Goal: Task Accomplishment & Management: Manage account settings

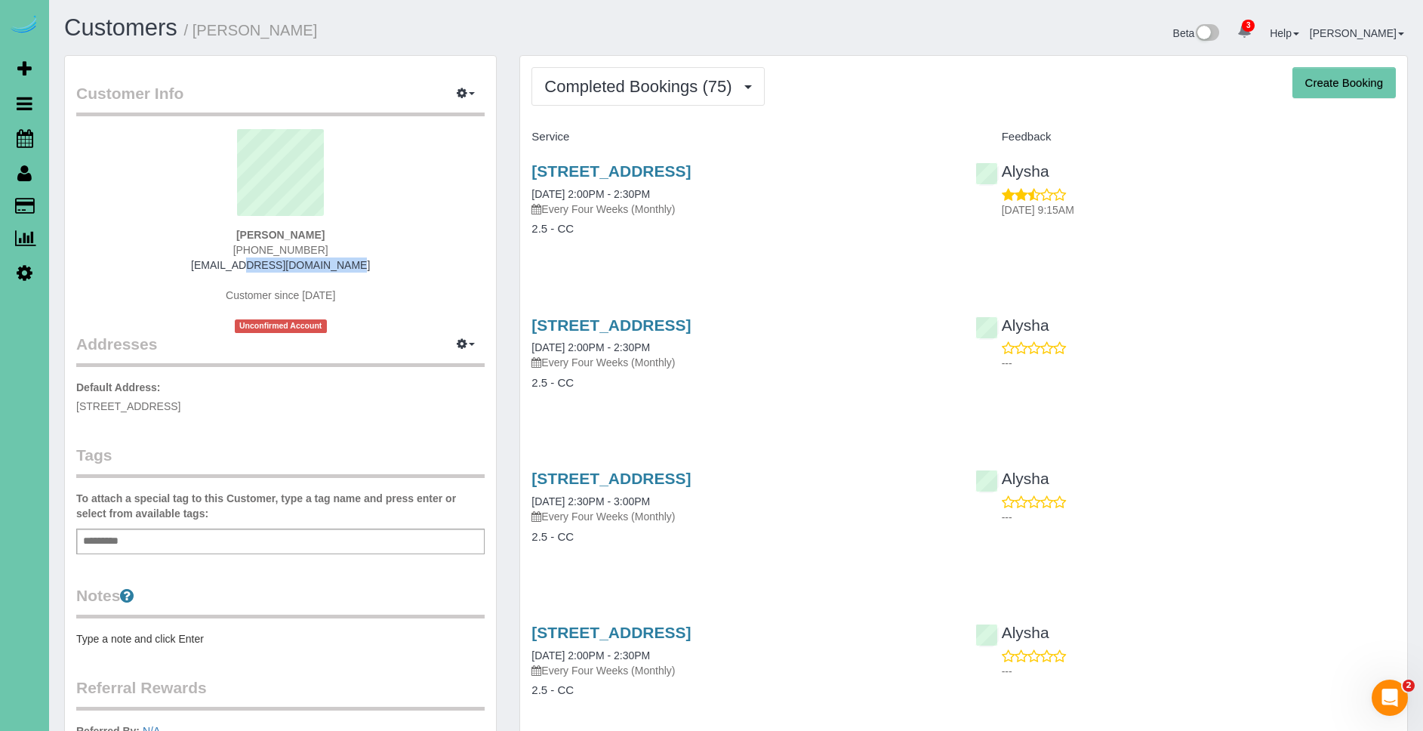
drag, startPoint x: 354, startPoint y: 261, endPoint x: 162, endPoint y: 264, distance: 191.7
click at [166, 265] on div "Kelly Pinion 402-278-1473 tkpinion@gmail.com Customer since 2021 Unconfirmed Ac…" at bounding box center [280, 231] width 408 height 204
copy link "tkpinion@gmail.com"
click at [93, 141] on span "Scheduler" at bounding box center [143, 138] width 189 height 35
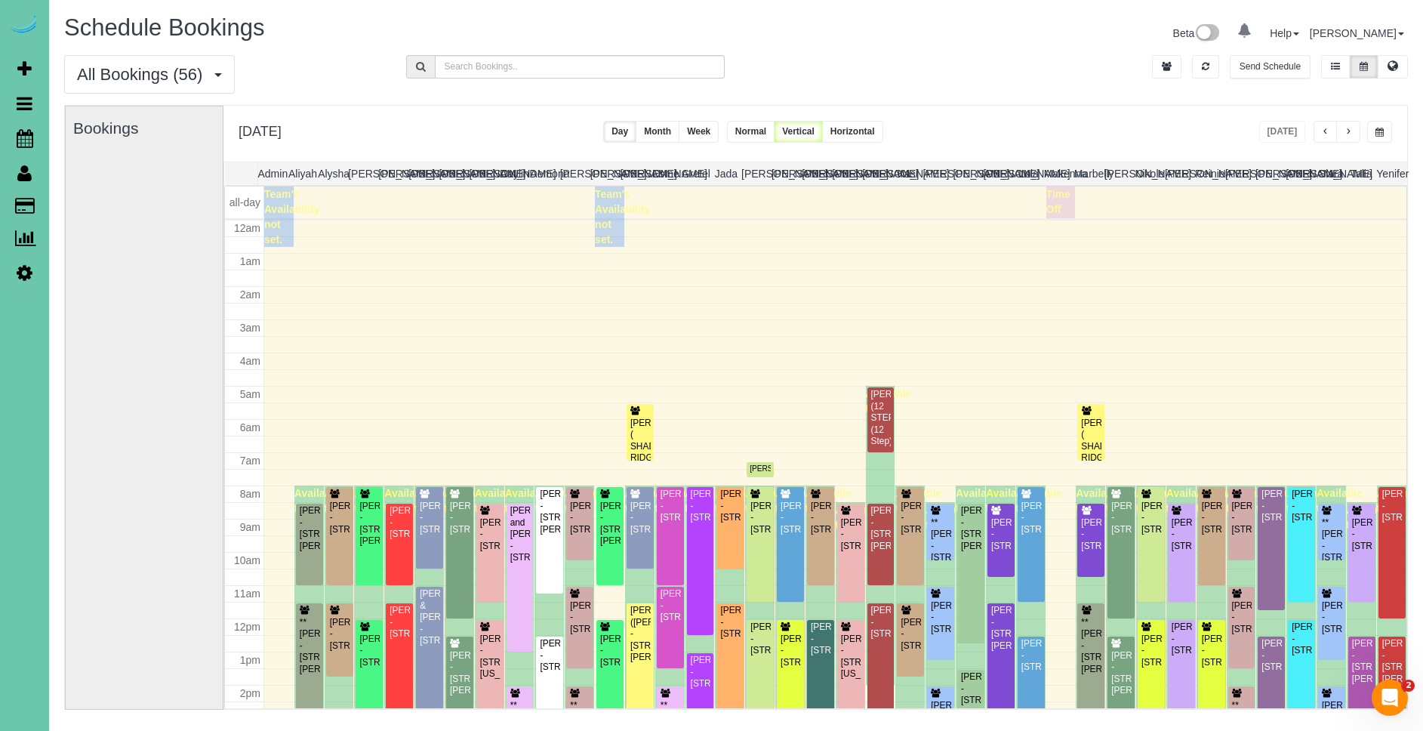
scroll to position [200, 0]
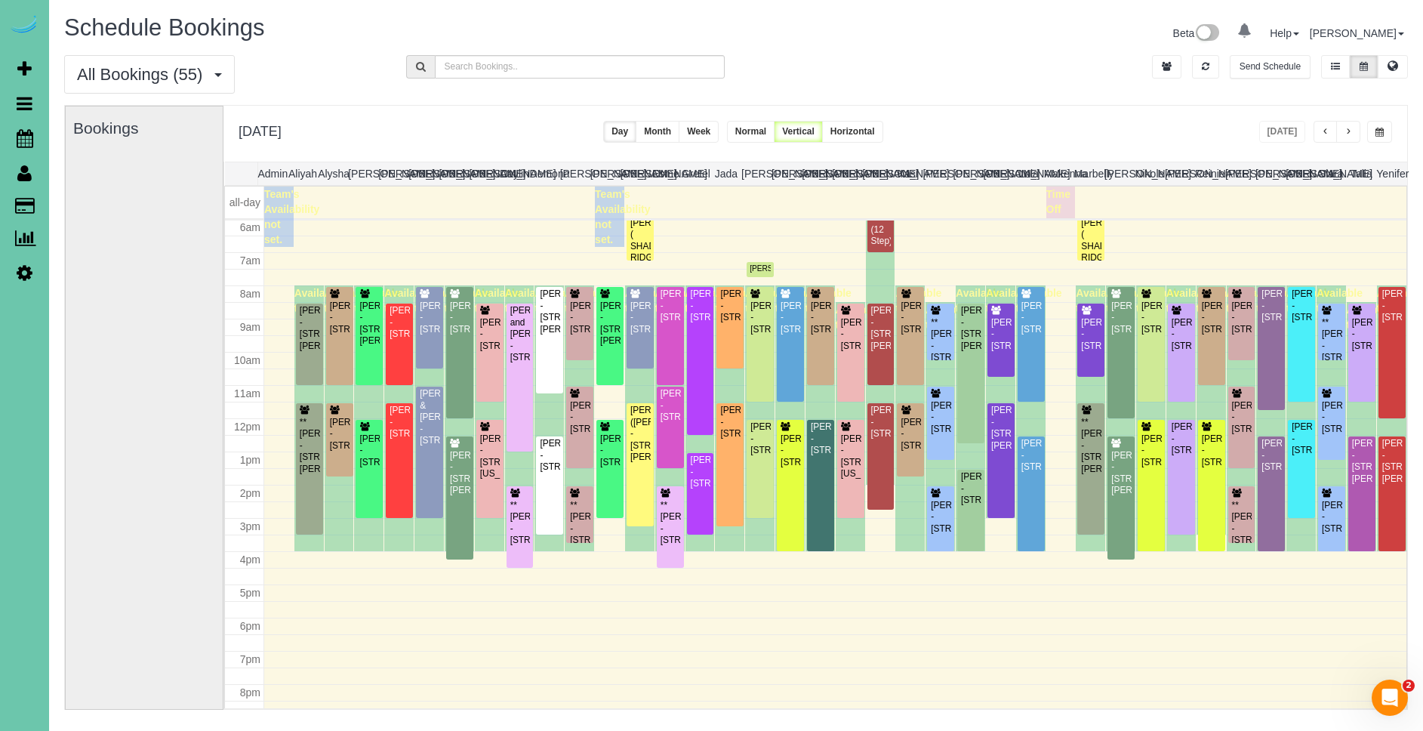
click at [1353, 135] on button "button" at bounding box center [1348, 132] width 24 height 22
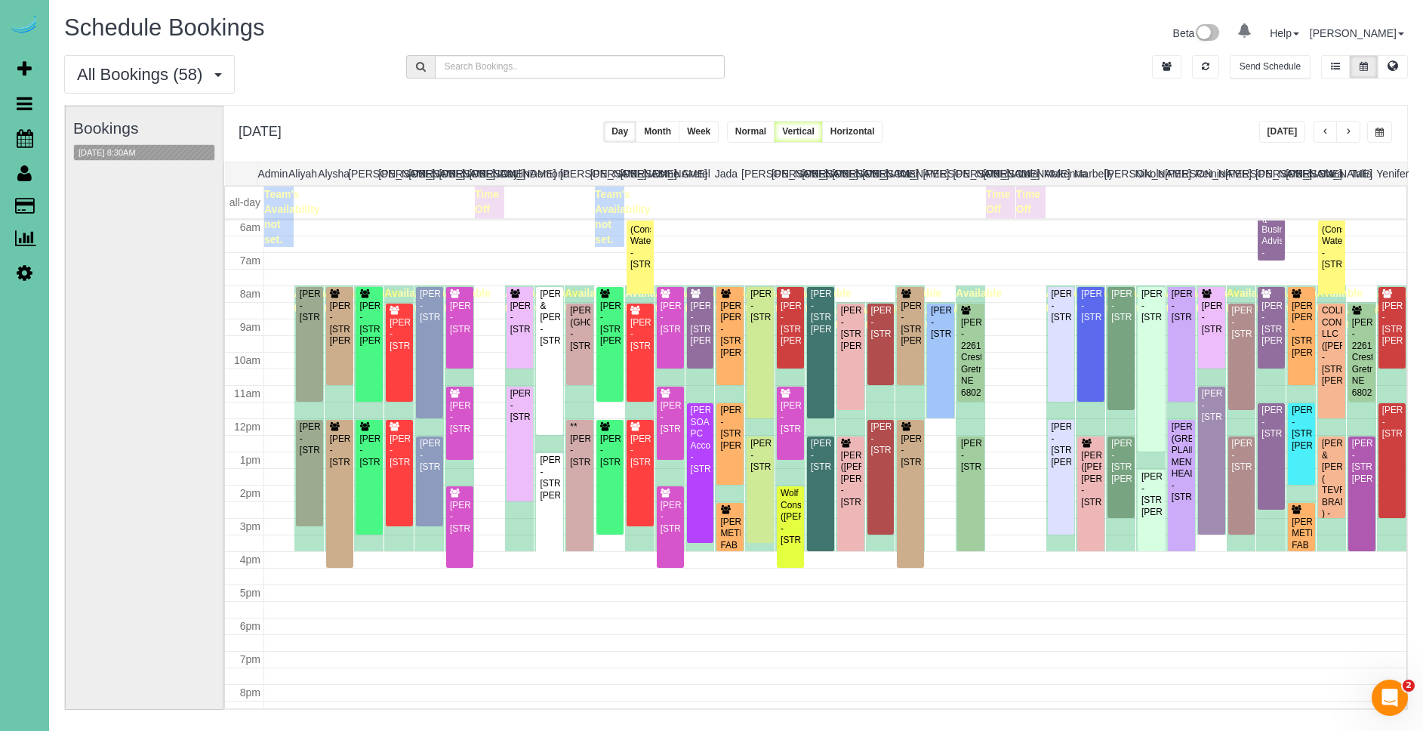
click at [1389, 131] on button "button" at bounding box center [1379, 132] width 25 height 22
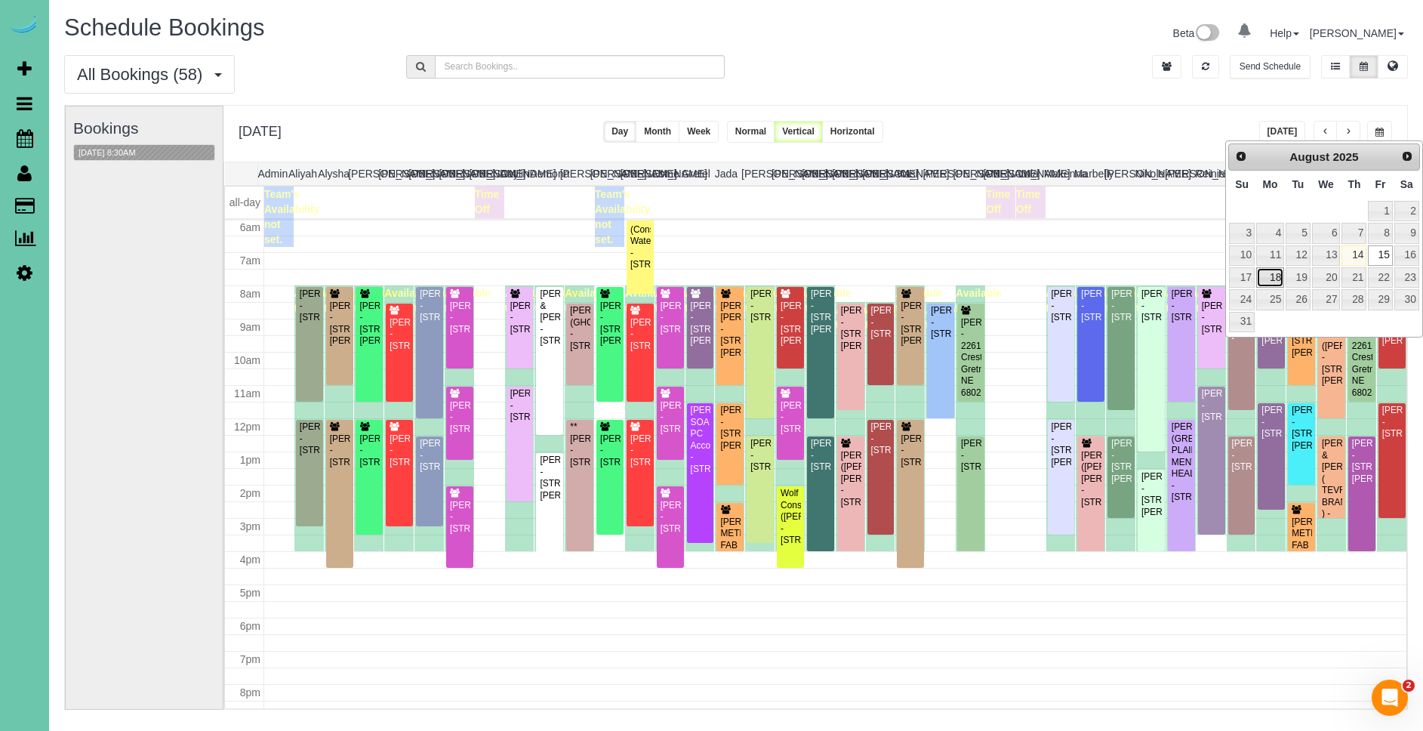
click at [1268, 273] on link "18" at bounding box center [1270, 277] width 28 height 20
type input "**********"
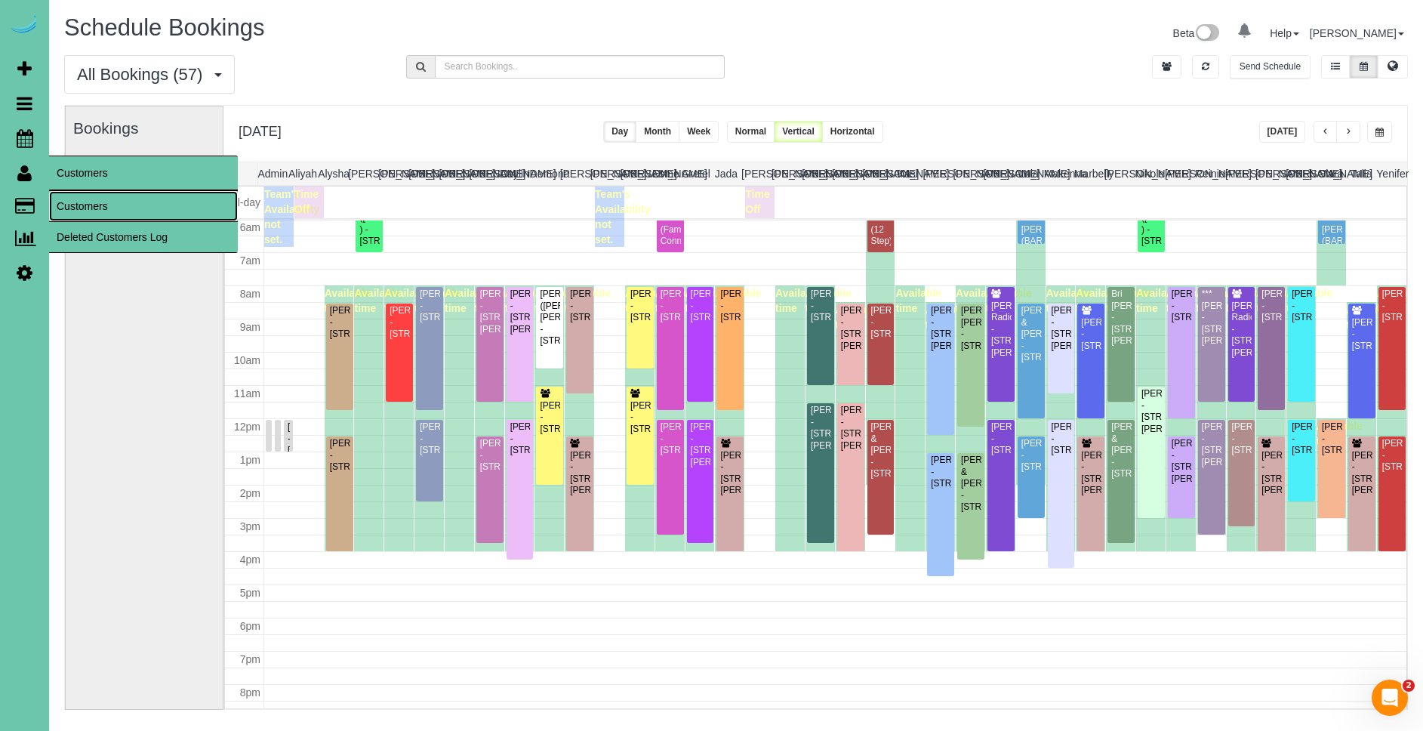
drag, startPoint x: 93, startPoint y: 202, endPoint x: 149, endPoint y: 180, distance: 60.7
click at [94, 202] on link "Customers" at bounding box center [143, 206] width 189 height 30
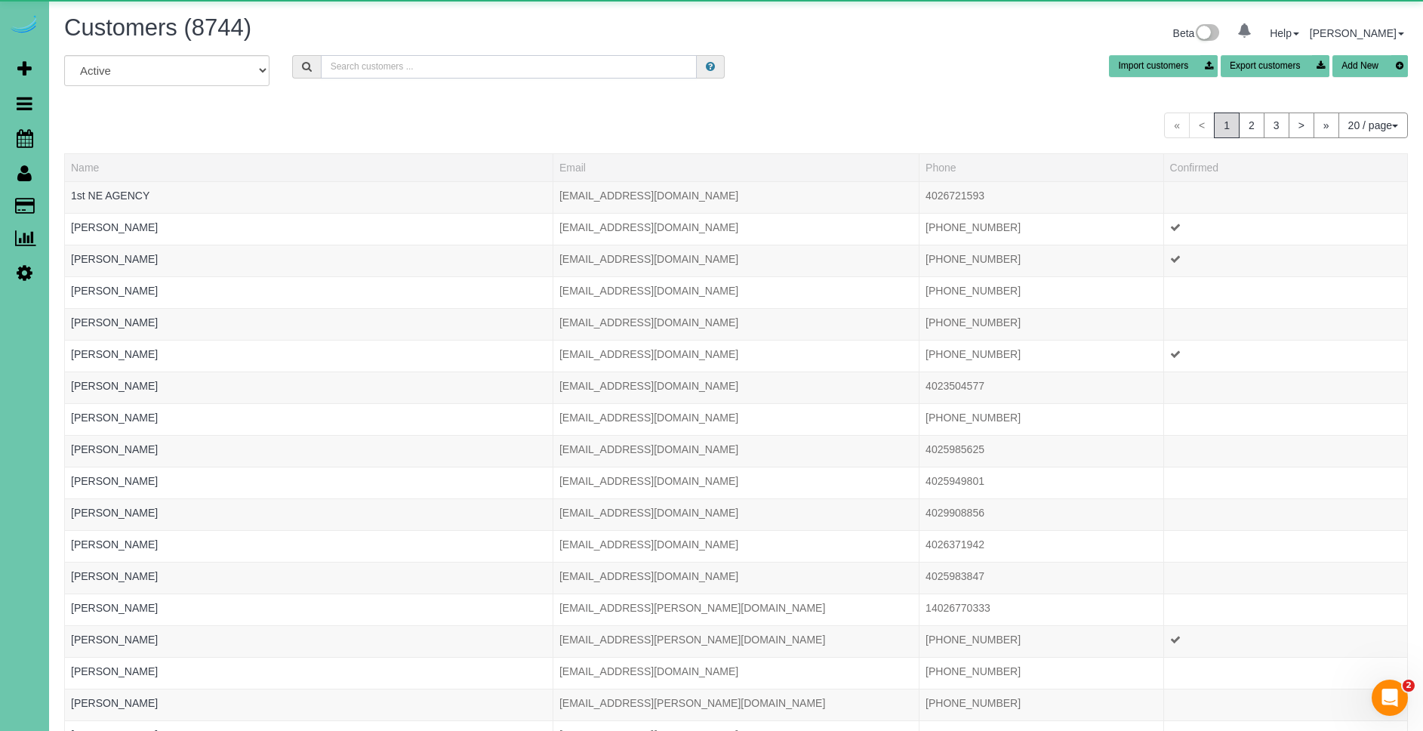
click at [420, 72] on input "text" at bounding box center [509, 66] width 376 height 23
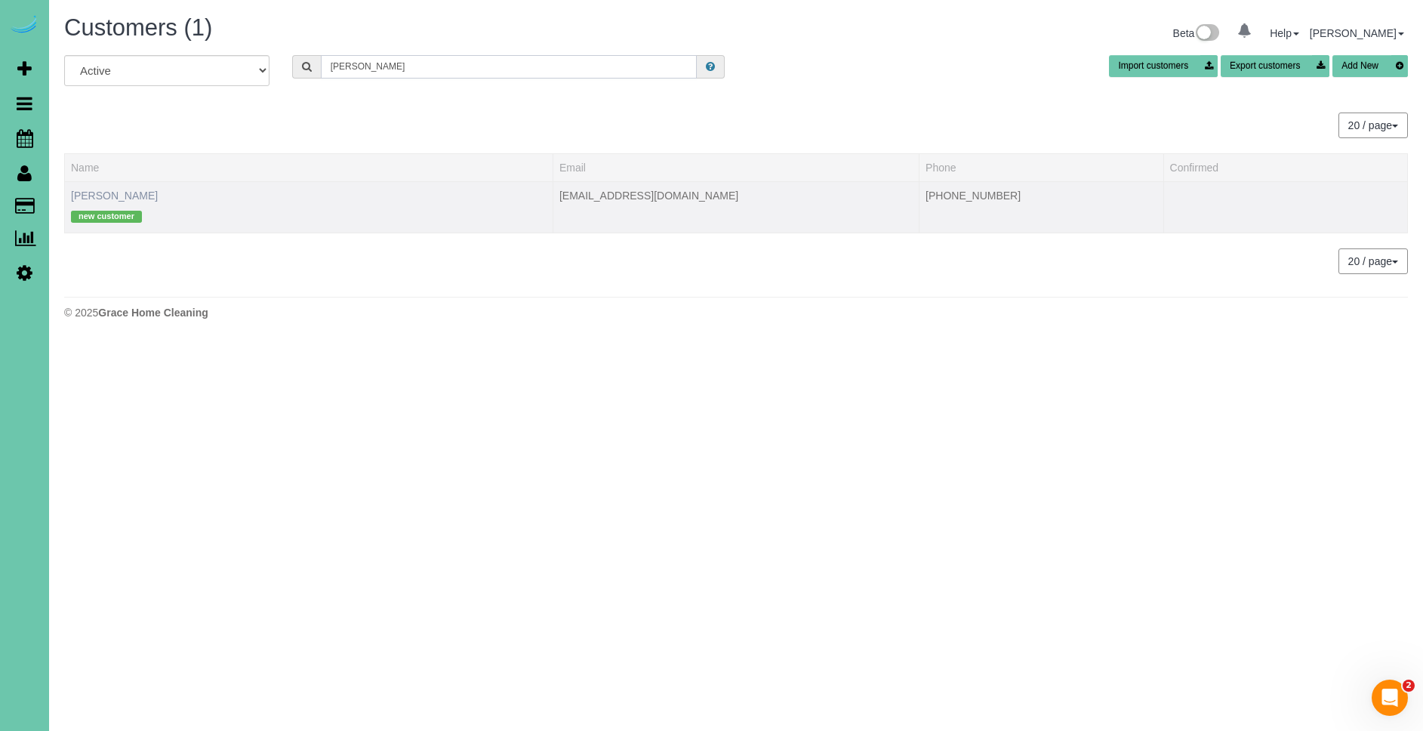
type input "lucas shook"
click at [113, 200] on link "Lucas Shook" at bounding box center [114, 195] width 87 height 12
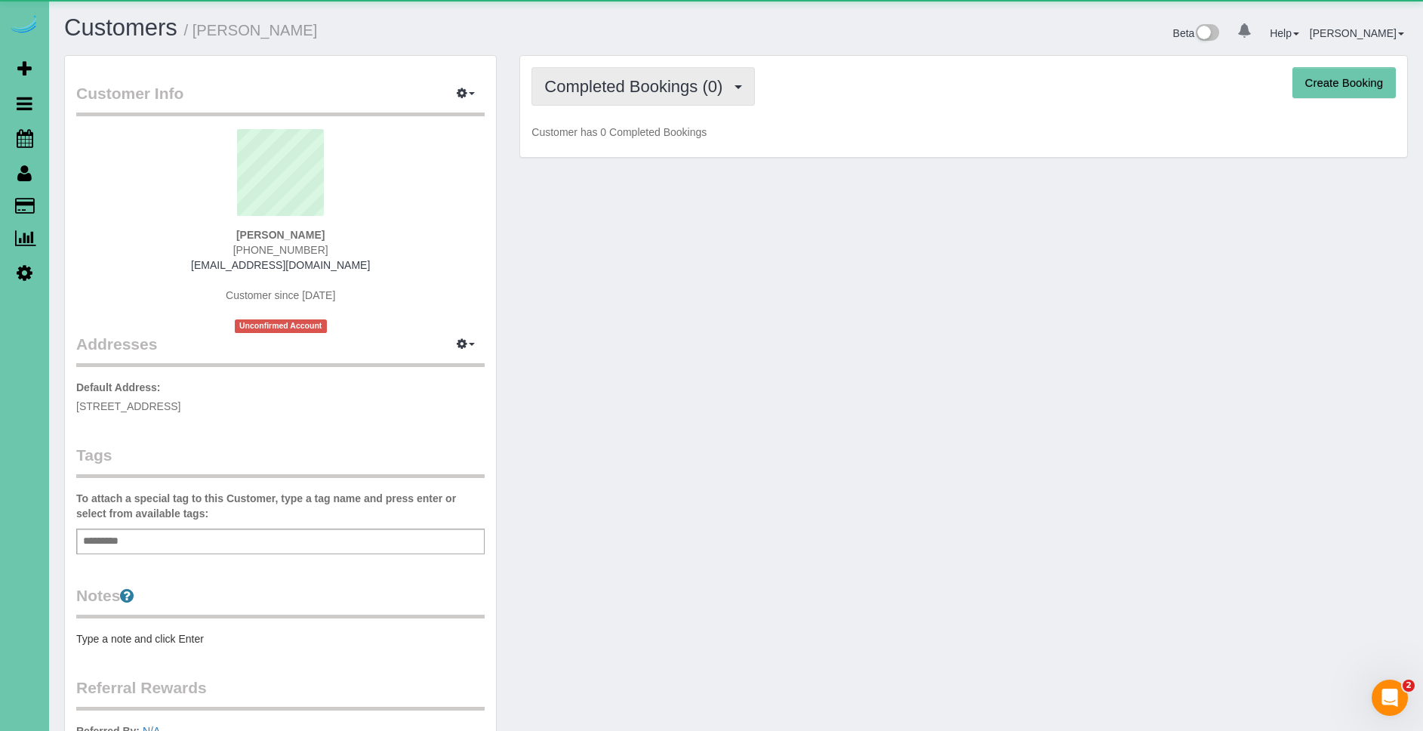
click at [643, 91] on span "Completed Bookings (0)" at bounding box center [637, 86] width 186 height 19
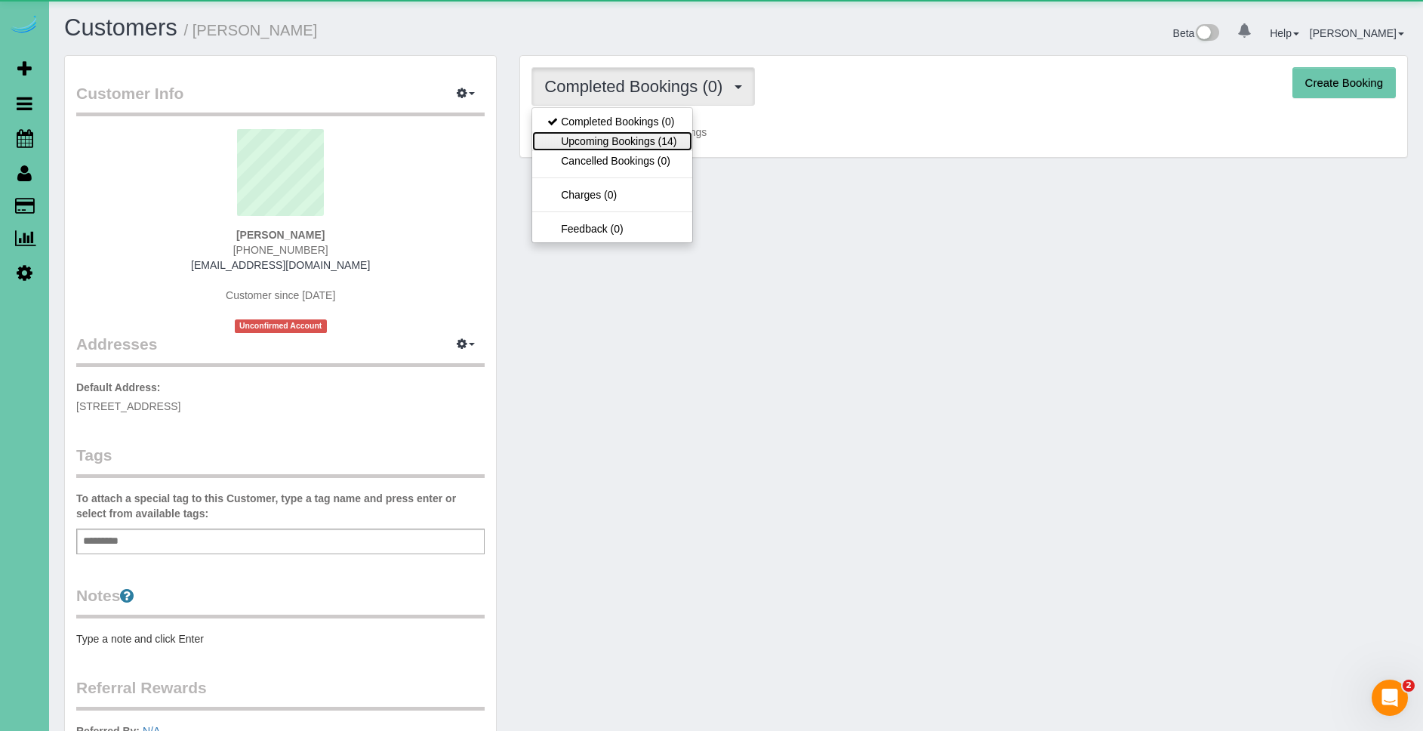
click at [661, 143] on link "Upcoming Bookings (14)" at bounding box center [611, 141] width 159 height 20
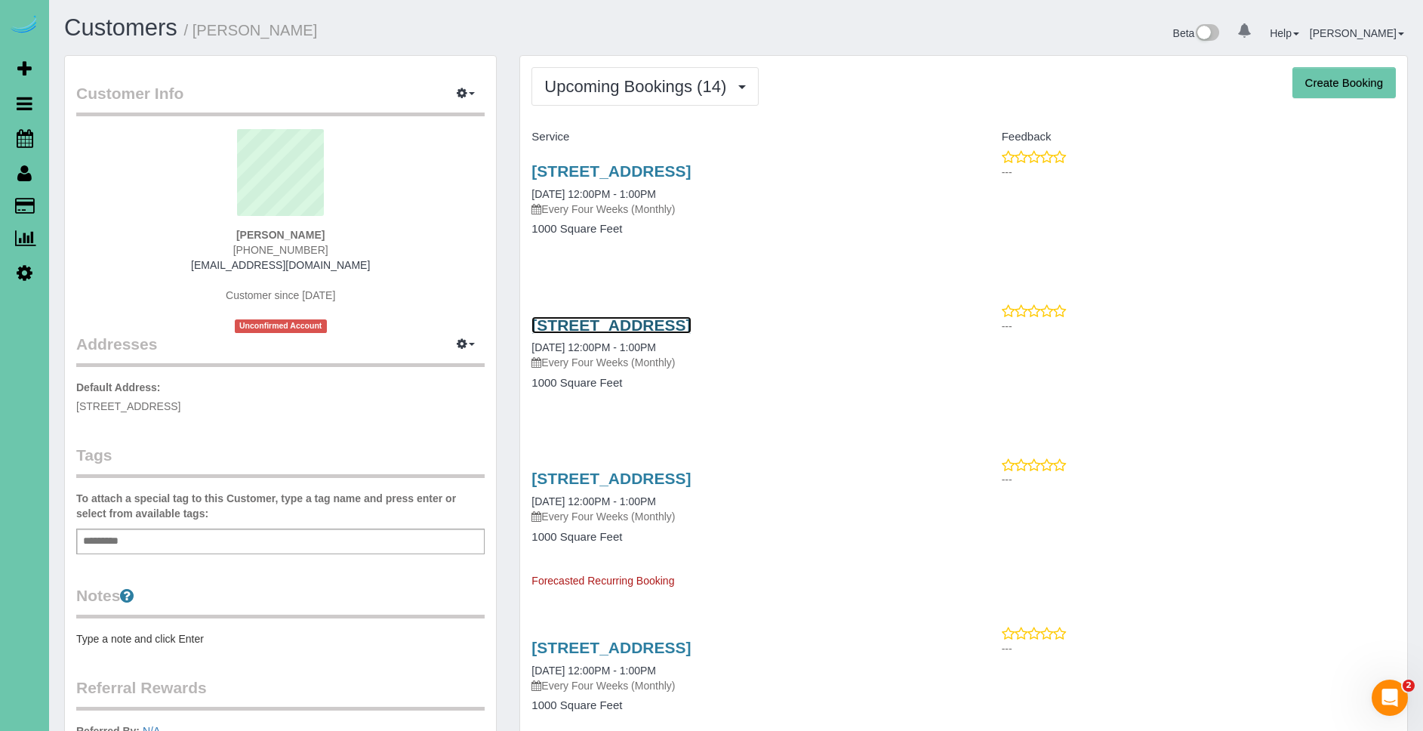
click at [691, 319] on link "222 S 15th St; Apt #1103, Omaha, NE 68102" at bounding box center [610, 324] width 159 height 17
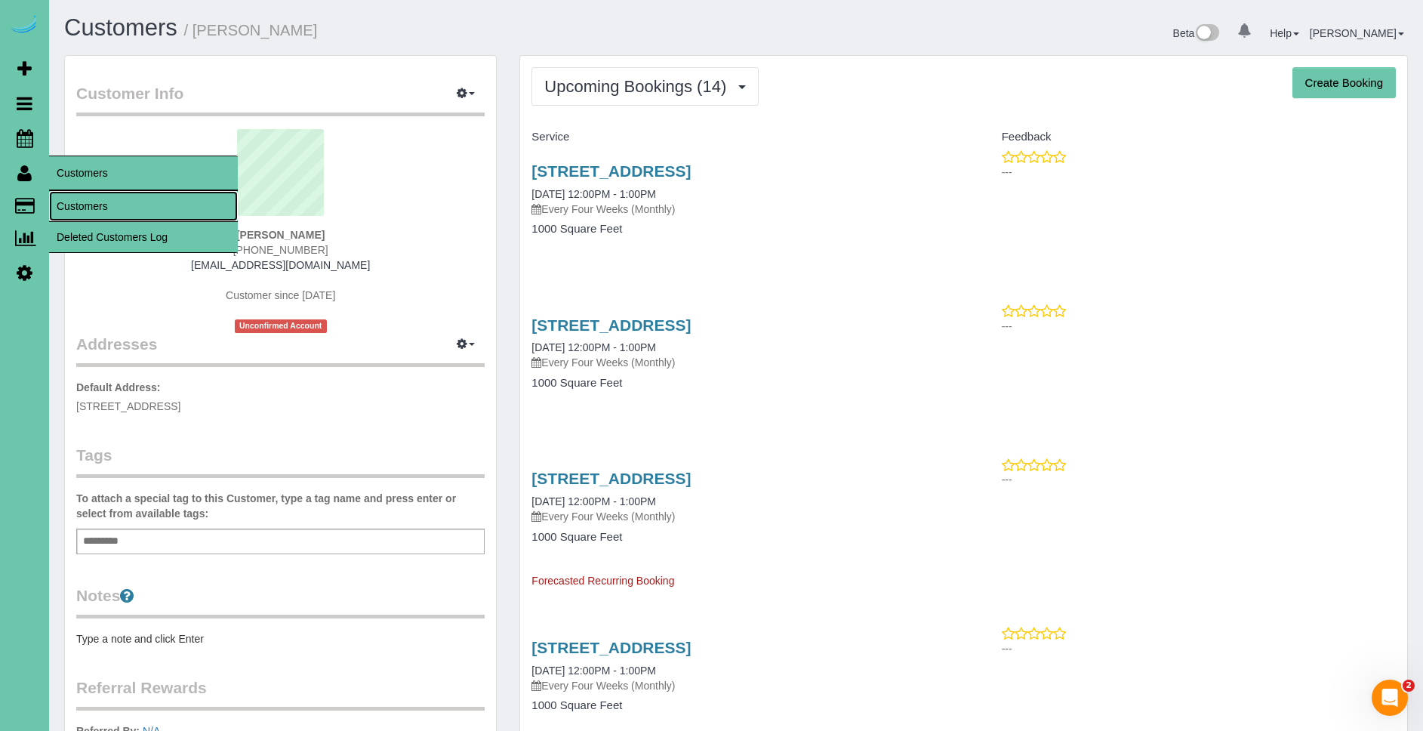
click at [108, 208] on link "Customers" at bounding box center [143, 206] width 189 height 30
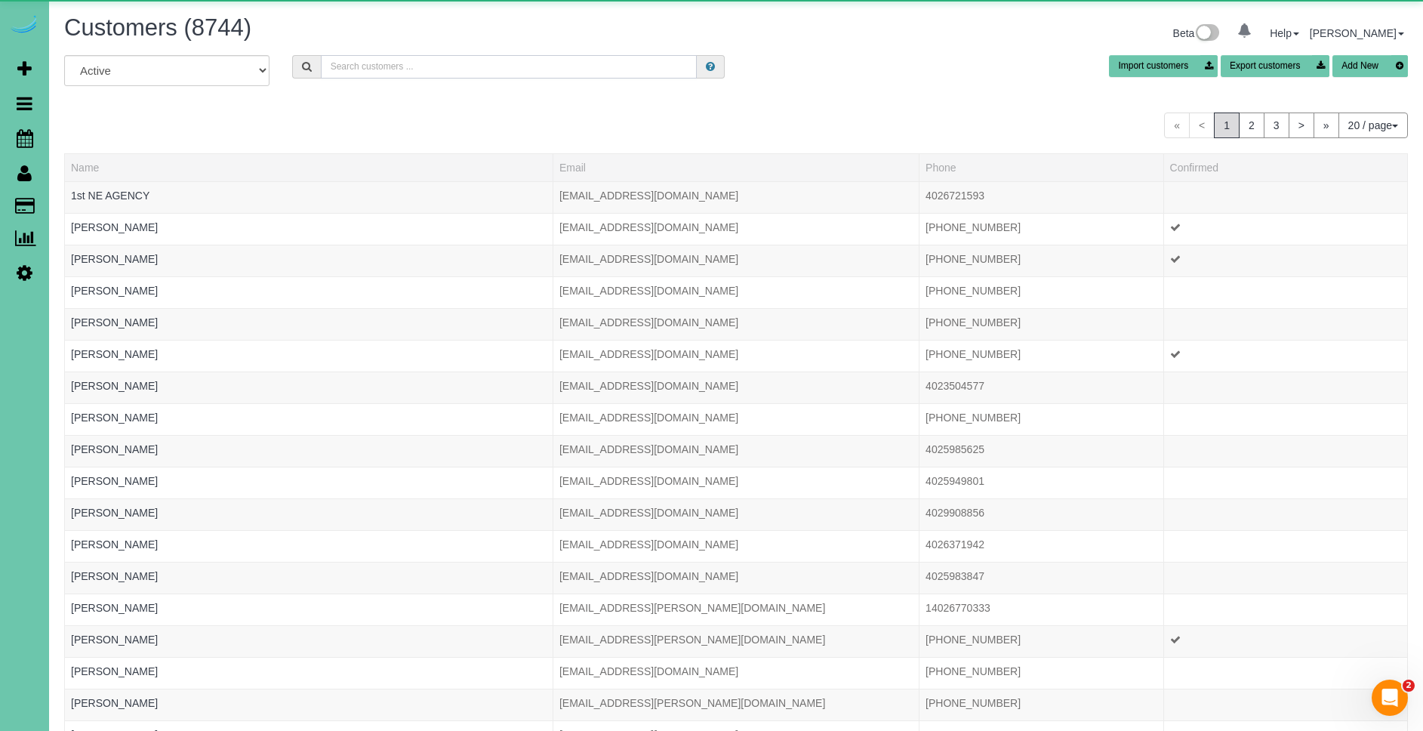
click at [466, 68] on input "text" at bounding box center [509, 66] width 376 height 23
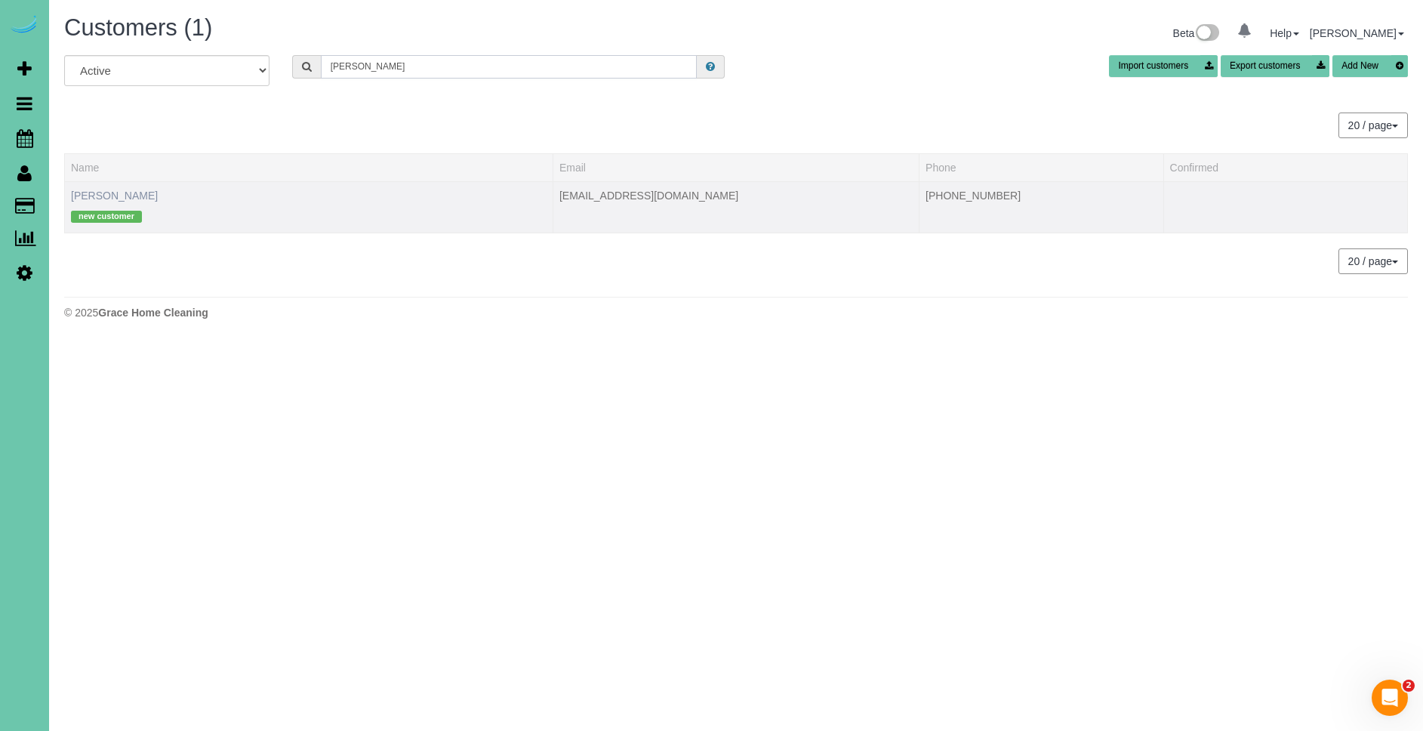
type input "raechel"
click at [109, 191] on link "Raechel Warren" at bounding box center [114, 195] width 87 height 12
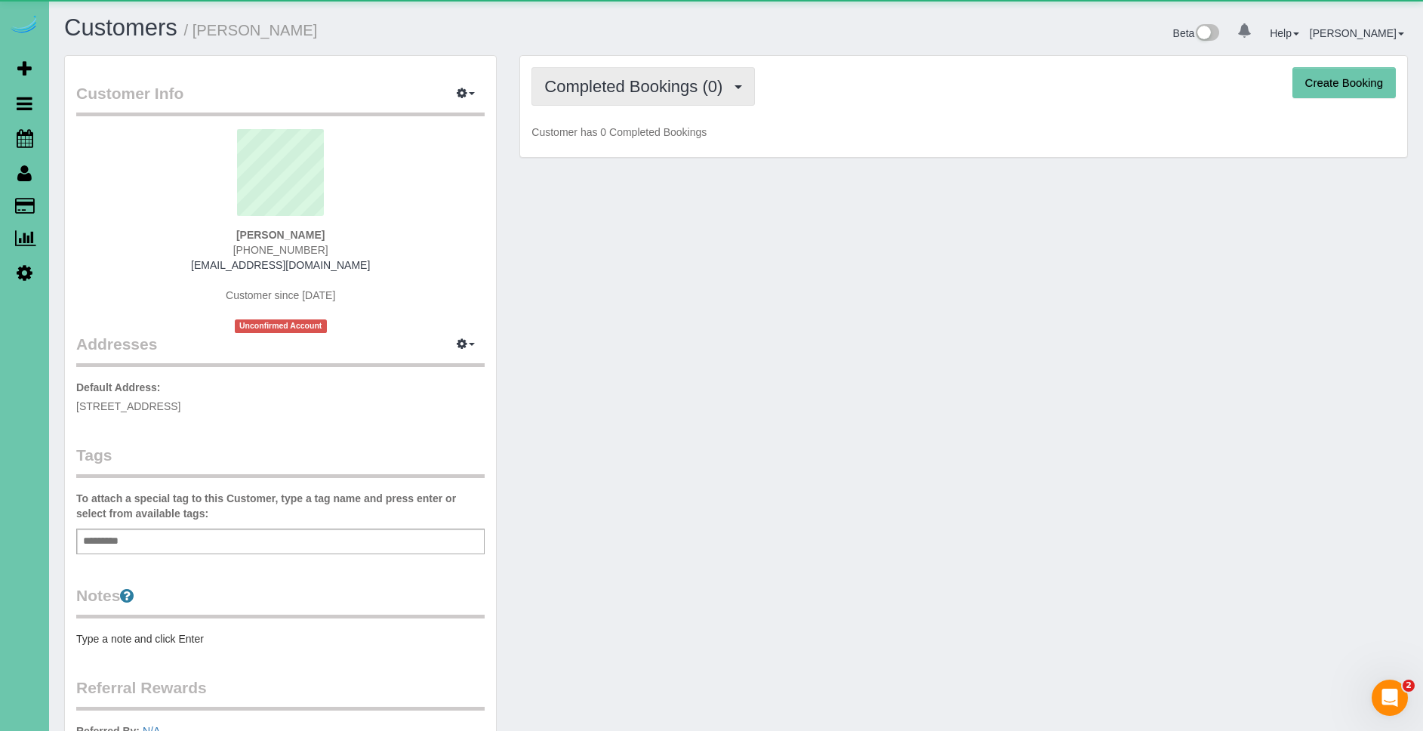
click at [595, 79] on span "Completed Bookings (0)" at bounding box center [637, 86] width 186 height 19
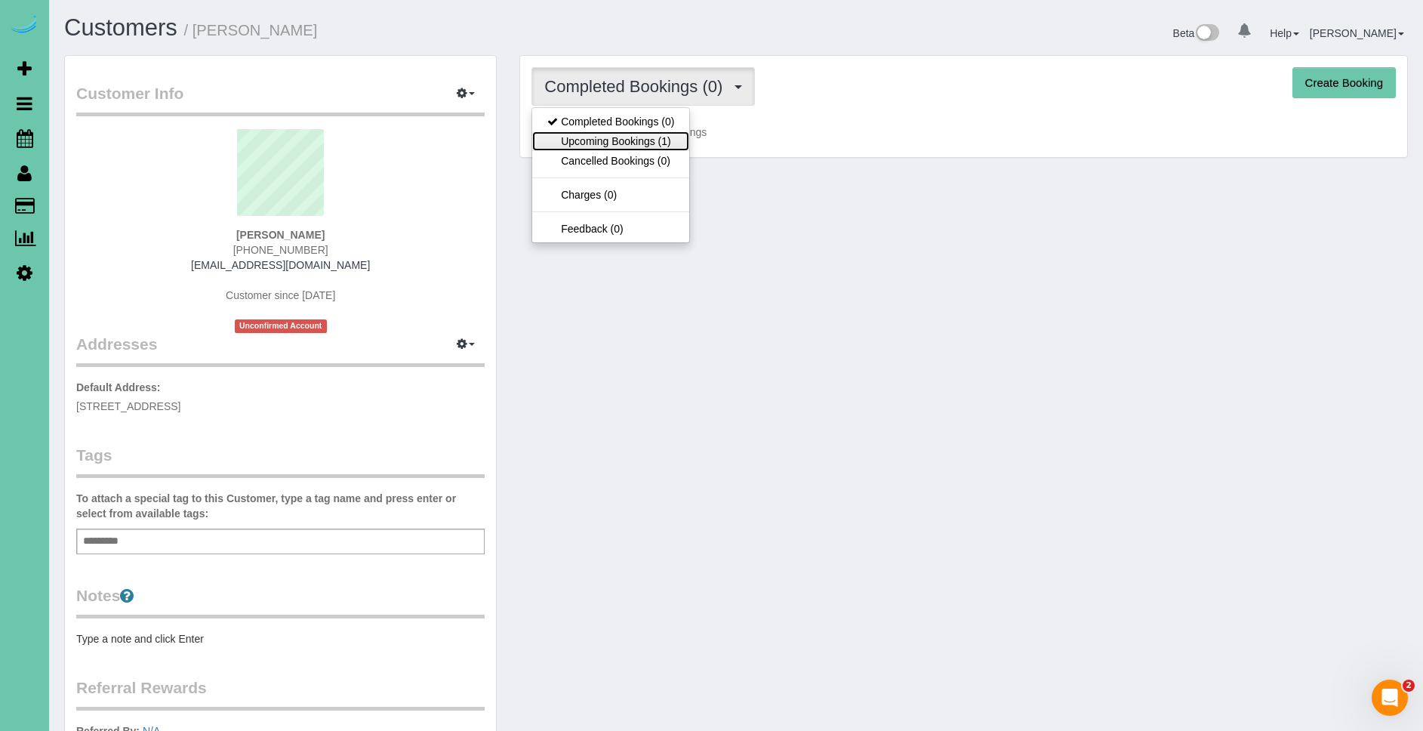
click at [650, 137] on link "Upcoming Bookings (1)" at bounding box center [610, 141] width 157 height 20
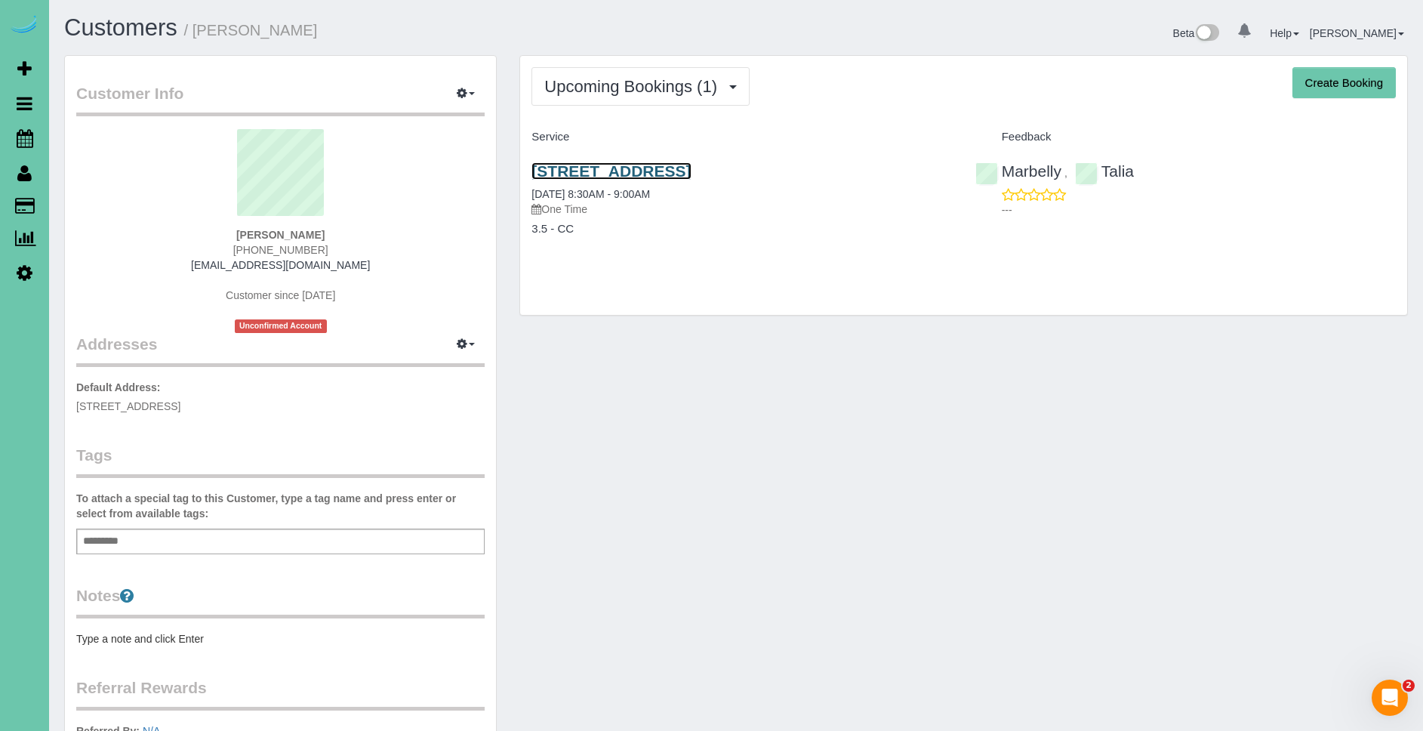
click at [654, 163] on link "5020 N 141st Street, Omaha, NE 68164" at bounding box center [610, 170] width 159 height 17
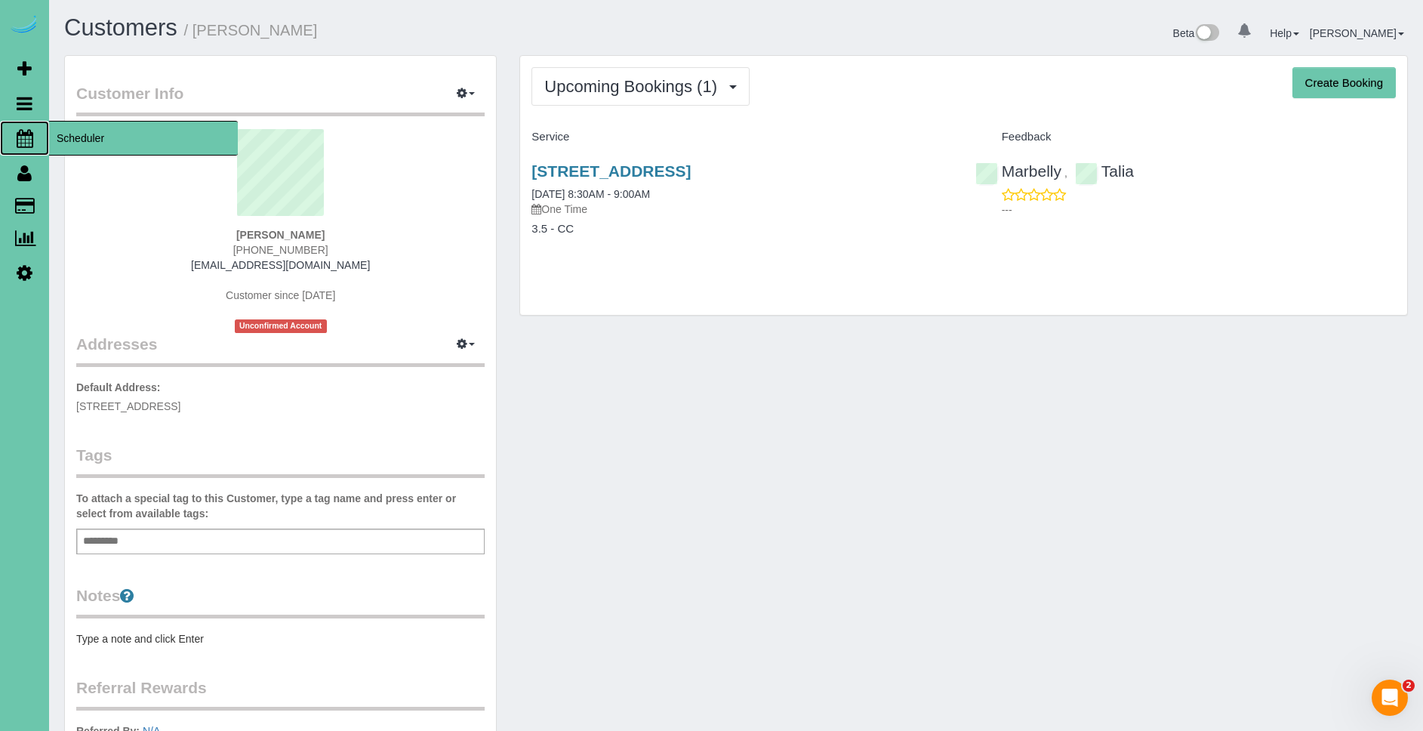
click at [83, 137] on span "Scheduler" at bounding box center [143, 138] width 189 height 35
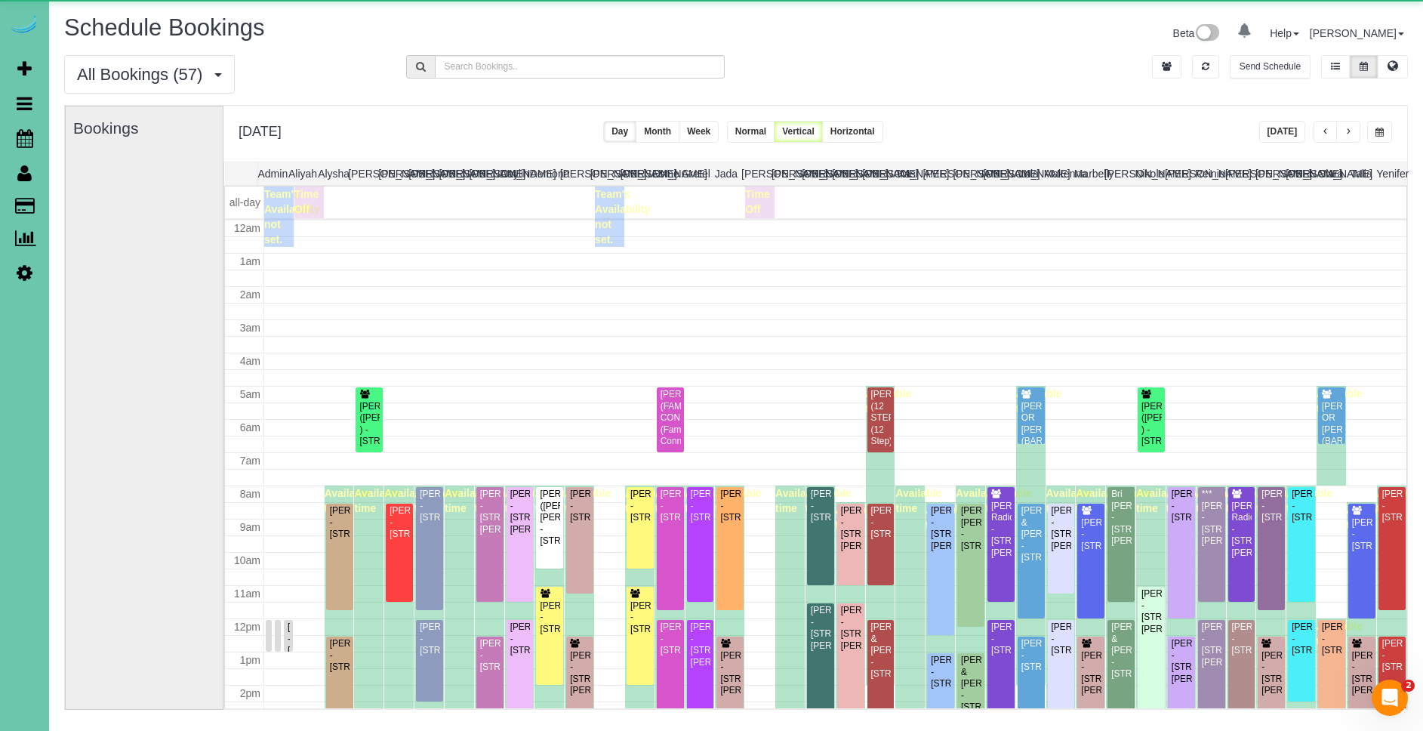
scroll to position [200, 0]
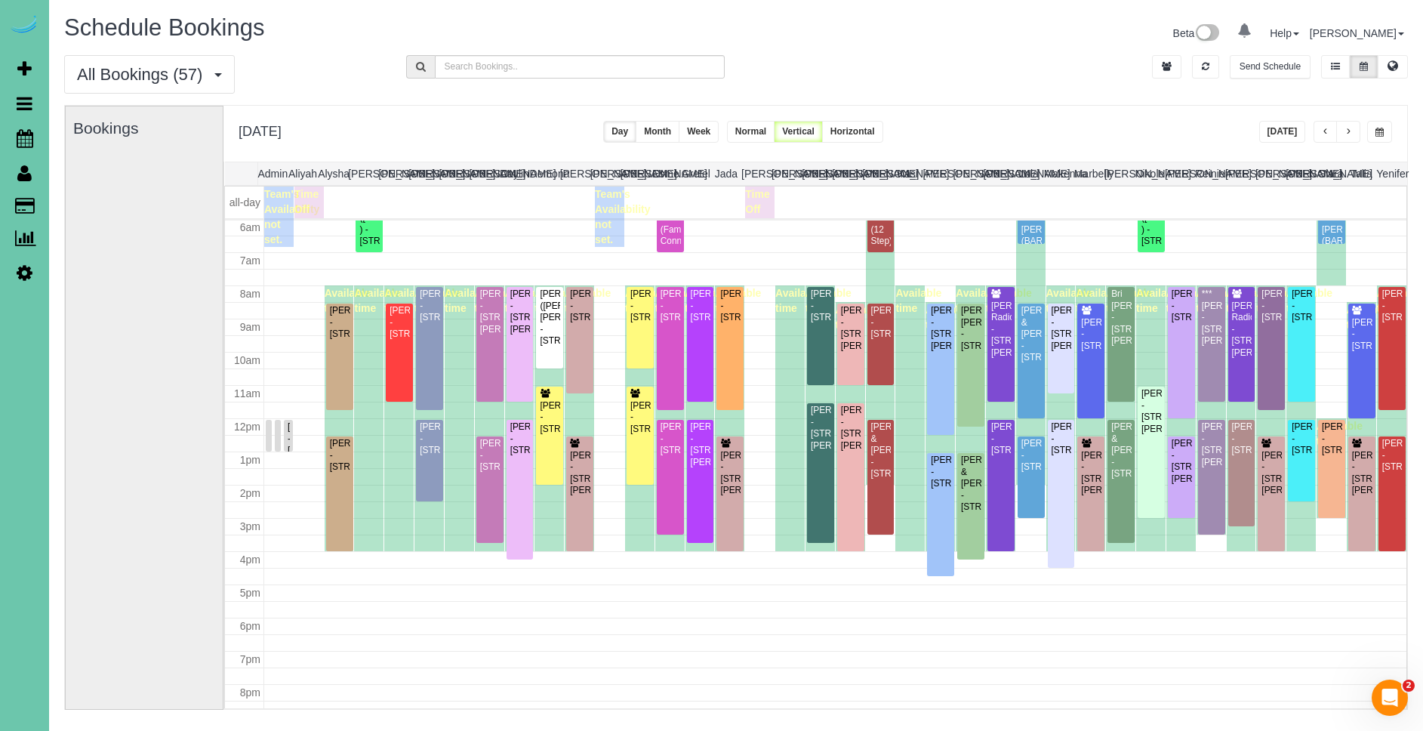
drag, startPoint x: 101, startPoint y: 206, endPoint x: 408, endPoint y: 45, distance: 346.4
click at [101, 206] on link "Customers" at bounding box center [143, 206] width 189 height 30
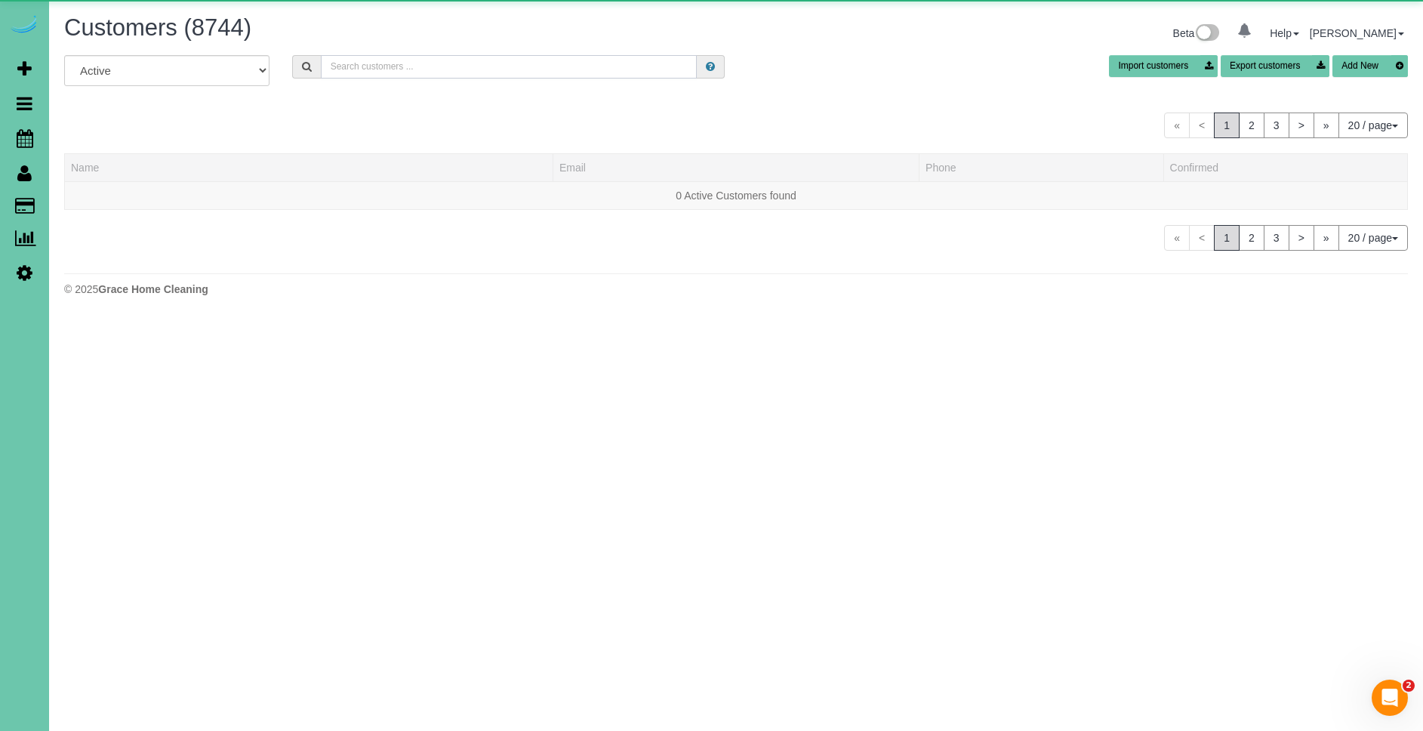
click at [455, 65] on input "text" at bounding box center [509, 66] width 376 height 23
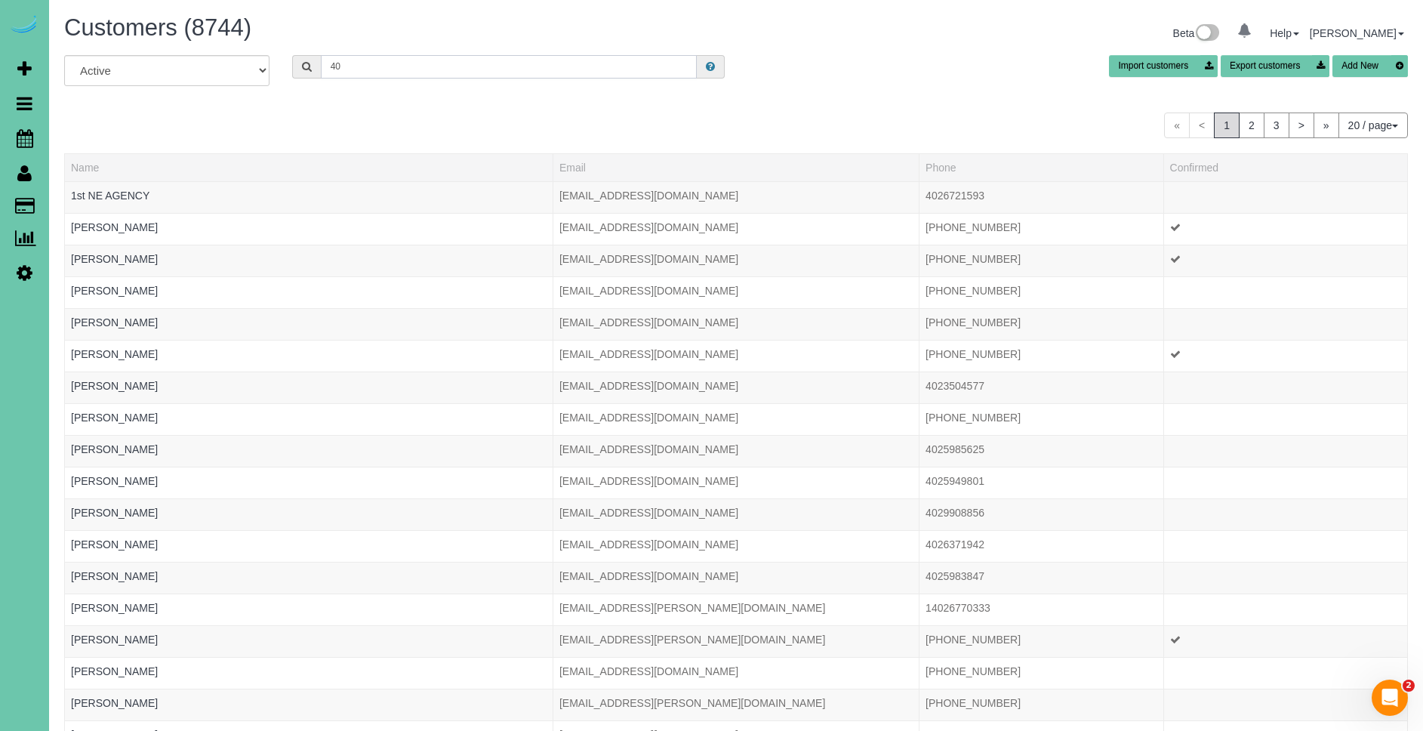
type input "4"
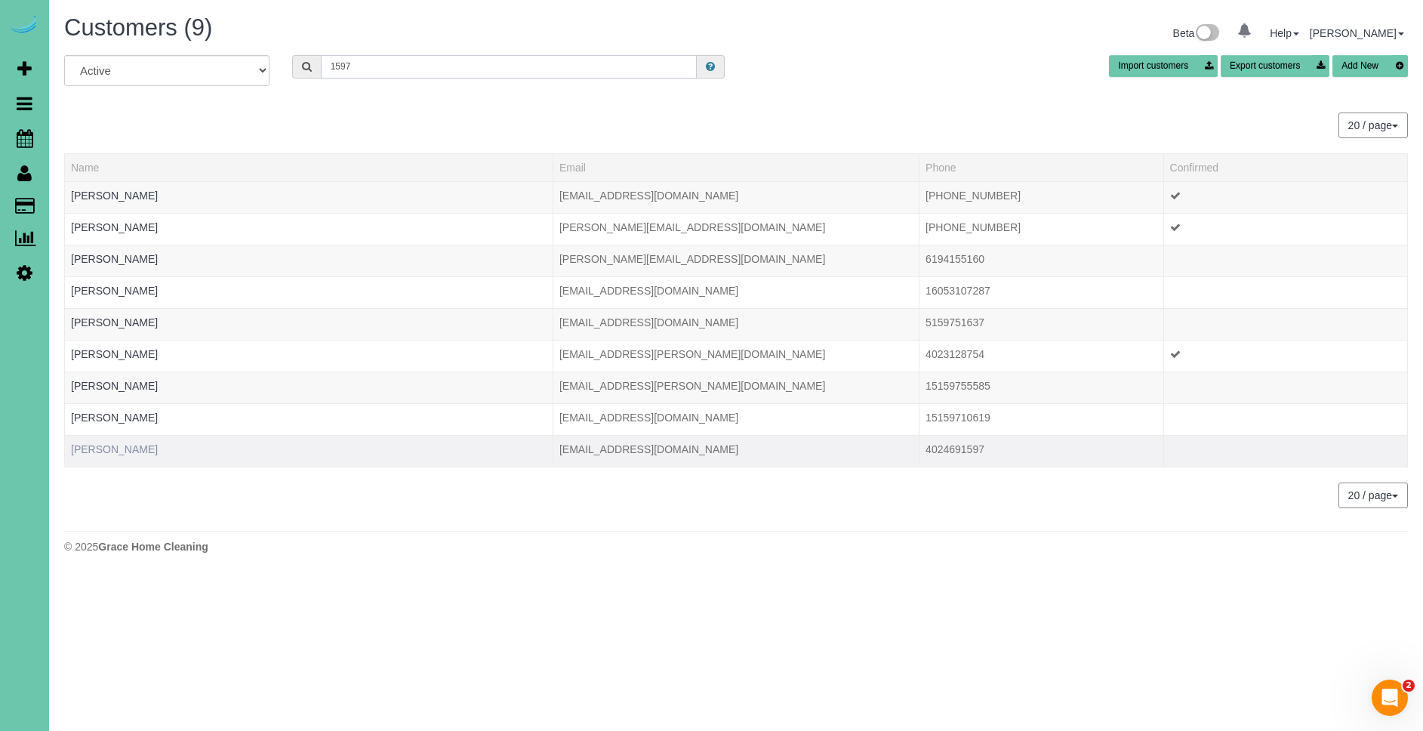
type input "1597"
click at [118, 451] on link "Stephen Mehlhaff" at bounding box center [114, 449] width 87 height 12
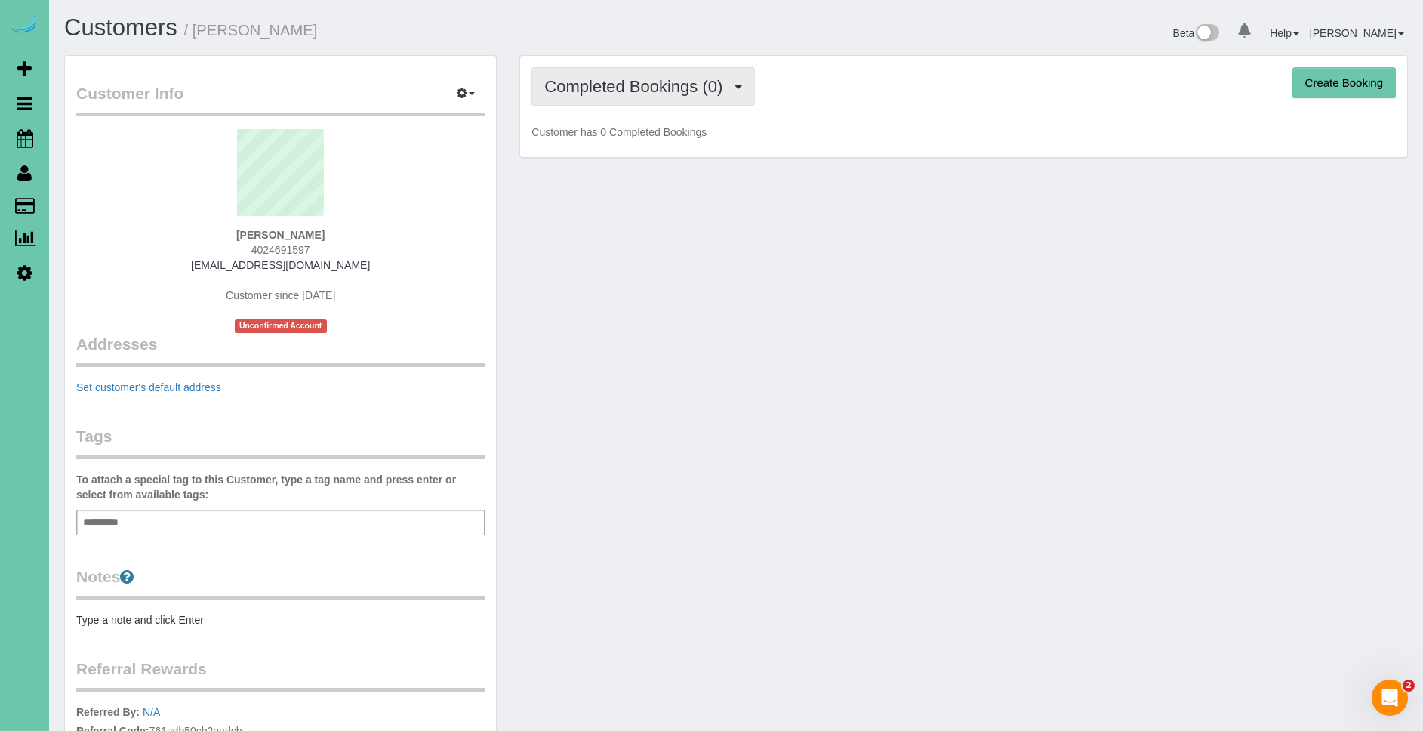
click at [691, 94] on span "Completed Bookings (0)" at bounding box center [637, 86] width 186 height 19
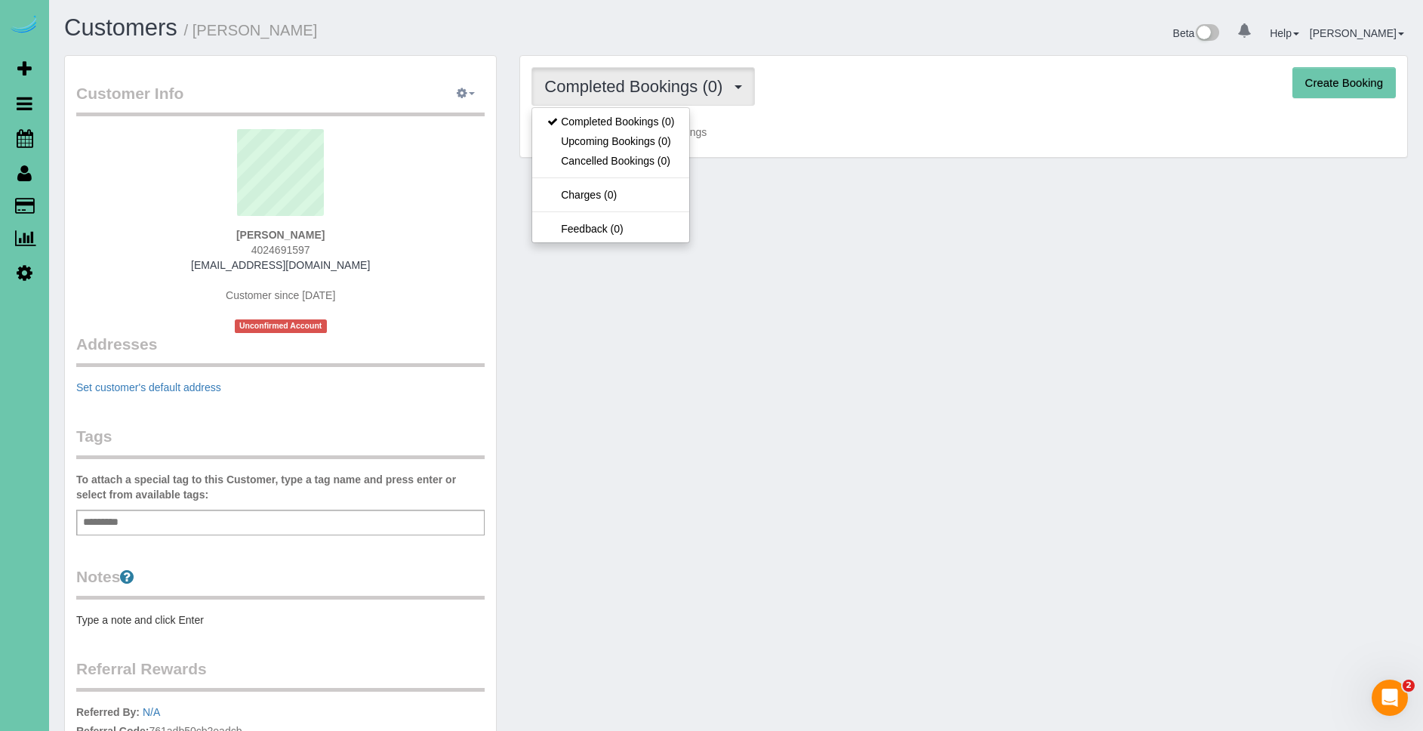
click at [464, 96] on icon "button" at bounding box center [462, 92] width 11 height 9
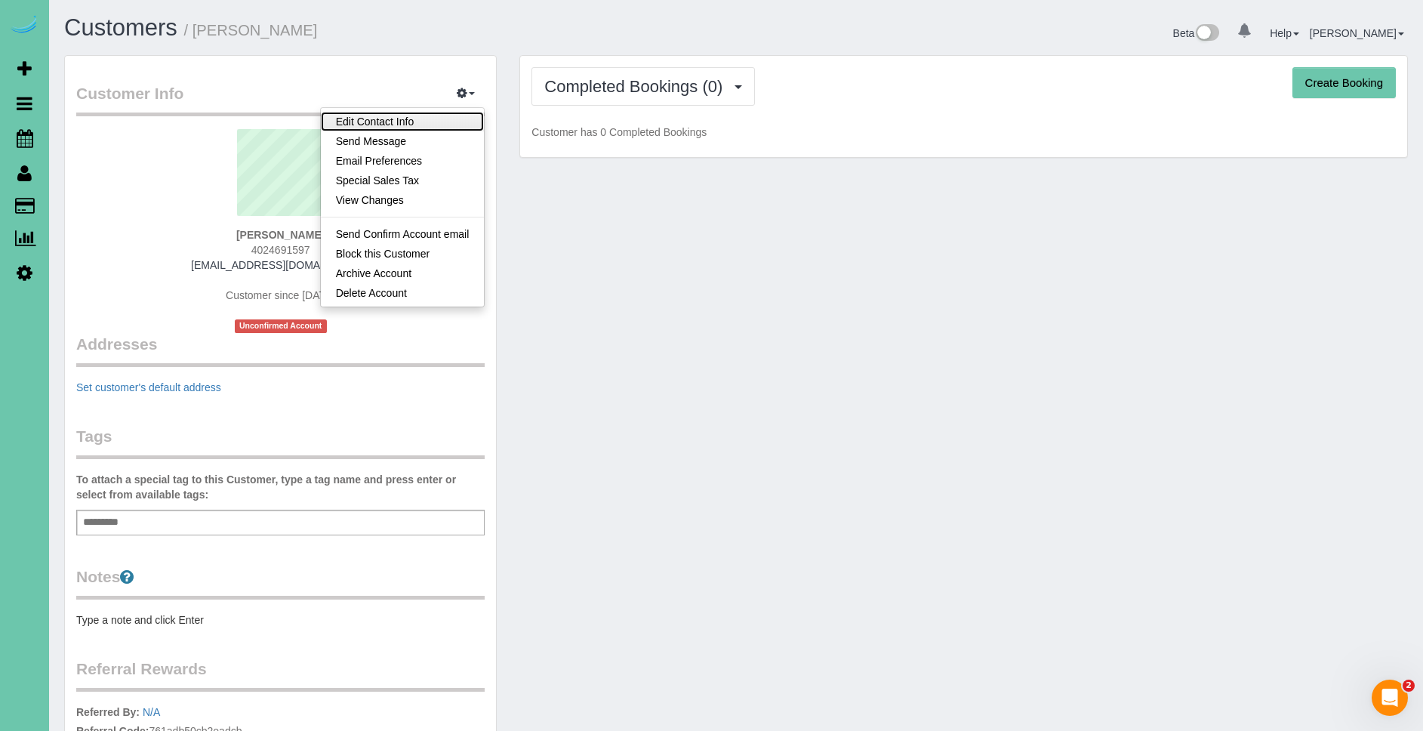
click at [420, 122] on link "Edit Contact Info" at bounding box center [403, 122] width 164 height 20
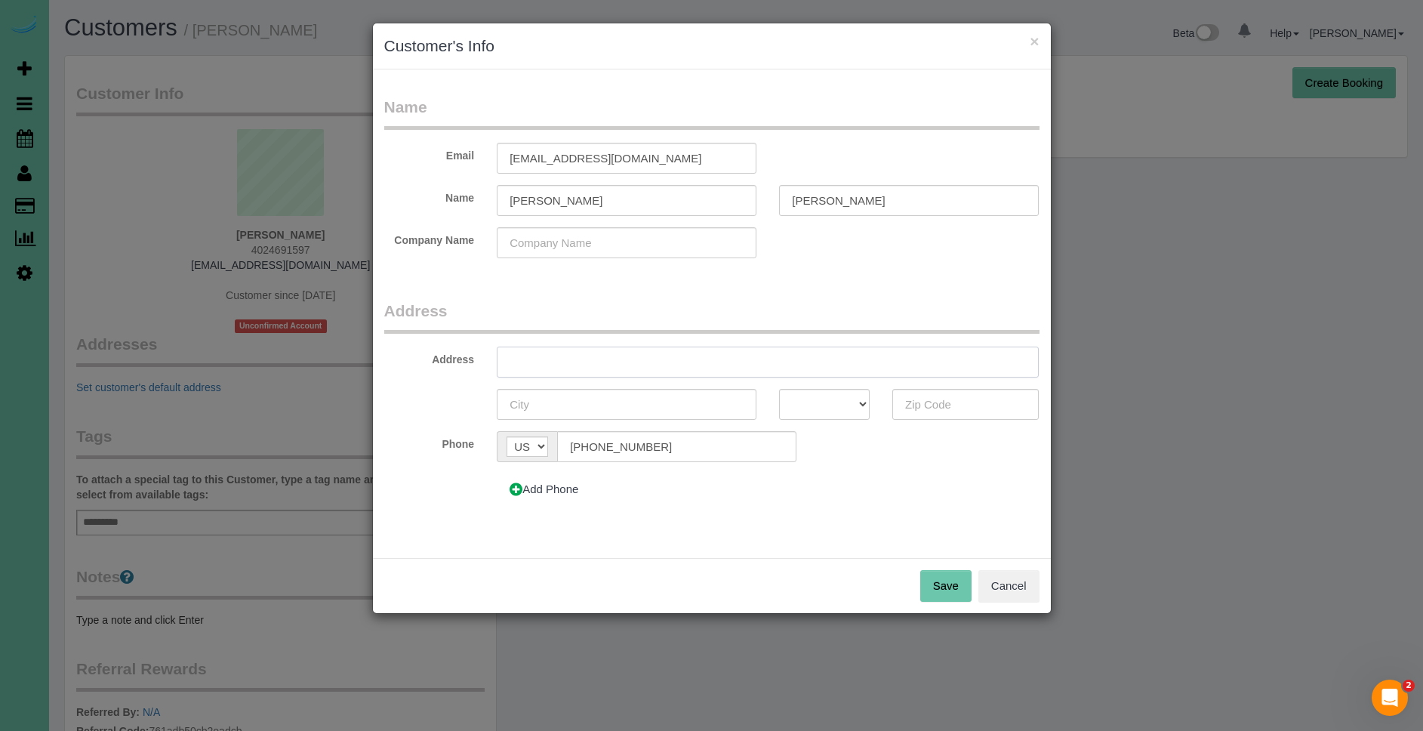
click at [615, 355] on input "text" at bounding box center [768, 361] width 542 height 31
type input "[STREET_ADDRESS]"
click at [605, 401] on input "text" at bounding box center [627, 404] width 260 height 31
type input "[GEOGRAPHIC_DATA]"
click at [820, 400] on select "AK AL AR AZ CA CO CT DC DE FL GA HI IA ID IL IN KS KY LA MA MD ME MI MN MO MS M…" at bounding box center [824, 404] width 91 height 31
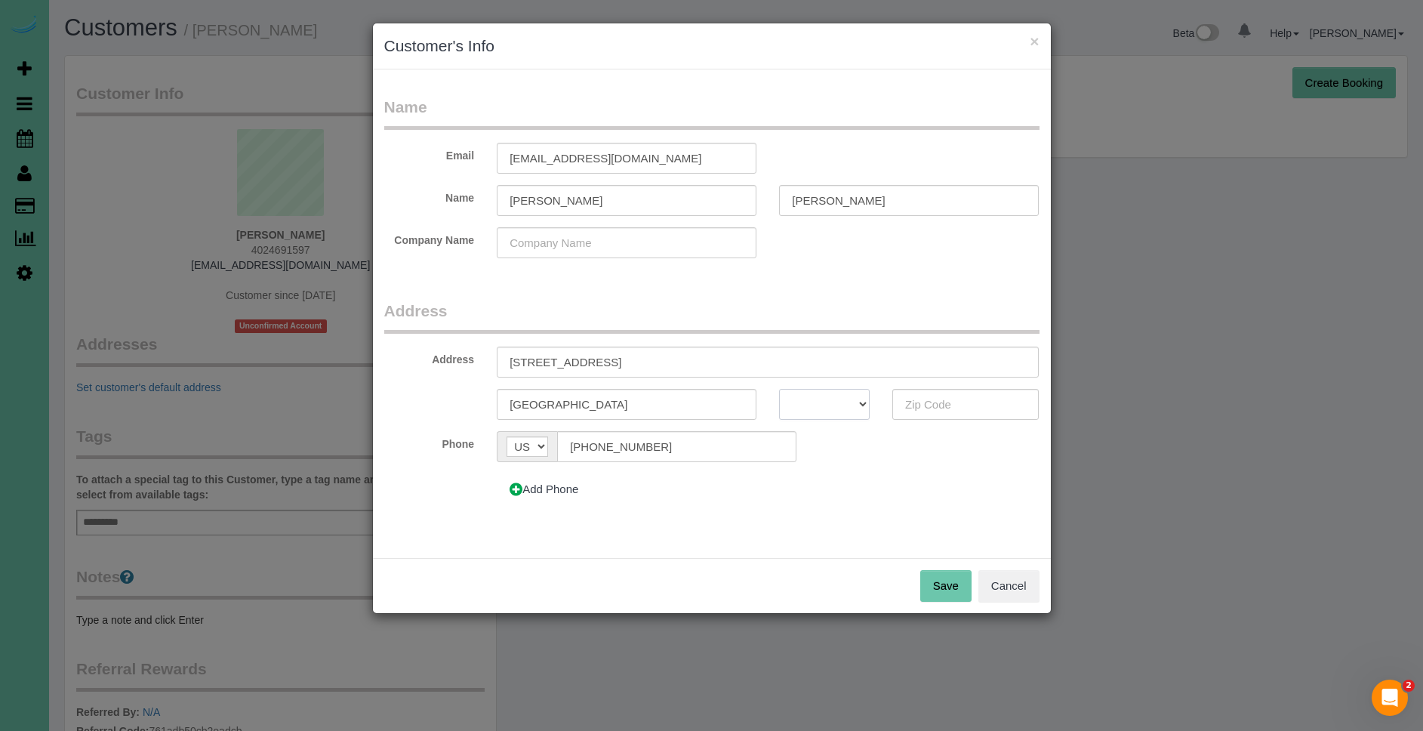
select select "NE"
click at [966, 402] on input "text" at bounding box center [965, 404] width 147 height 31
type input "68106"
click at [946, 583] on button "Save" at bounding box center [945, 586] width 51 height 32
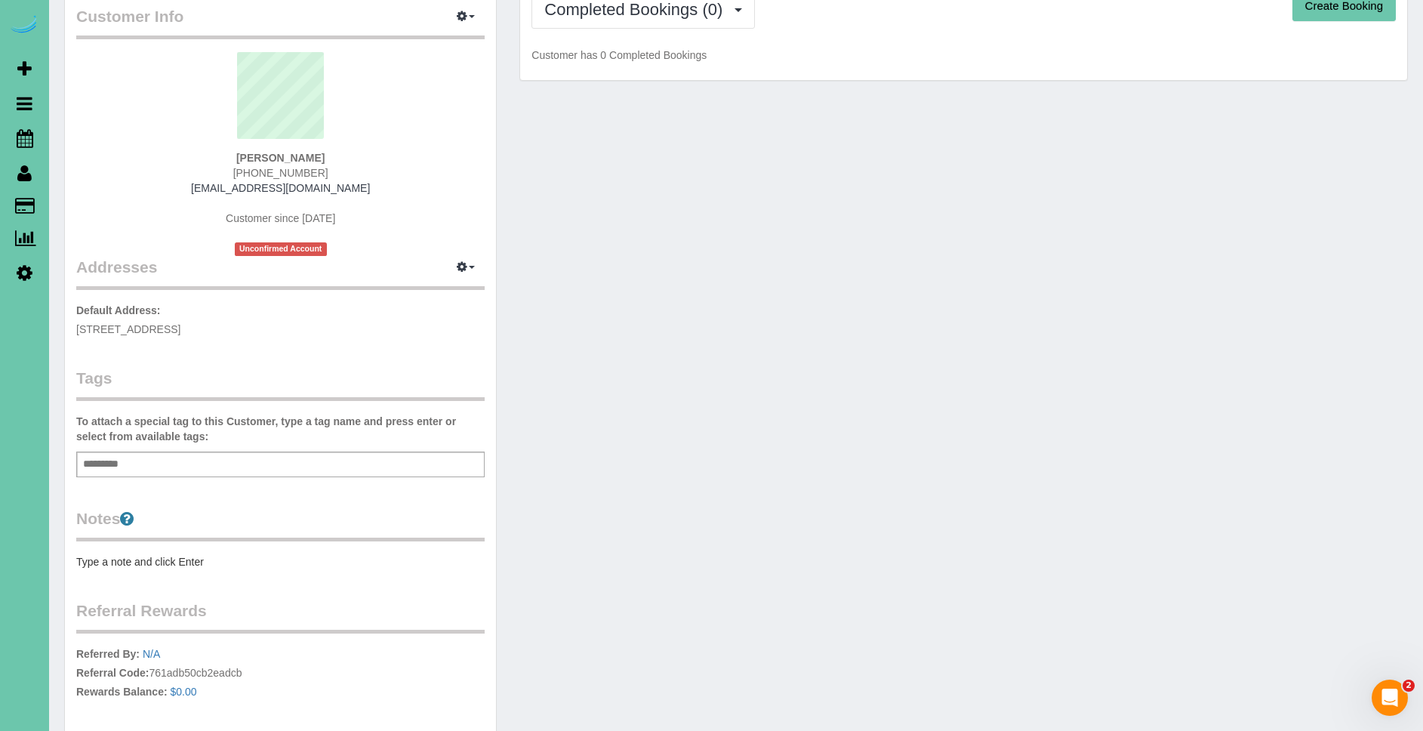
scroll to position [251, 0]
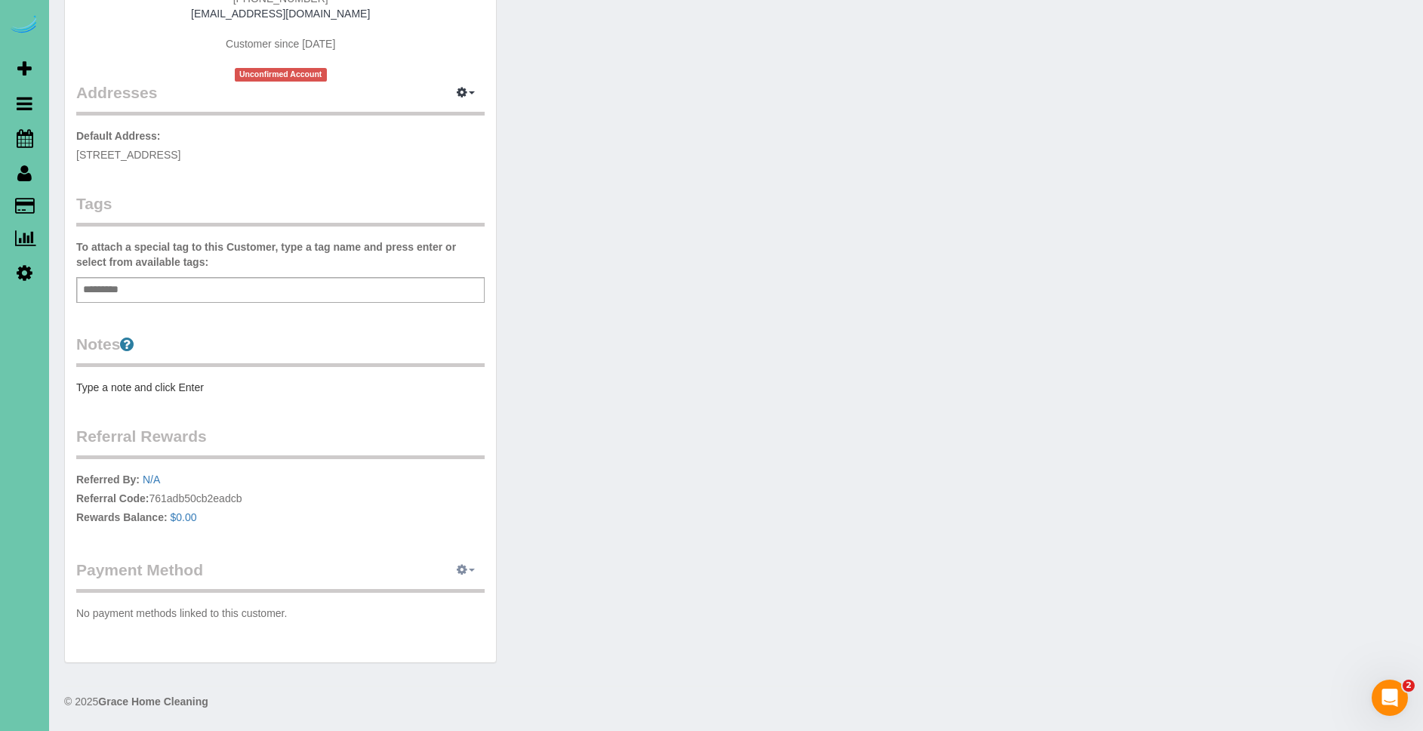
click at [470, 567] on button "button" at bounding box center [466, 570] width 38 height 23
click at [435, 616] on link "Add Credit/Debit Card" at bounding box center [413, 618] width 141 height 20
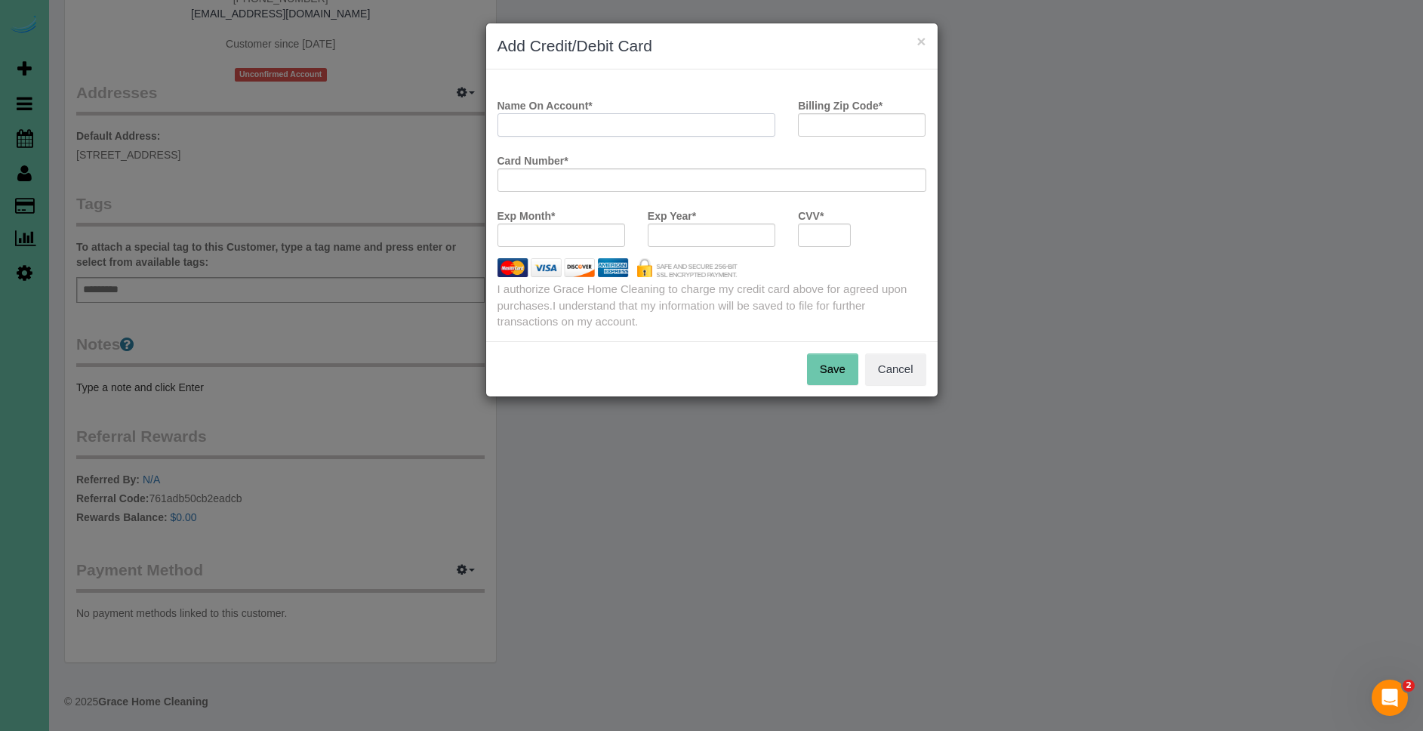
click at [627, 120] on input "Name On Account *" at bounding box center [636, 124] width 279 height 23
type input "Stephen Mehlhaaff"
click at [820, 126] on input "Billing Zip Code *" at bounding box center [862, 124] width 128 height 23
type input "68106"
click at [586, 225] on div at bounding box center [561, 234] width 128 height 23
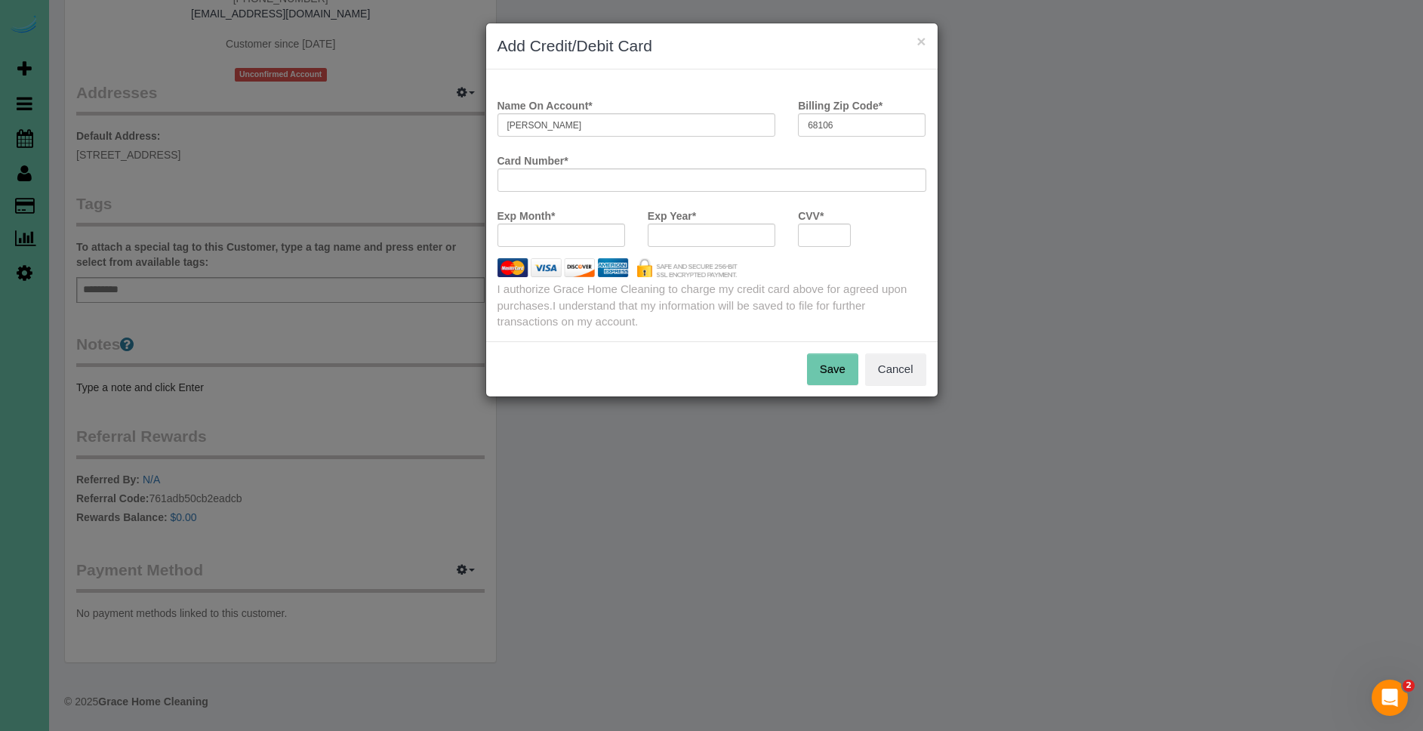
click at [837, 376] on button "Save" at bounding box center [832, 369] width 51 height 32
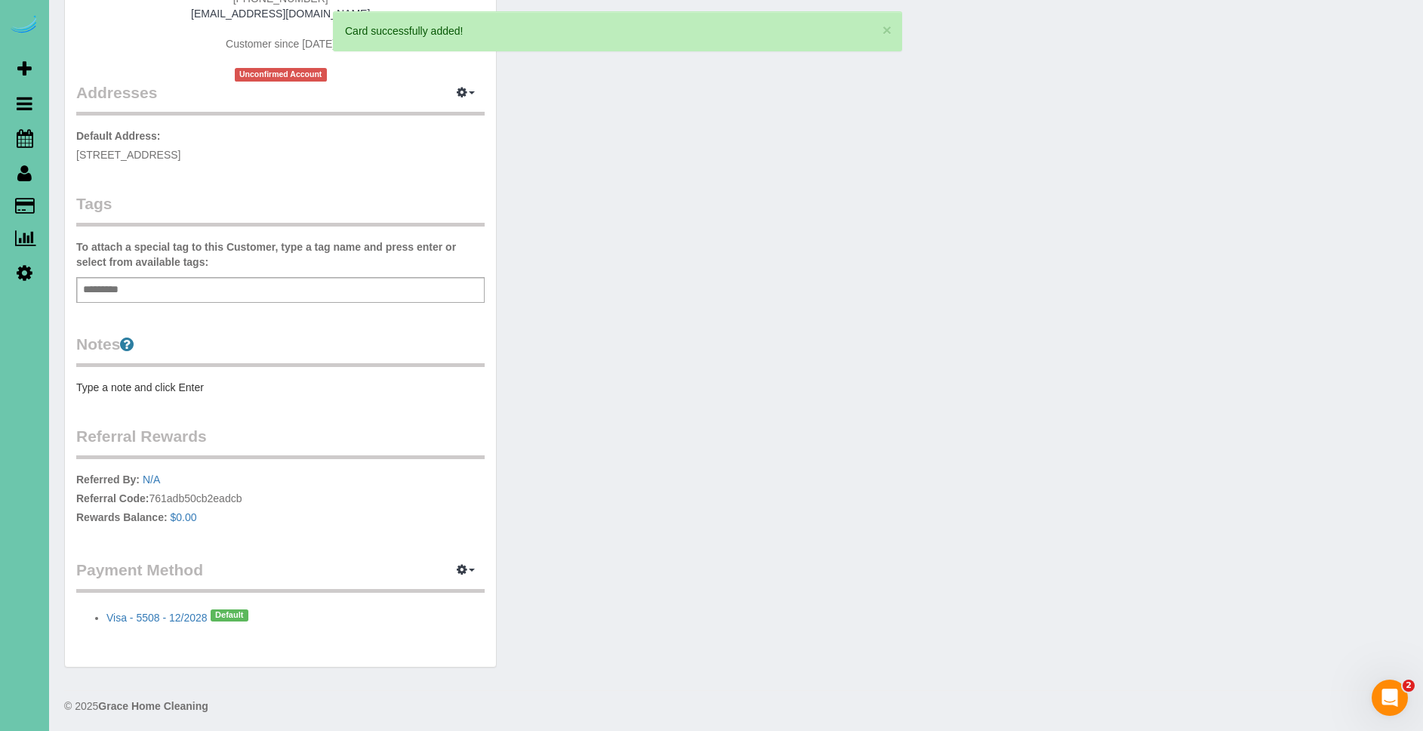
scroll to position [0, 0]
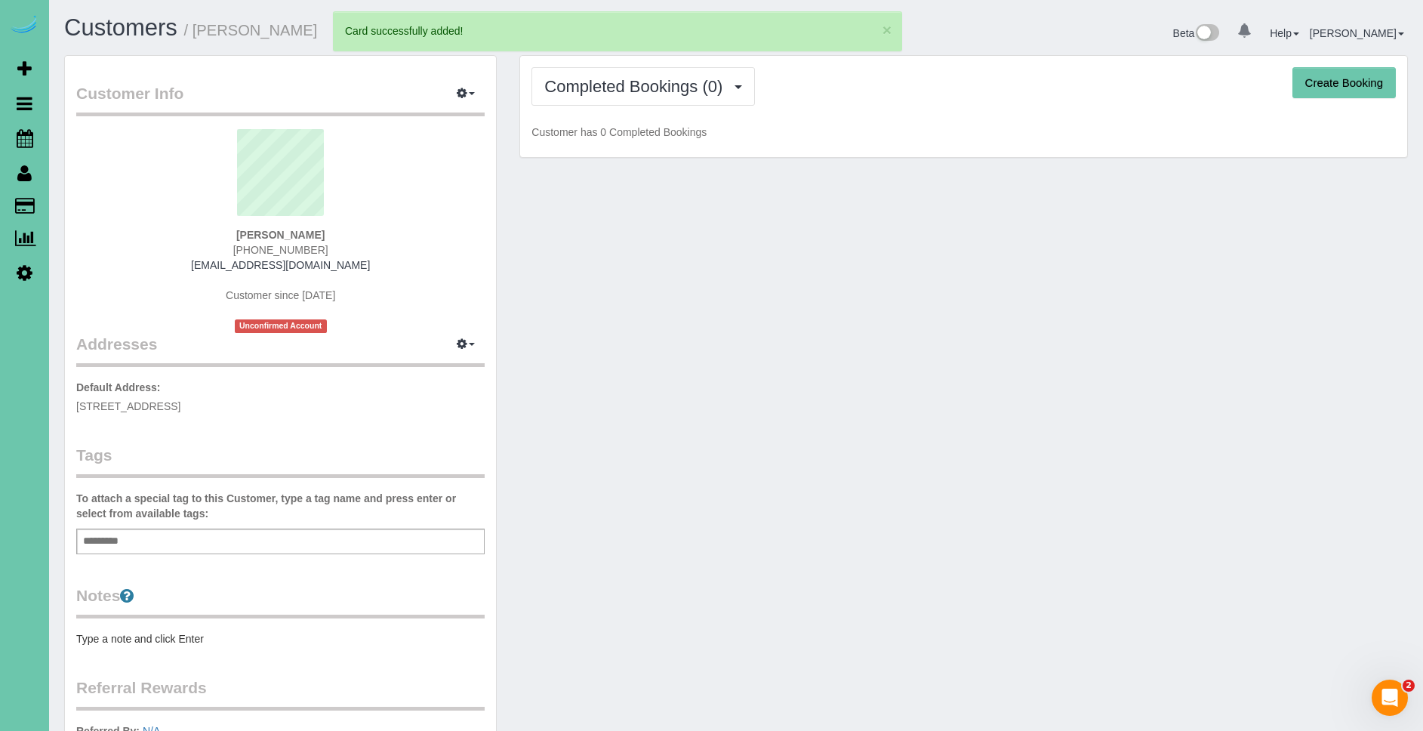
click at [1337, 86] on button "Create Booking" at bounding box center [1343, 83] width 103 height 32
select select "NE"
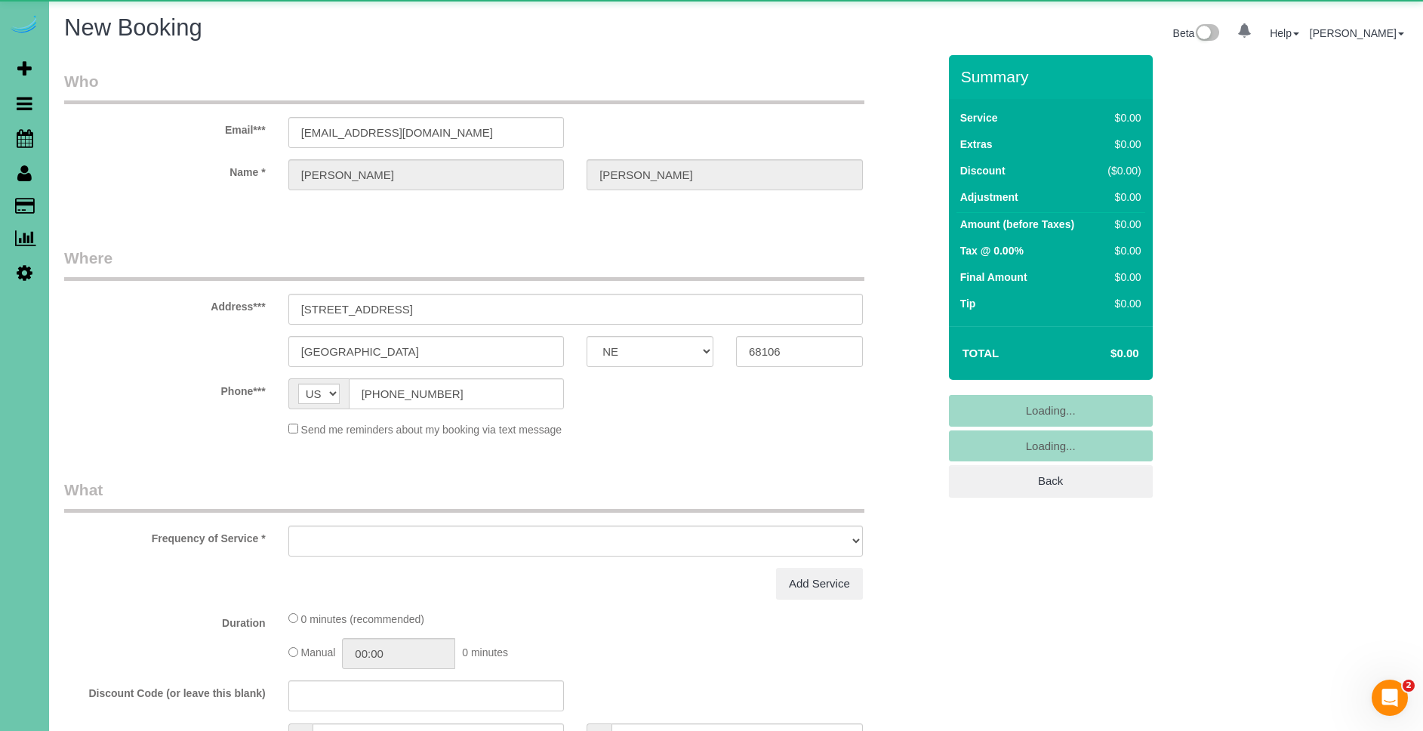
select select "object:33290"
select select "string:fspay-7957ca9f-59c9-4eb9-88f4-891e3ede1236"
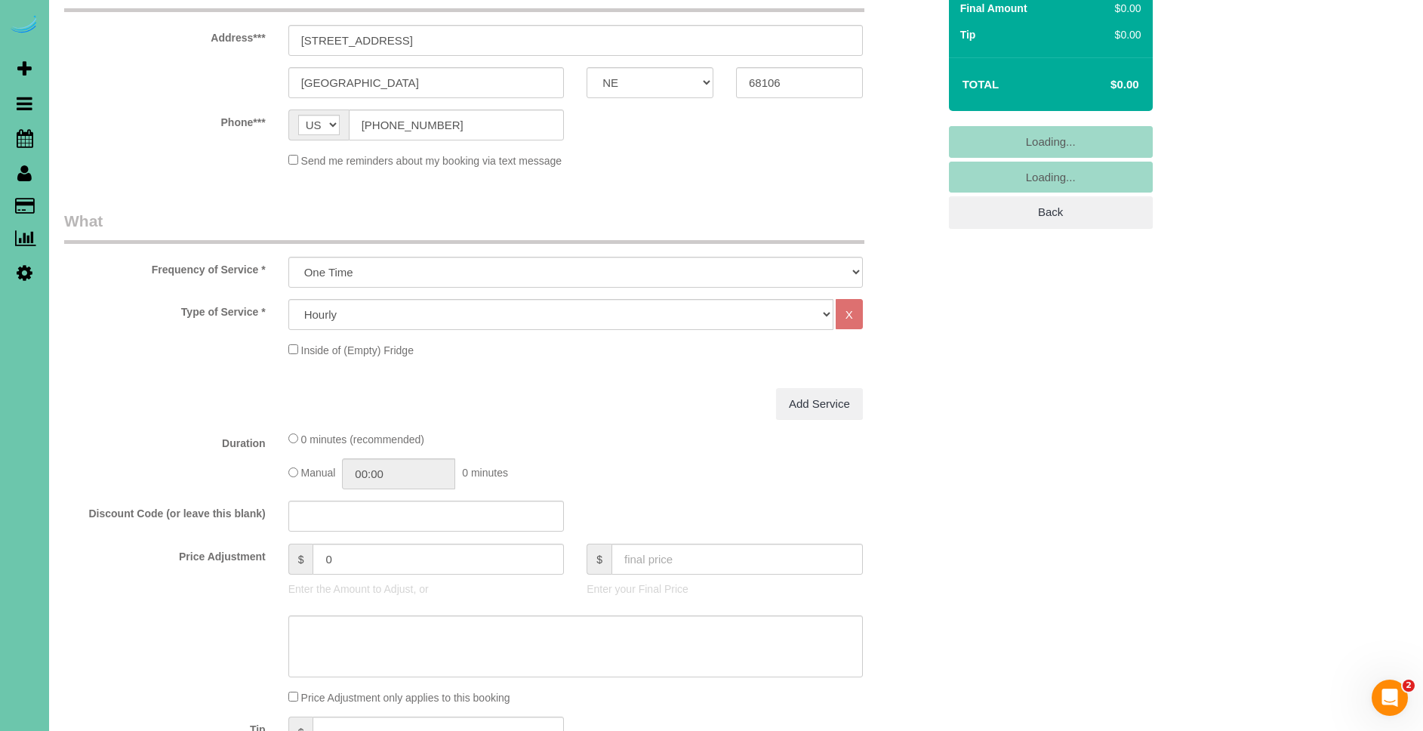
scroll to position [269, 0]
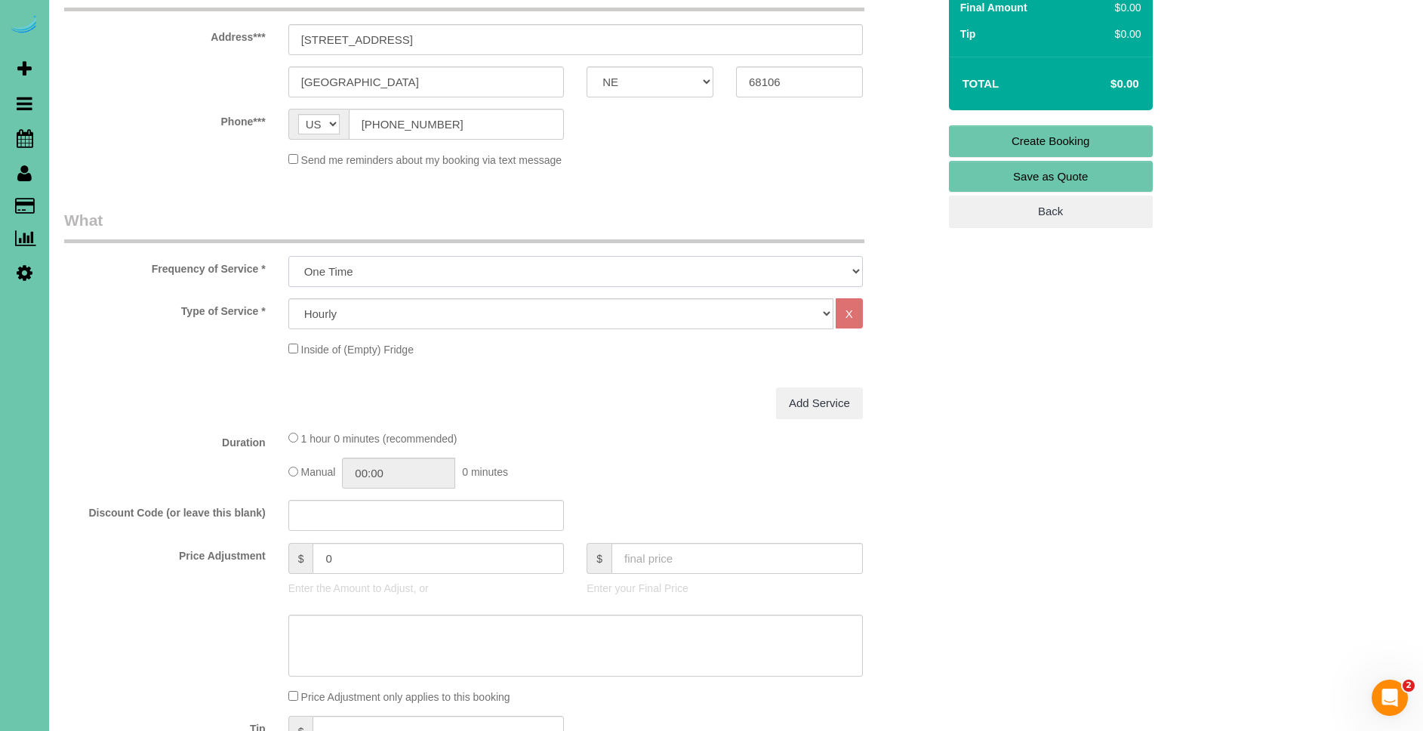
click at [622, 280] on select "One Time Weekly (0% for the First Booking) Bi-Weekly (0% for the First Booking)…" at bounding box center [575, 271] width 574 height 31
click at [622, 275] on select "One Time Weekly (0% for the First Booking) Bi-Weekly (0% for the First Booking)…" at bounding box center [575, 271] width 574 height 31
select select "object:33570"
click at [435, 315] on select "Hourly 2.5 Hour Custom Clean 3.5 Hour Custom Clean commercial 1000 Square Feet …" at bounding box center [560, 313] width 545 height 31
select select "68"
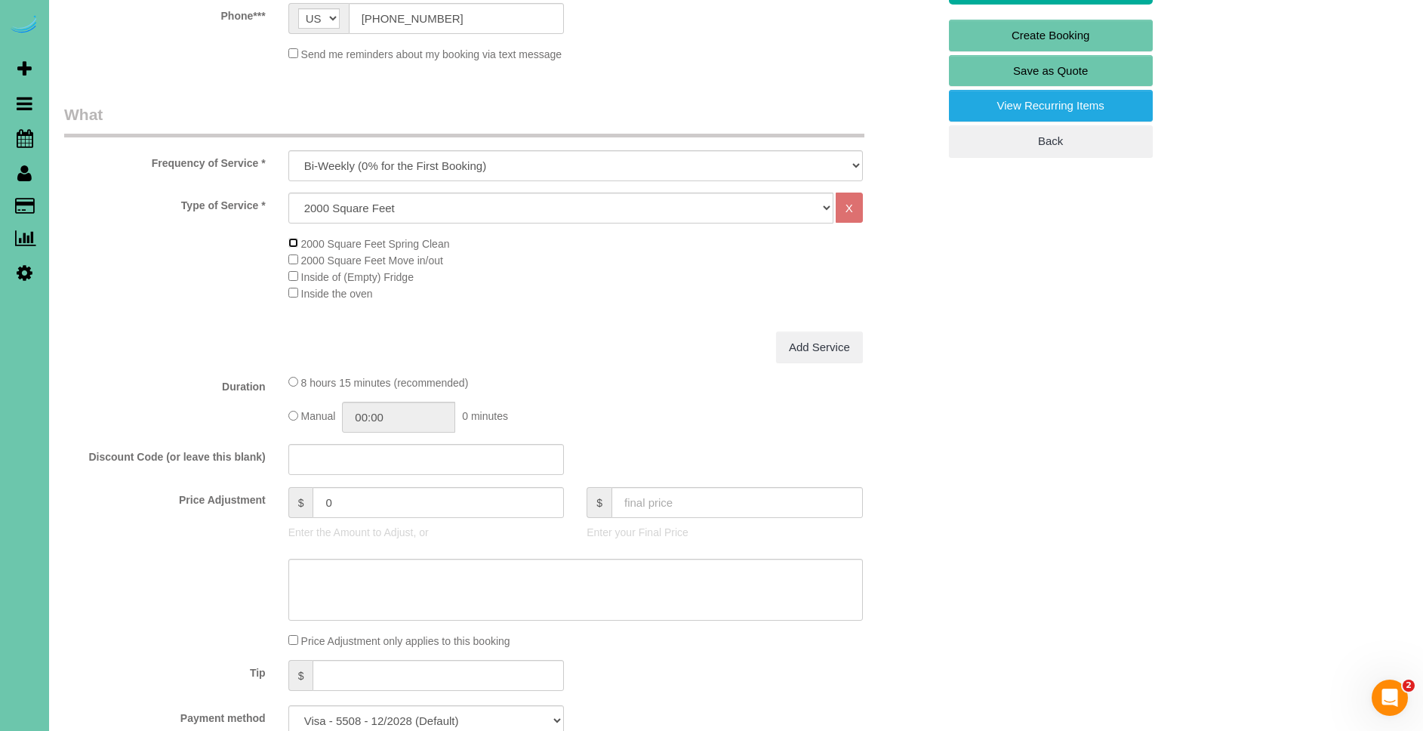
scroll to position [417, 0]
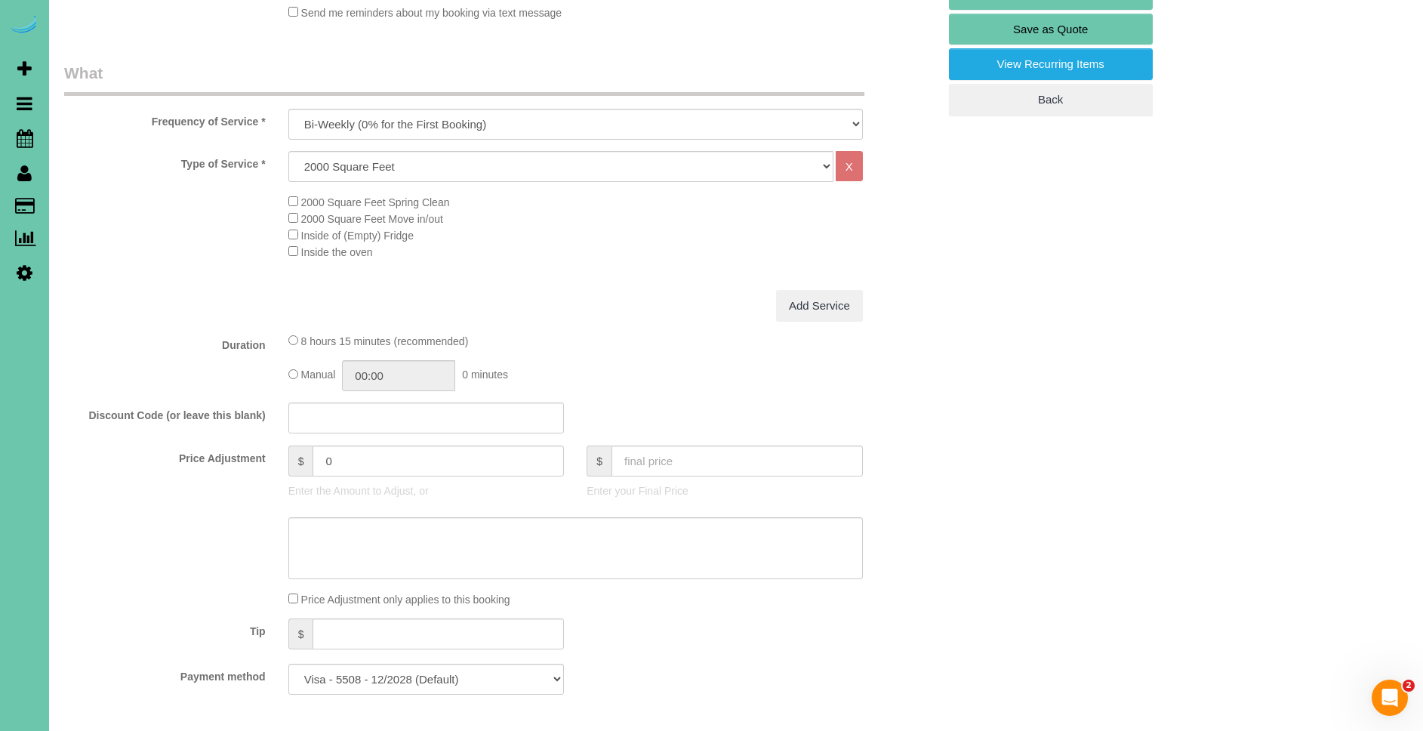
click at [301, 377] on span "Manual" at bounding box center [318, 375] width 35 height 12
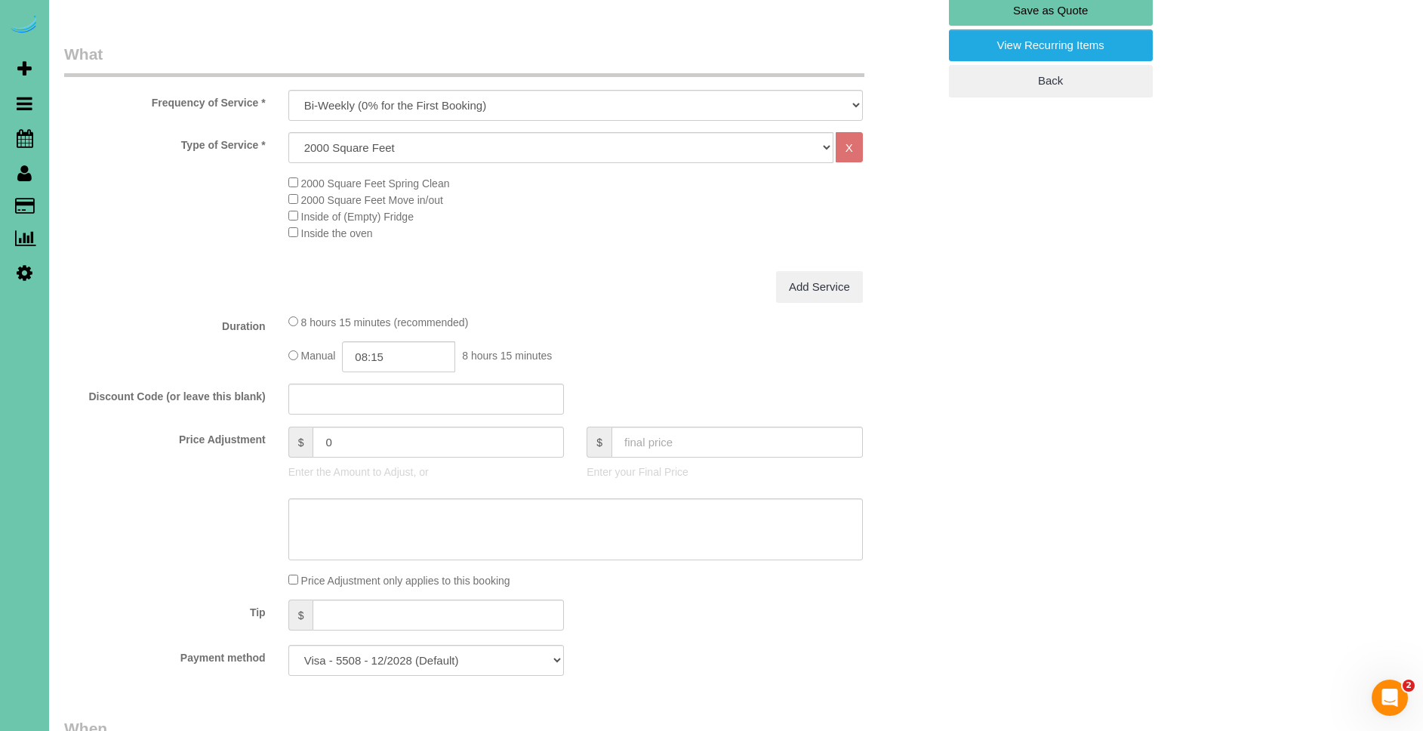
scroll to position [449, 0]
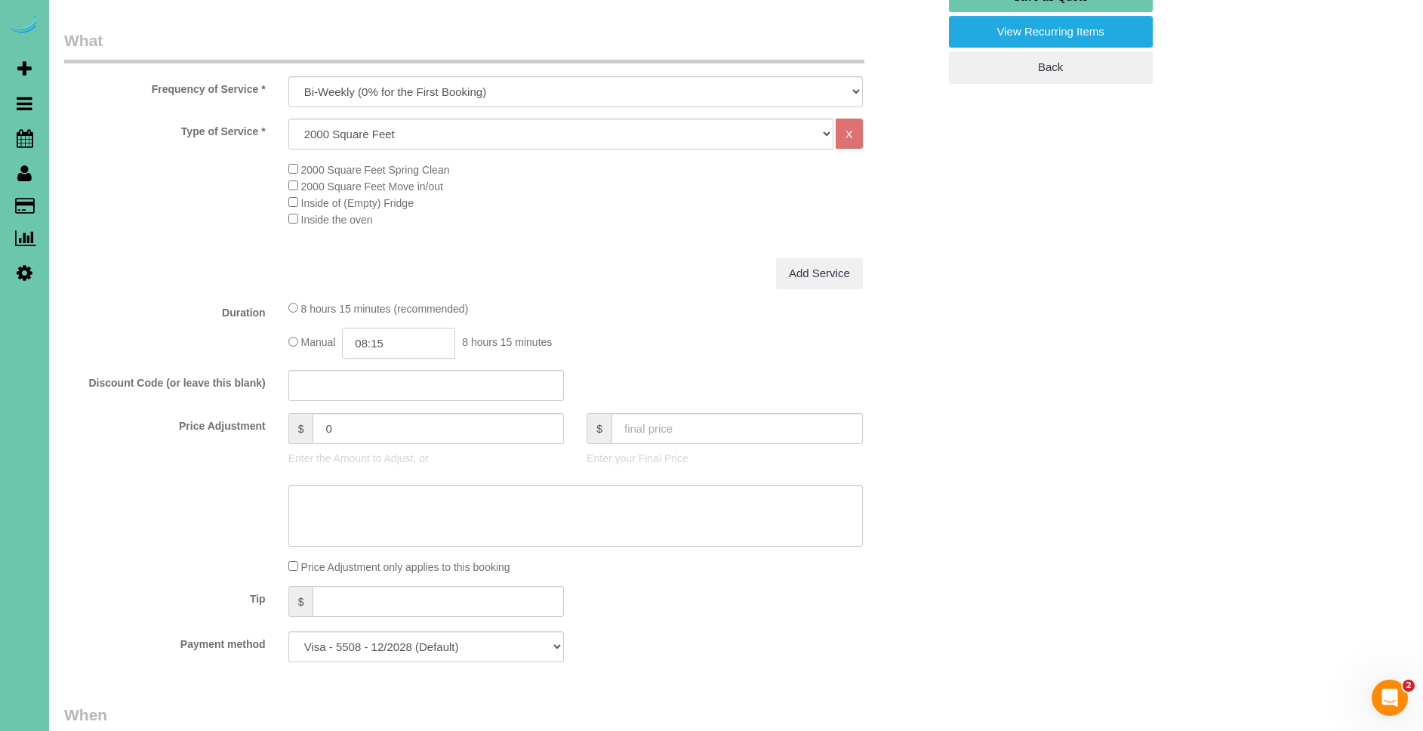
click at [371, 344] on input "08:15" at bounding box center [398, 343] width 113 height 31
type input "03:30"
click at [569, 256] on div "Type of Service * Hourly 2.5 Hour Custom Clean 3.5 Hour Custom Clean commercial…" at bounding box center [500, 187] width 873 height 139
click at [455, 518] on textarea at bounding box center [575, 516] width 574 height 62
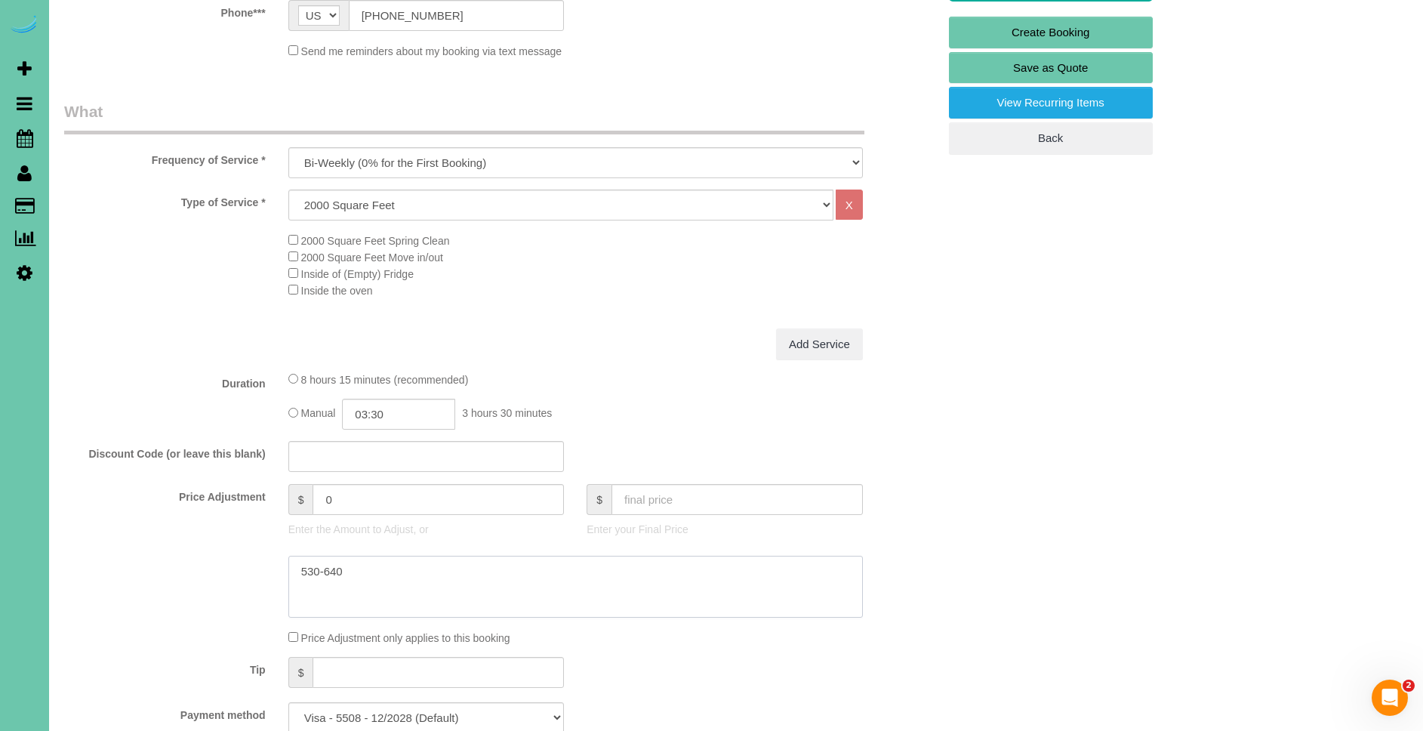
scroll to position [344, 0]
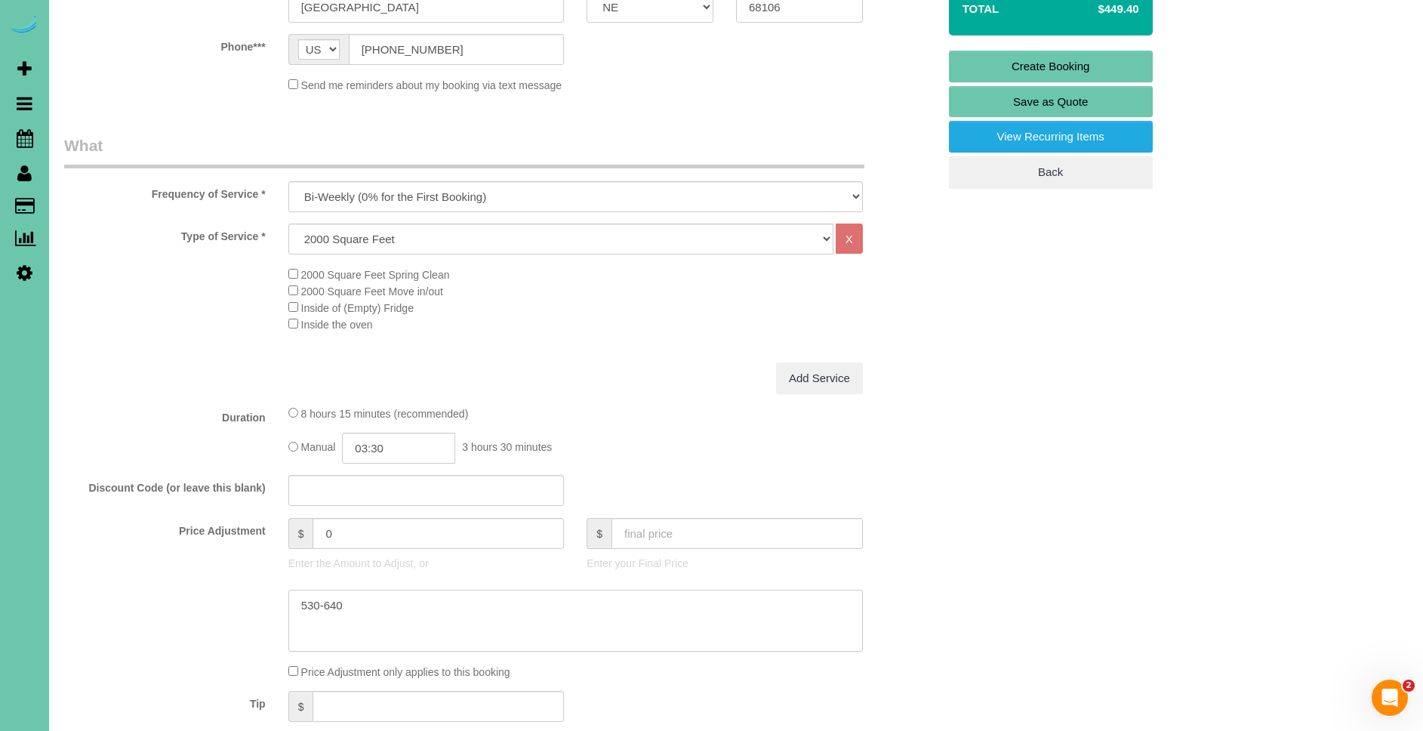
type textarea "530-640"
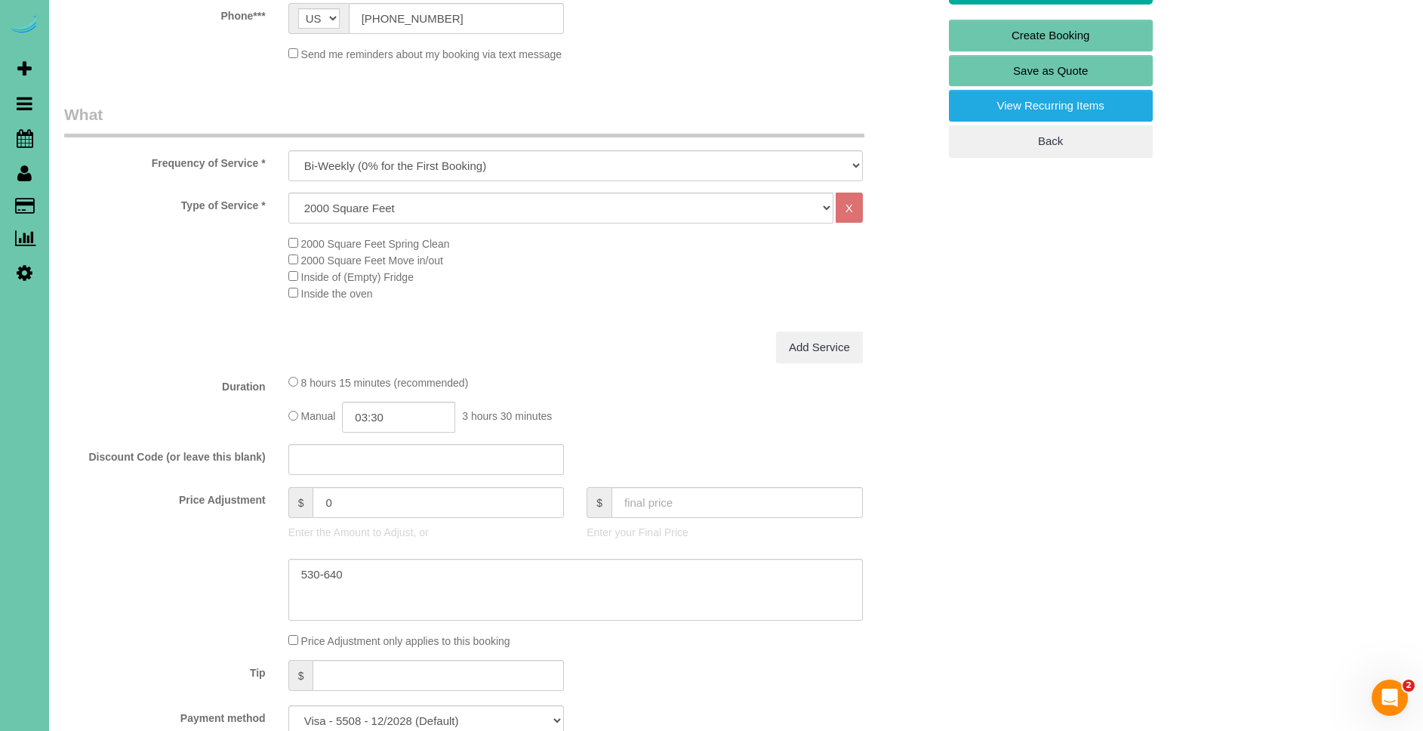
scroll to position [489, 0]
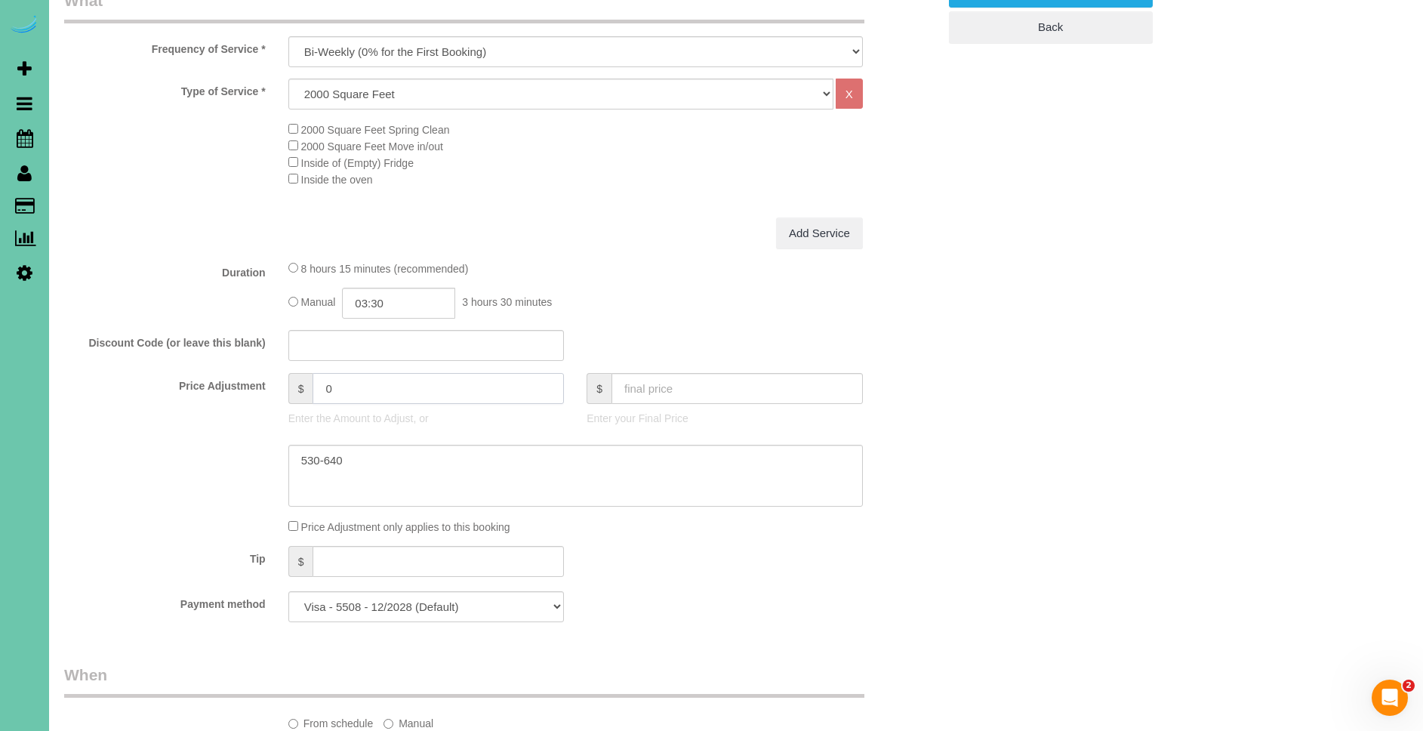
drag, startPoint x: 377, startPoint y: 394, endPoint x: 275, endPoint y: 384, distance: 101.6
click at [275, 384] on div "Price Adjustment $ 0 Enter the Amount to Adjust, or $ Enter your Final Price" at bounding box center [501, 403] width 896 height 60
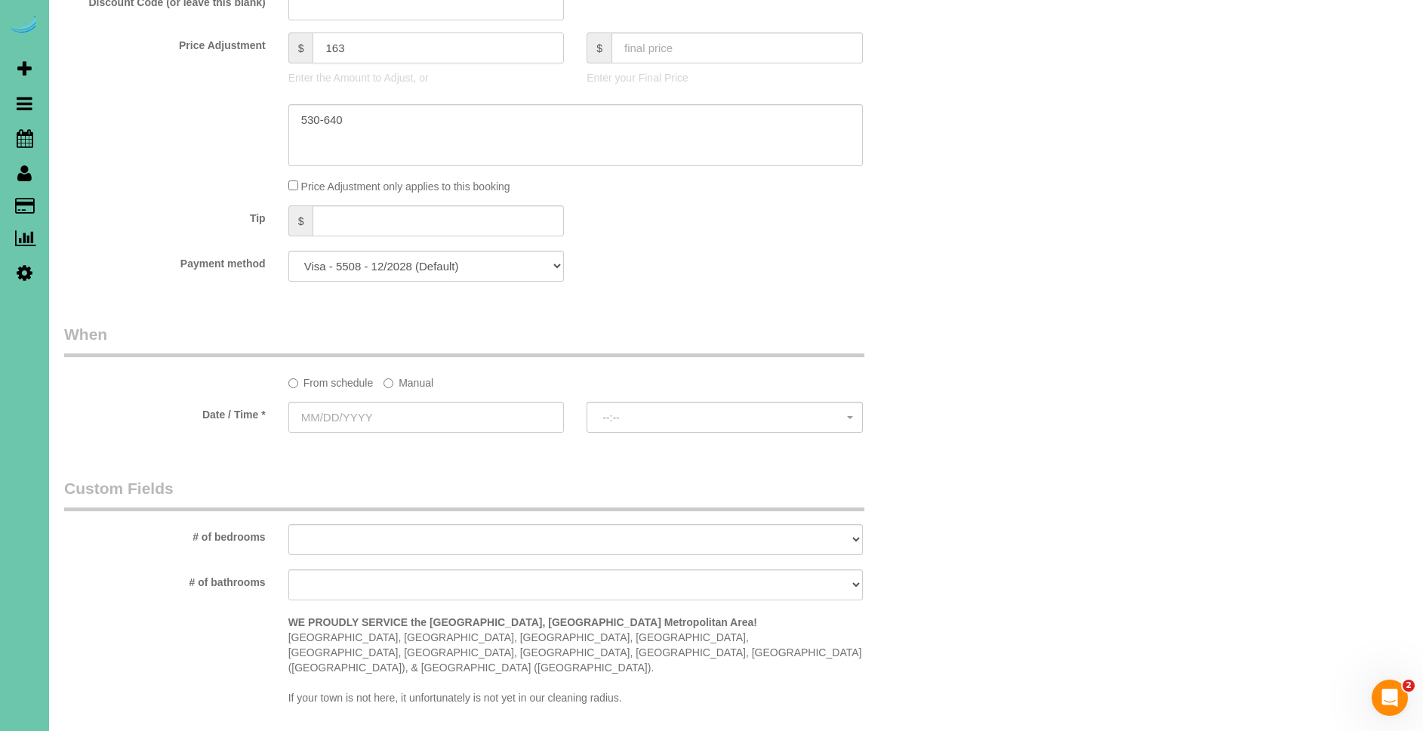
scroll to position [834, 0]
type input "163"
click at [421, 375] on label "Manual" at bounding box center [408, 375] width 50 height 20
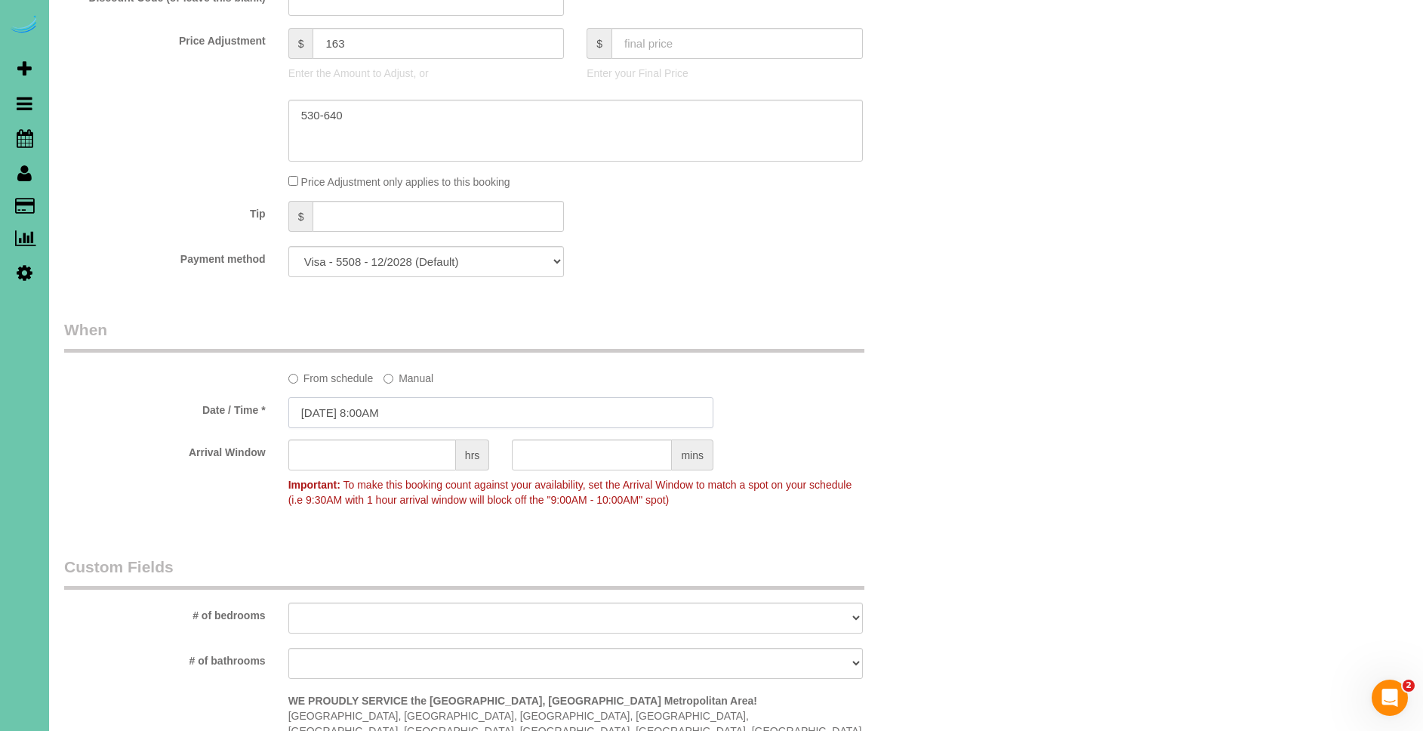
click at [315, 407] on input "08/14/2025 8:00AM" at bounding box center [500, 412] width 425 height 31
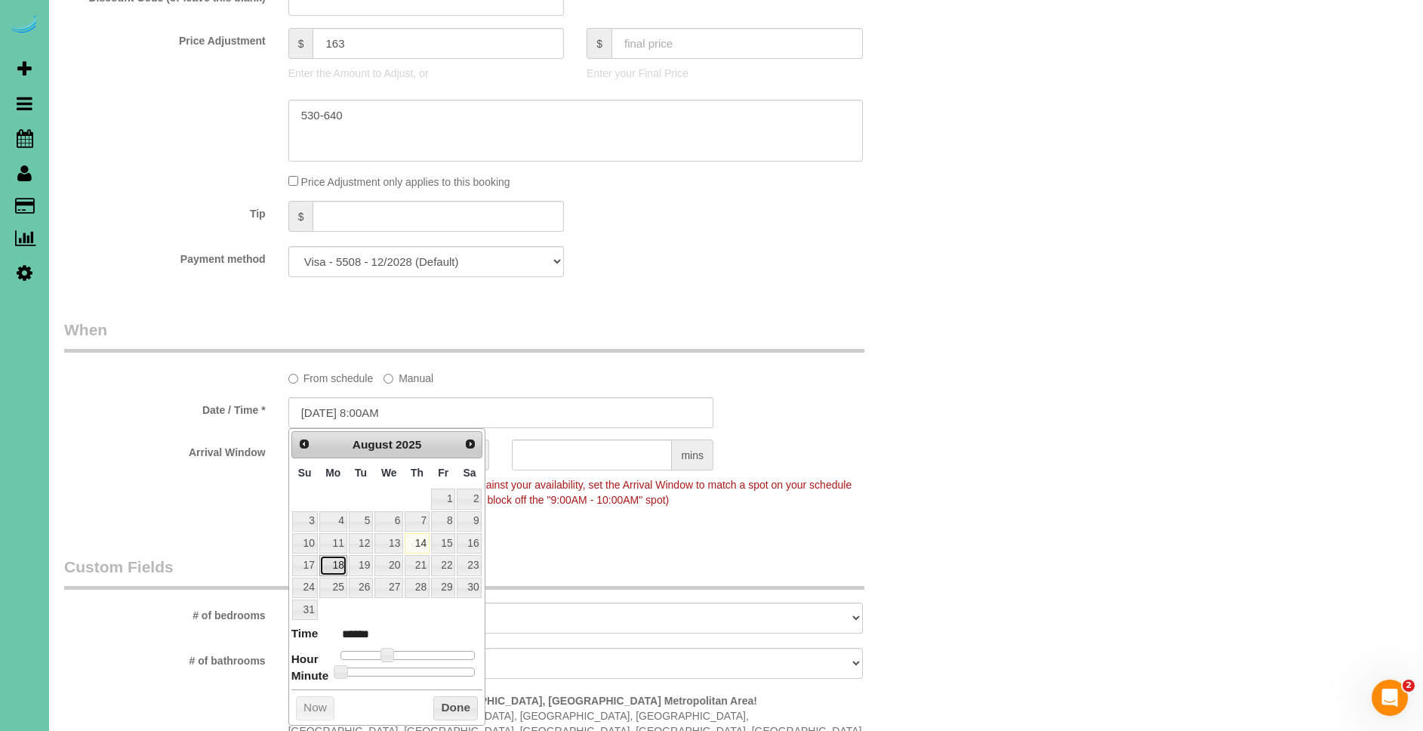
click at [338, 560] on link "18" at bounding box center [333, 565] width 28 height 20
type input "08/18/2025 9:00AM"
type input "******"
type input "08/18/2025 10:00AM"
type input "*******"
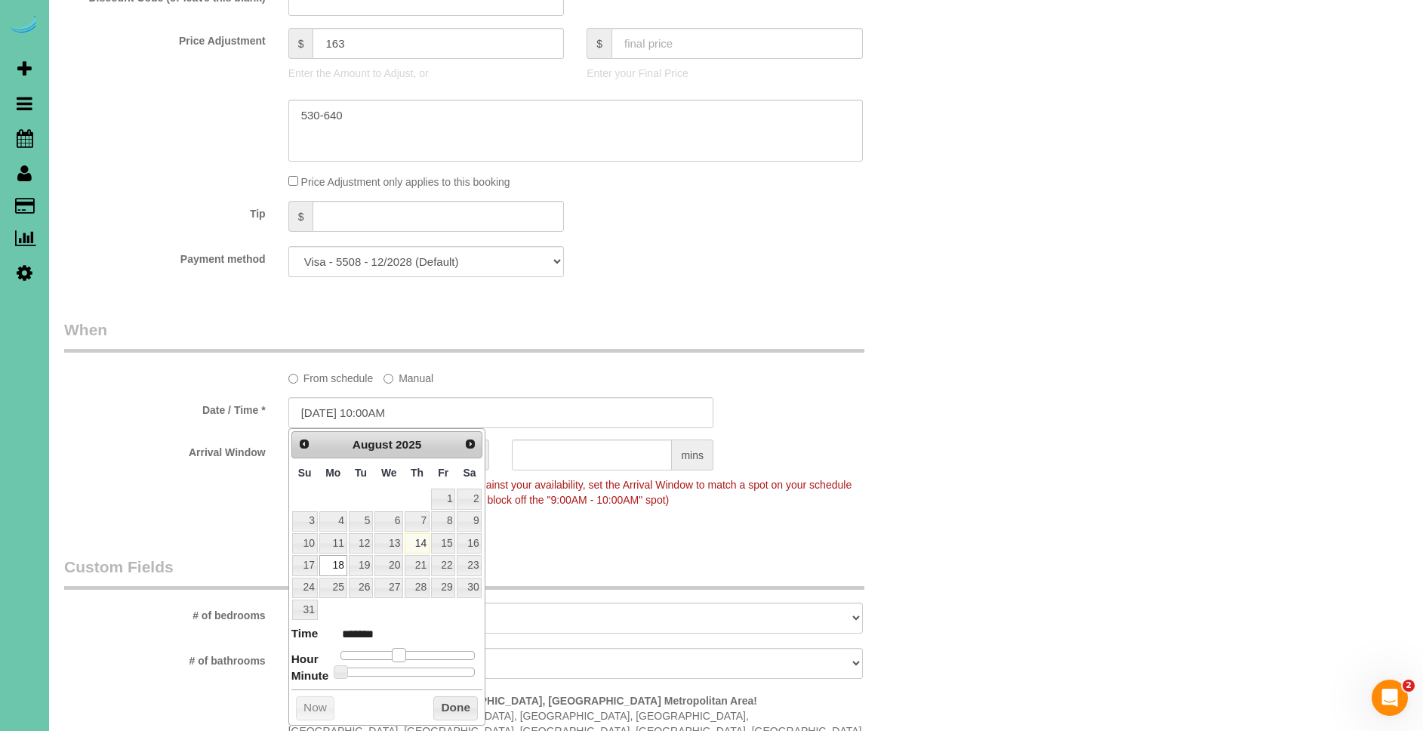
type input "08/18/2025 11:00AM"
type input "*******"
drag, startPoint x: 389, startPoint y: 656, endPoint x: 408, endPoint y: 657, distance: 19.7
click at [408, 657] on span at bounding box center [405, 655] width 14 height 14
type input "08/18/2025 11:05AM"
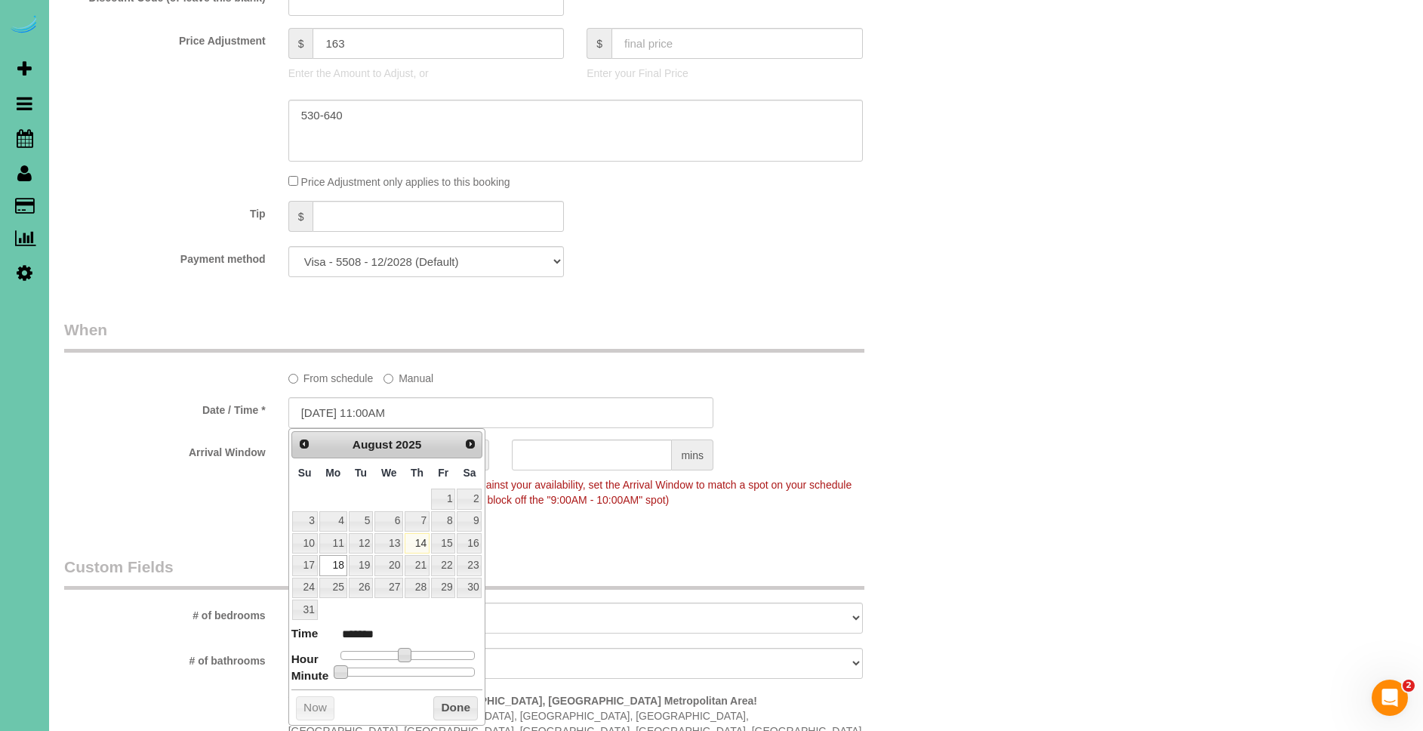
type input "*******"
type input "08/18/2025 11:10AM"
type input "*******"
type input "08/18/2025 11:15AM"
type input "*******"
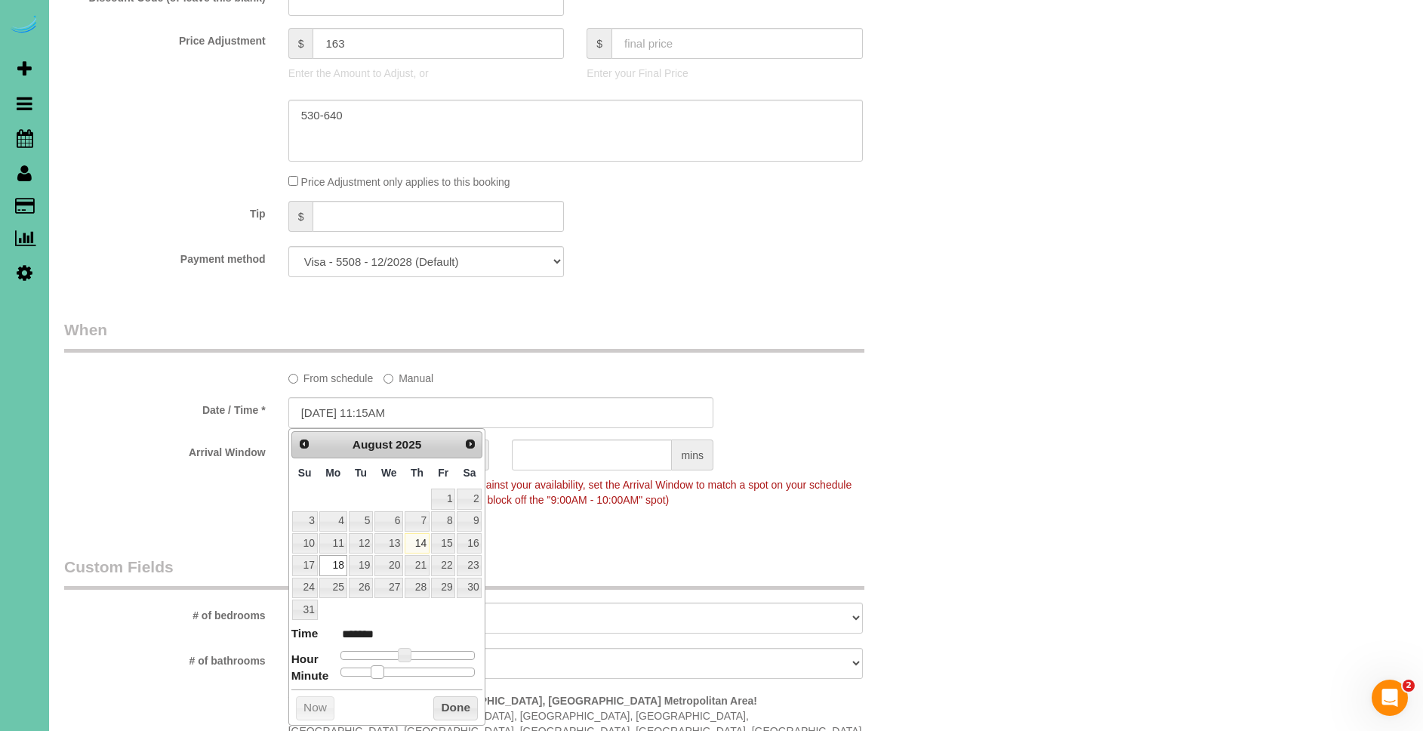
type input "08/18/2025 11:20AM"
type input "*******"
type input "08/18/2025 11:25AM"
type input "*******"
type input "[DATE] 11:30AM"
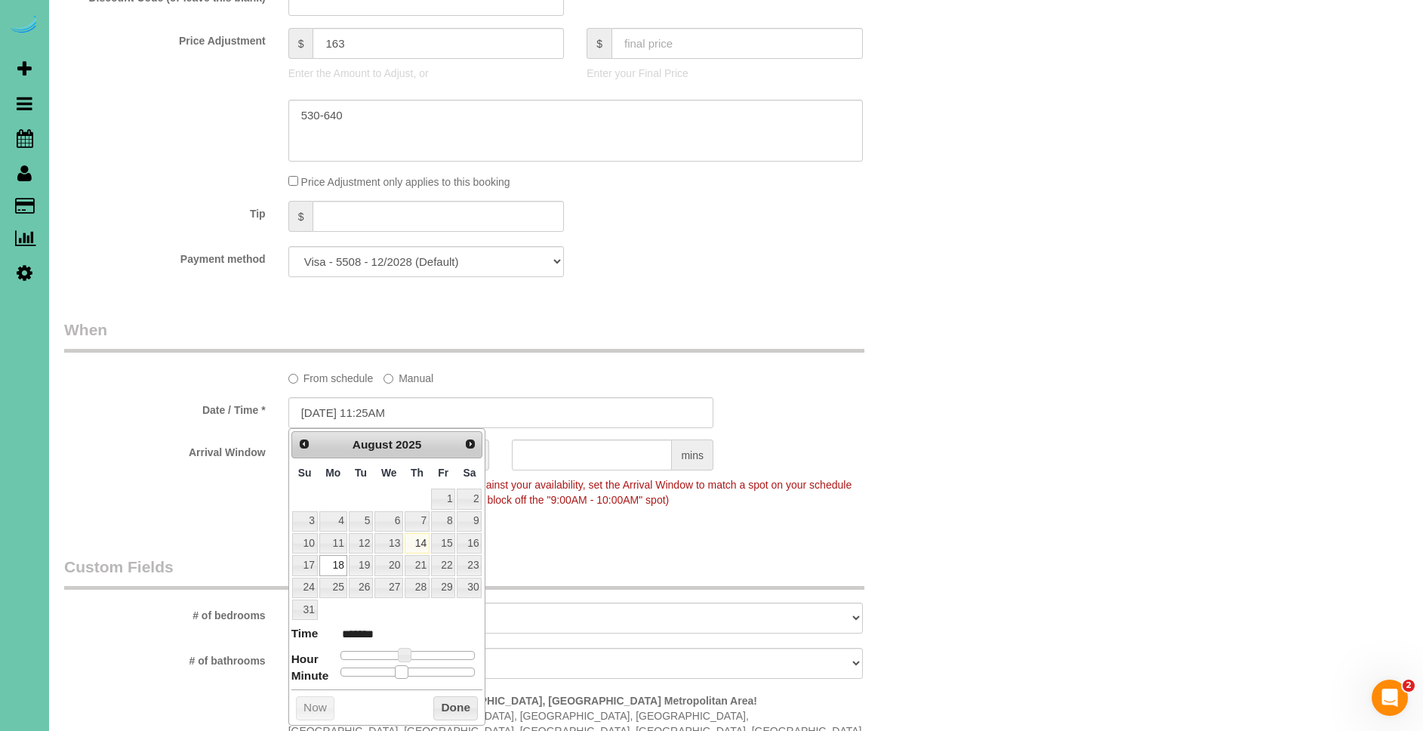
type input "*******"
drag, startPoint x: 340, startPoint y: 675, endPoint x: 435, endPoint y: 701, distance: 98.0
click at [412, 679] on div "Prev Next August 2025 Su Mo Tu We Th Fr Sa 1 2 3 4 5 6 7 8 9 10 11 12 13 14 15 …" at bounding box center [387, 576] width 198 height 297
drag, startPoint x: 436, startPoint y: 702, endPoint x: 460, endPoint y: 633, distance: 72.8
click at [436, 701] on button "Done" at bounding box center [455, 708] width 45 height 24
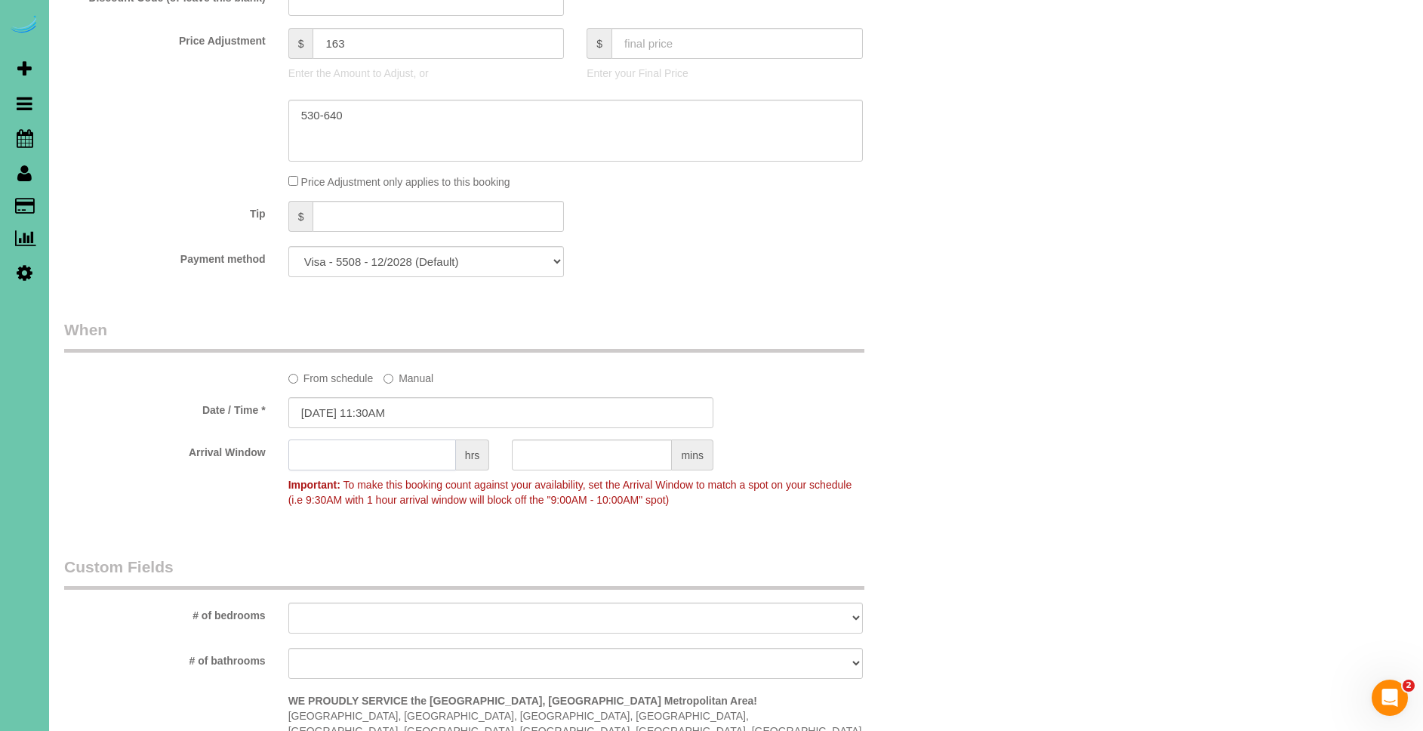
click at [425, 460] on input "text" at bounding box center [372, 454] width 168 height 31
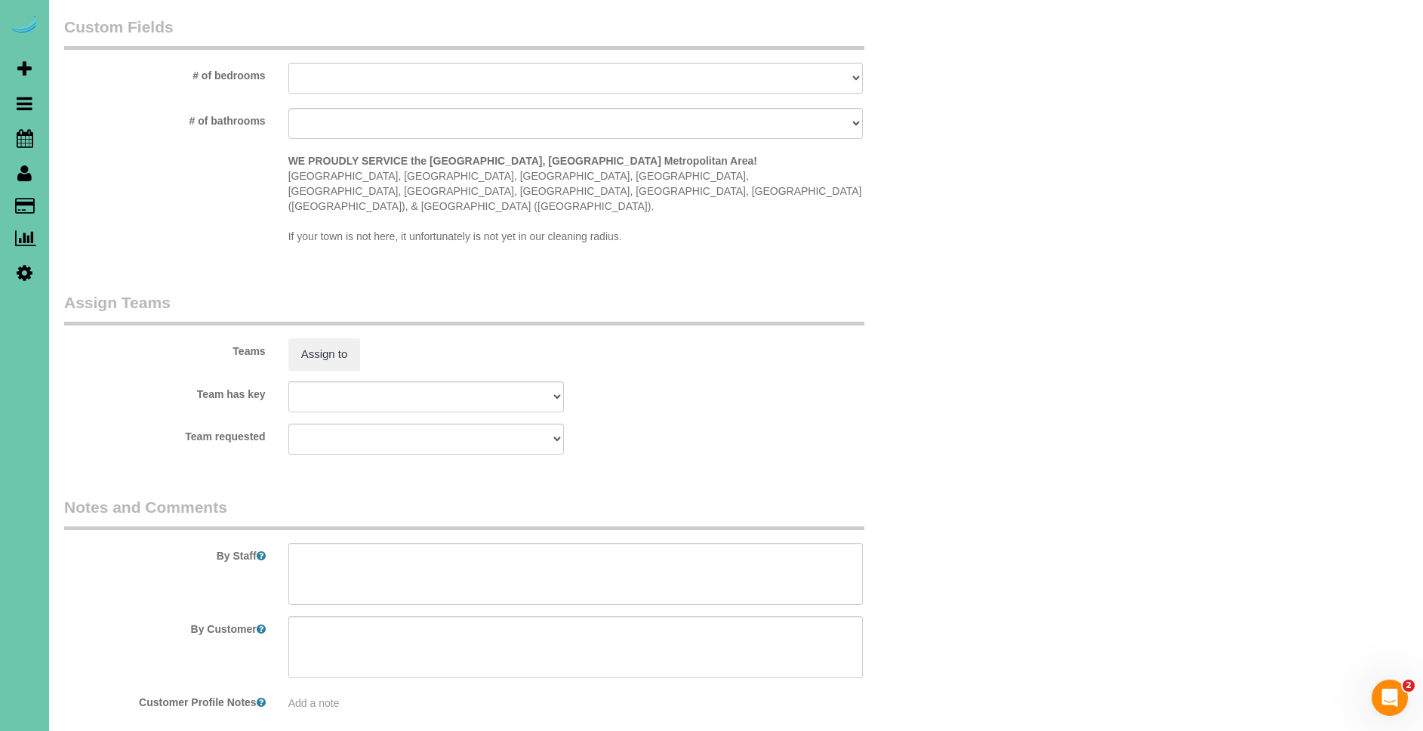
scroll to position [1389, 0]
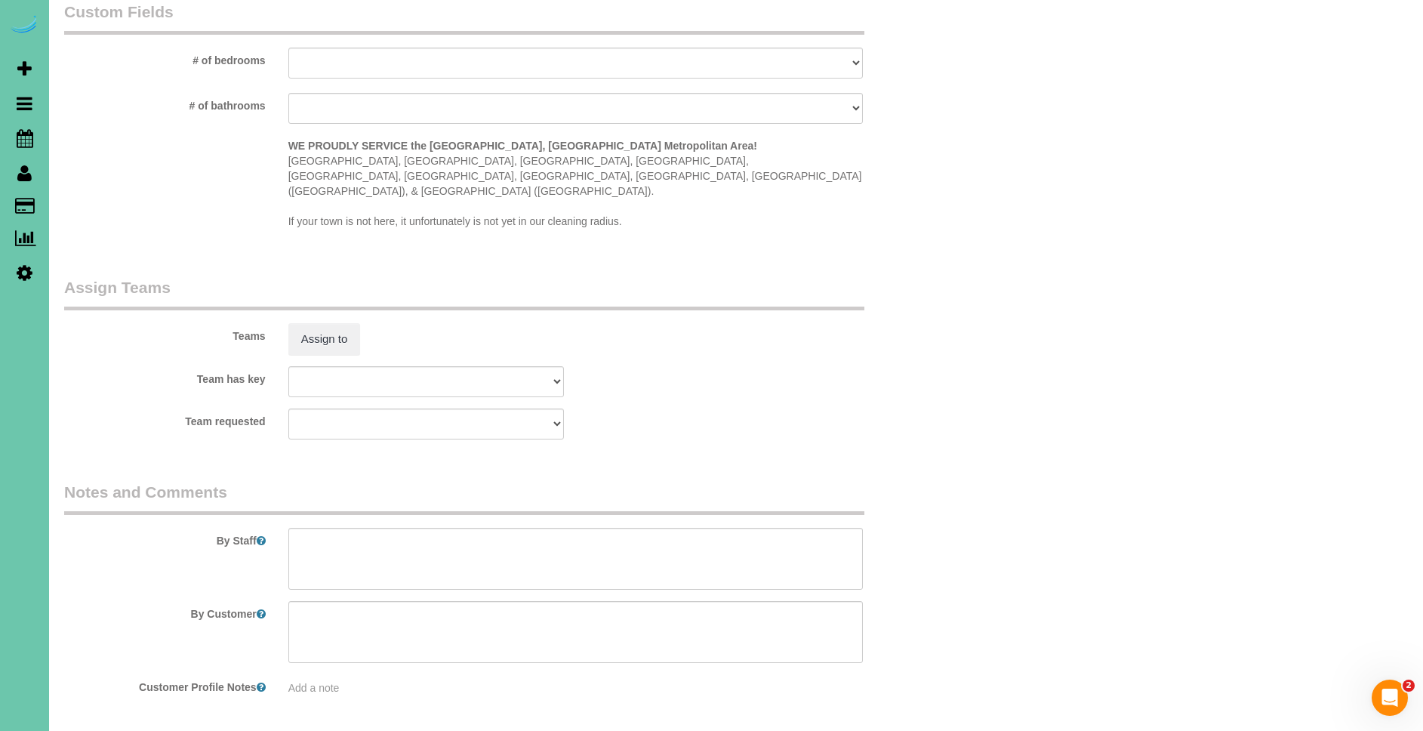
type input "1"
click at [423, 546] on textarea at bounding box center [575, 559] width 574 height 62
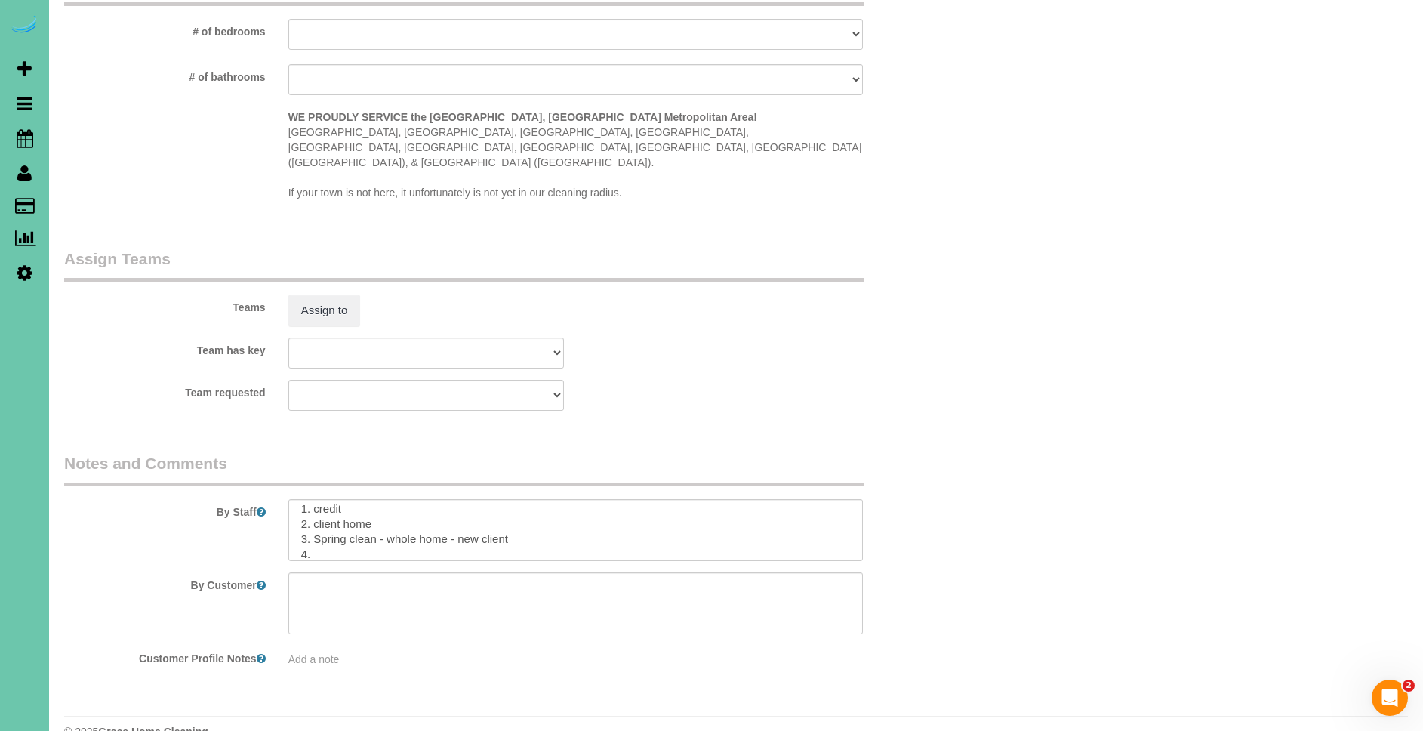
scroll to position [15, 0]
click at [359, 522] on textarea at bounding box center [575, 530] width 574 height 62
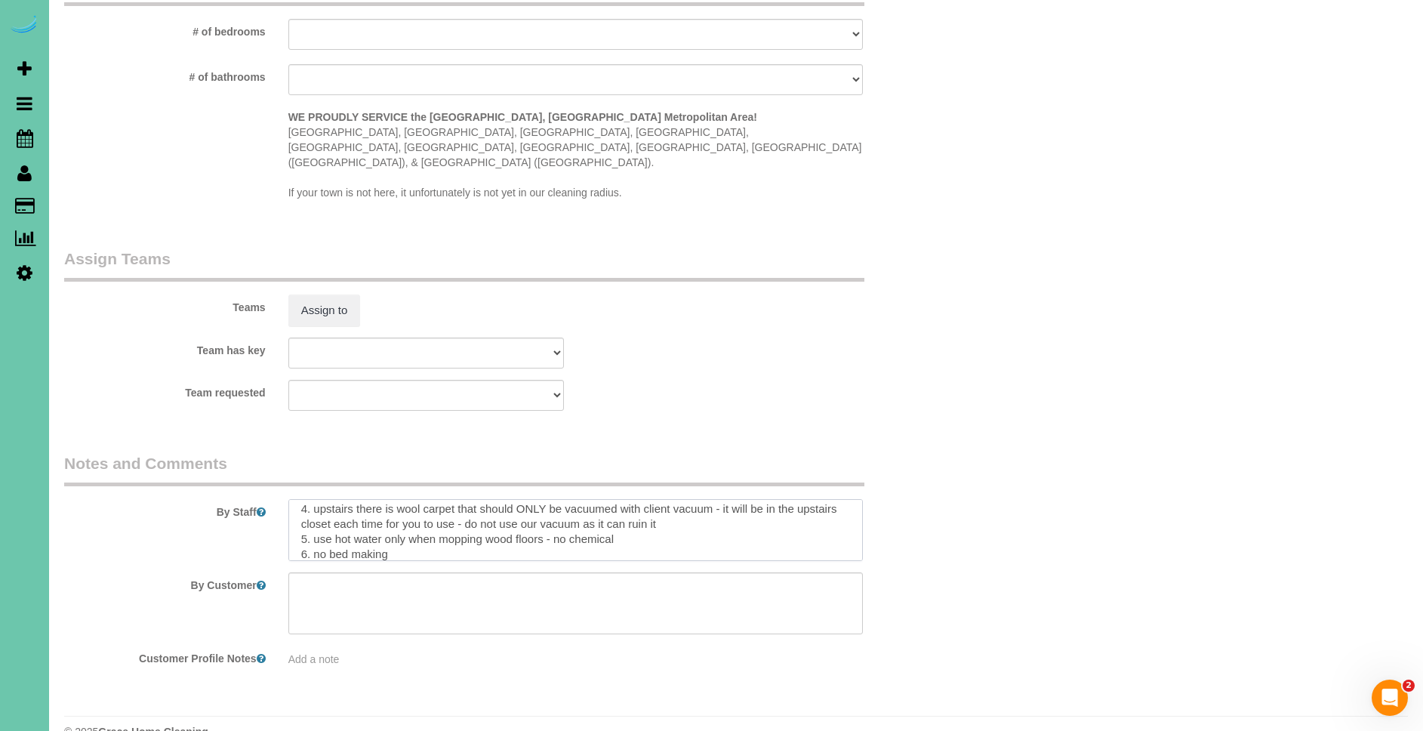
scroll to position [82, 0]
paste textarea "CLEANING DESCRIPTION Dirt level 5-10 *Use extension duster for high or hard-to-…"
click at [326, 511] on textarea at bounding box center [575, 530] width 574 height 62
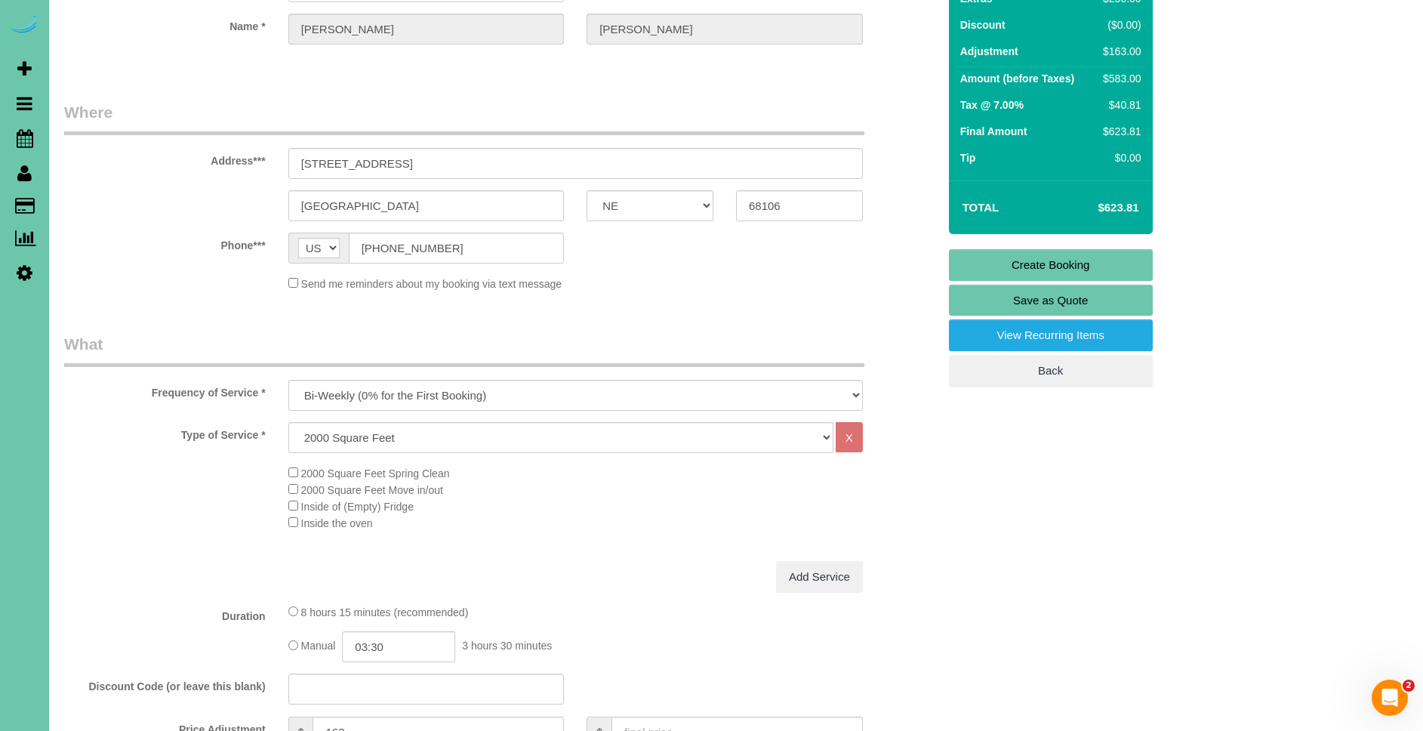
scroll to position [52, 0]
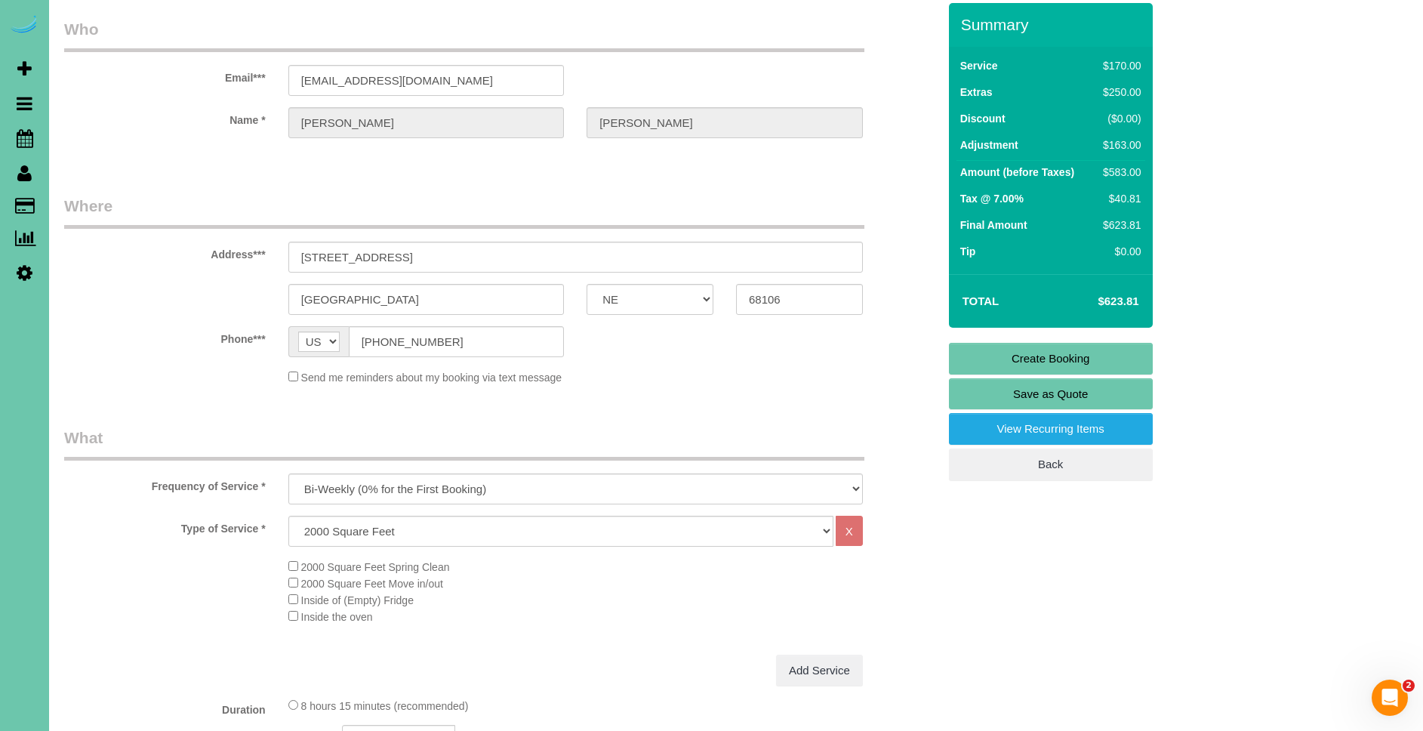
type textarea "9. loremi 1. dolors amet 7. Consec adipi - elits doei - tem incidi 4. utlabore …"
click at [1105, 354] on link "Create Booking" at bounding box center [1051, 359] width 204 height 32
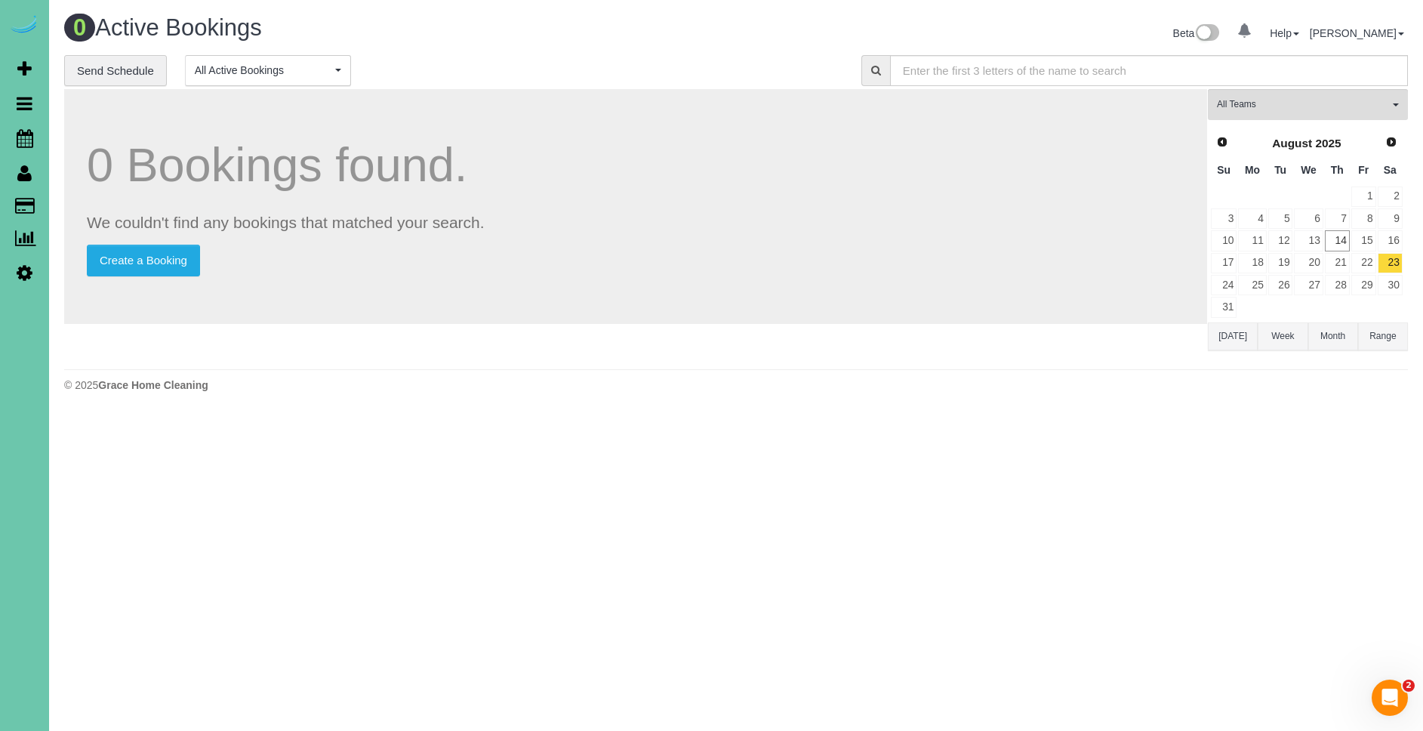
click at [800, 58] on div "**********" at bounding box center [451, 71] width 774 height 32
click at [73, 138] on span "Scheduler" at bounding box center [143, 138] width 189 height 35
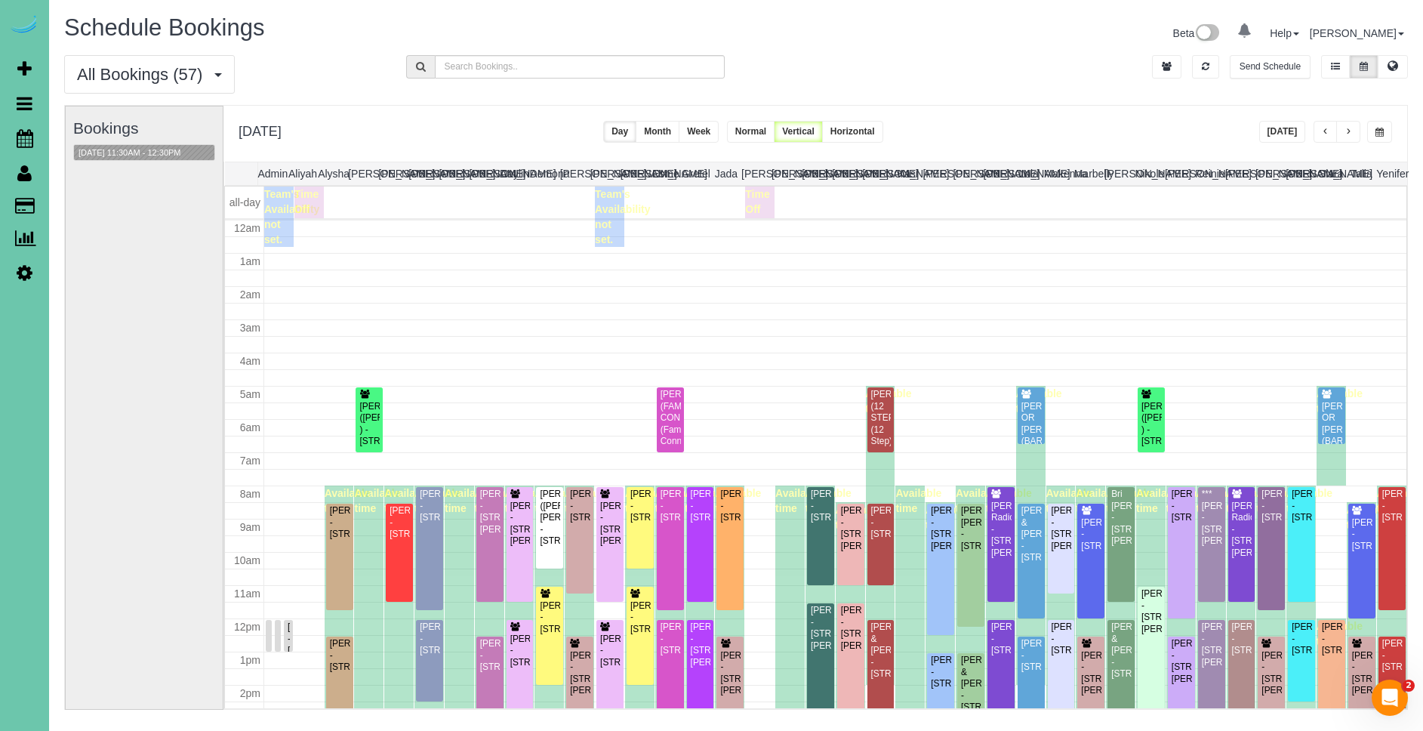
scroll to position [200, 0]
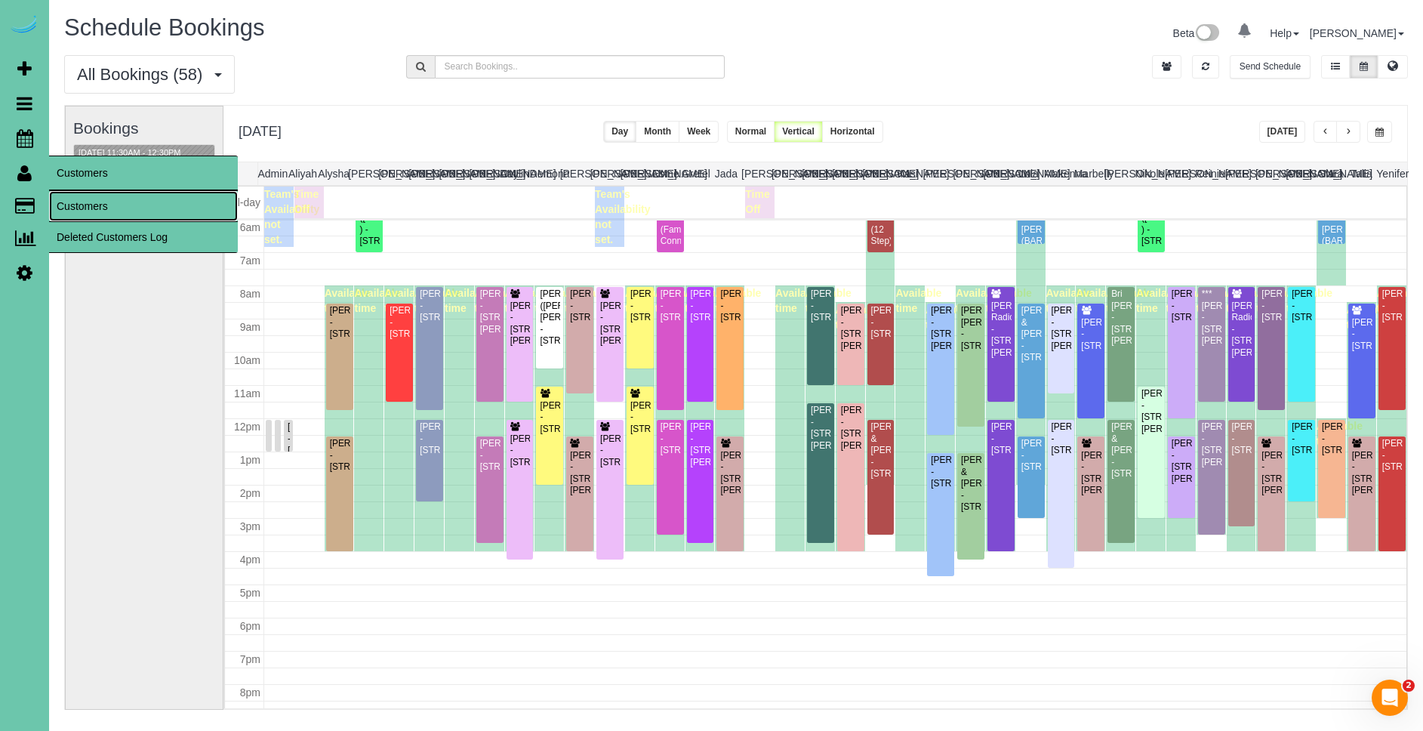
click at [100, 206] on link "Customers" at bounding box center [143, 206] width 189 height 30
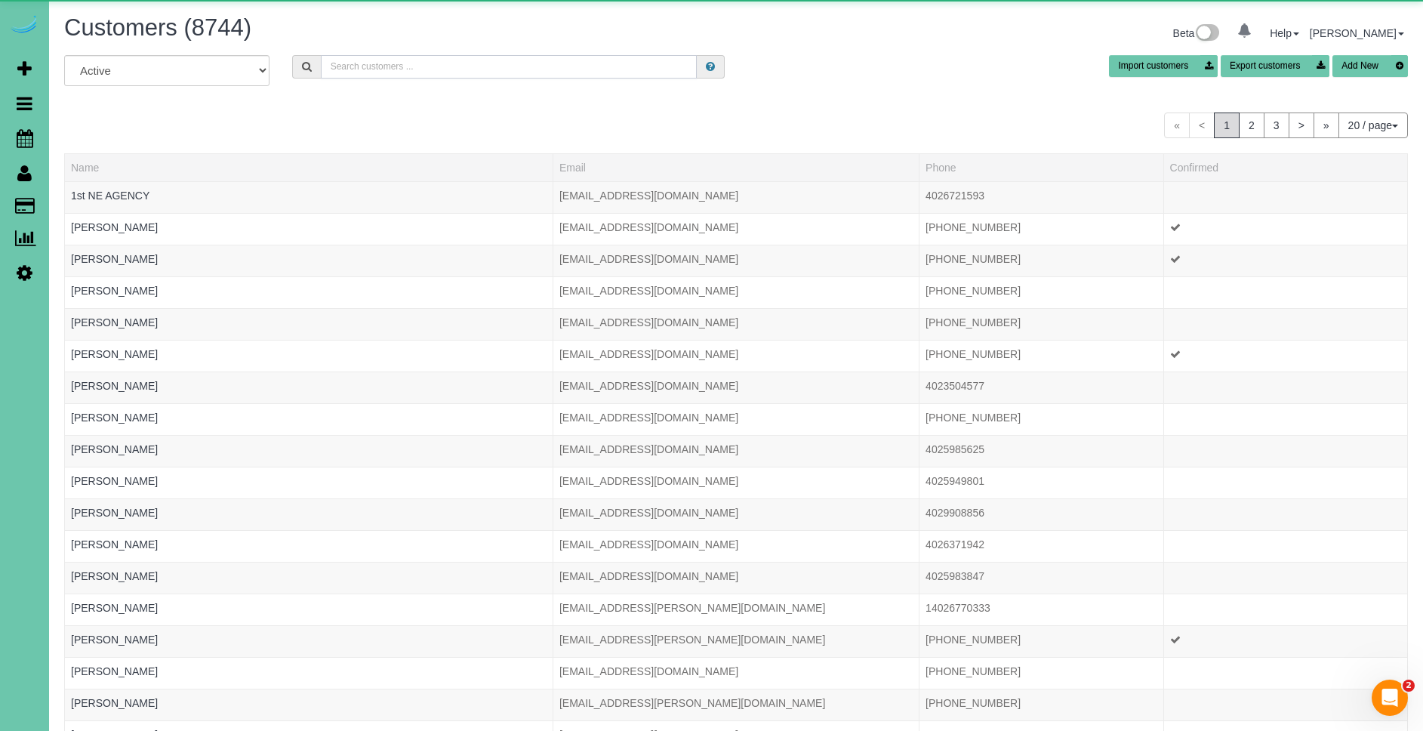
click at [392, 68] on input "text" at bounding box center [509, 66] width 376 height 23
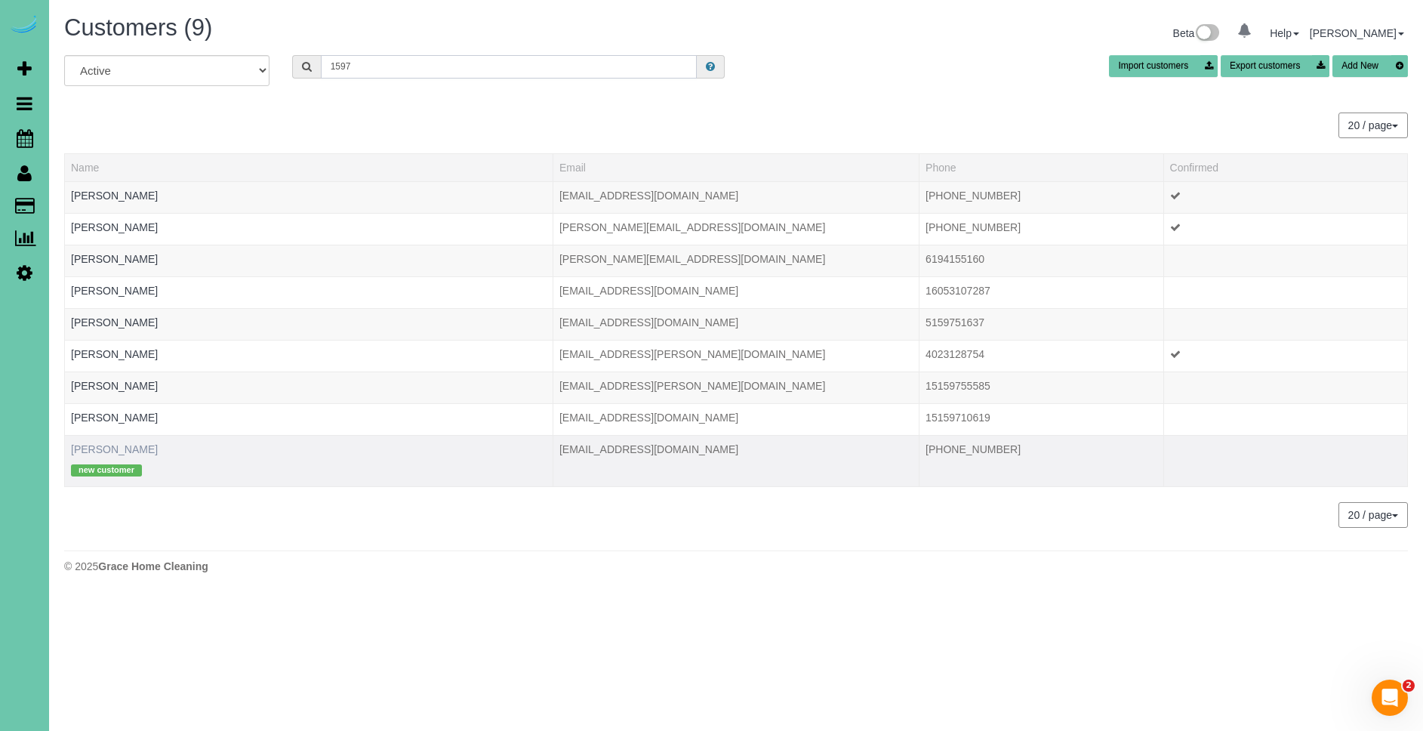
type input "1597"
click at [101, 444] on link "Stephen Mehlhaff" at bounding box center [114, 449] width 87 height 12
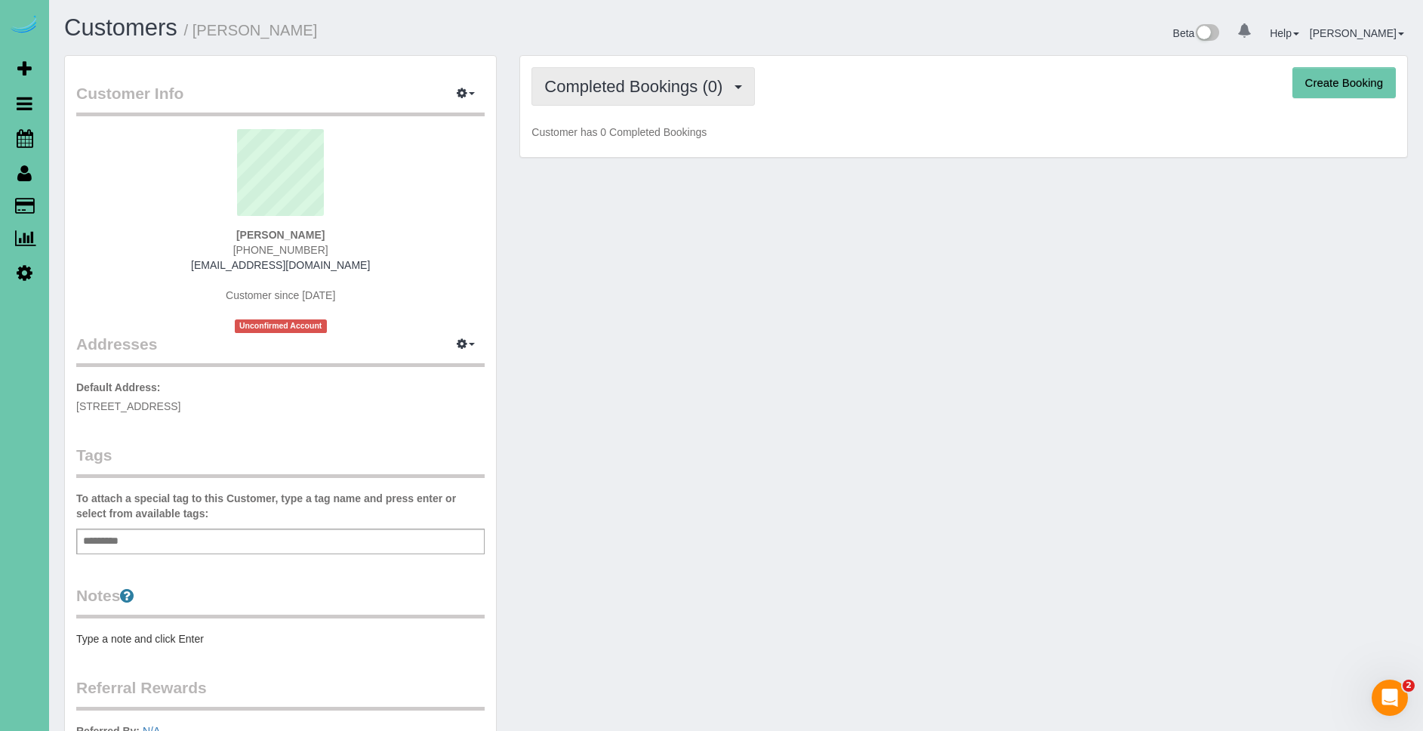
click at [634, 95] on span "Completed Bookings (0)" at bounding box center [637, 86] width 186 height 19
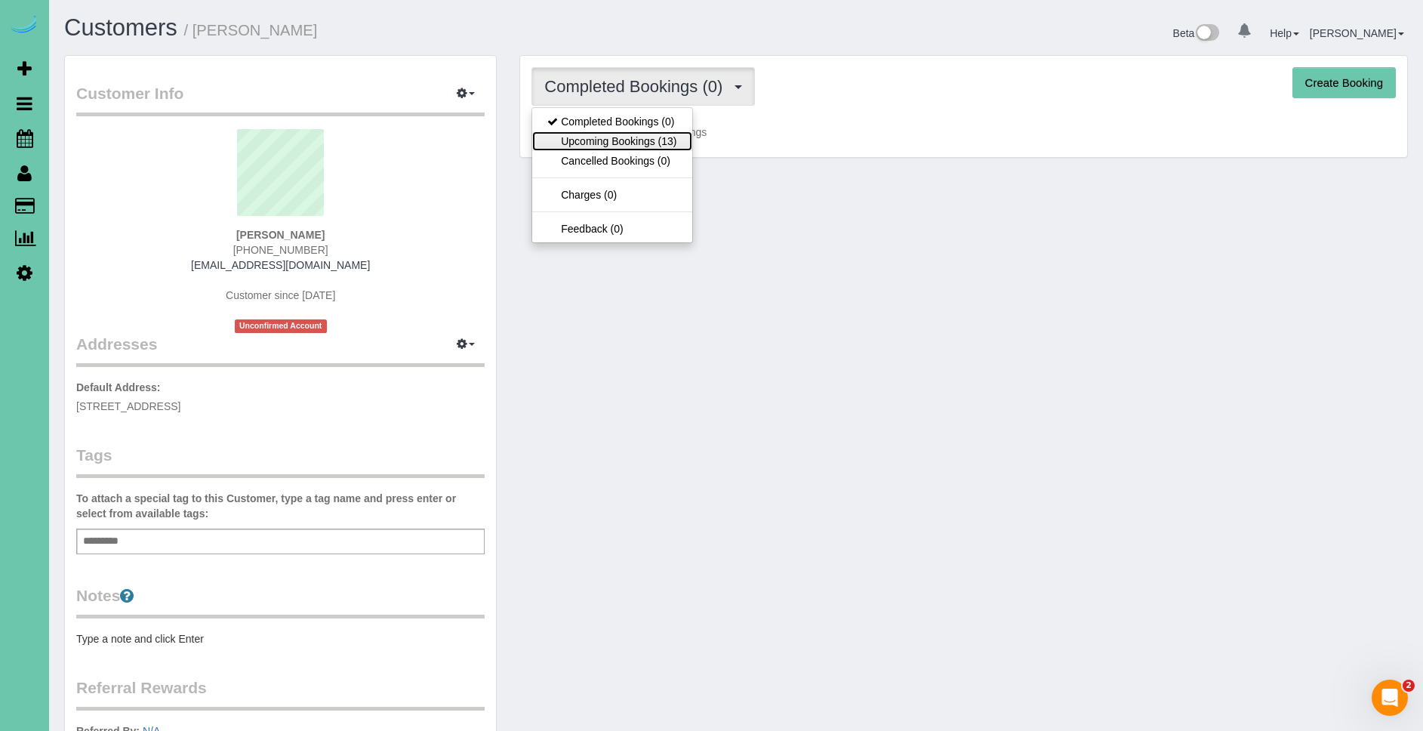
click at [640, 139] on link "Upcoming Bookings (13)" at bounding box center [611, 141] width 159 height 20
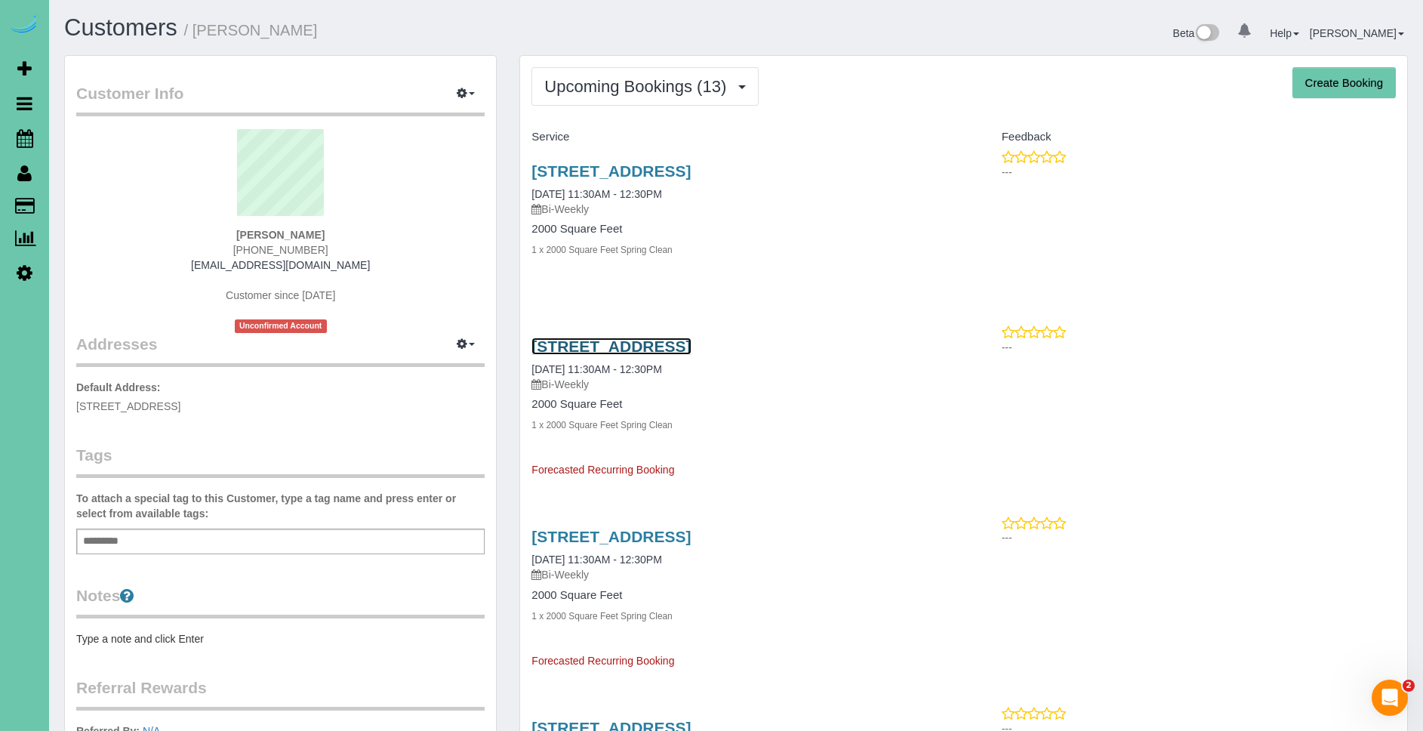
click at [691, 351] on link "[STREET_ADDRESS]" at bounding box center [610, 345] width 159 height 17
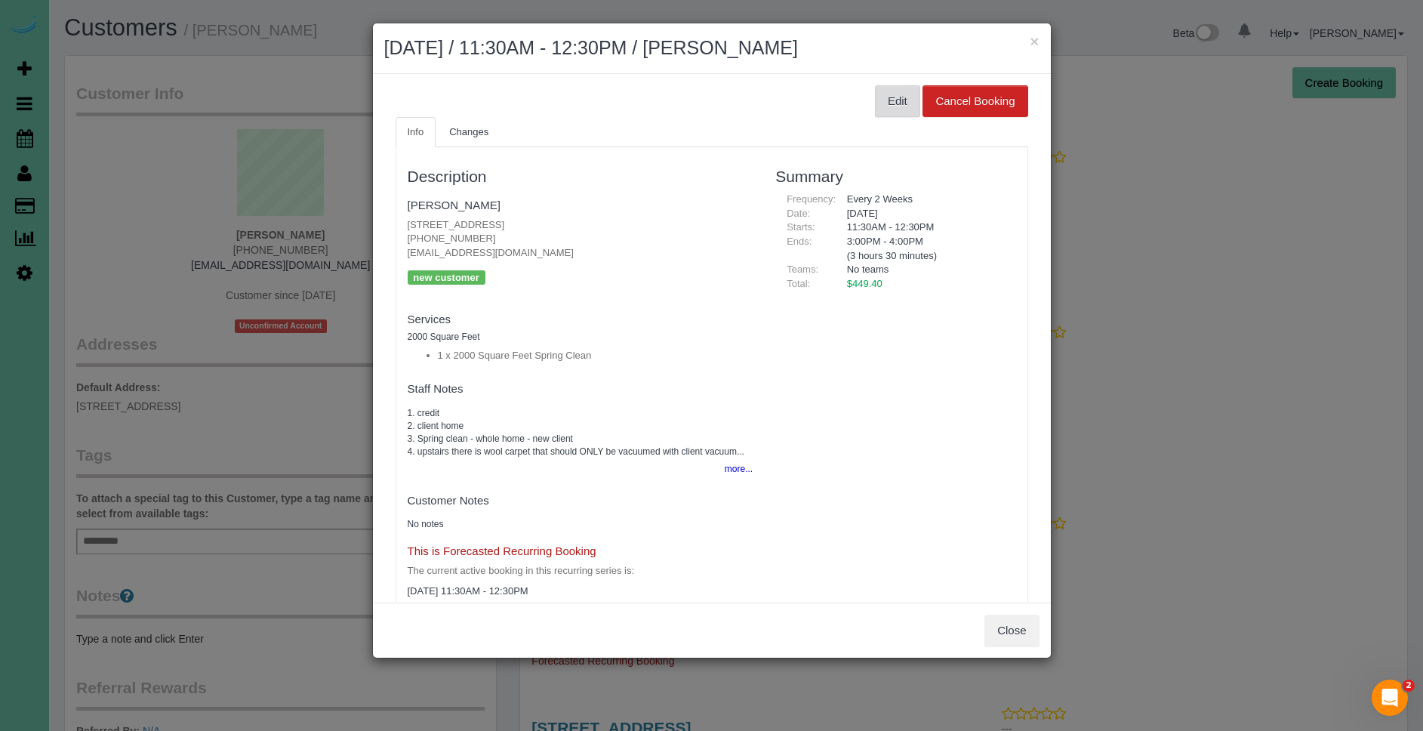
click at [889, 91] on button "Edit" at bounding box center [897, 101] width 45 height 32
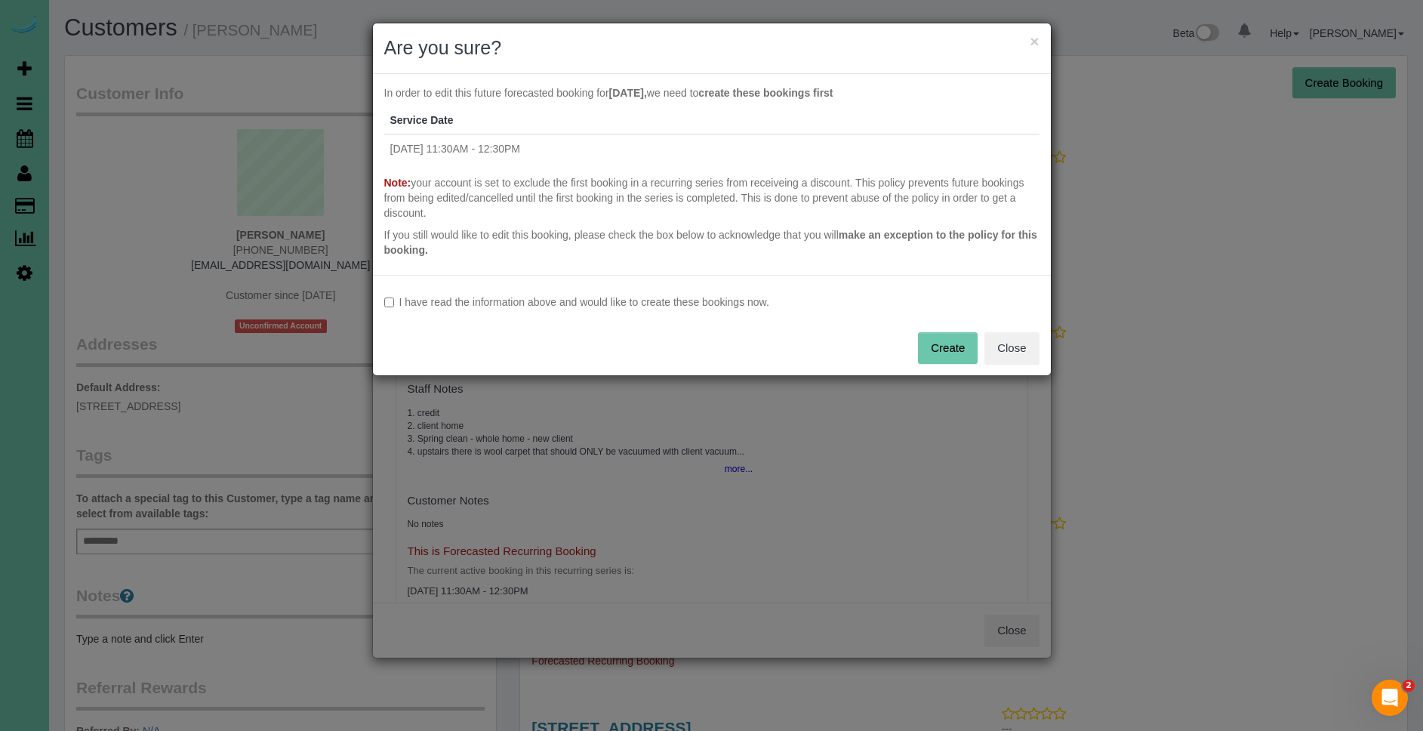
click at [672, 299] on label "I have read the information above and would like to create these bookings now." at bounding box center [711, 301] width 655 height 15
click at [929, 337] on button "Create" at bounding box center [948, 348] width 60 height 32
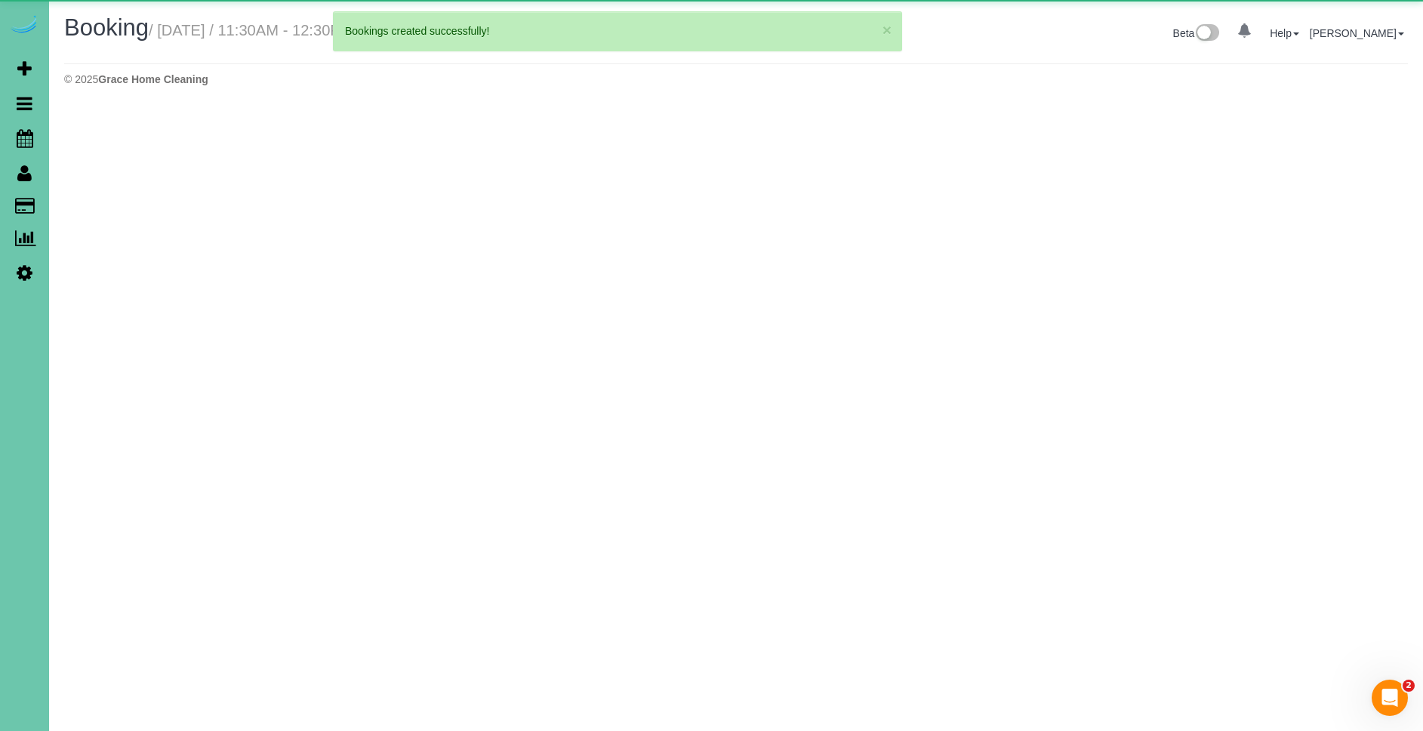
select select "NE"
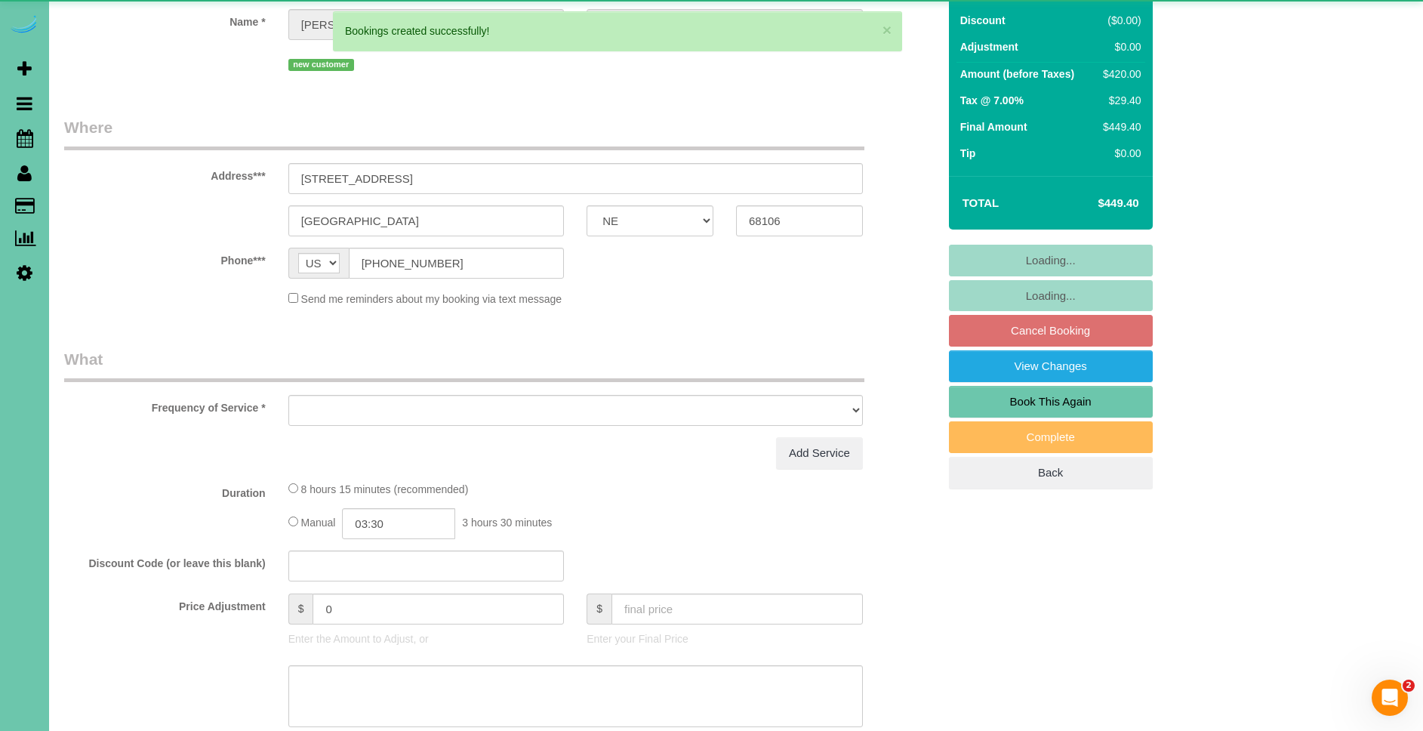
select select "string:fspay-7957ca9f-59c9-4eb9-88f4-891e3ede1236"
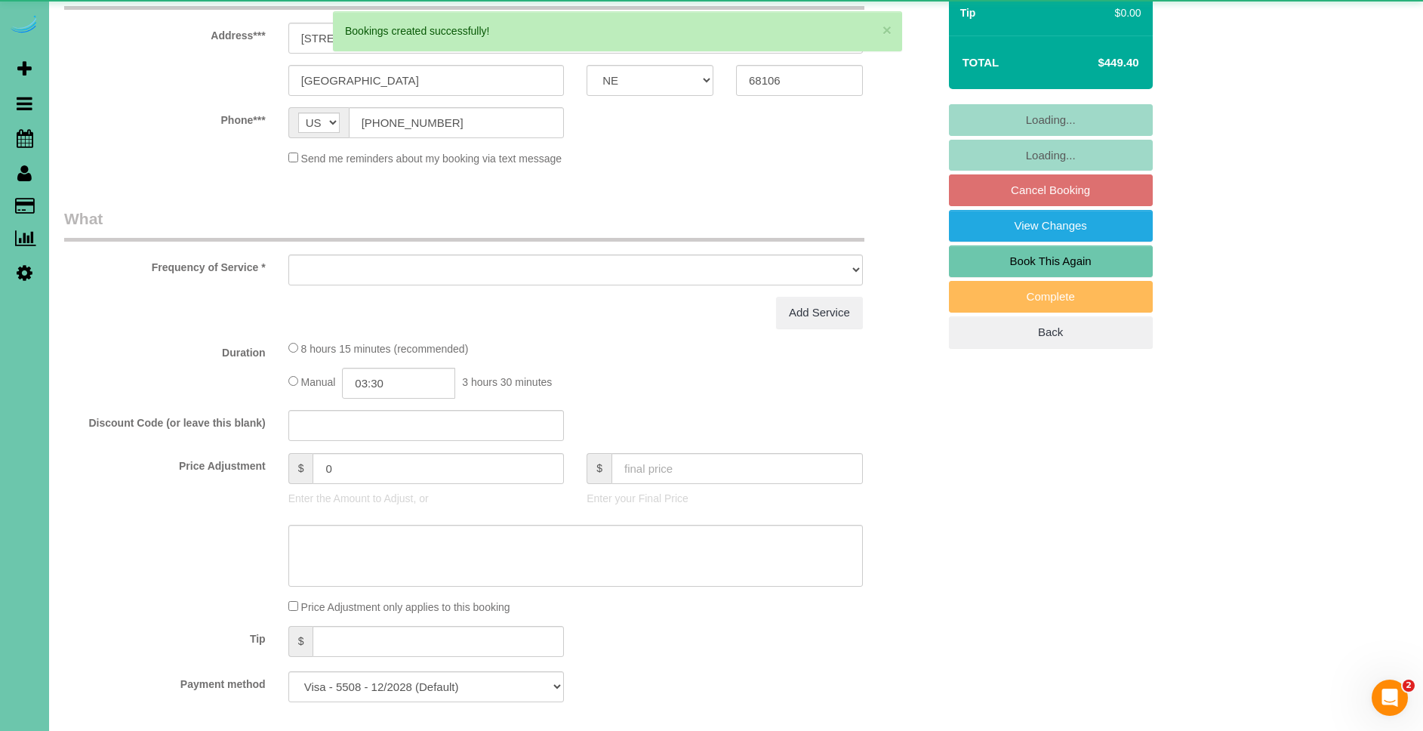
select select "object:36272"
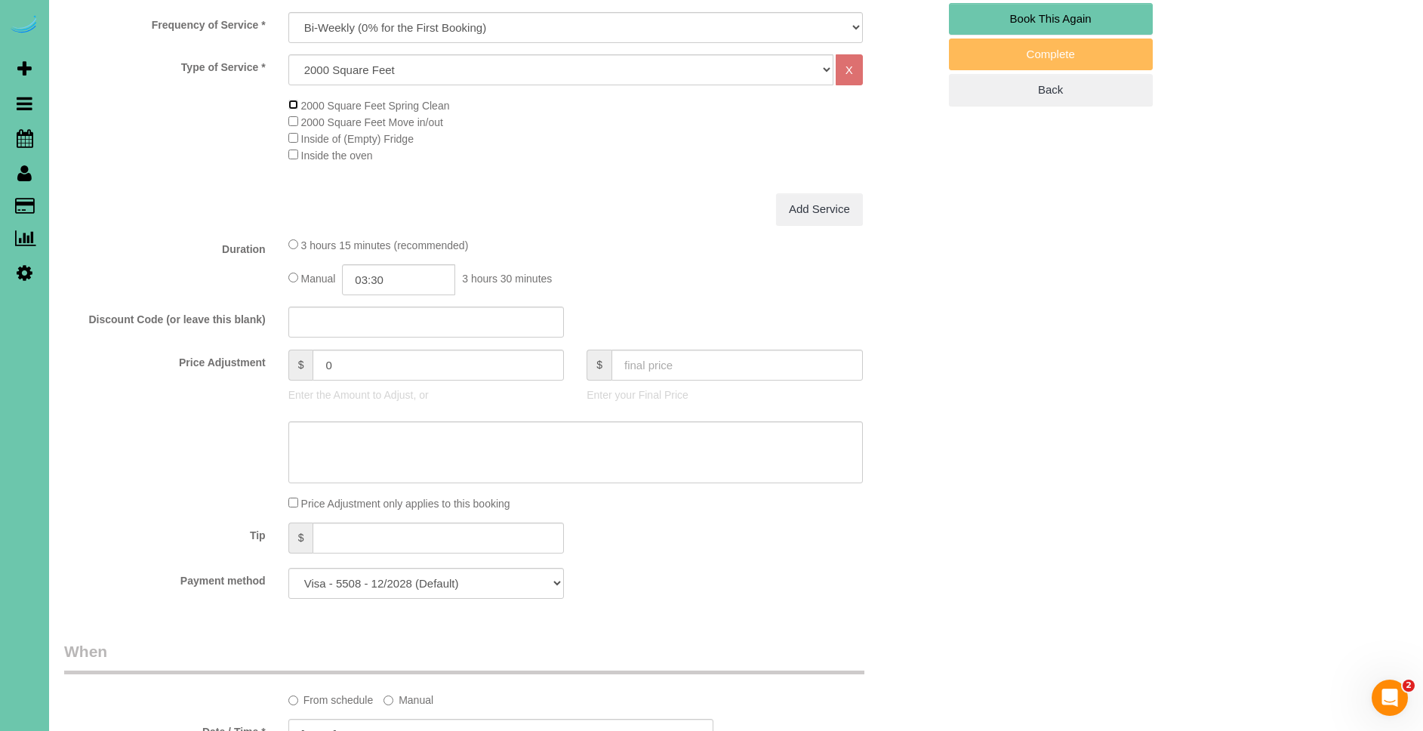
scroll to position [645, 0]
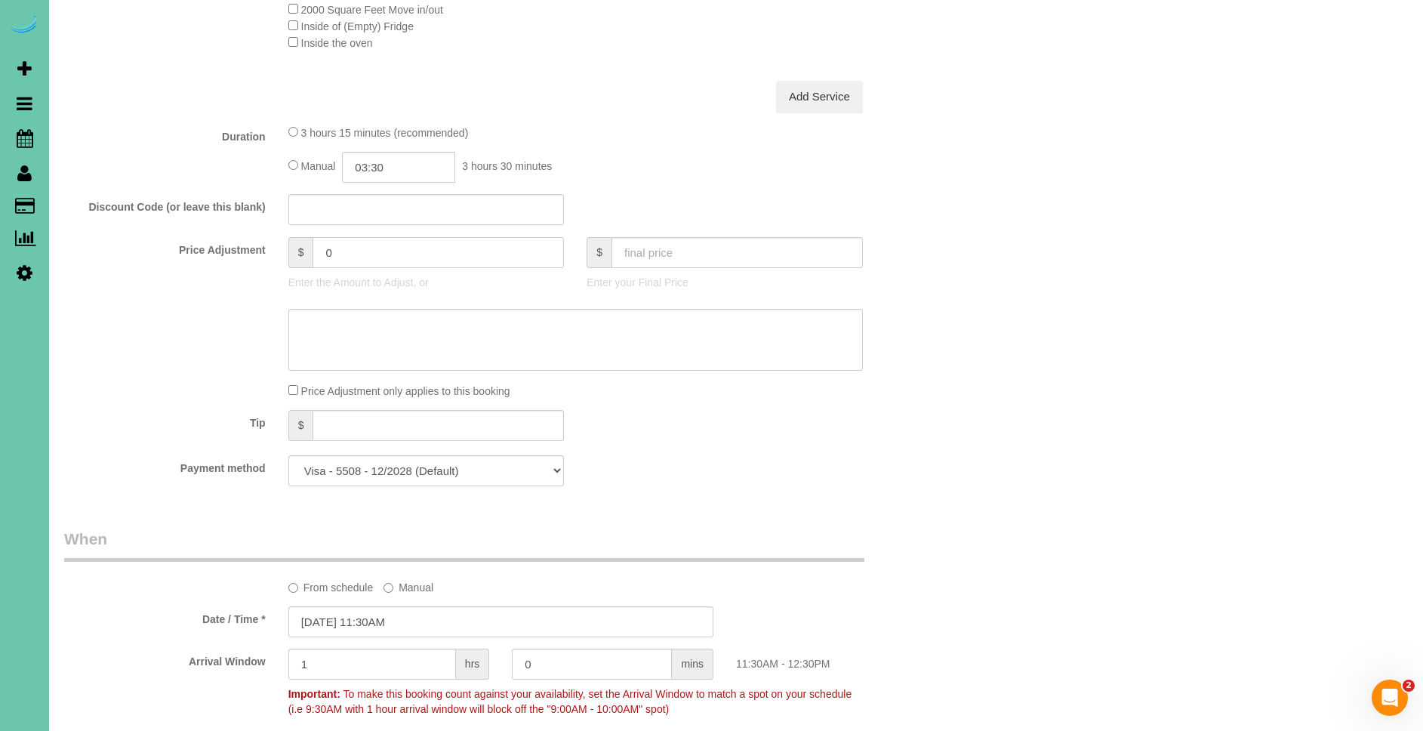
drag, startPoint x: 380, startPoint y: 251, endPoint x: 310, endPoint y: 249, distance: 70.2
click at [310, 249] on div "$ 0" at bounding box center [426, 252] width 276 height 31
click at [587, 77] on div "Type of Service * Hourly 2.5 Hour Custom Clean 3.5 Hour Custom Clean commercial…" at bounding box center [500, 11] width 873 height 139
type input "15.5"
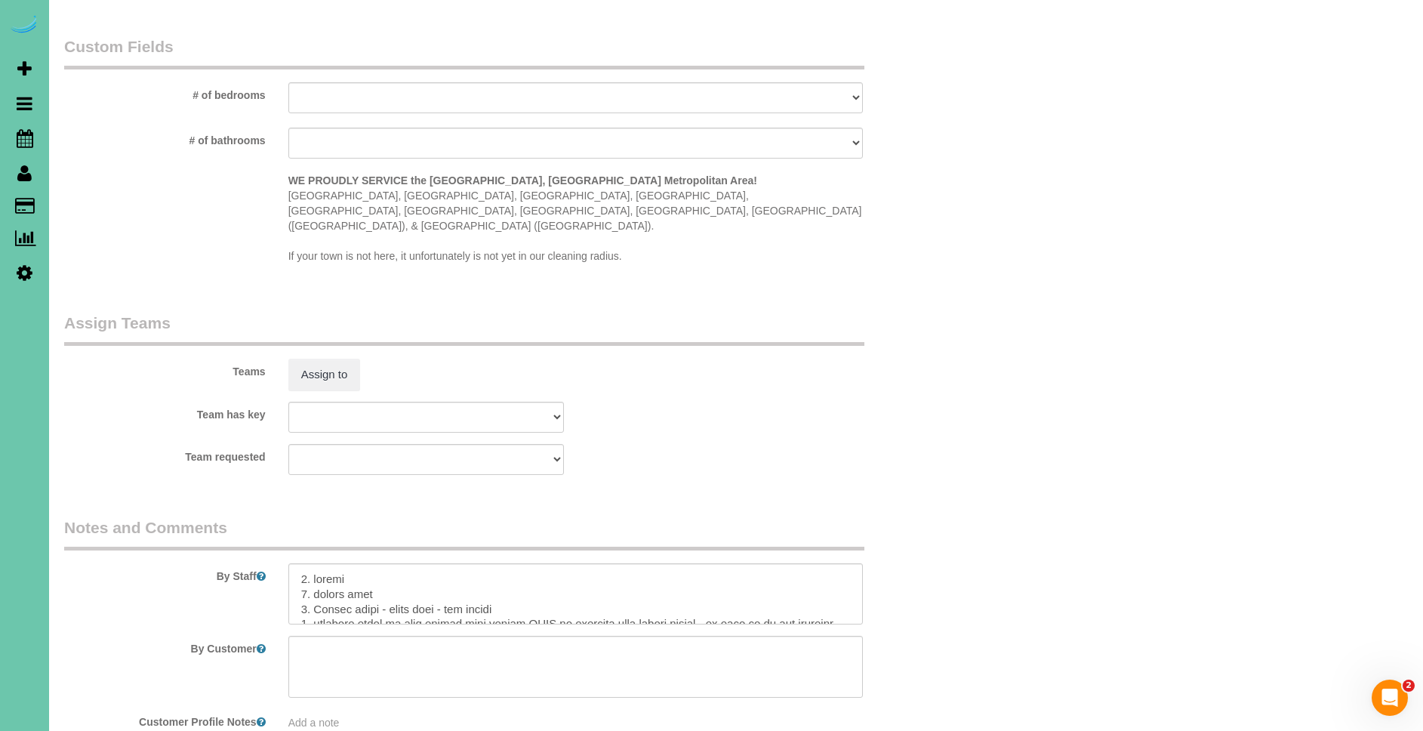
scroll to position [1534, 0]
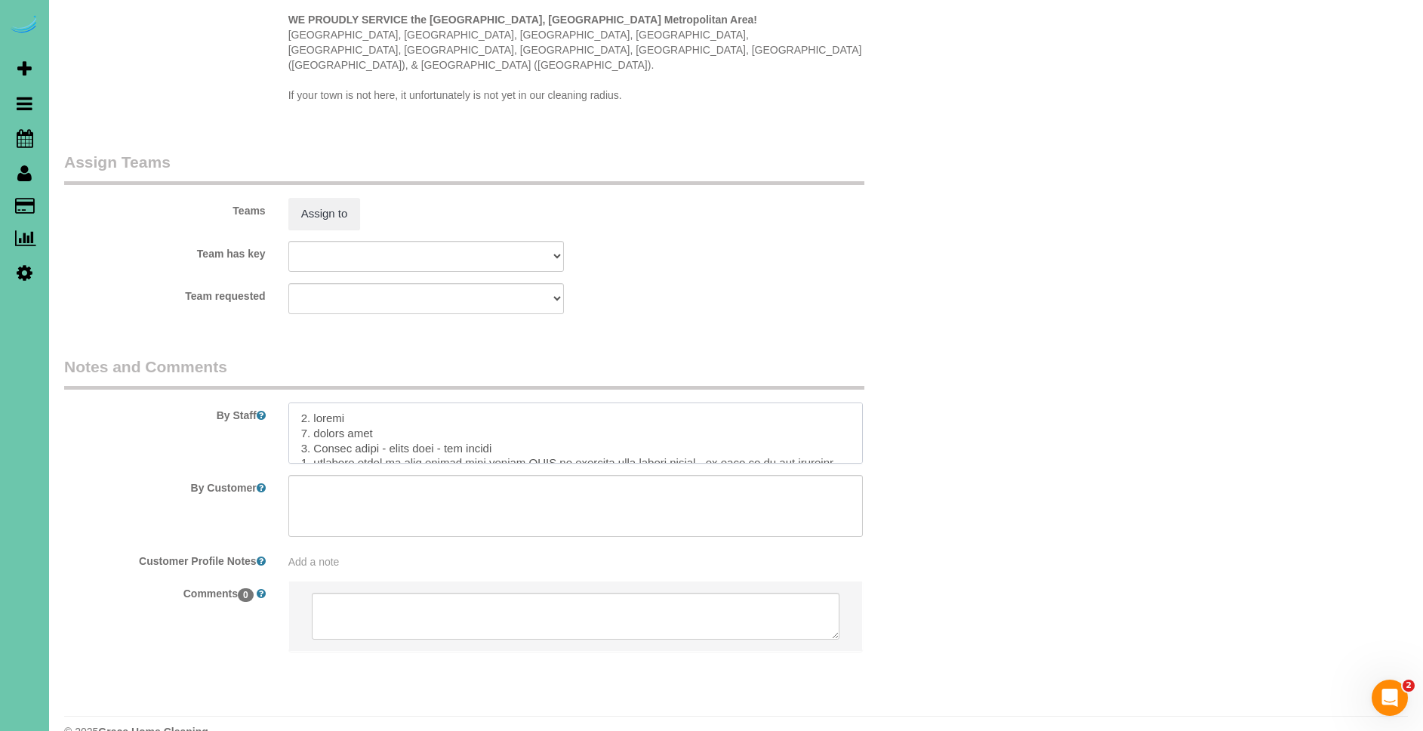
drag, startPoint x: 377, startPoint y: 417, endPoint x: 309, endPoint y: 416, distance: 67.2
click at [309, 416] on textarea at bounding box center [575, 433] width 574 height 62
drag, startPoint x: 494, startPoint y: 416, endPoint x: 555, endPoint y: 421, distance: 60.6
click at [555, 421] on textarea at bounding box center [575, 433] width 574 height 62
click at [553, 417] on textarea at bounding box center [575, 433] width 574 height 62
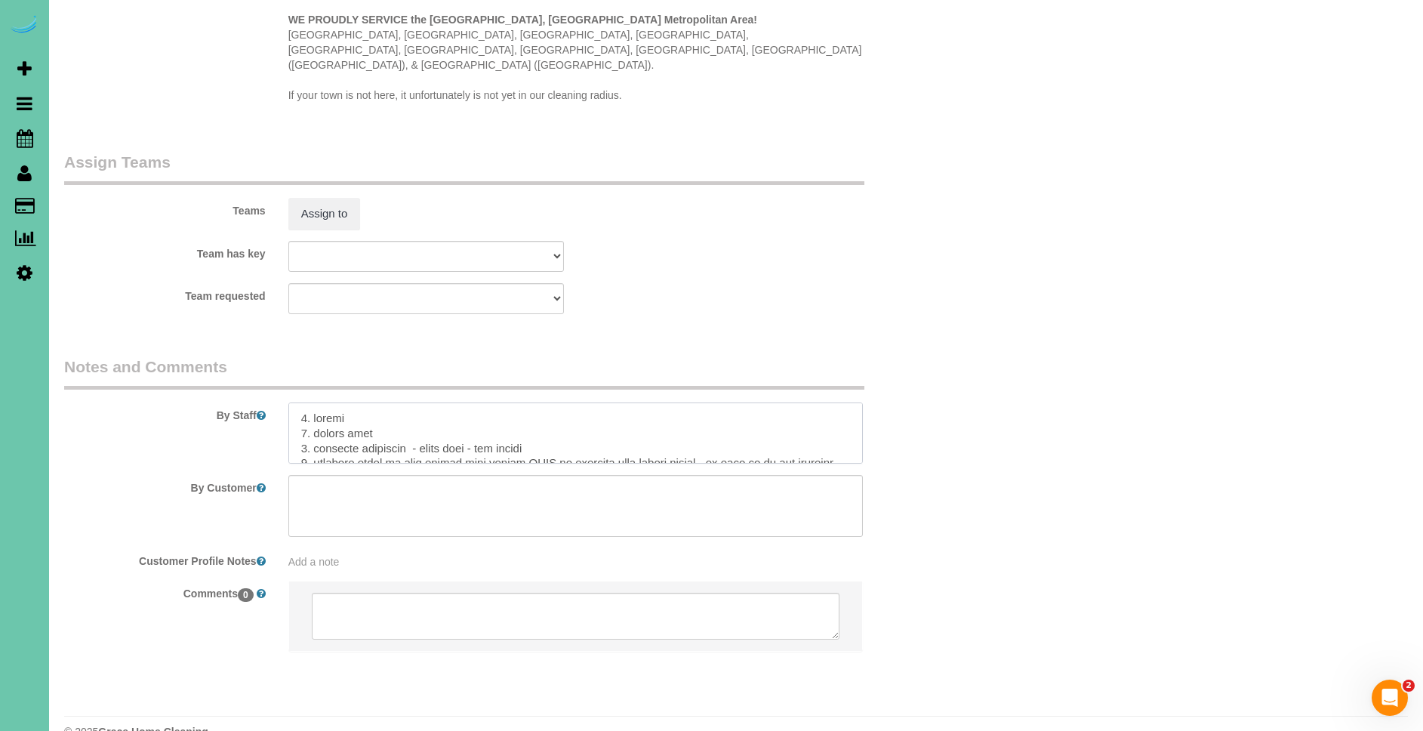
drag, startPoint x: 553, startPoint y: 414, endPoint x: 489, endPoint y: 416, distance: 64.2
click at [489, 416] on textarea at bounding box center [575, 433] width 574 height 62
click at [356, 402] on textarea at bounding box center [575, 433] width 574 height 62
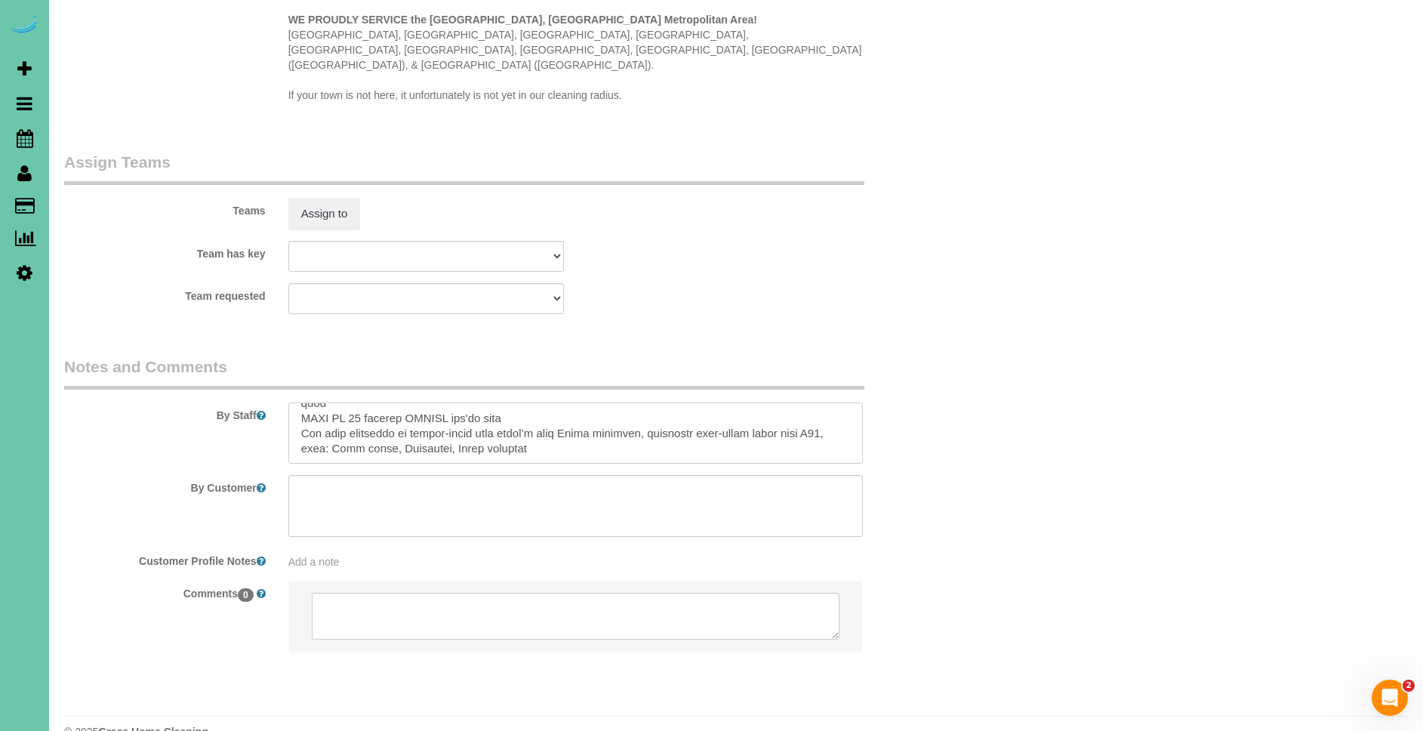
drag, startPoint x: 486, startPoint y: 451, endPoint x: 522, endPoint y: 483, distance: 48.1
click at [522, 483] on sui-booking-comments "By Staff By Customer Customer Profile Notes Add a note Comments 0" at bounding box center [500, 511] width 873 height 312
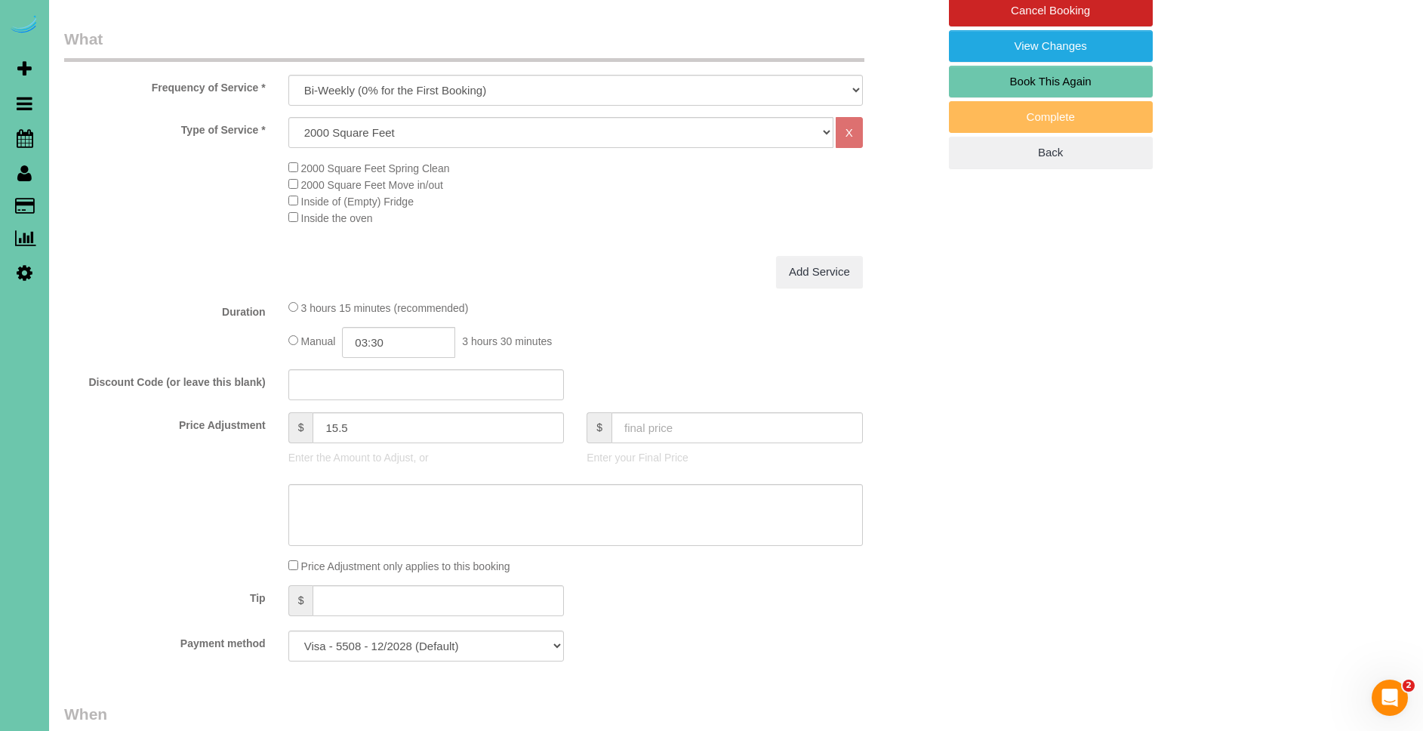
scroll to position [0, 0]
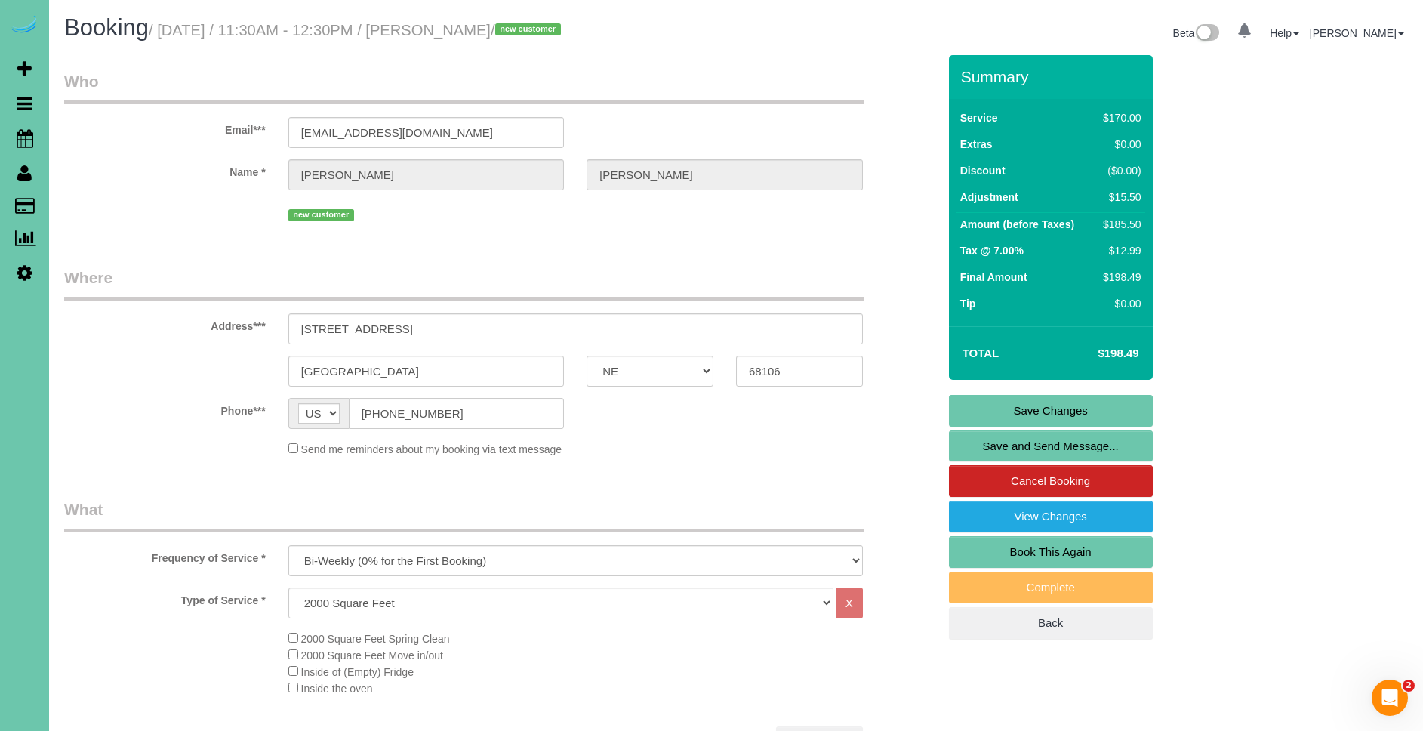
type textarea "1. credit 2. client home 3. biweekly recurring - whole home 4. upstairs there i…"
drag, startPoint x: 1093, startPoint y: 408, endPoint x: 1085, endPoint y: 408, distance: 8.3
click at [1093, 408] on link "Save Changes" at bounding box center [1051, 411] width 204 height 32
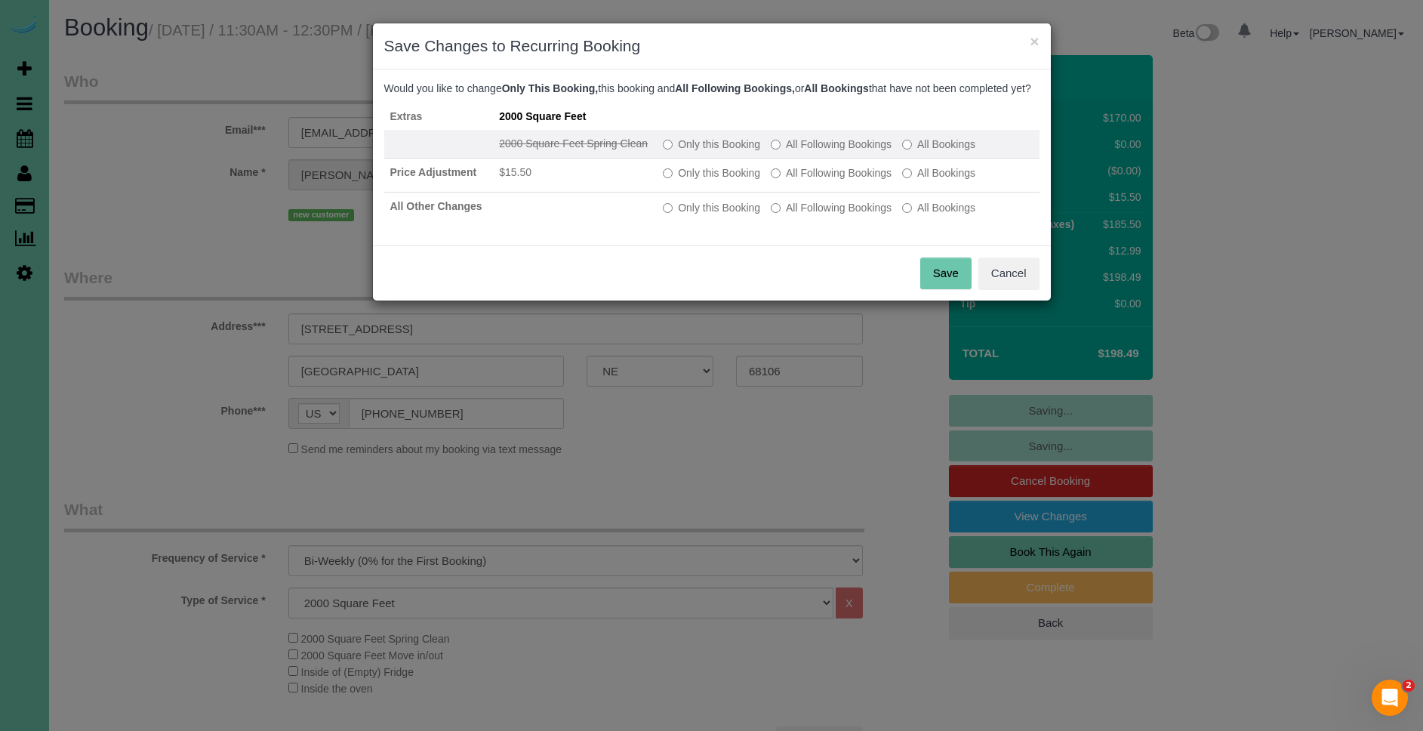
click at [794, 152] on label "All Following Bookings" at bounding box center [831, 144] width 121 height 15
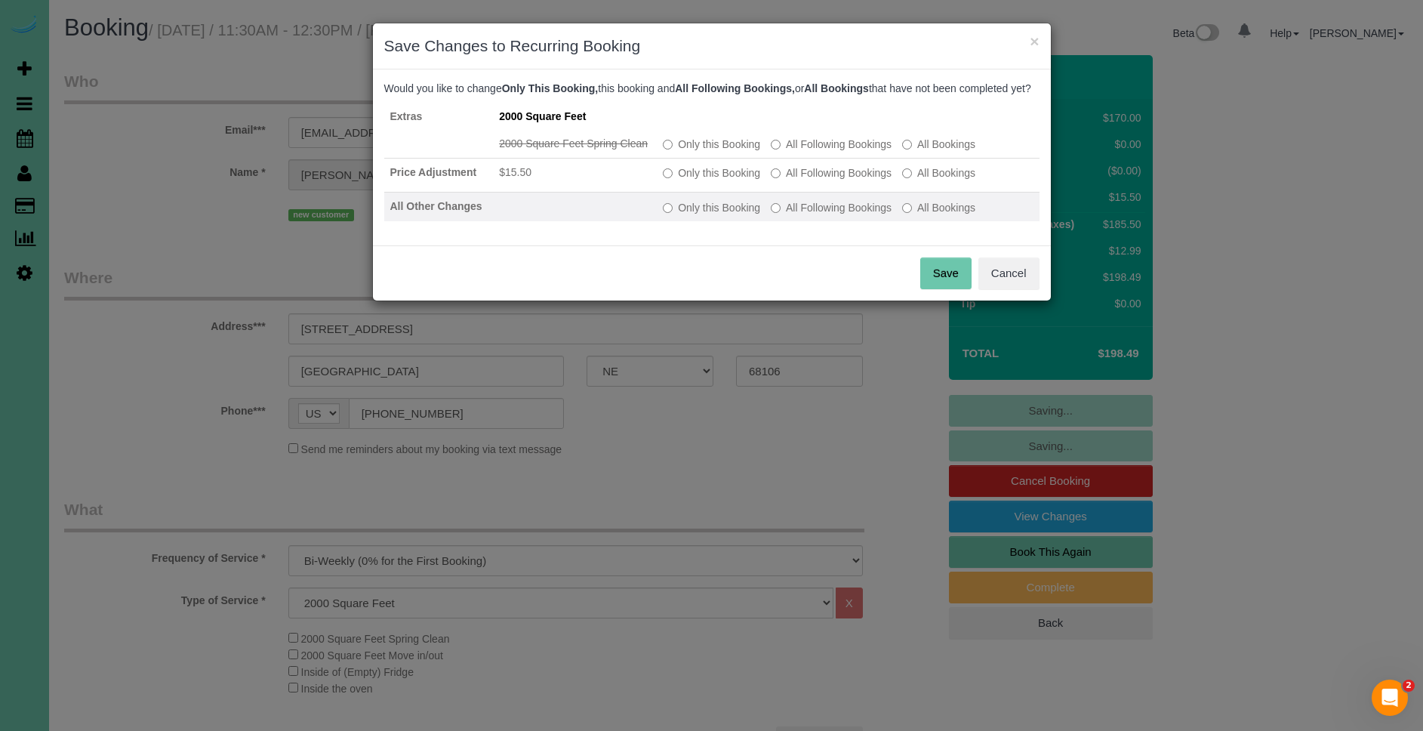
drag, startPoint x: 801, startPoint y: 180, endPoint x: 811, endPoint y: 216, distance: 37.0
click at [802, 180] on label "All Following Bookings" at bounding box center [831, 172] width 121 height 15
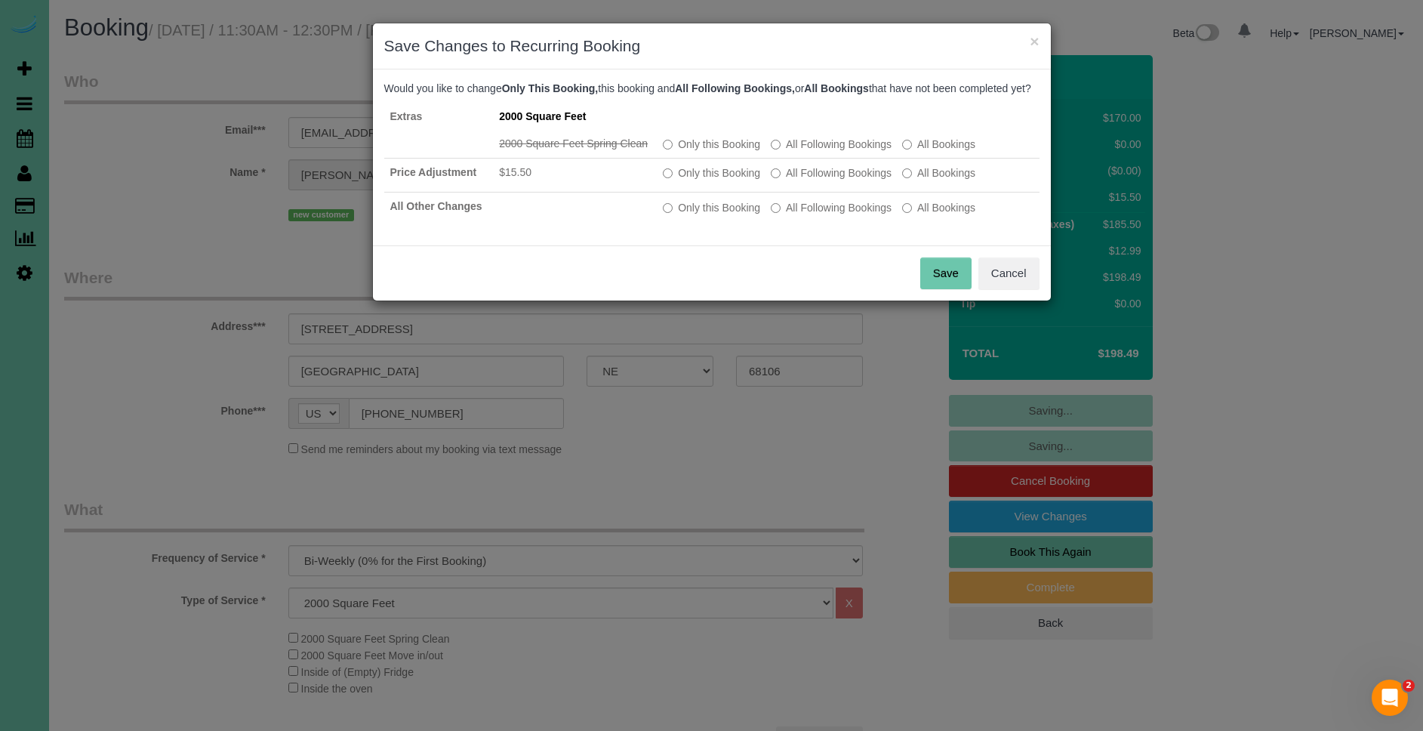
drag, startPoint x: 813, startPoint y: 215, endPoint x: 834, endPoint y: 241, distance: 33.2
click at [814, 215] on label "All Following Bookings" at bounding box center [831, 207] width 121 height 15
click at [951, 284] on button "Save" at bounding box center [945, 273] width 51 height 32
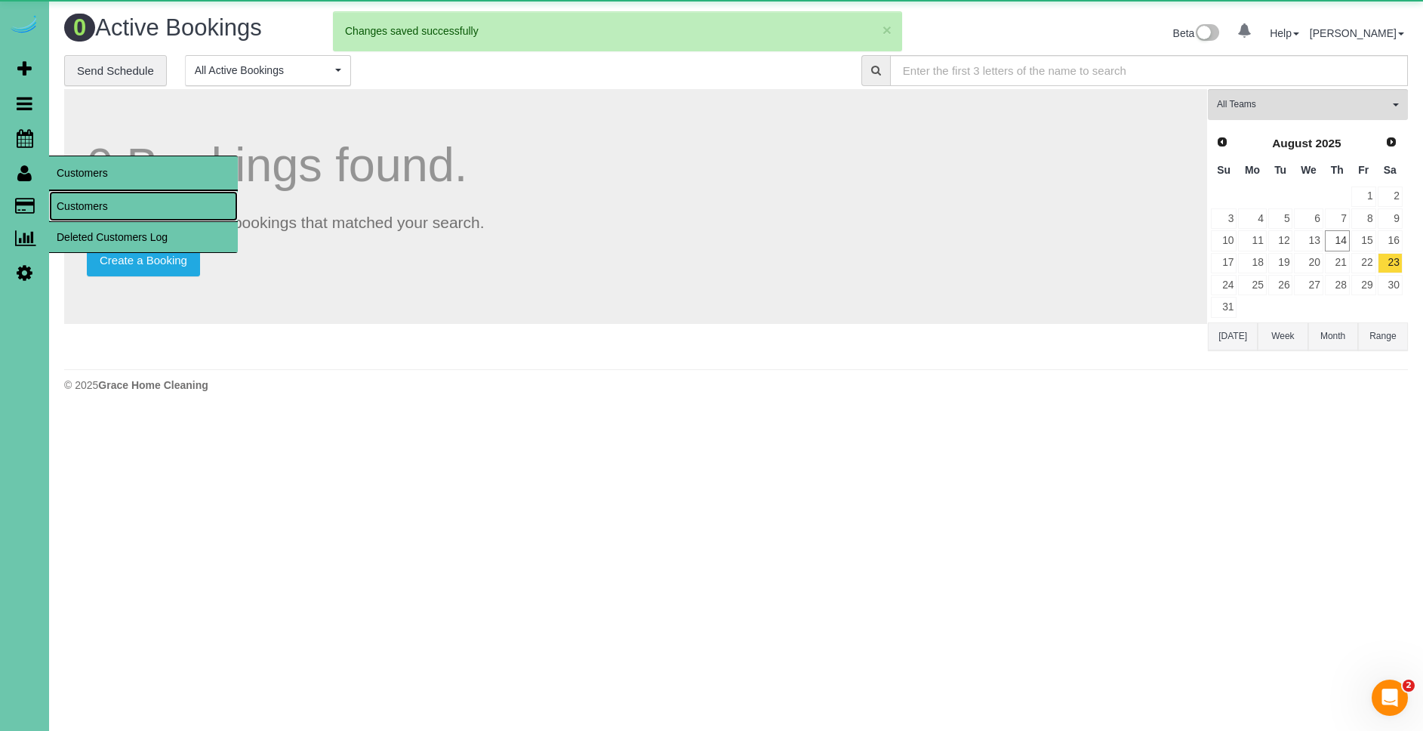
click at [97, 208] on link "Customers" at bounding box center [143, 206] width 189 height 30
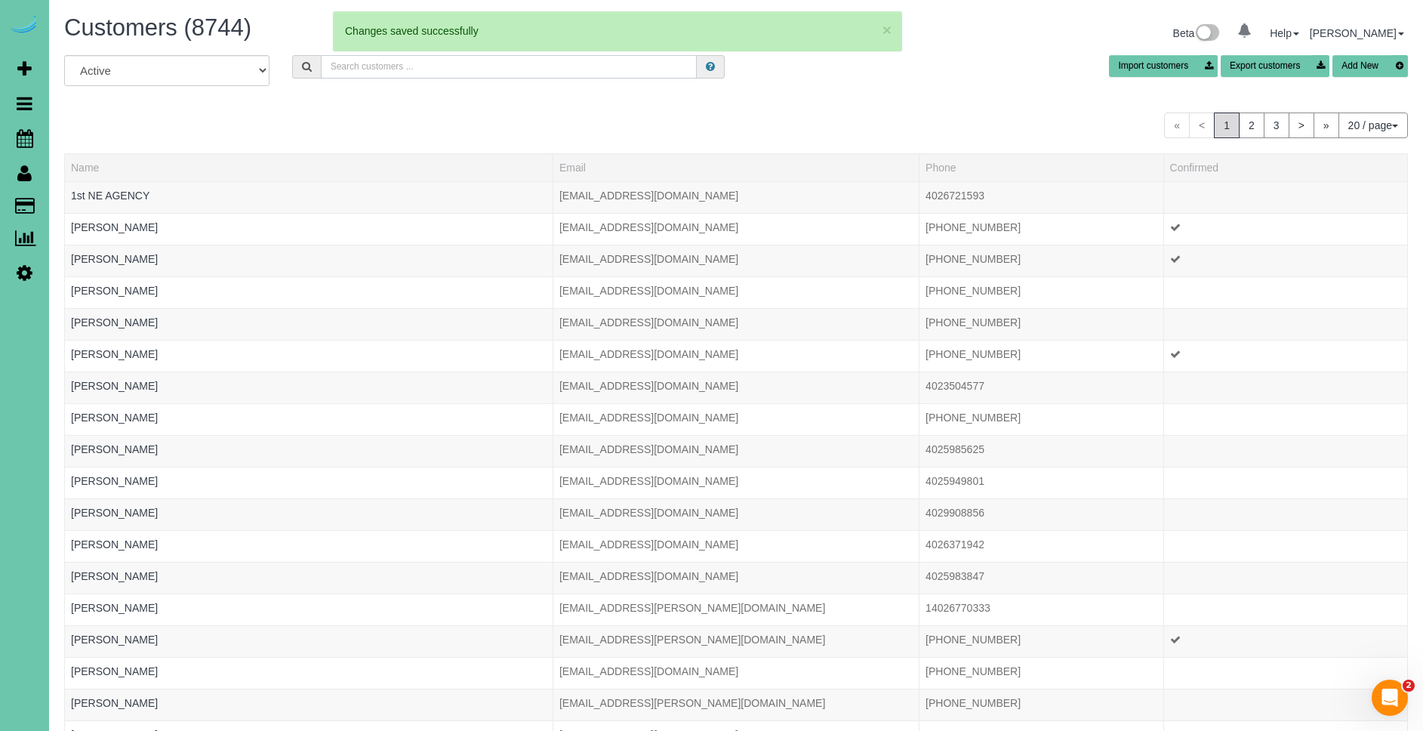
click at [611, 75] on input "text" at bounding box center [509, 66] width 376 height 23
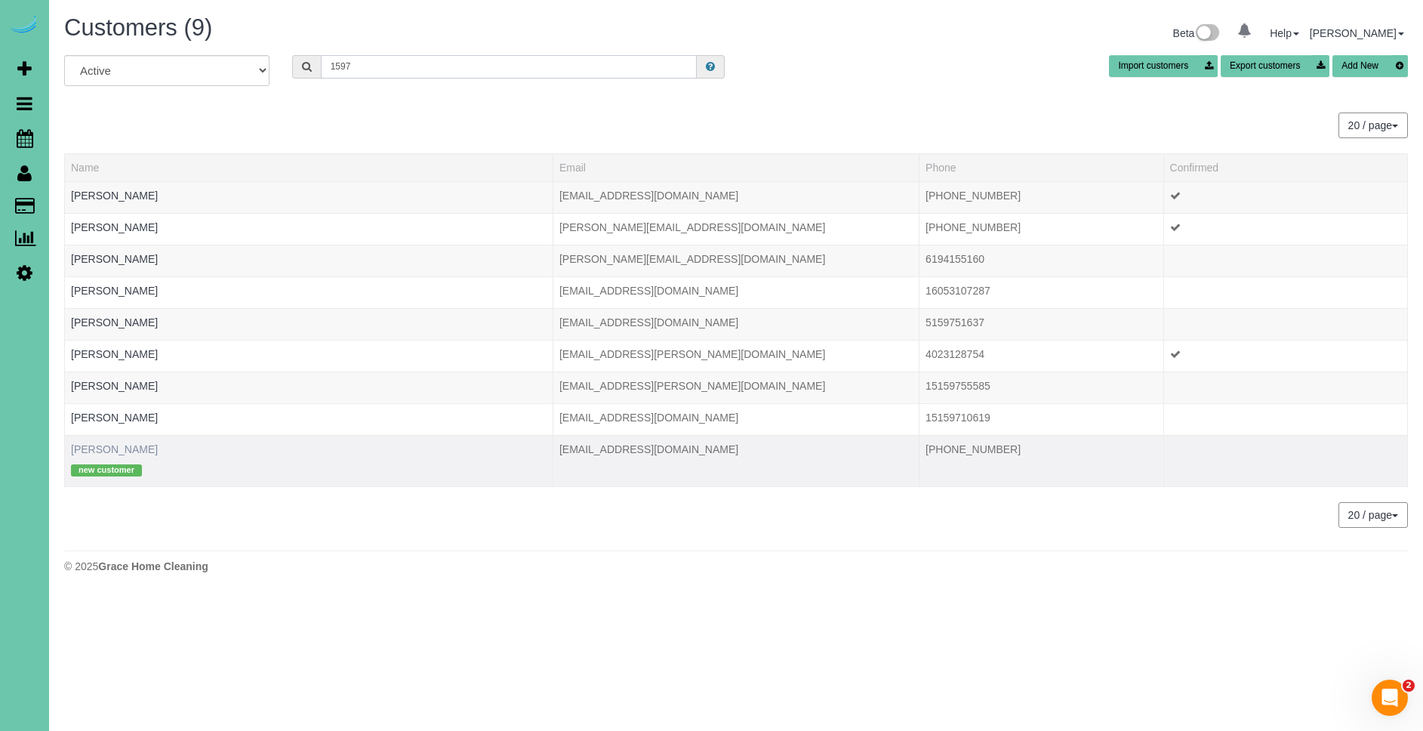
type input "1597"
click at [138, 445] on link "Stephen Mehlhaff" at bounding box center [114, 449] width 87 height 12
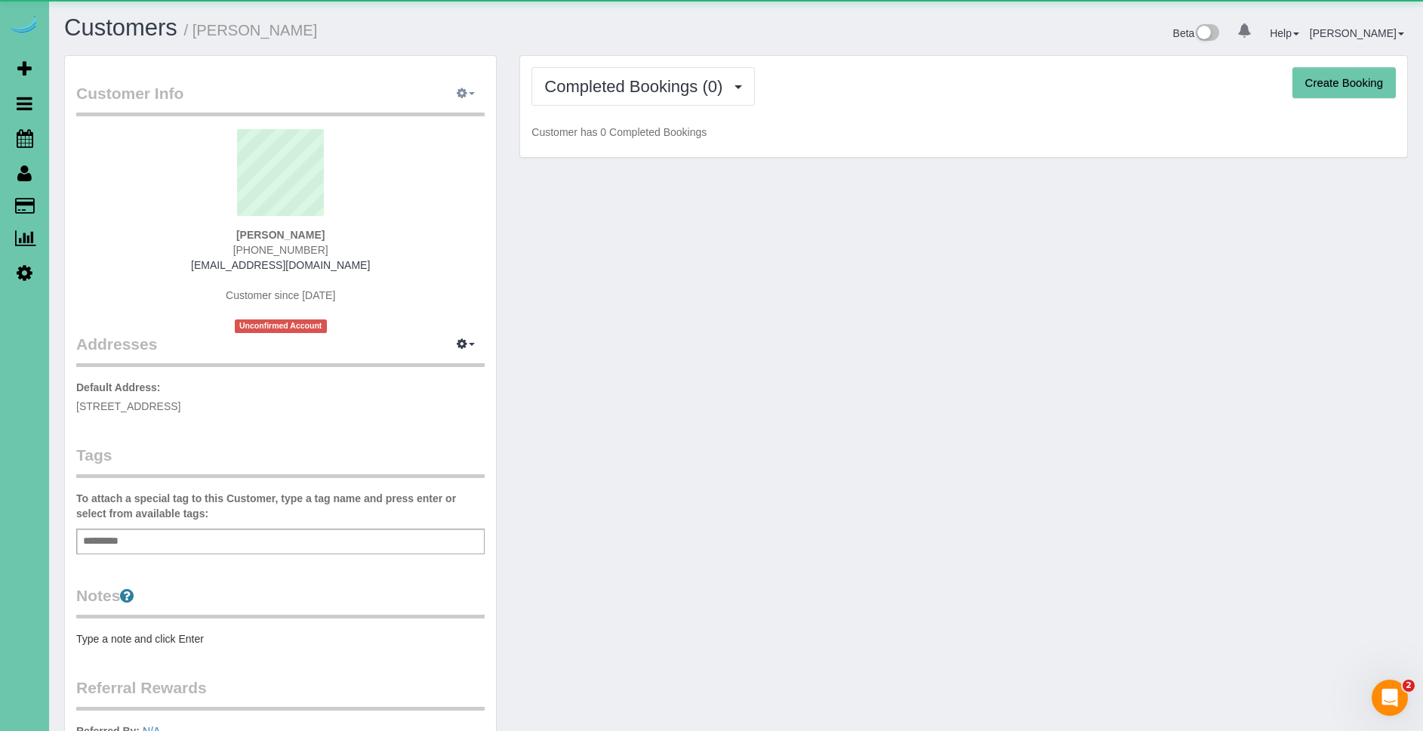
drag, startPoint x: 483, startPoint y: 94, endPoint x: 470, endPoint y: 92, distance: 13.0
click at [483, 94] on button "button" at bounding box center [466, 93] width 38 height 23
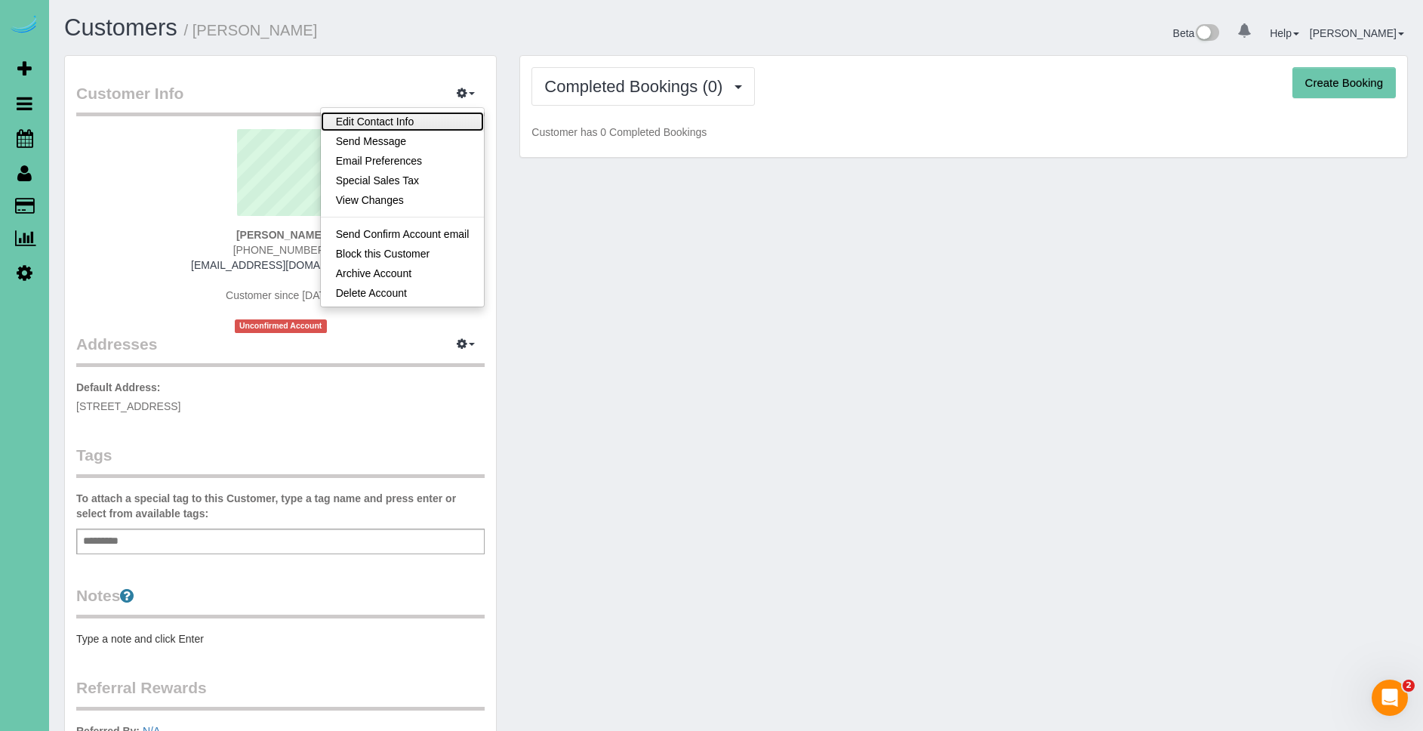
click at [438, 117] on link "Edit Contact Info" at bounding box center [403, 122] width 164 height 20
select select "NE"
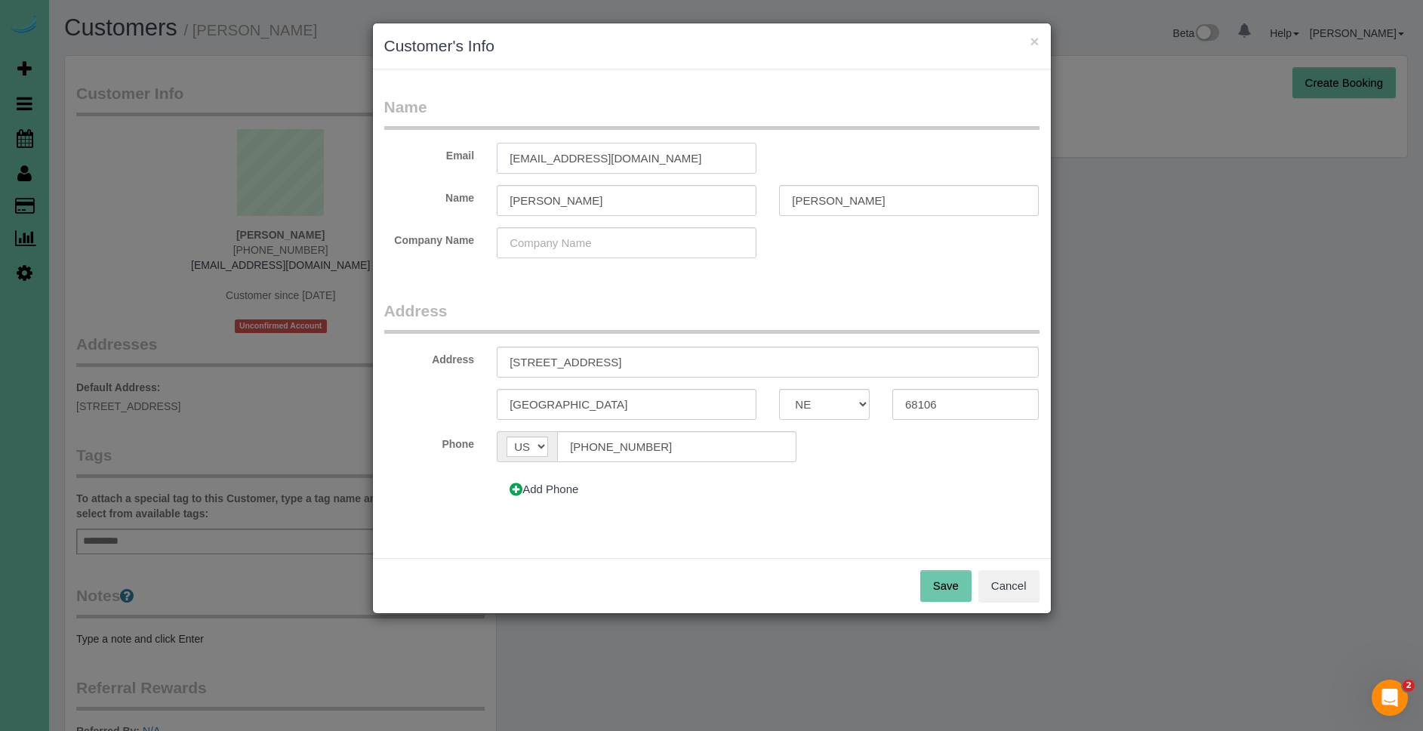
drag, startPoint x: 642, startPoint y: 160, endPoint x: 453, endPoint y: 143, distance: 189.4
click at [453, 143] on div "Email smehlhaff@gmail.com" at bounding box center [712, 158] width 678 height 31
type input "[EMAIL_ADDRESS][DOMAIN_NAME]"
click at [628, 198] on input "Stephen" at bounding box center [627, 200] width 260 height 31
drag, startPoint x: 584, startPoint y: 196, endPoint x: 494, endPoint y: 194, distance: 89.8
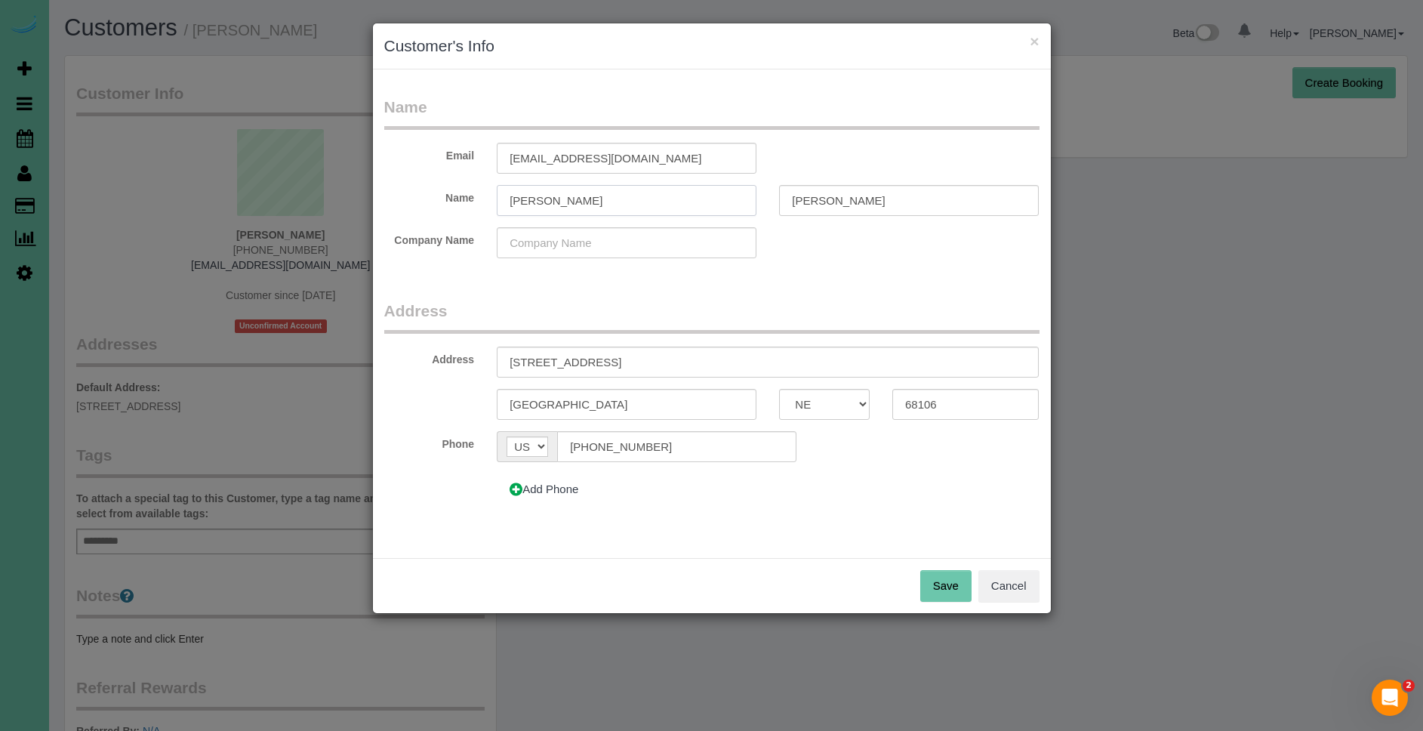
click at [494, 194] on div "Stephen" at bounding box center [626, 200] width 282 height 31
type input "[PERSON_NAME]"
drag, startPoint x: 666, startPoint y: 442, endPoint x: 573, endPoint y: 433, distance: 93.2
click at [573, 433] on input "(402) 469-1597" at bounding box center [676, 446] width 239 height 31
type input "[PHONE_NUMBER]"
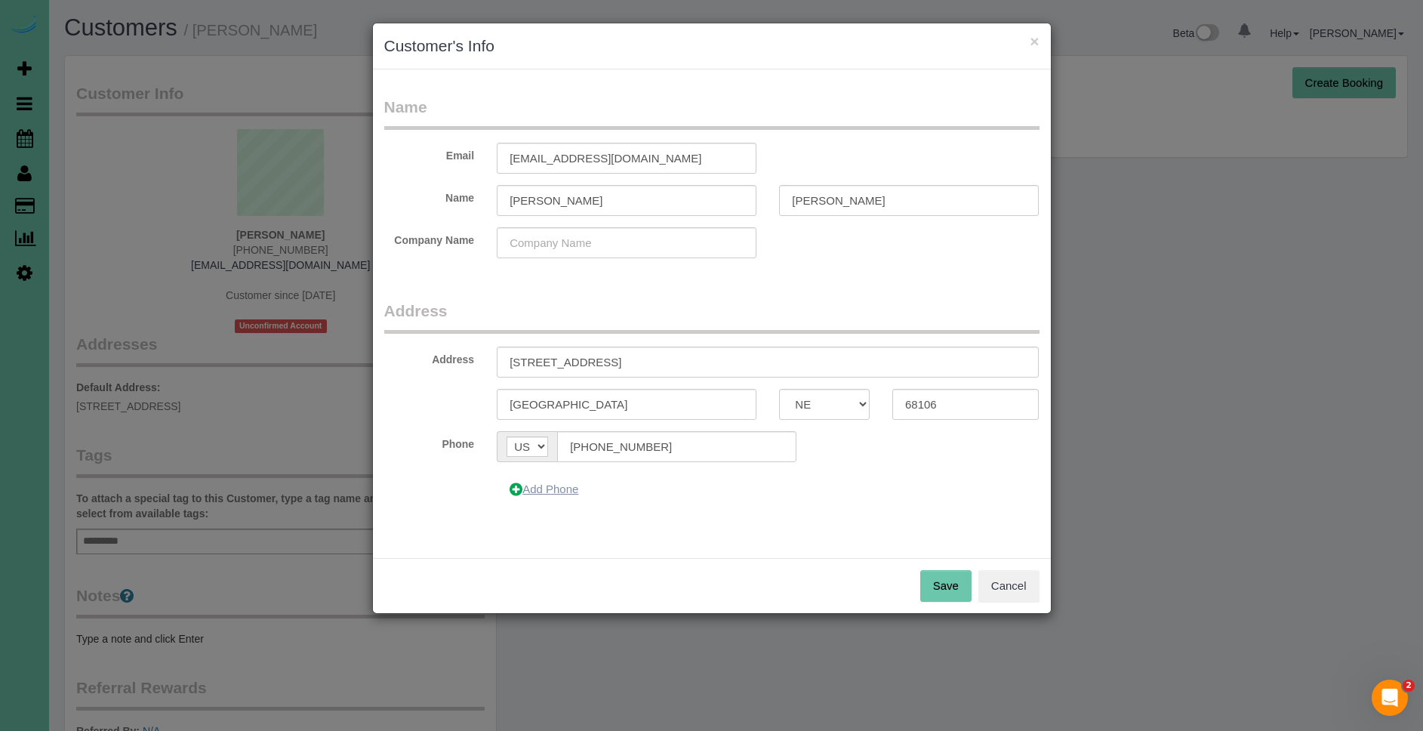
click at [557, 488] on button "Add Phone" at bounding box center [544, 489] width 94 height 32
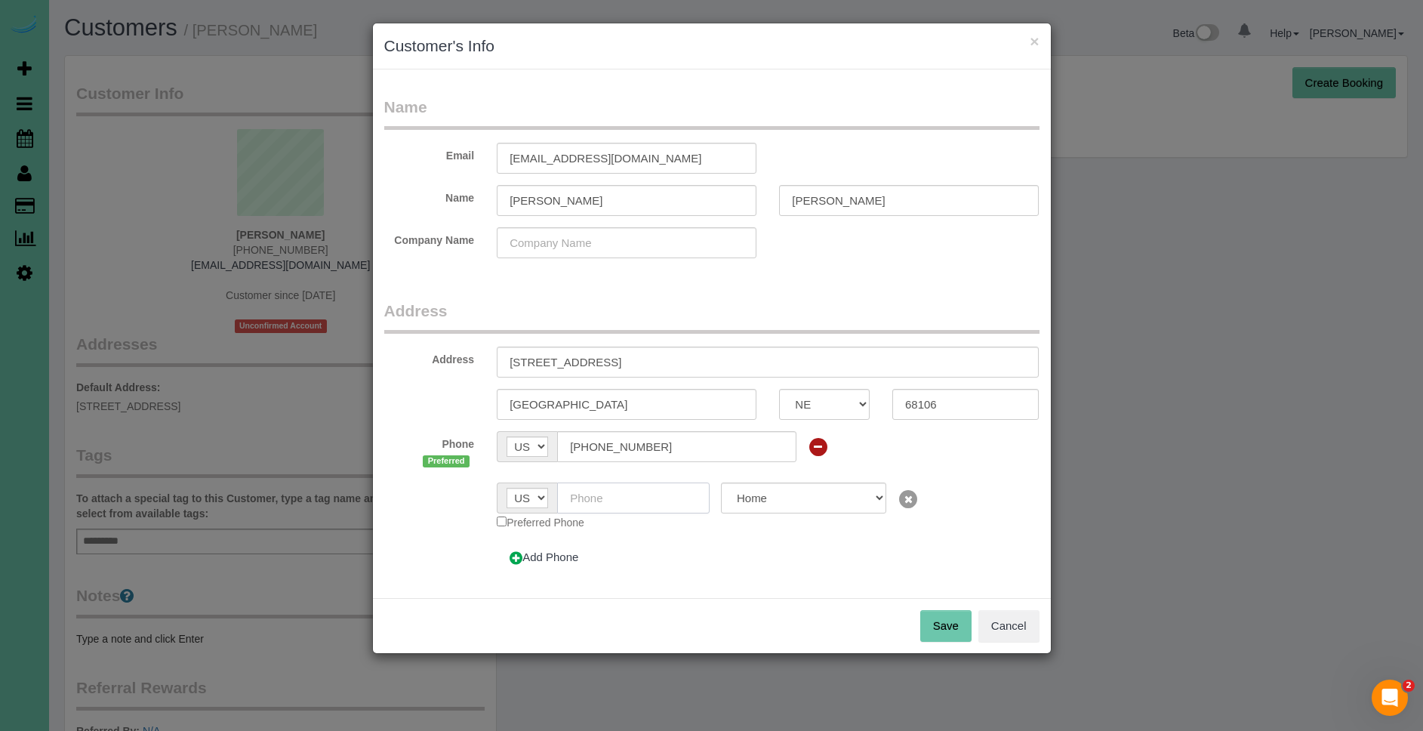
click at [640, 508] on input "text" at bounding box center [633, 497] width 152 height 31
type input "(402) 469-1597"
click at [845, 492] on select "Home Work Mobile" at bounding box center [803, 497] width 165 height 31
select select "Mobile"
click at [935, 624] on button "Save" at bounding box center [945, 626] width 51 height 32
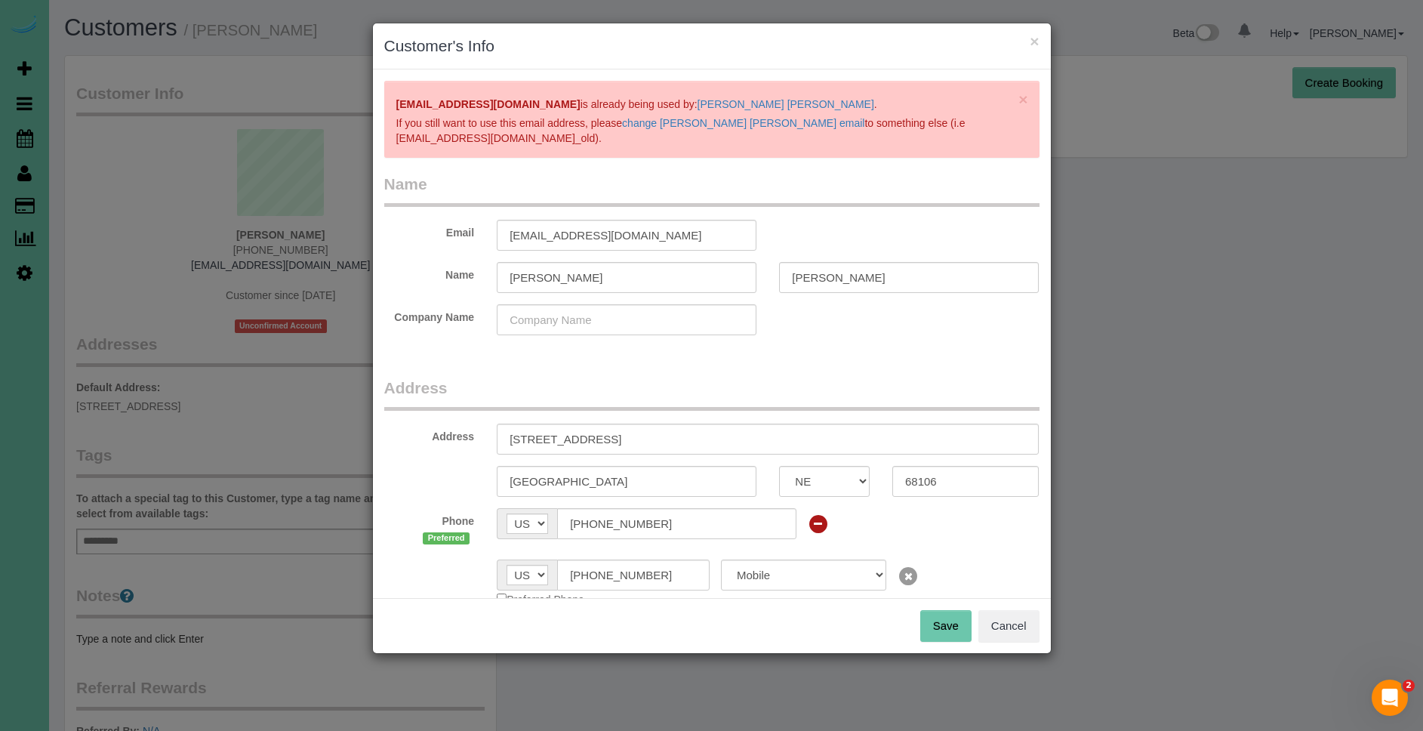
click at [940, 625] on button "Save" at bounding box center [945, 626] width 51 height 32
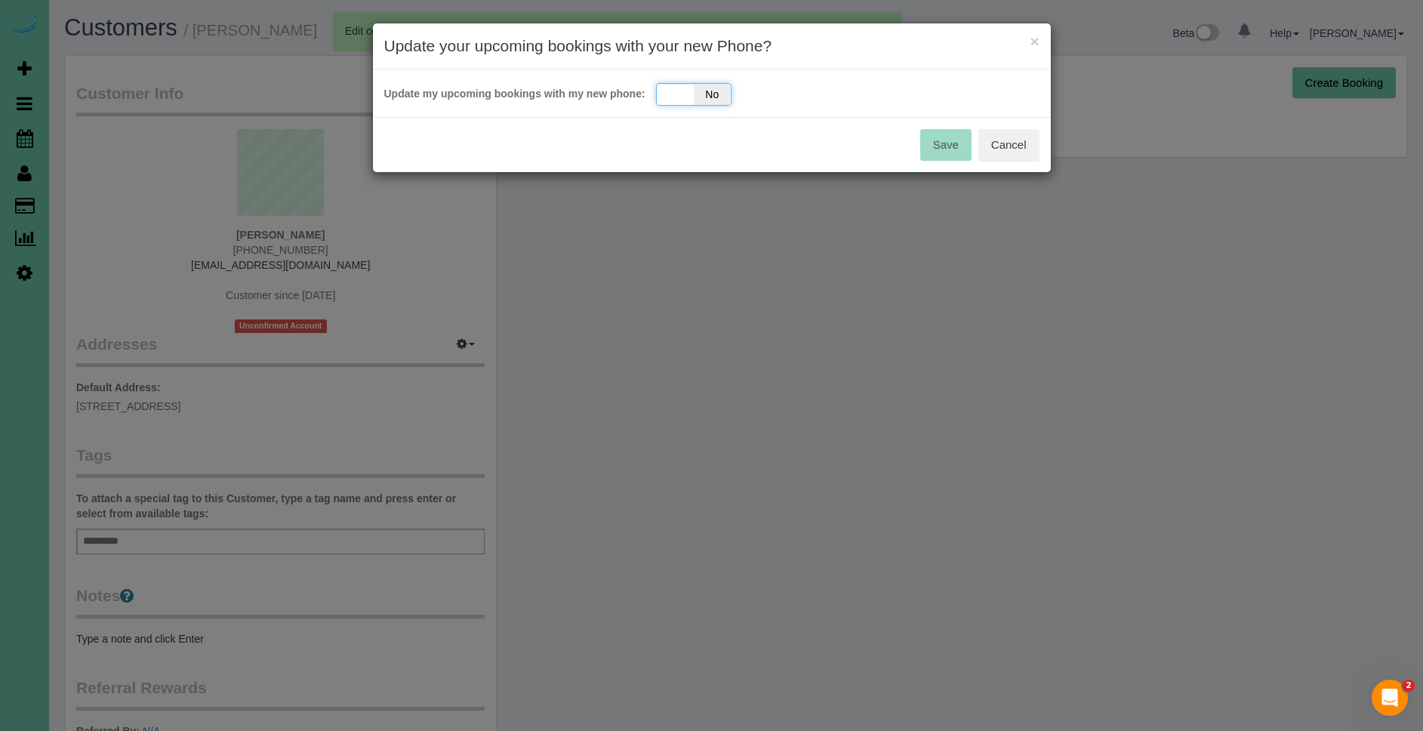
click at [697, 86] on span "No" at bounding box center [712, 94] width 37 height 21
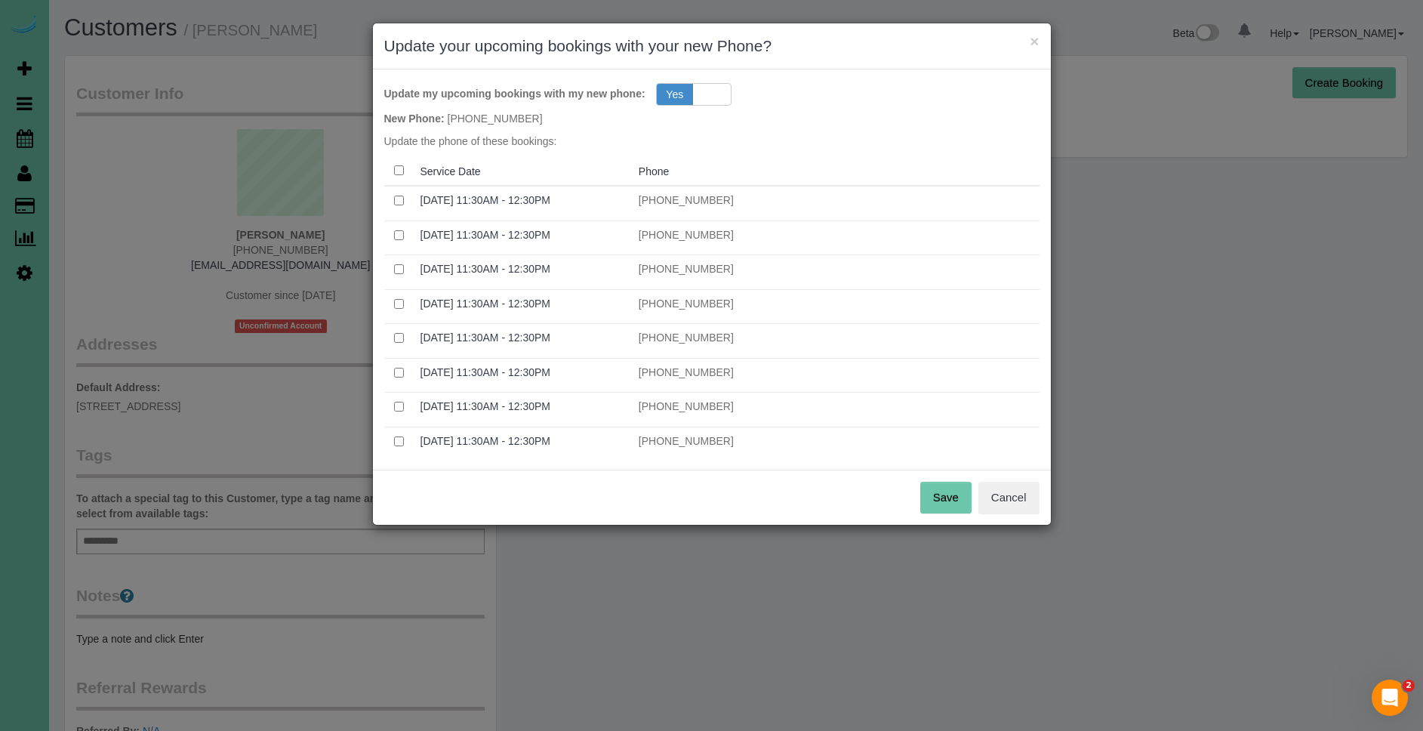
click at [939, 491] on button "Save" at bounding box center [945, 498] width 51 height 32
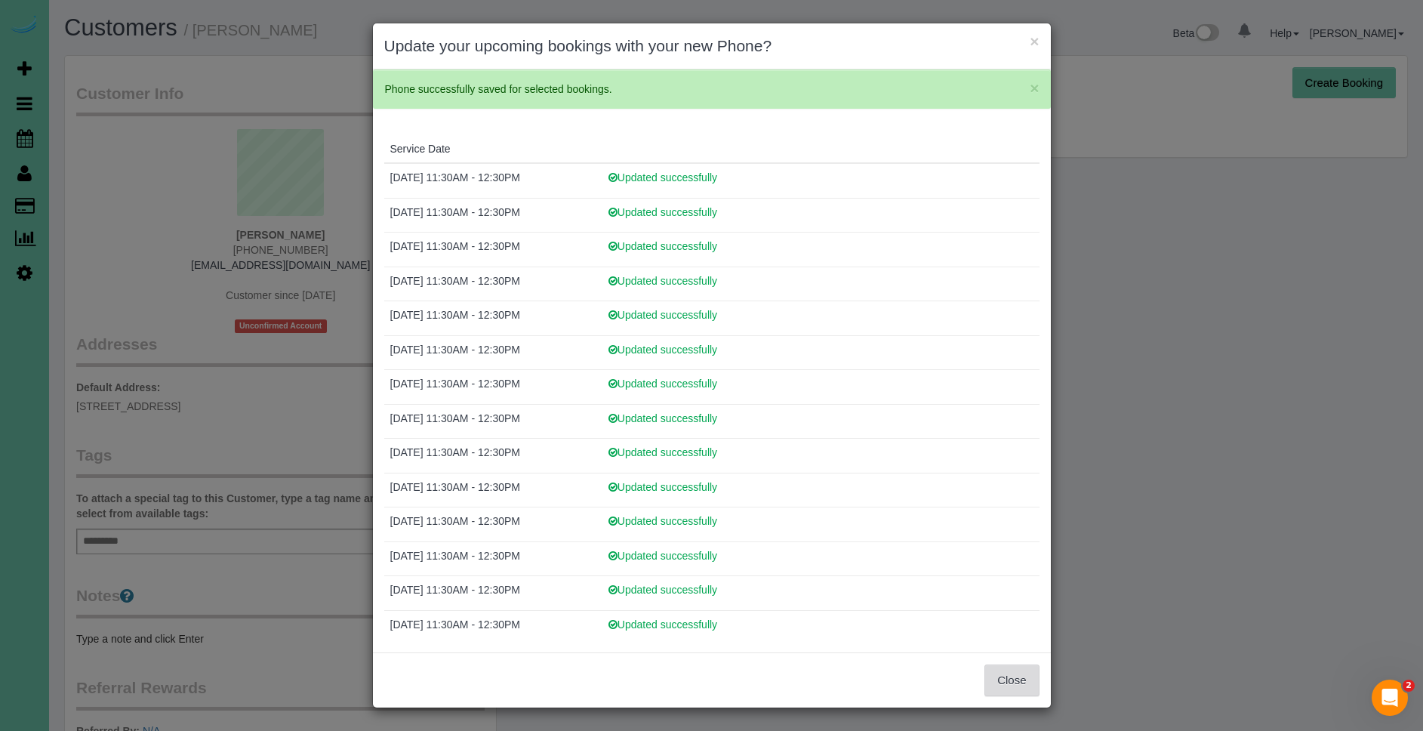
click at [1016, 665] on button "Close" at bounding box center [1011, 680] width 54 height 32
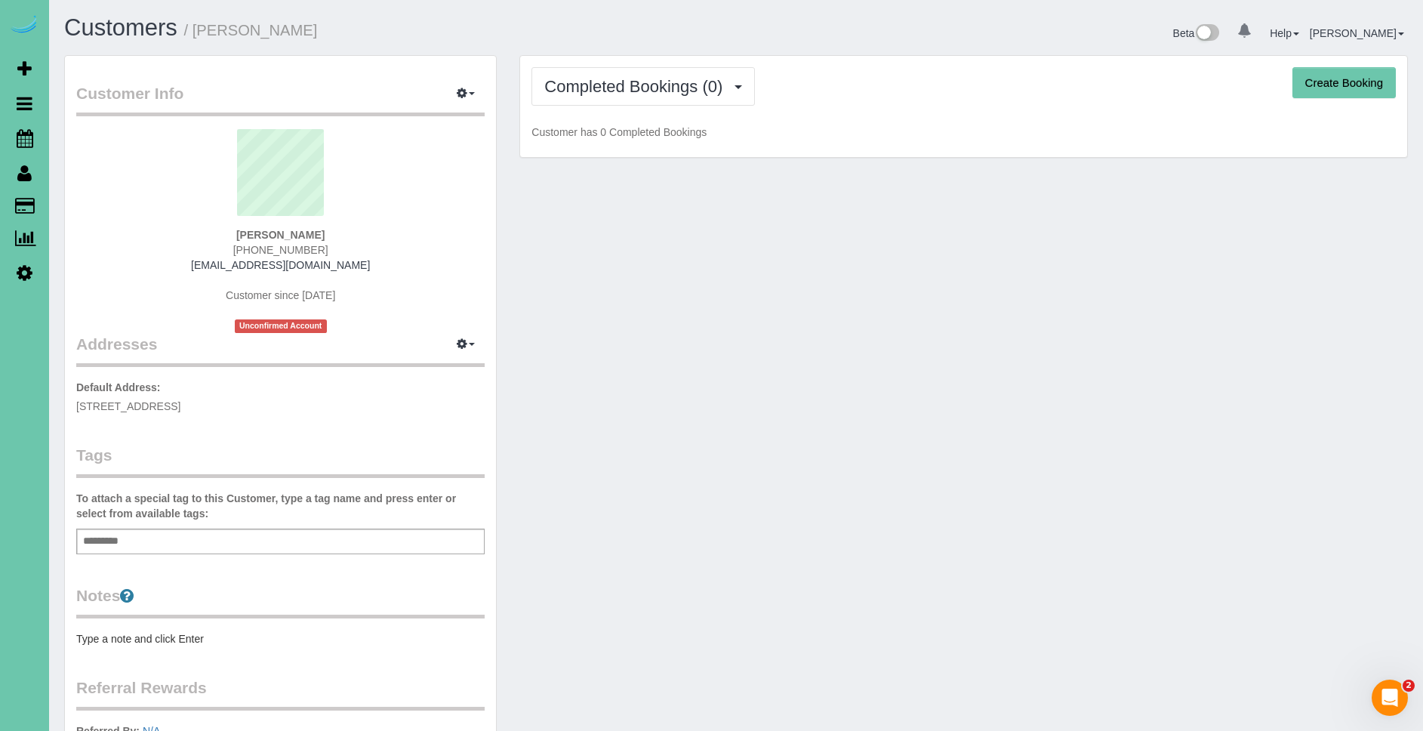
scroll to position [256, 0]
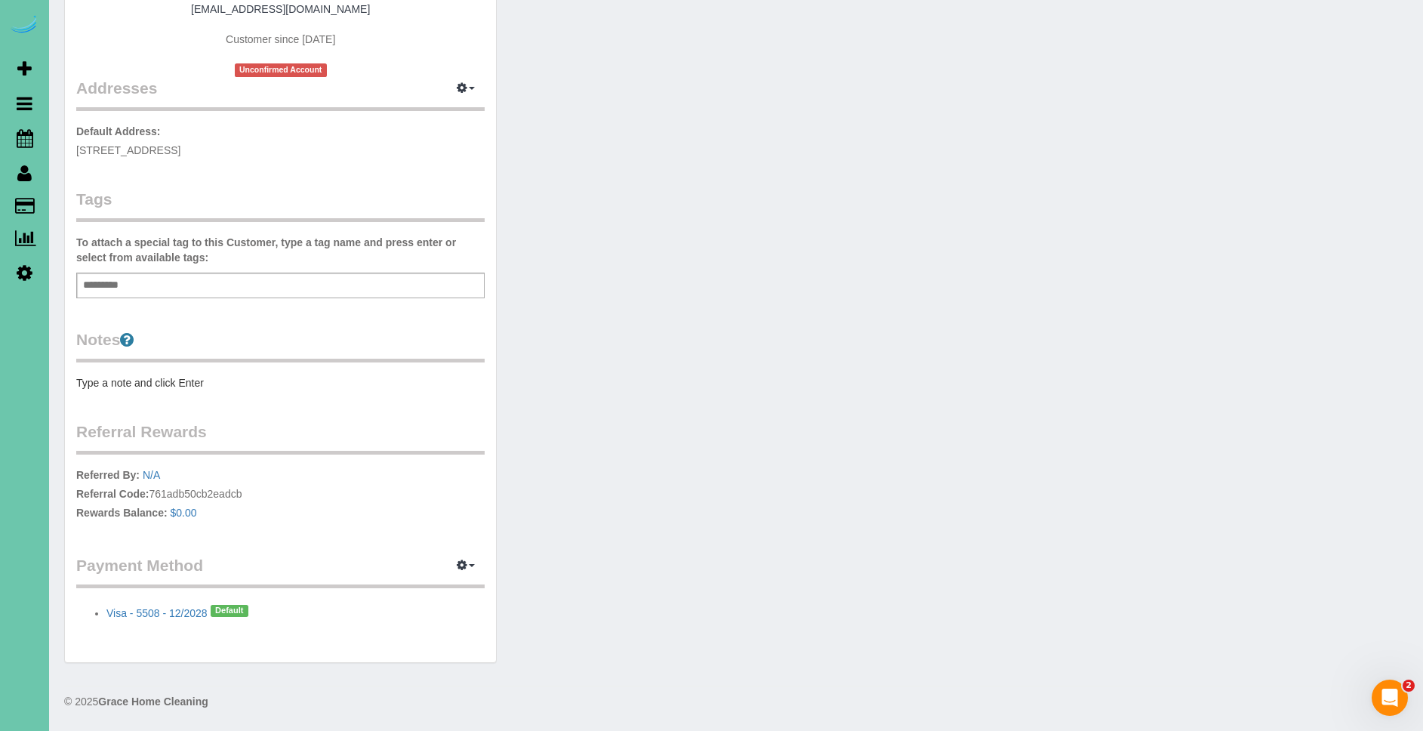
click at [172, 395] on div "Customer Info Edit Contact Info Send Message Email Preferences Special Sales Ta…" at bounding box center [280, 231] width 431 height 862
click at [174, 387] on pre "Type a note and click Enter" at bounding box center [280, 382] width 408 height 15
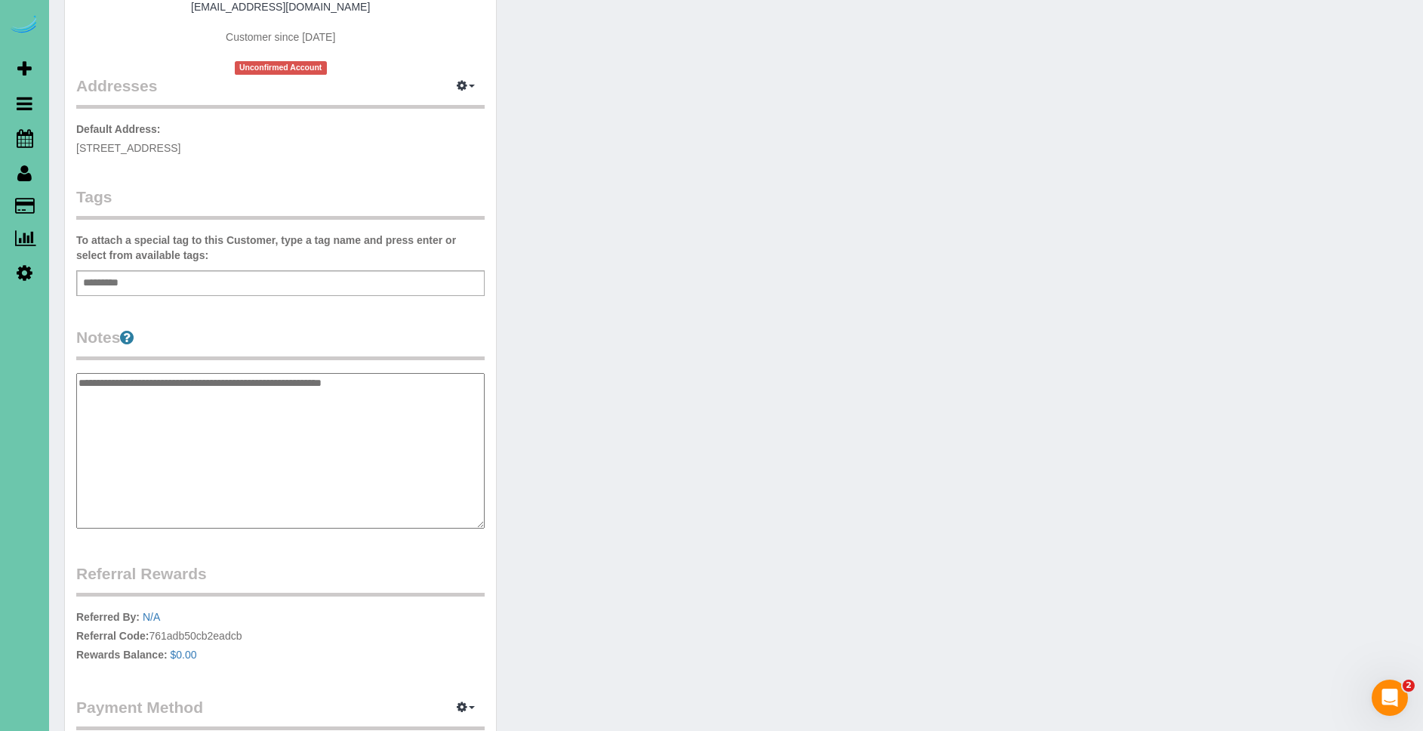
type textarea "**********"
click at [887, 522] on div "Customer Info Edit Contact Info Send Message Email Preferences Special Sales Ta…" at bounding box center [736, 308] width 1366 height 1023
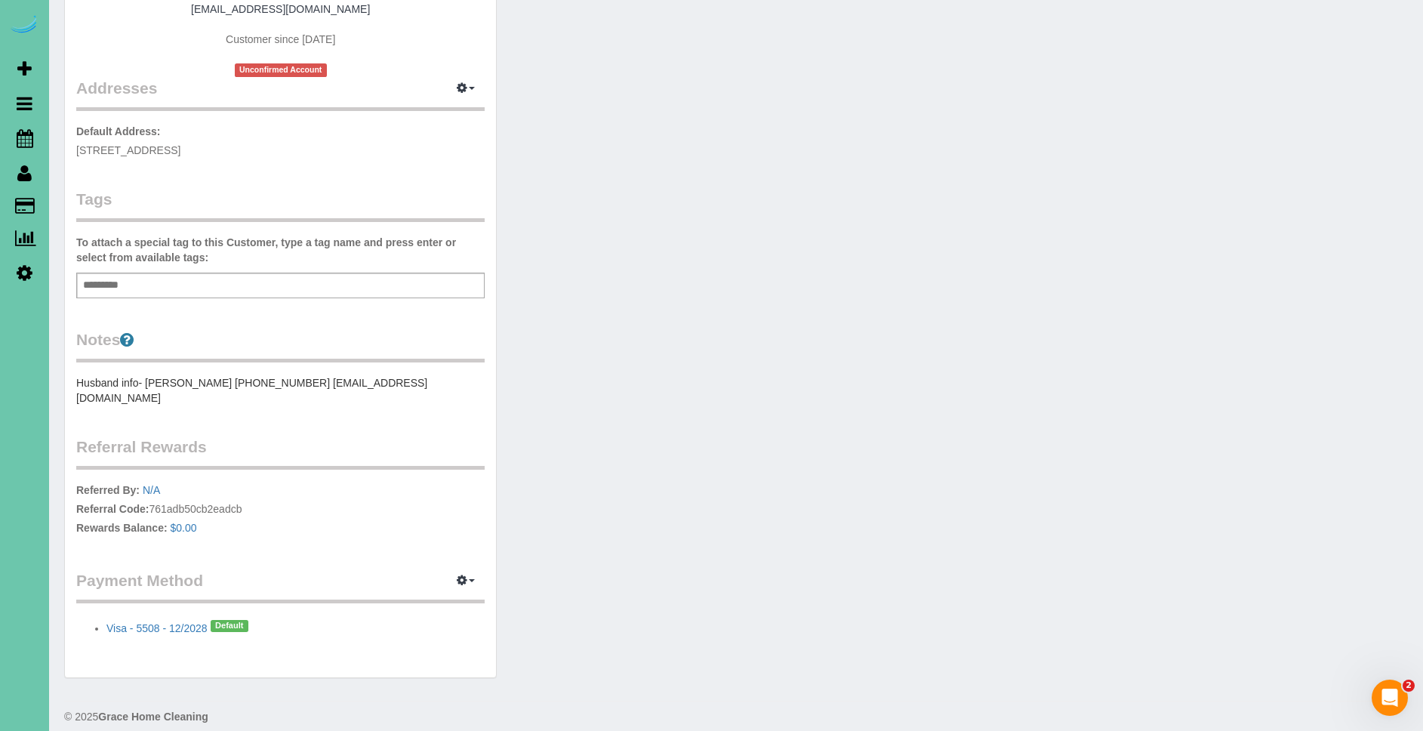
click at [875, 434] on div "Customer Info Edit Contact Info Send Message Email Preferences Special Sales Ta…" at bounding box center [736, 246] width 1366 height 894
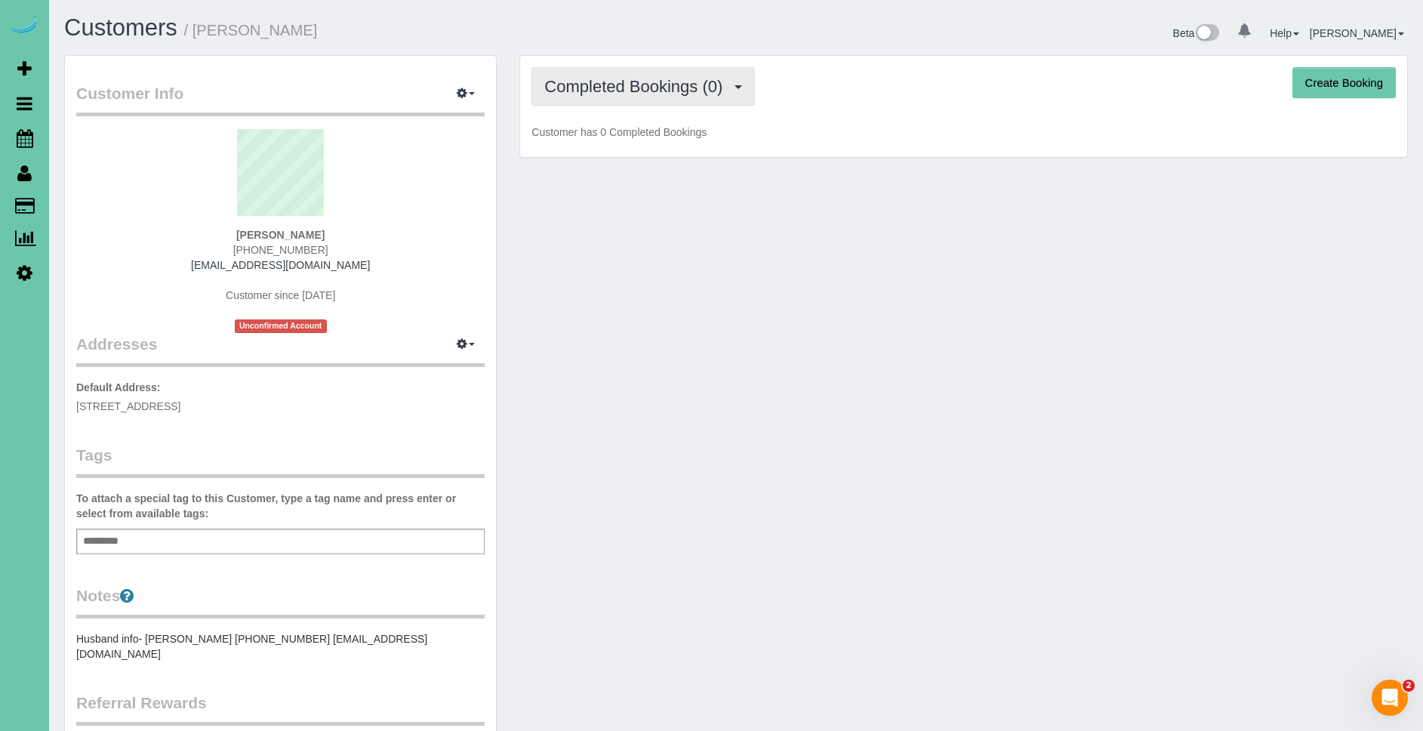
click at [720, 91] on span "Completed Bookings (0)" at bounding box center [637, 86] width 186 height 19
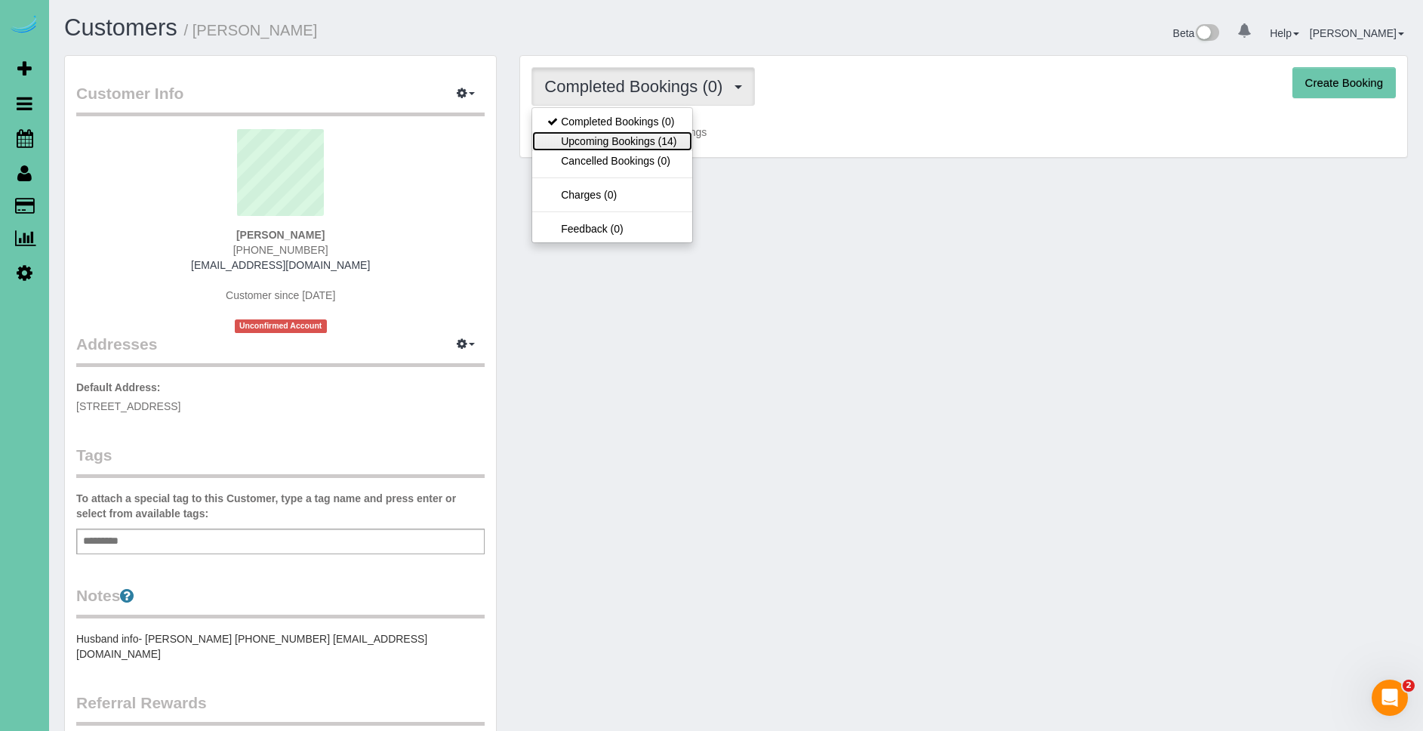
click at [679, 137] on link "Upcoming Bookings (14)" at bounding box center [611, 141] width 159 height 20
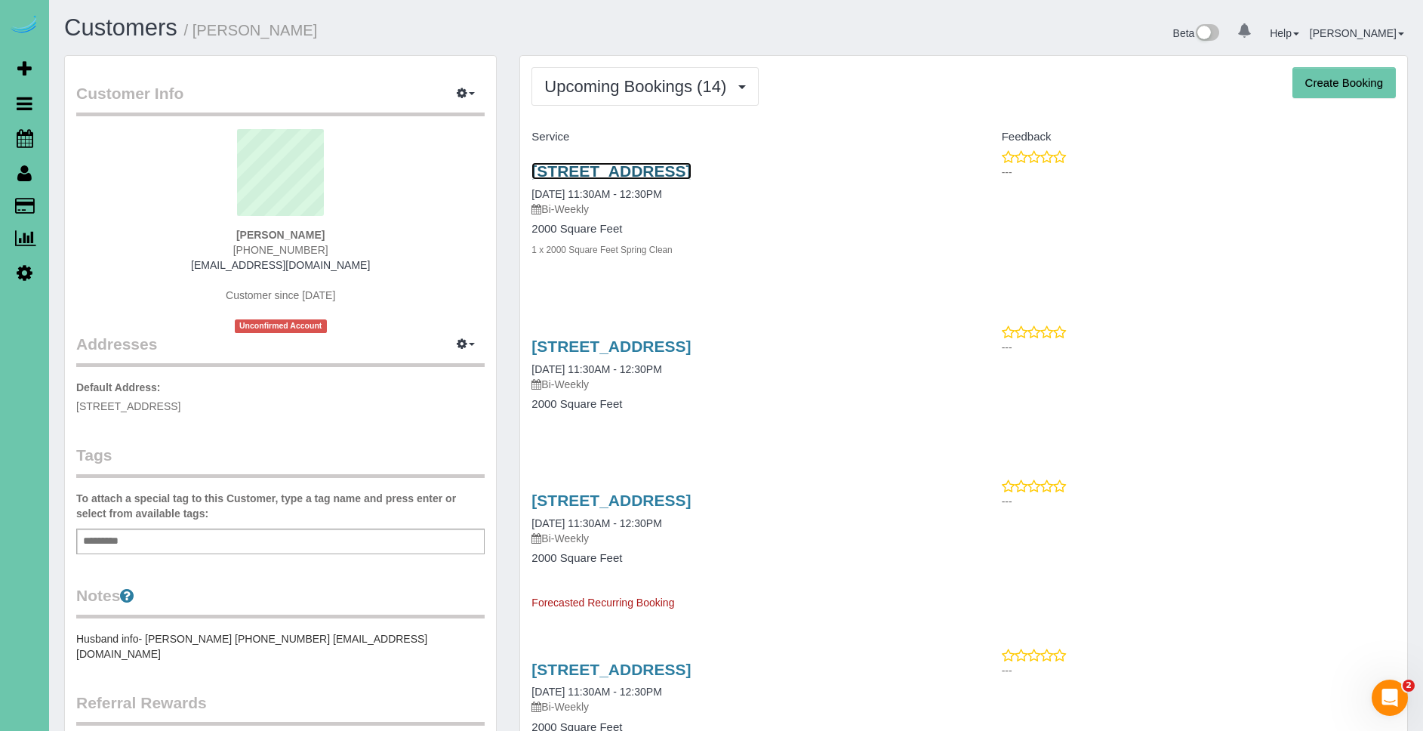
click at [691, 168] on link "[STREET_ADDRESS]" at bounding box center [610, 170] width 159 height 17
click at [662, 165] on link "[STREET_ADDRESS]" at bounding box center [610, 170] width 159 height 17
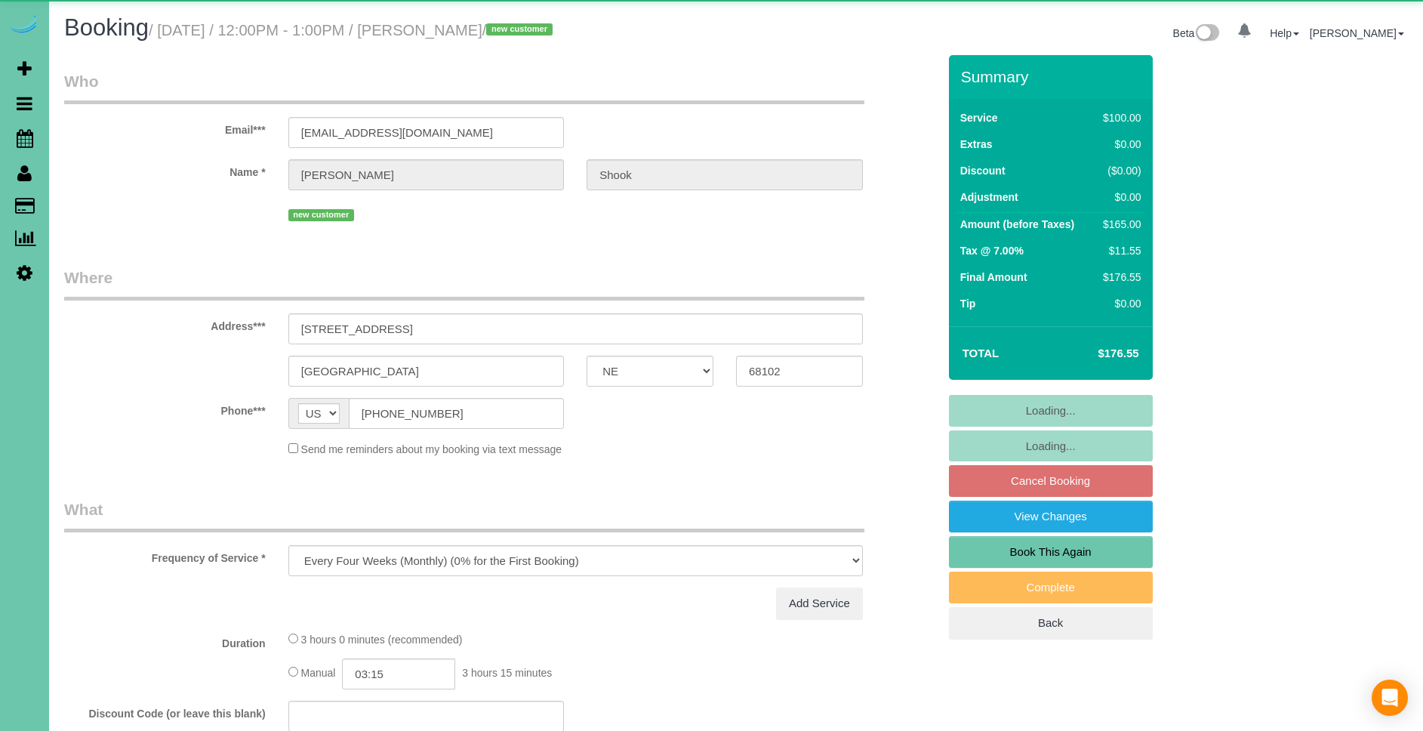
select select "NE"
select select "object:639"
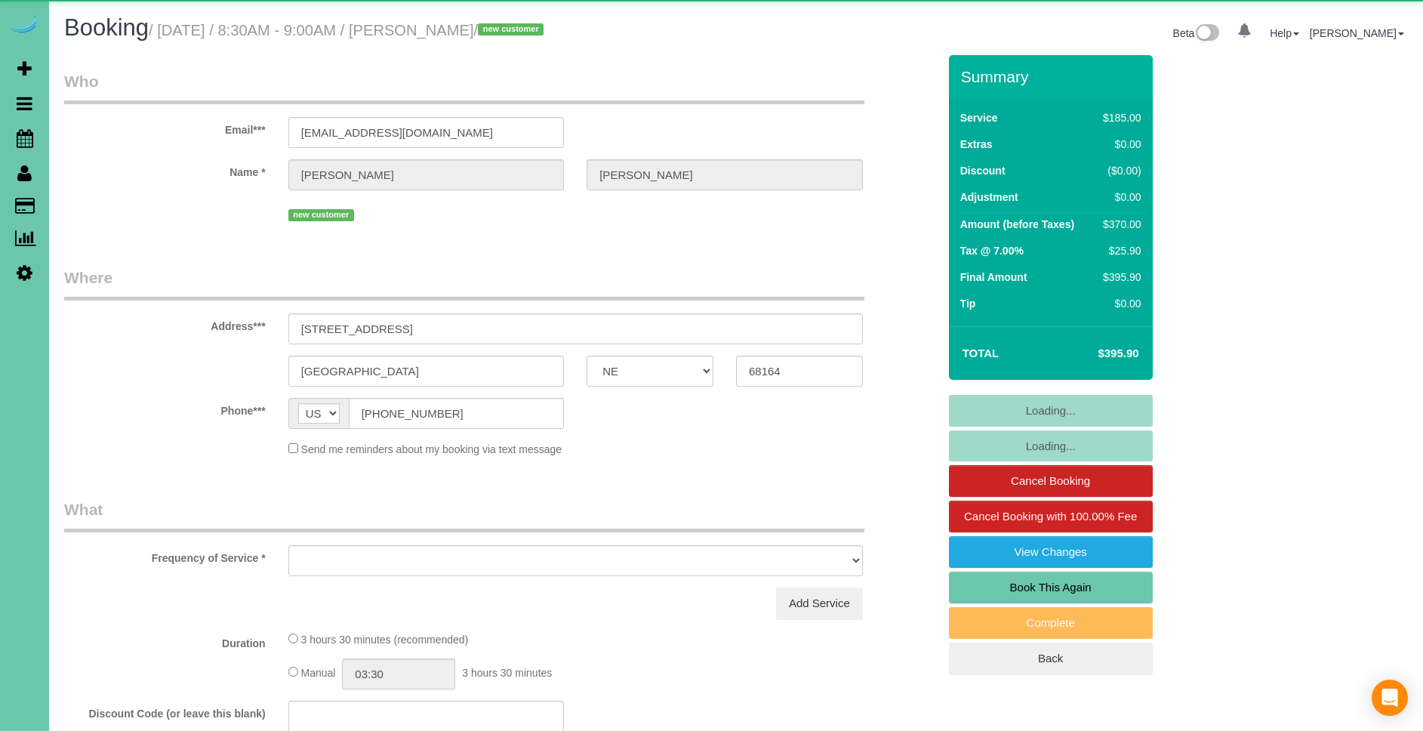
select select "NE"
select select "object:667"
select select "string:fspay-62876fd5-1759-43da-8ac1-9e7e1510881a"
select select "number:37"
select select "number:43"
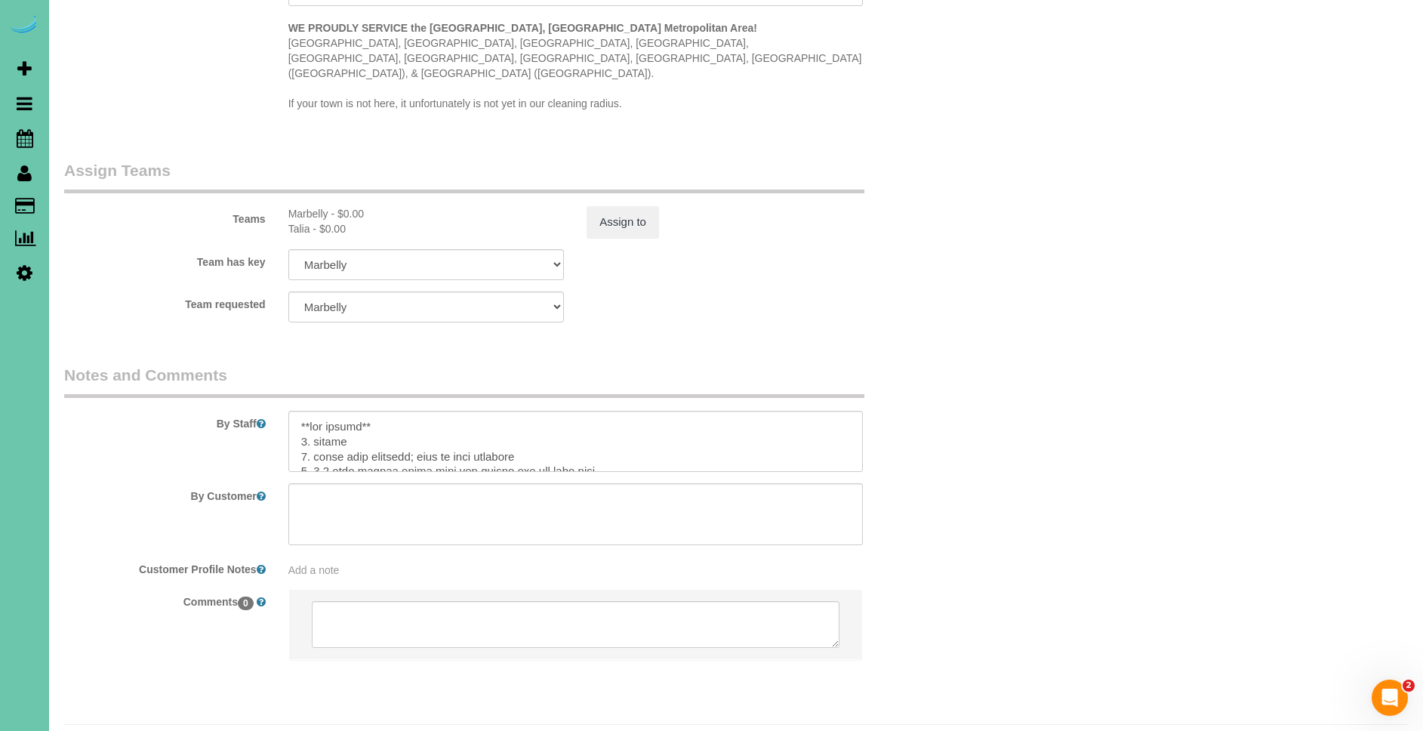
scroll to position [1469, 0]
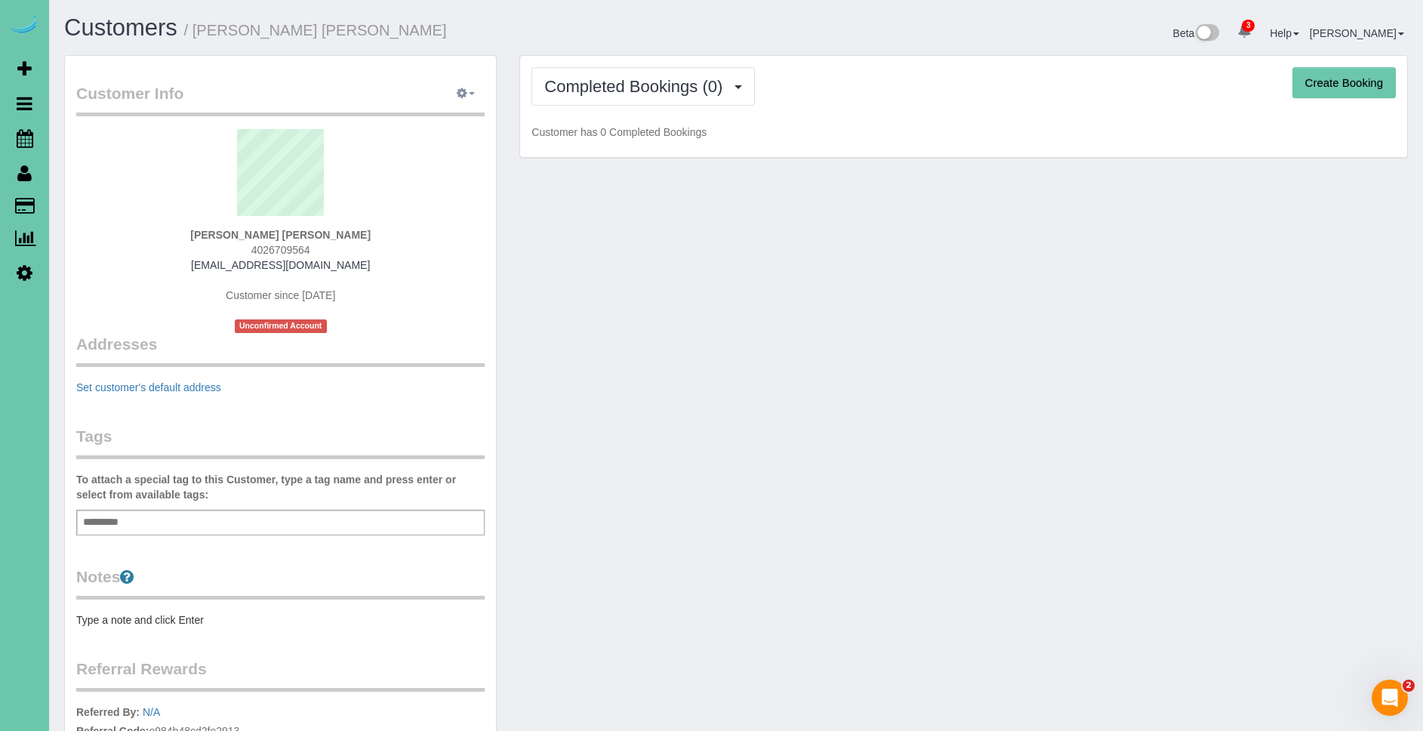
click at [472, 98] on button "button" at bounding box center [466, 93] width 38 height 23
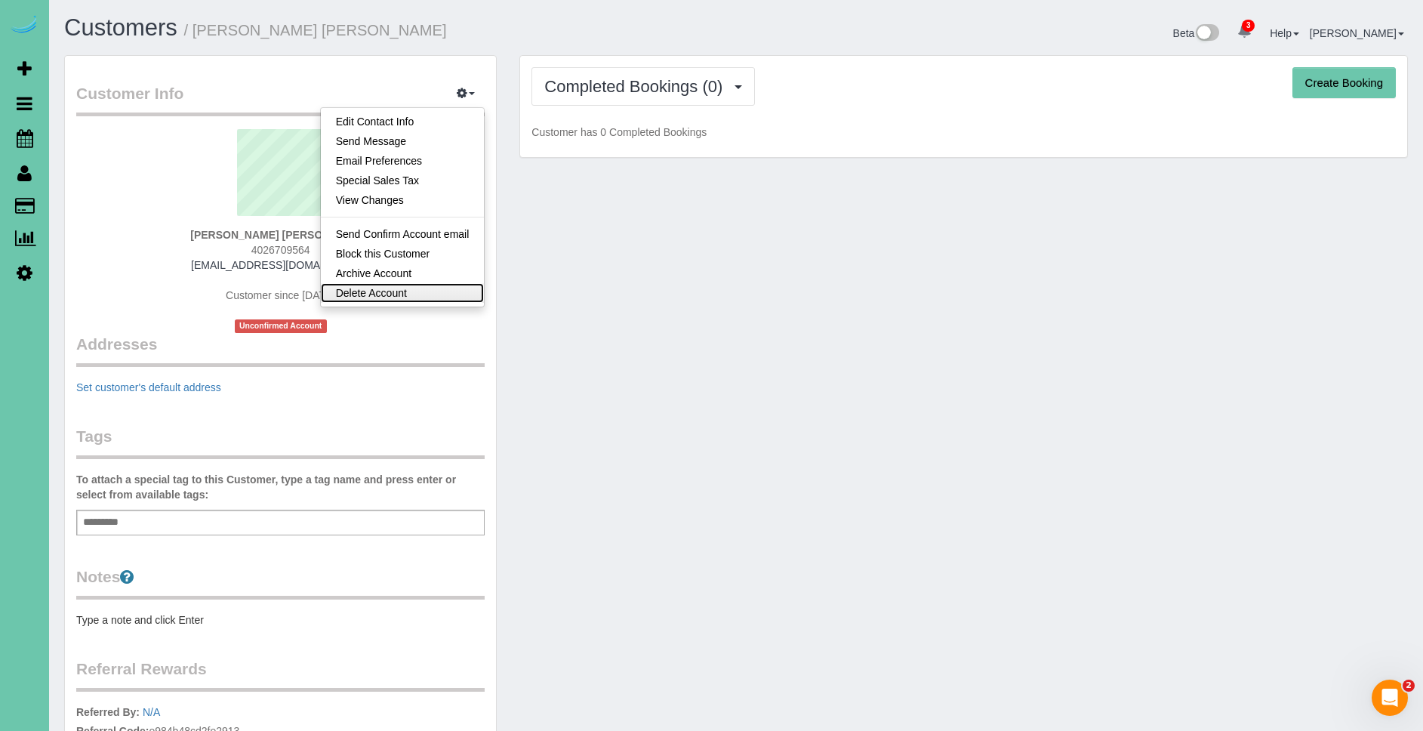
click at [413, 290] on link "Delete Account" at bounding box center [403, 293] width 164 height 20
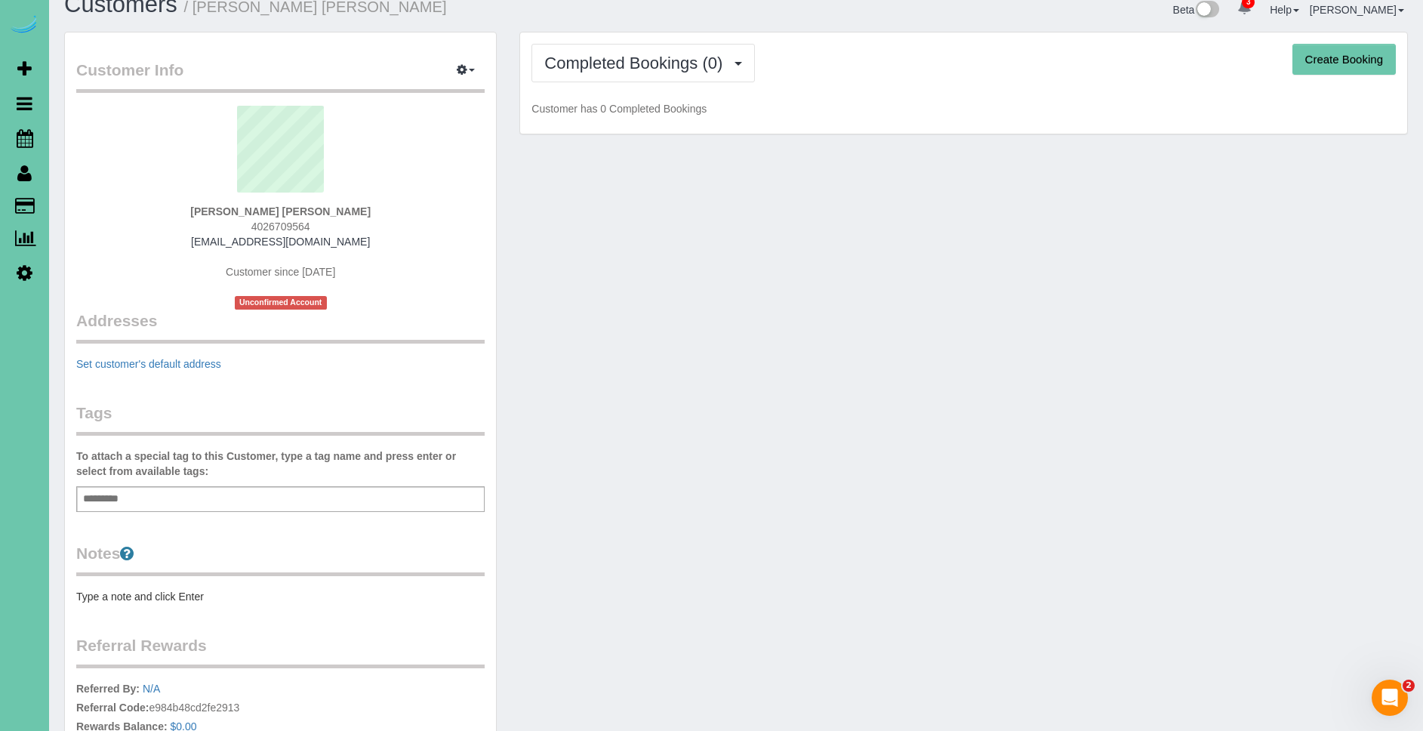
scroll to position [23, 0]
click at [467, 70] on button "button" at bounding box center [466, 71] width 38 height 23
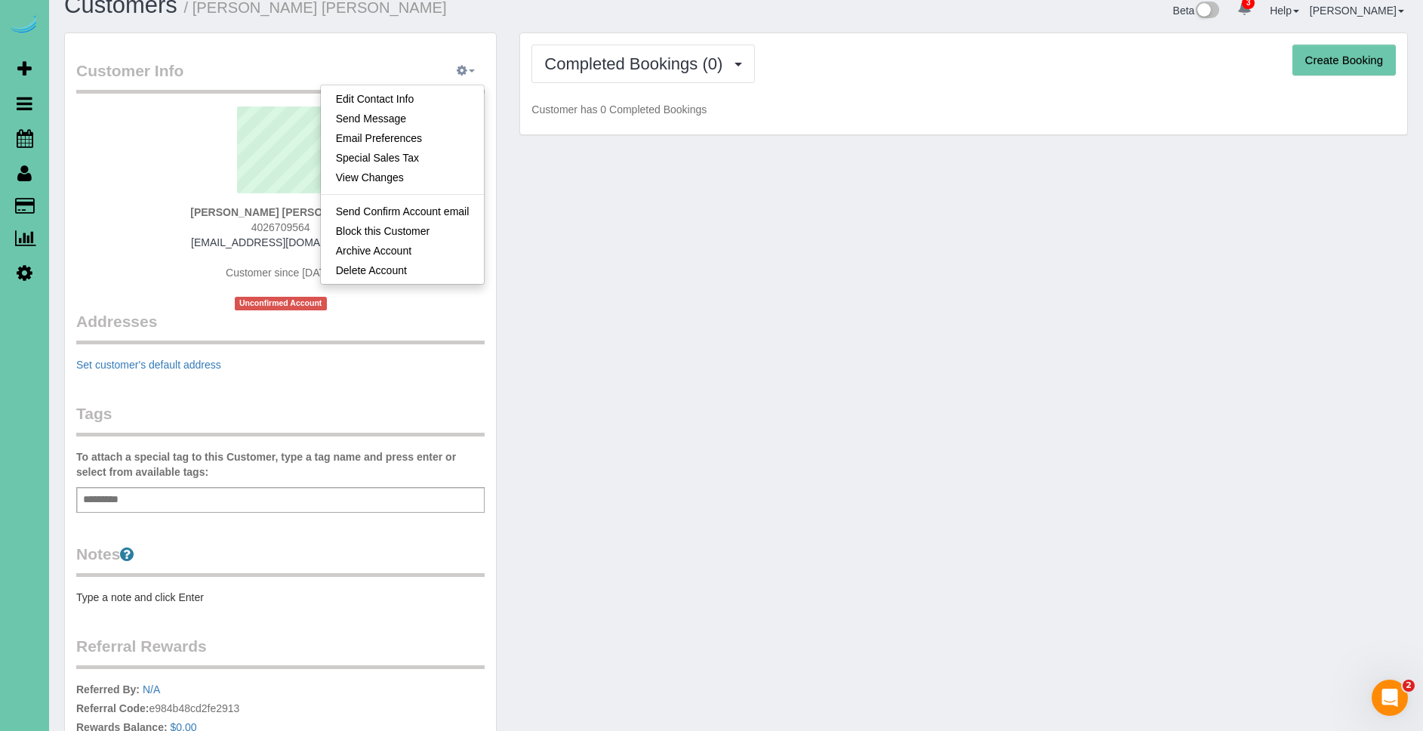
scroll to position [22, 0]
click at [362, 272] on link "Delete Account" at bounding box center [403, 270] width 164 height 20
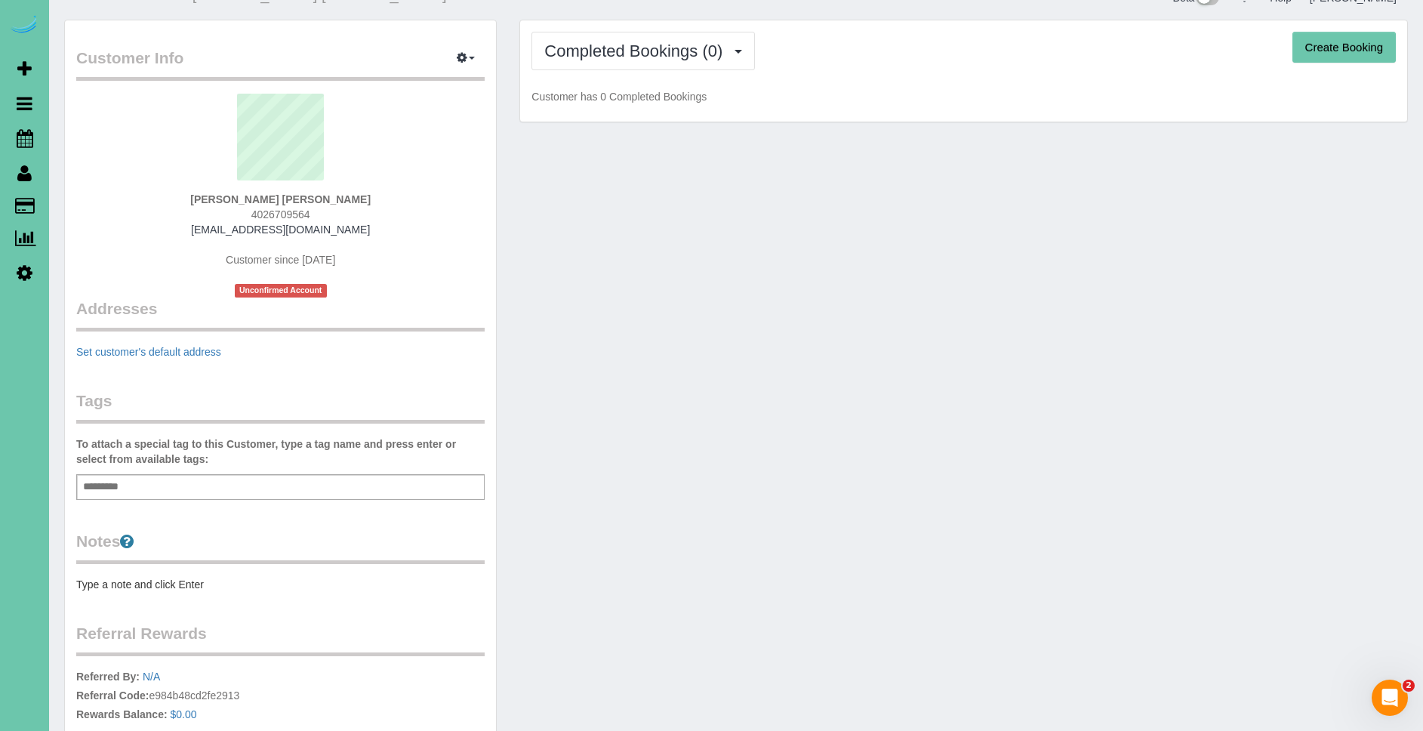
scroll to position [0, 0]
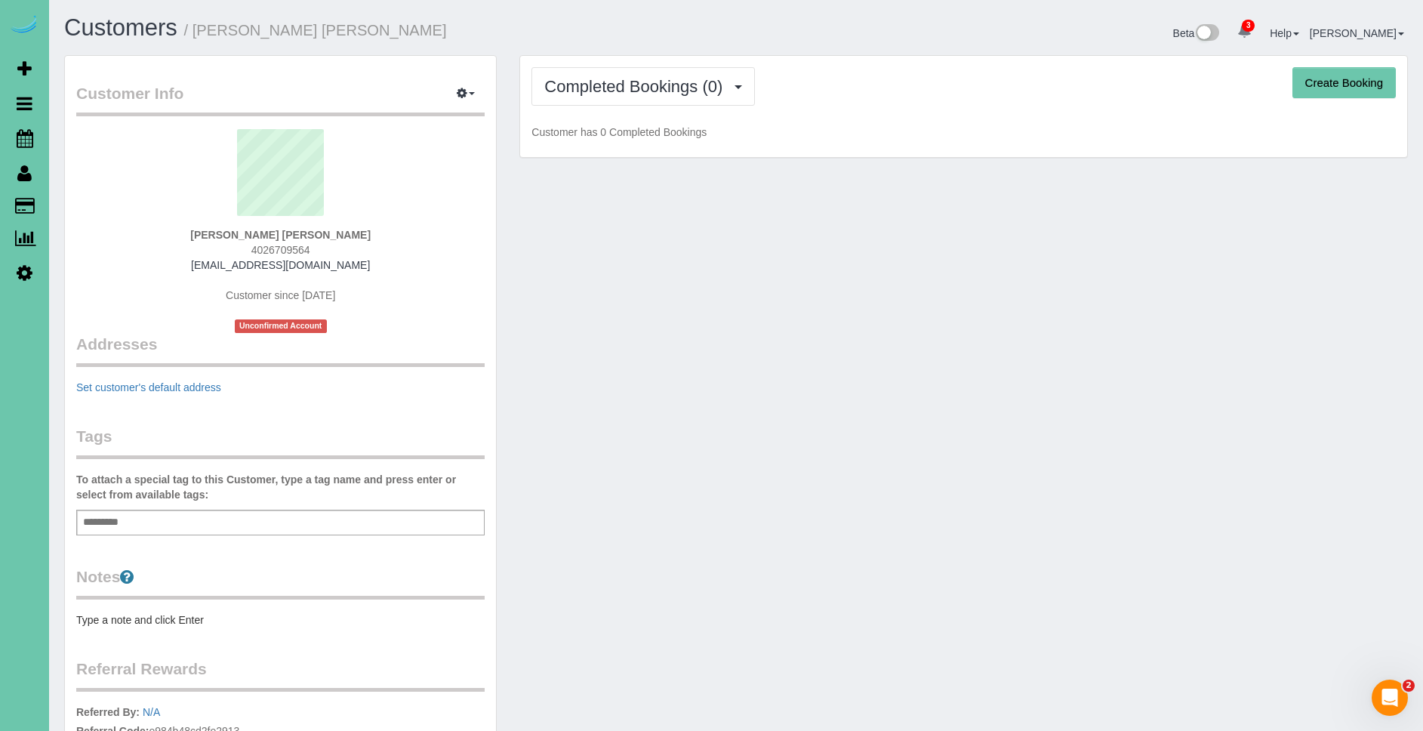
drag, startPoint x: 745, startPoint y: 172, endPoint x: 654, endPoint y: 113, distance: 108.7
click at [743, 173] on div "Customer Info Edit Contact Info Send Message Email Preferences Special Sales Ta…" at bounding box center [736, 482] width 1366 height 855
click at [636, 96] on button "Completed Bookings (0)" at bounding box center [642, 86] width 223 height 38
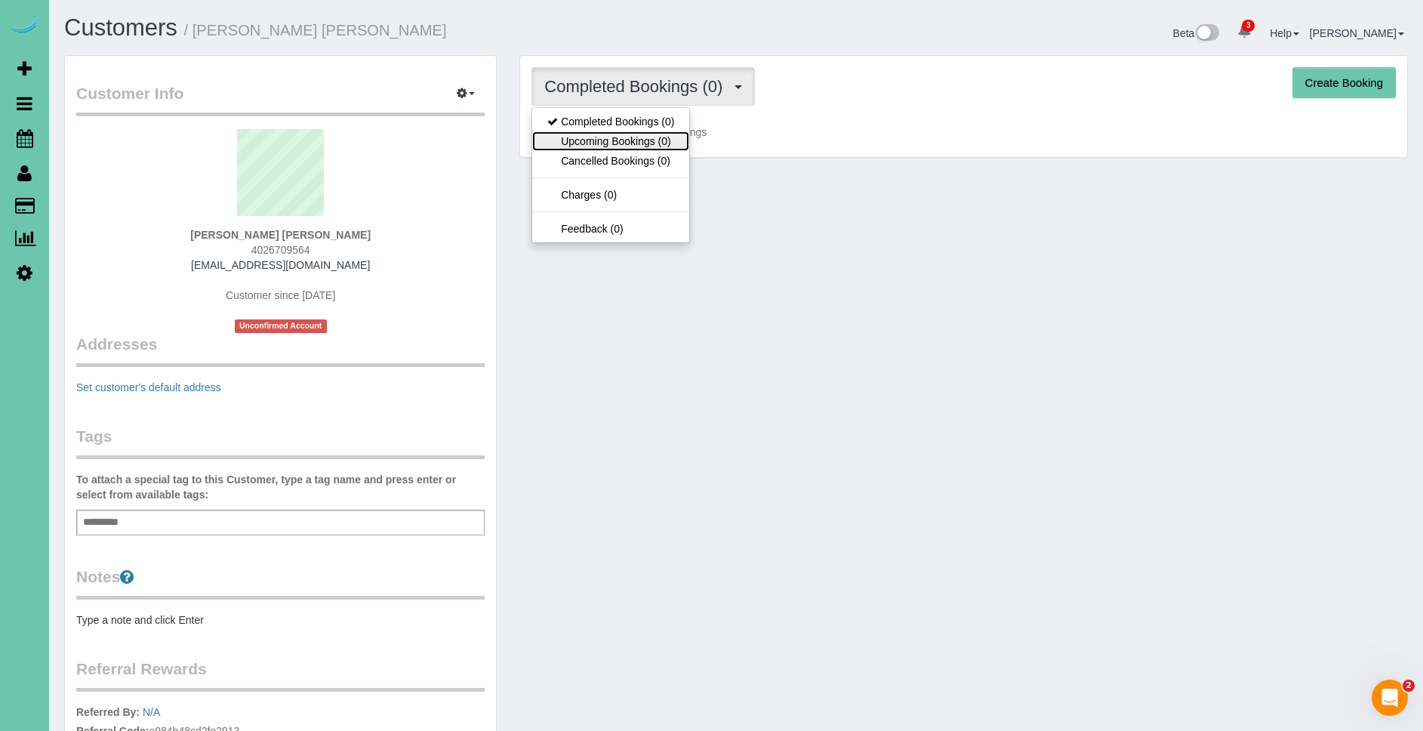
click at [647, 140] on link "Upcoming Bookings (0)" at bounding box center [610, 141] width 157 height 20
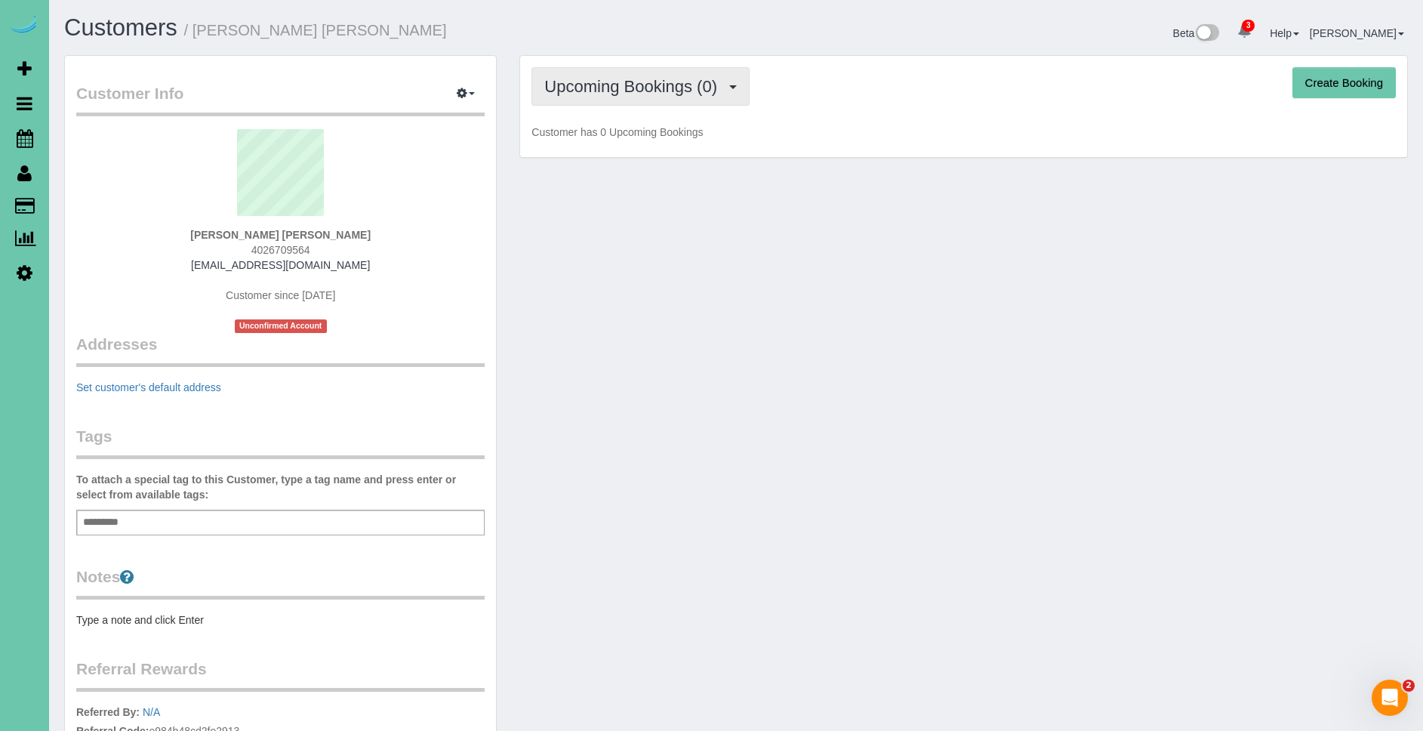
click at [632, 93] on span "Upcoming Bookings (0)" at bounding box center [634, 86] width 180 height 19
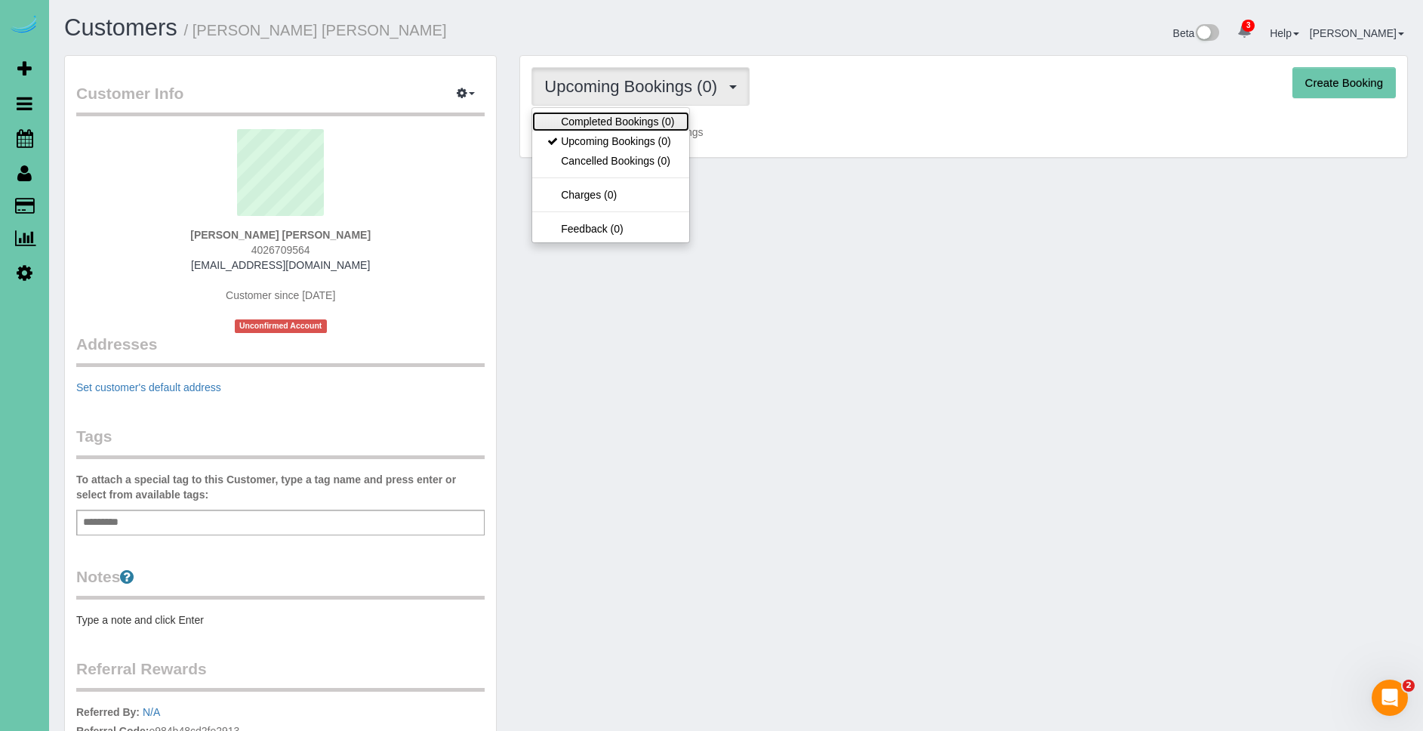
click at [626, 117] on link "Completed Bookings (0)" at bounding box center [610, 122] width 157 height 20
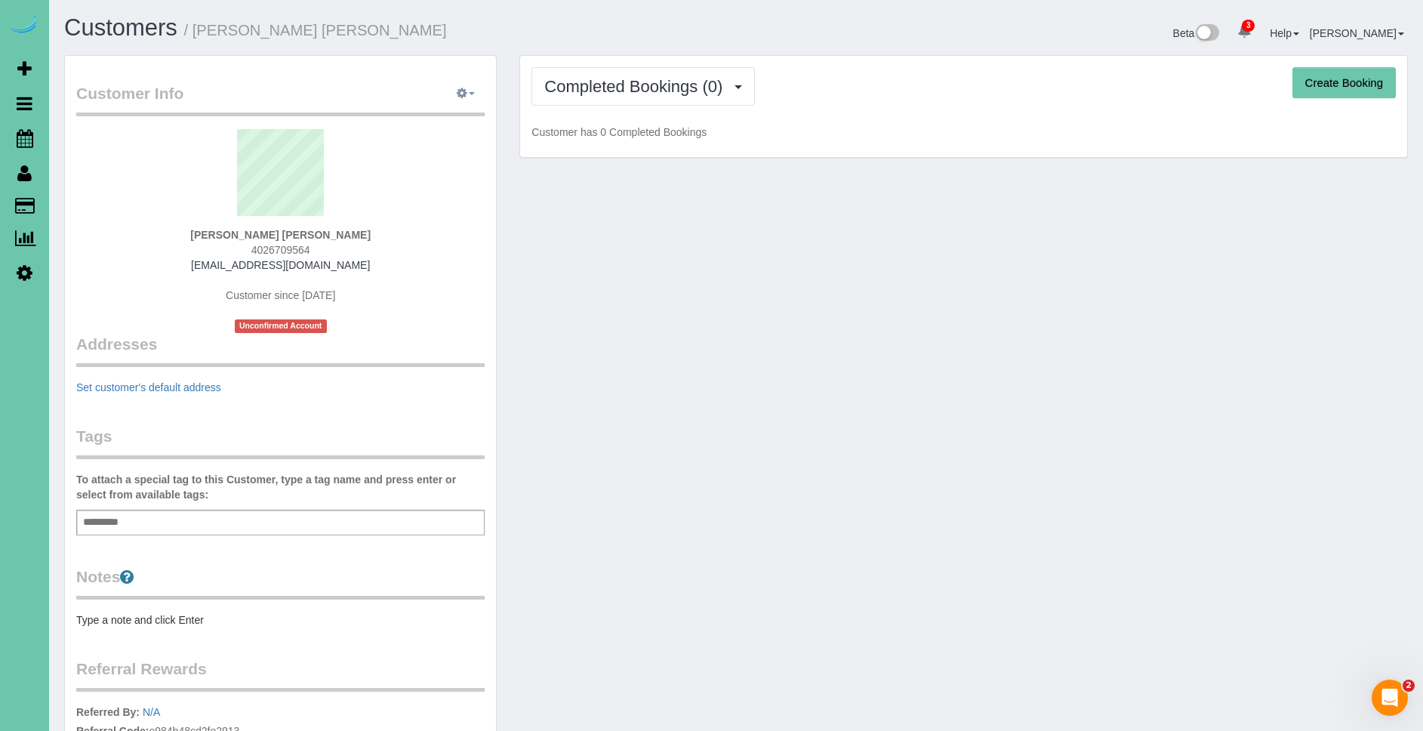
click at [471, 100] on button "button" at bounding box center [466, 93] width 38 height 23
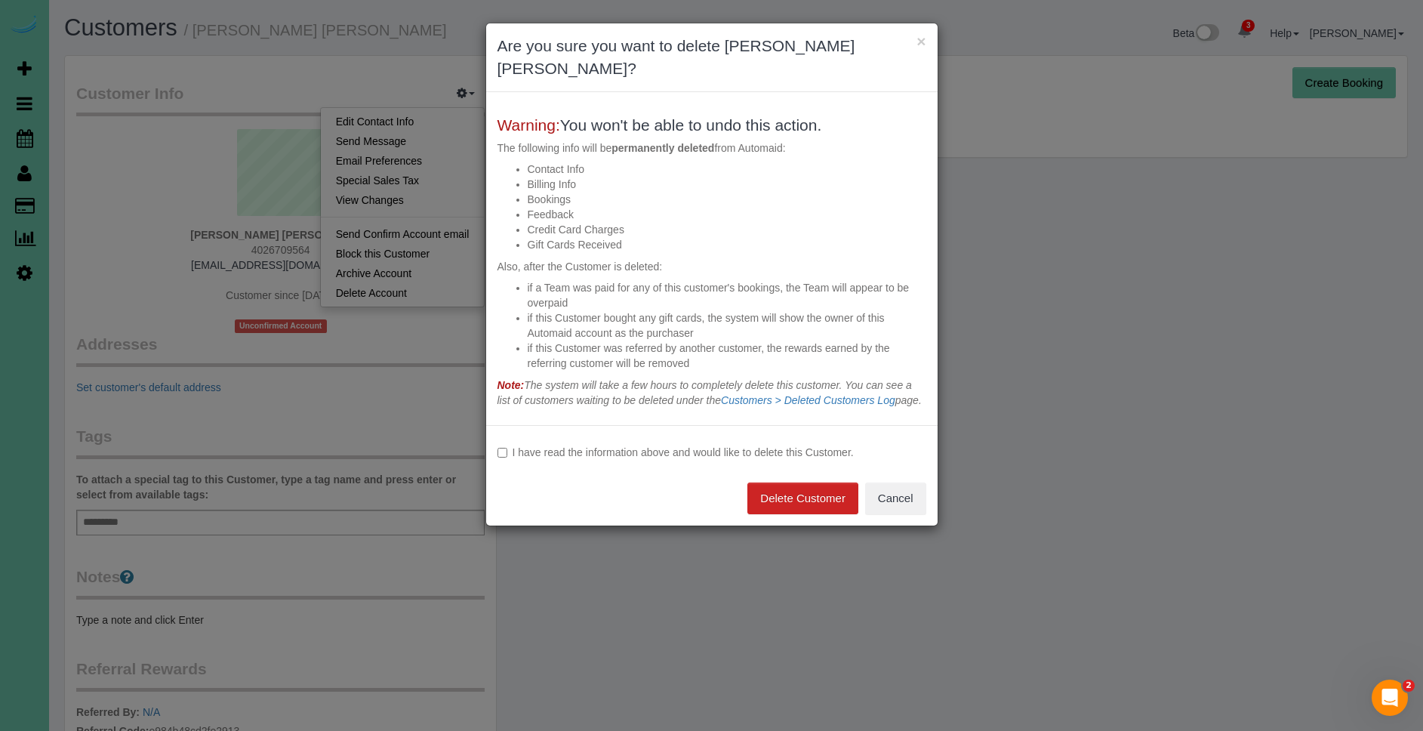
click at [539, 452] on div "I have read the information above and would like to delete this Customer." at bounding box center [711, 464] width 429 height 38
click at [533, 445] on label "I have read the information above and would like to delete this Customer." at bounding box center [711, 452] width 429 height 15
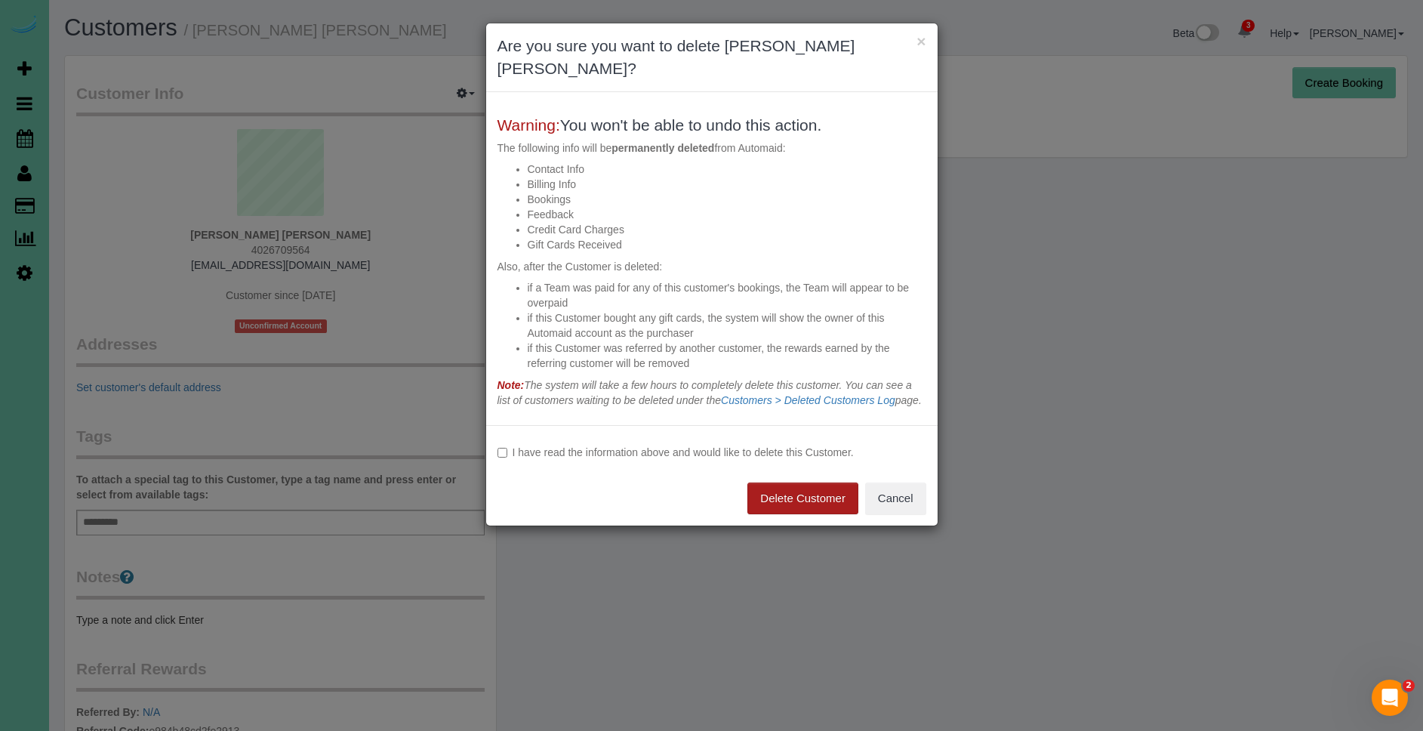
click at [786, 482] on button "Delete Customer" at bounding box center [802, 498] width 111 height 32
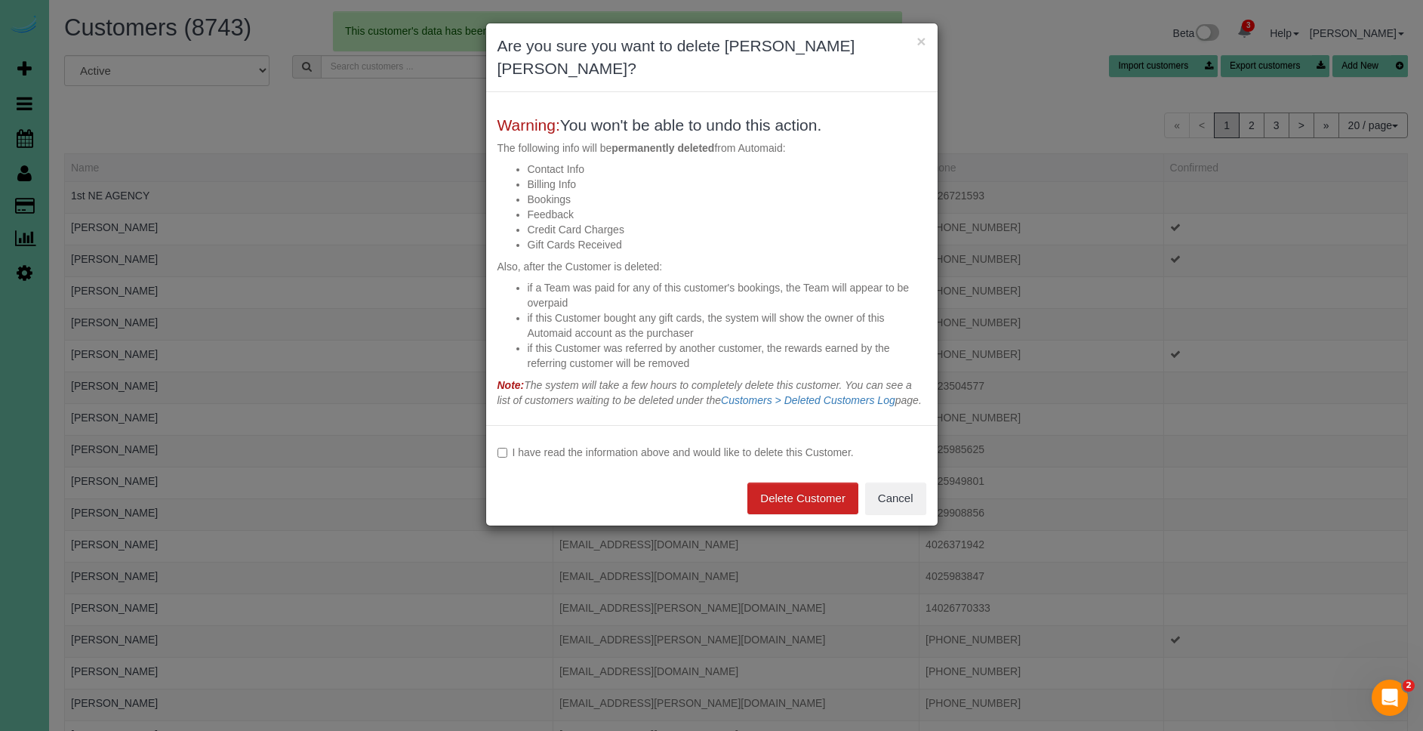
click at [566, 449] on label "I have read the information above and would like to delete this Customer." at bounding box center [711, 452] width 429 height 15
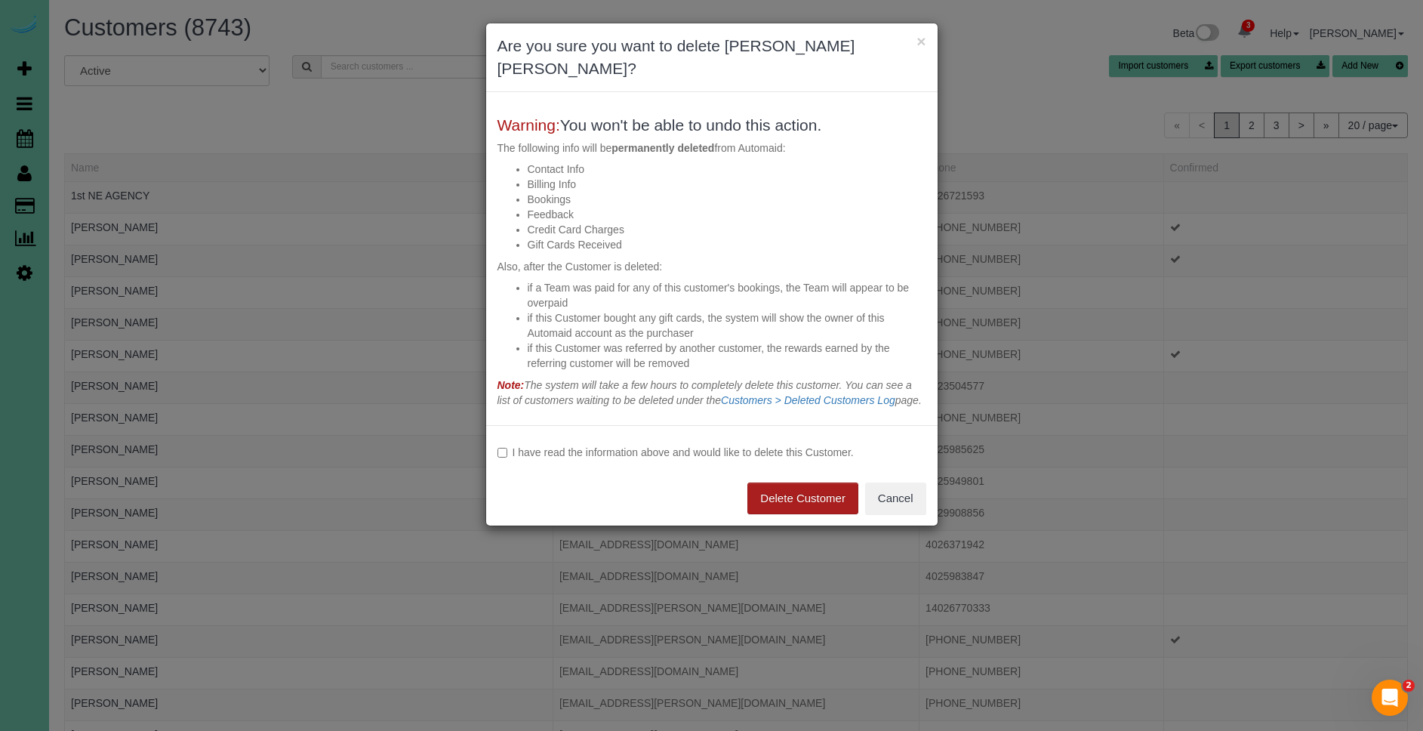
click at [819, 488] on button "Delete Customer" at bounding box center [802, 498] width 111 height 32
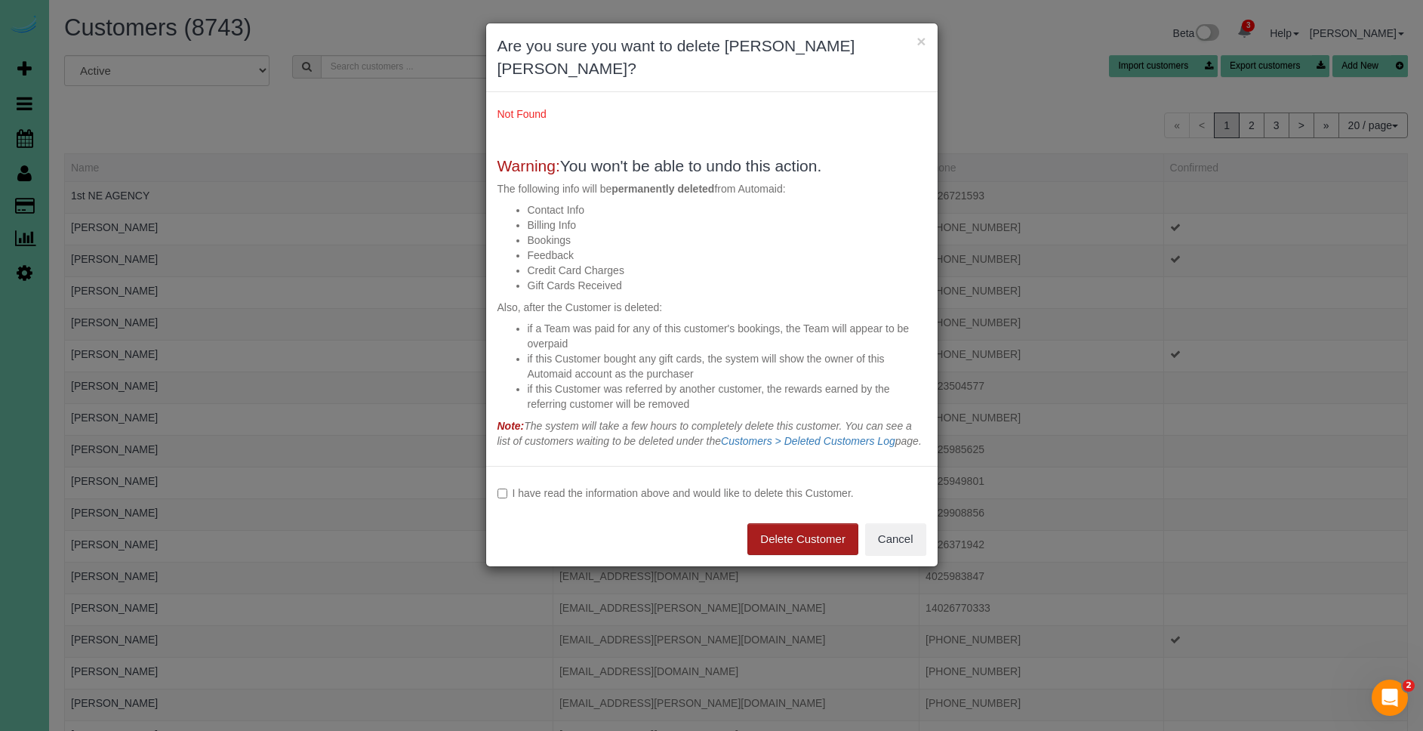
click at [817, 536] on button "Delete Customer" at bounding box center [802, 539] width 111 height 32
click at [897, 534] on button "Cancel" at bounding box center [895, 539] width 61 height 32
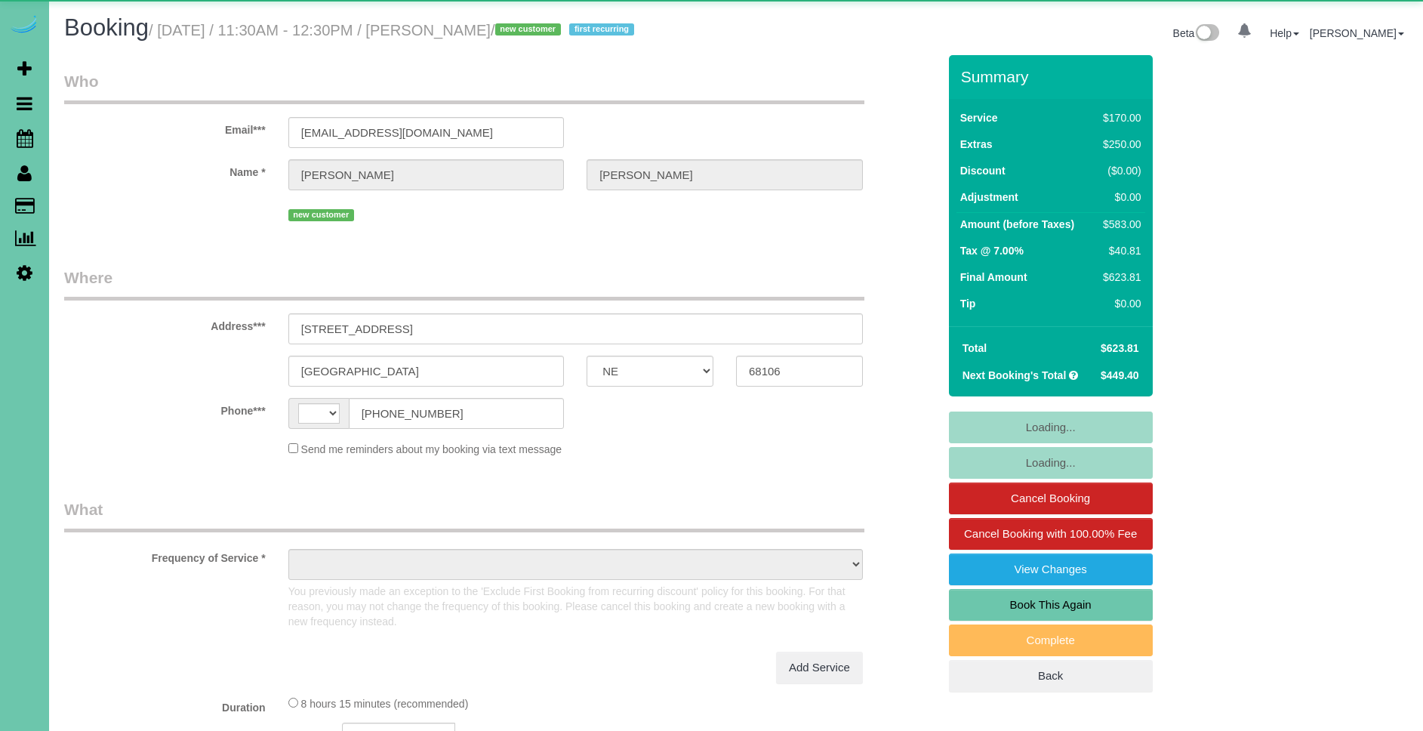
select select "NE"
select select "string:[GEOGRAPHIC_DATA]"
select select "object:683"
select select "string:fspay-7957ca9f-59c9-4eb9-88f4-891e3ede1236"
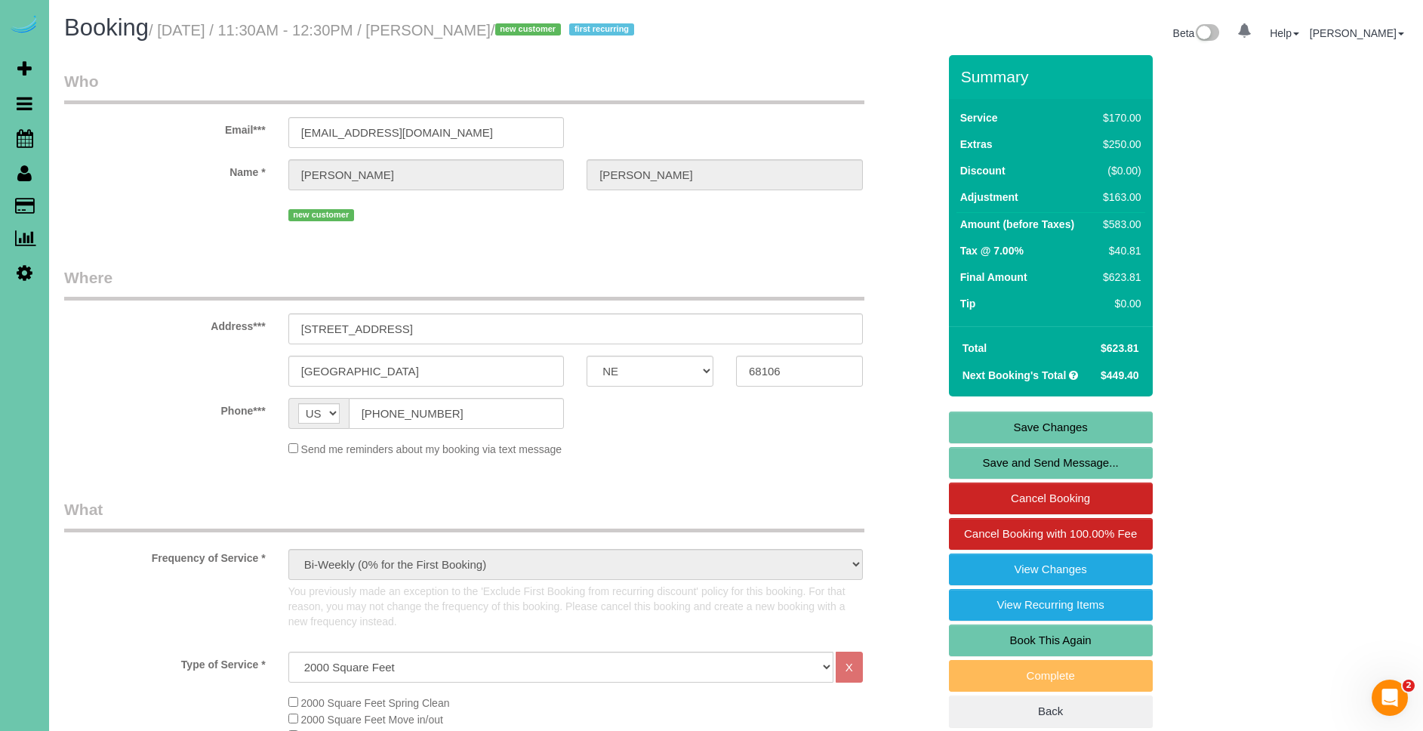
click at [1079, 461] on link "Save and Send Message..." at bounding box center [1051, 463] width 204 height 32
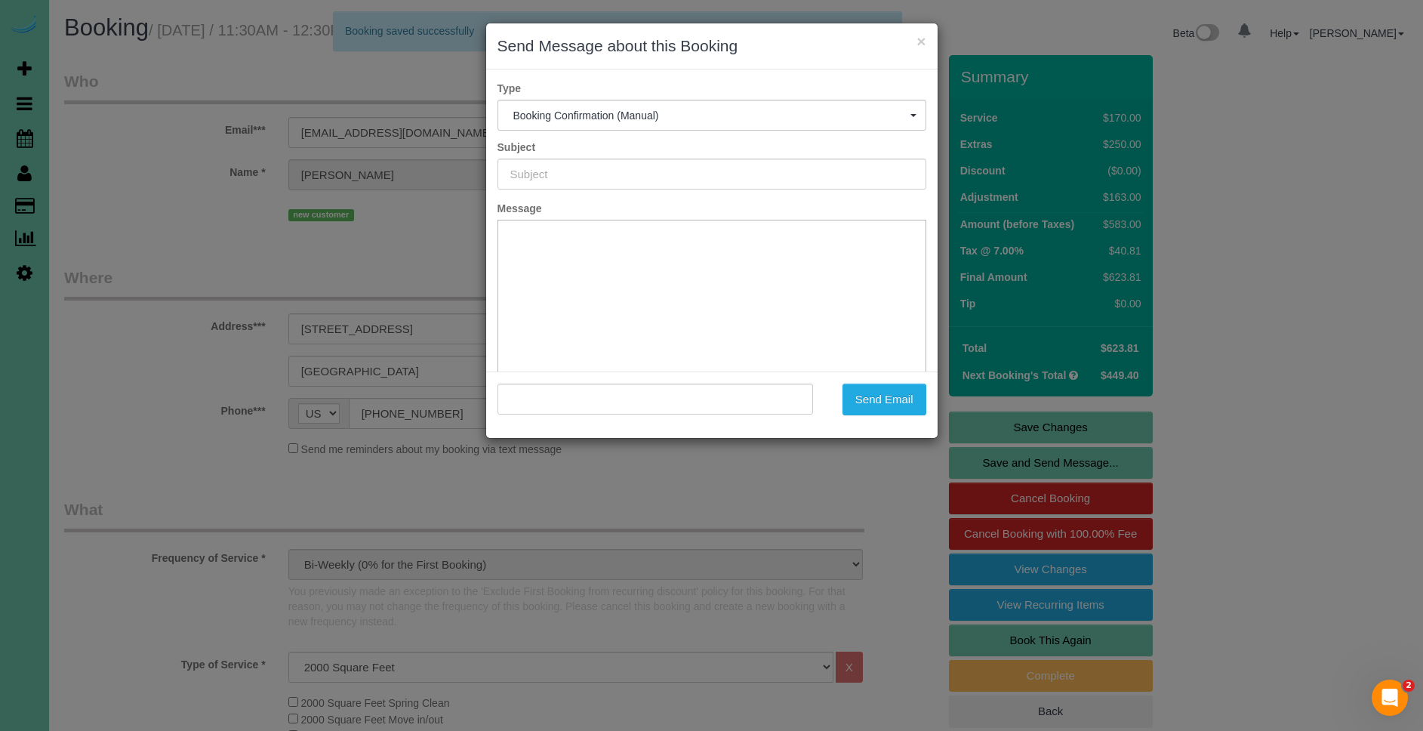
type input "Booking Confirmed!"
type input ""Andrea Mehlhaff" <amweare@gmail.com>"
click at [886, 399] on button "Send Email" at bounding box center [884, 399] width 84 height 32
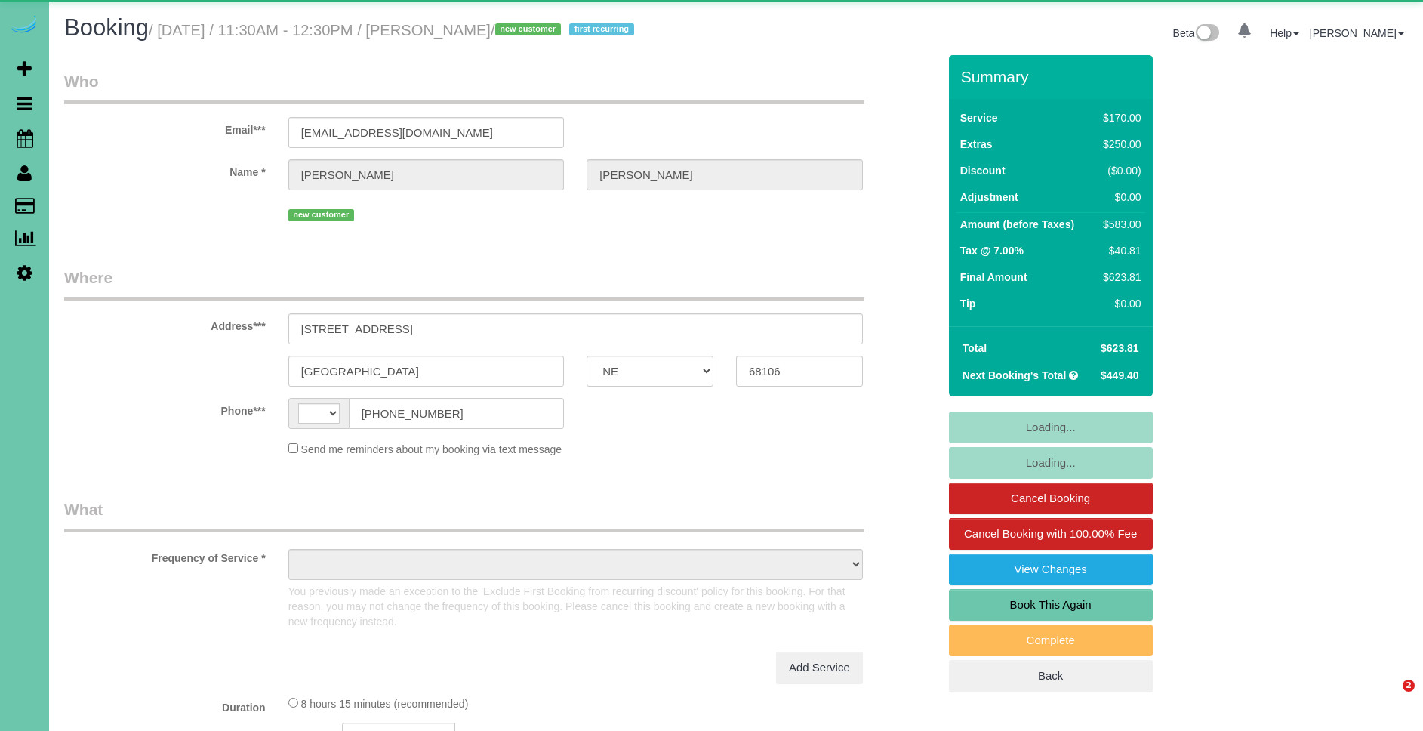
select select "NE"
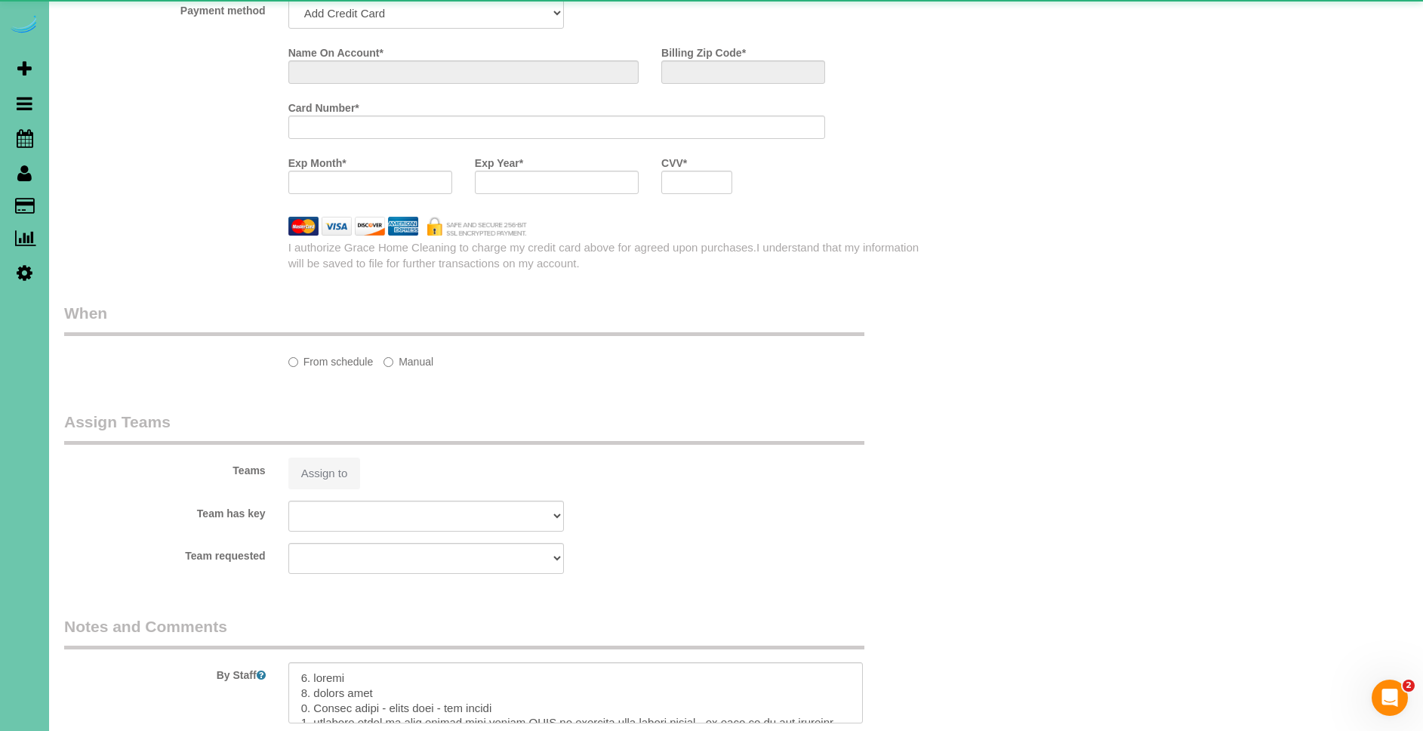
select select "string:[GEOGRAPHIC_DATA]"
select select "object:672"
select select "string:fspay-7957ca9f-59c9-4eb9-88f4-891e3ede1236"
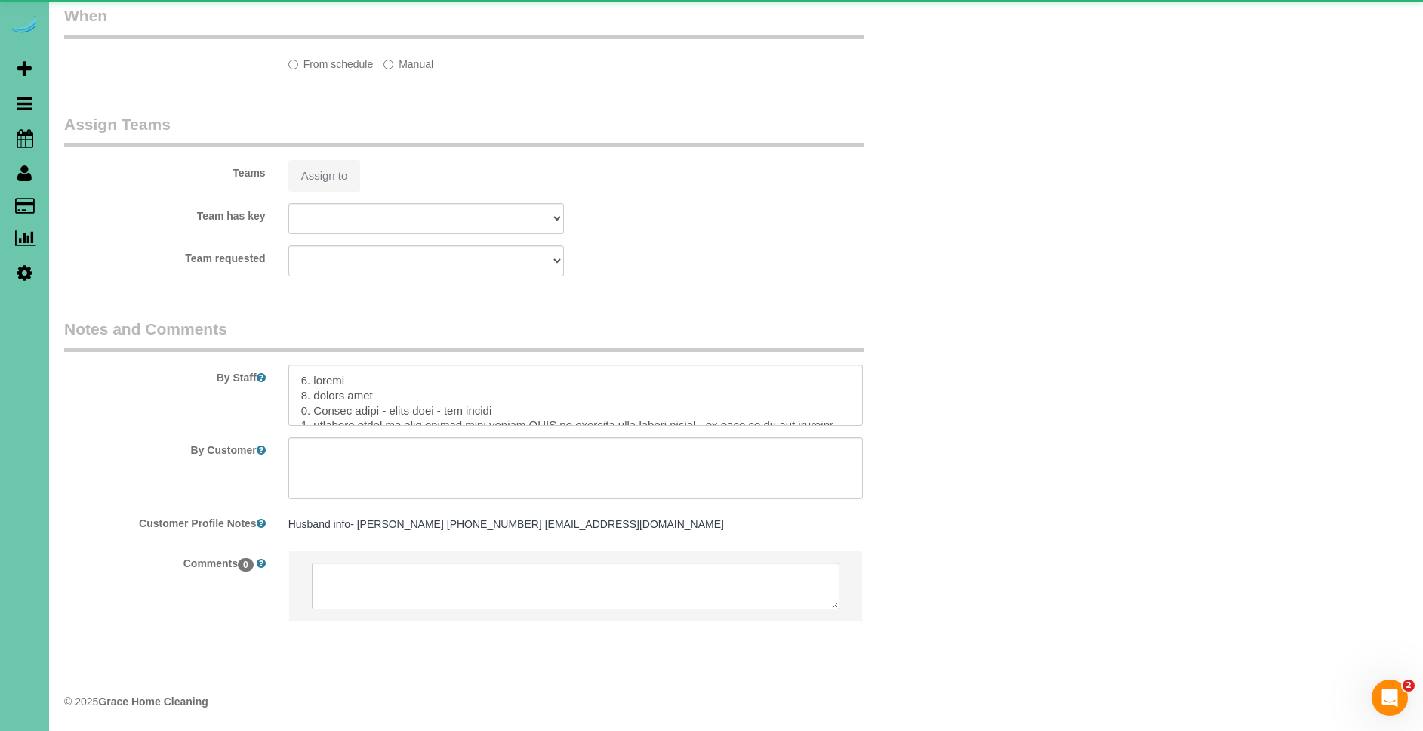
scroll to position [1633, 0]
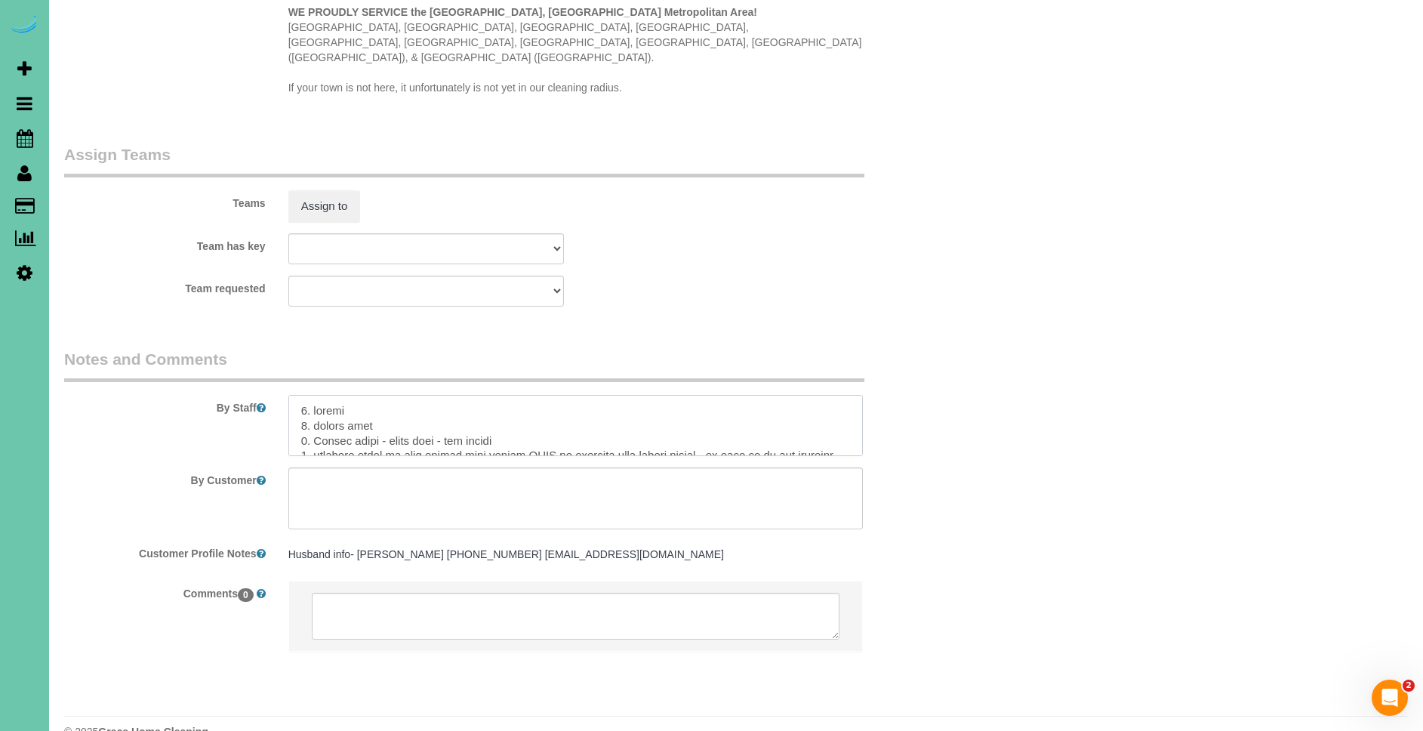
click at [445, 398] on textarea at bounding box center [575, 426] width 574 height 62
type textarea "7. loremi 3. dolors amet - cons adip elit sed d eiu te incid utla 3. Etdolo mag…"
click at [759, 275] on div "Team requested Admin Aliyah [GEOGRAPHIC_DATA] [PERSON_NAME] [PERSON_NAME] [PERS…" at bounding box center [501, 290] width 896 height 31
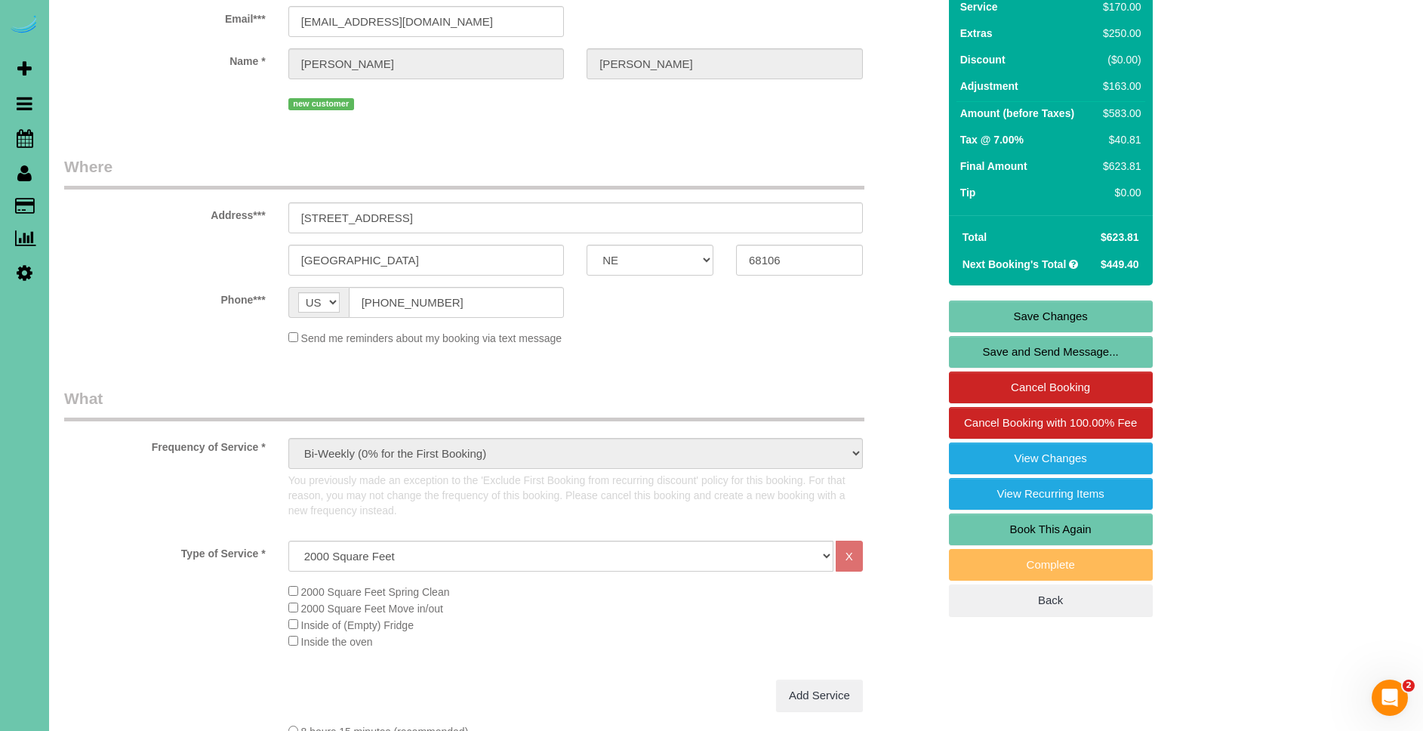
scroll to position [0, 0]
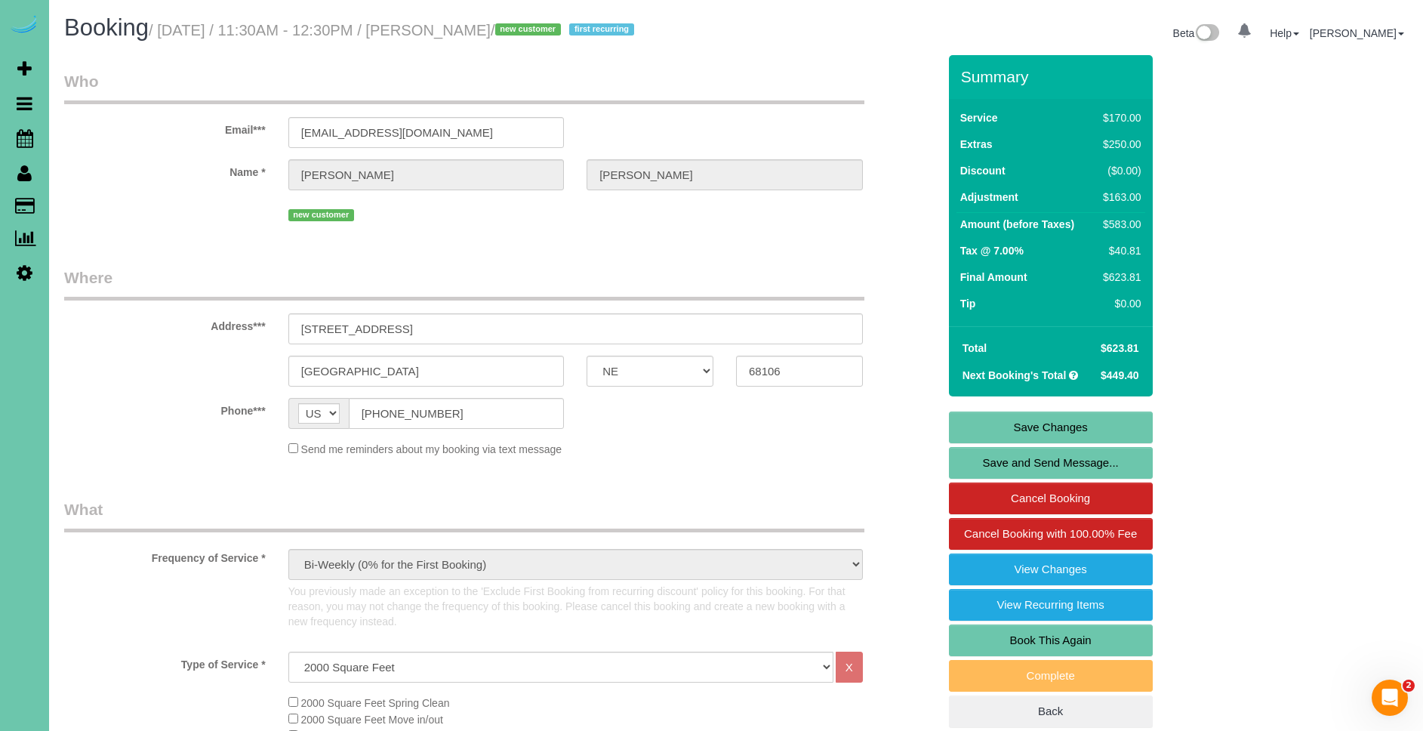
click at [1092, 439] on link "Save Changes" at bounding box center [1051, 427] width 204 height 32
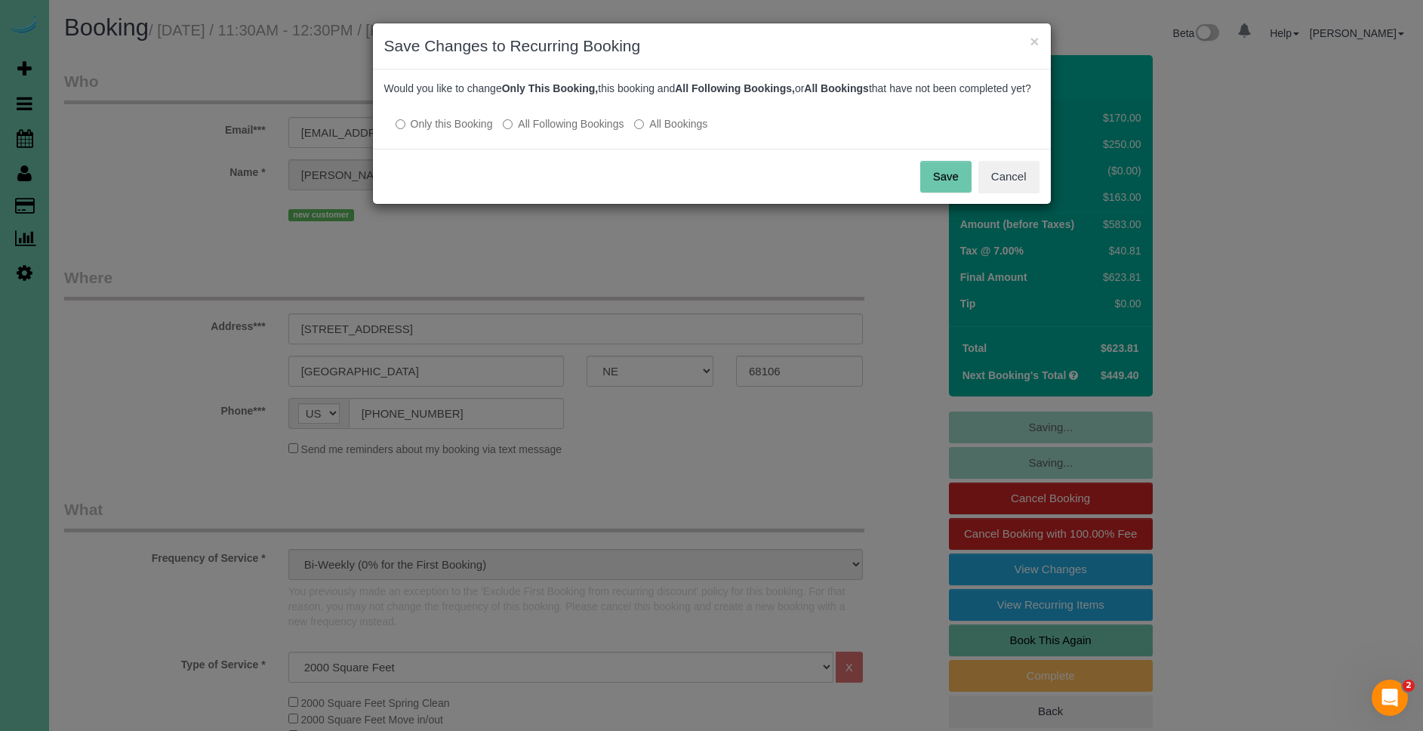
click at [952, 192] on button "Save" at bounding box center [945, 177] width 51 height 32
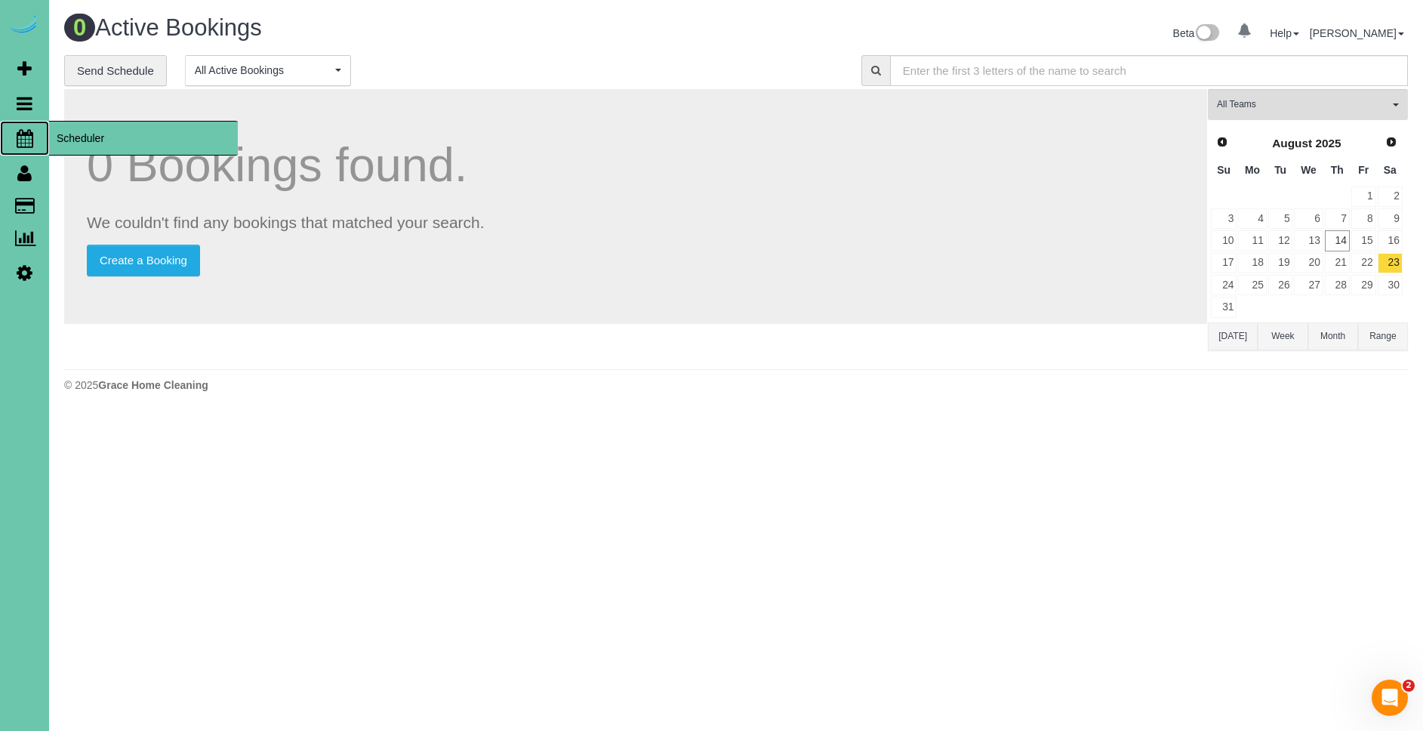
click at [100, 137] on span "Scheduler" at bounding box center [143, 138] width 189 height 35
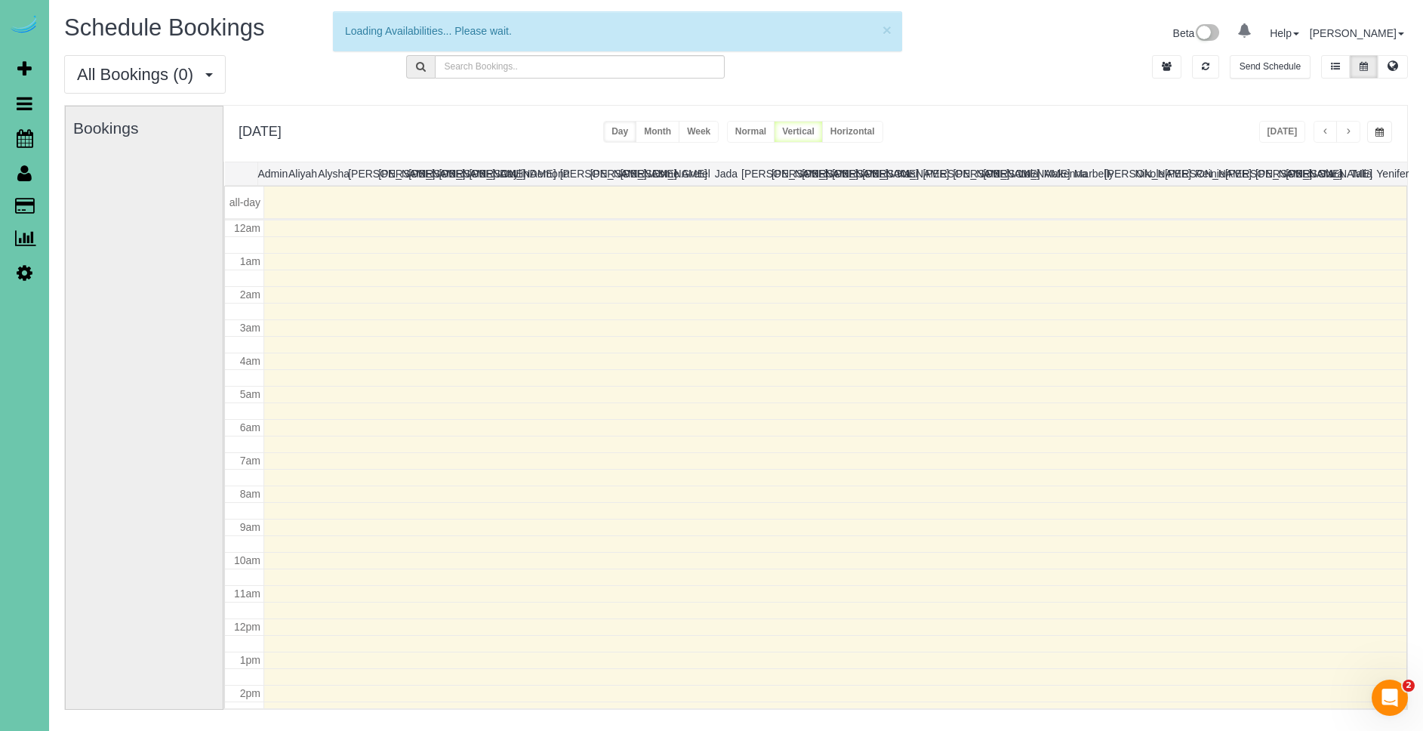
scroll to position [200, 0]
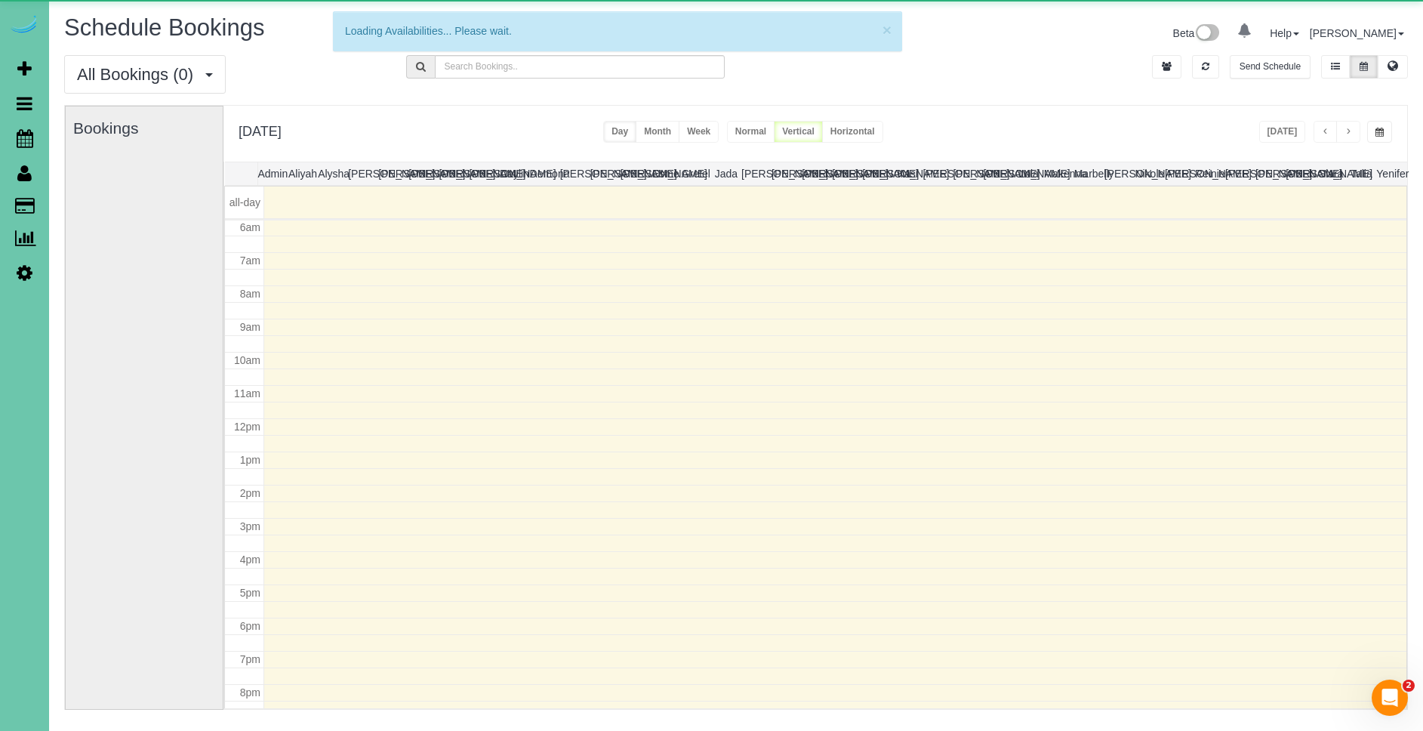
click at [1383, 133] on span "button" at bounding box center [1379, 132] width 8 height 9
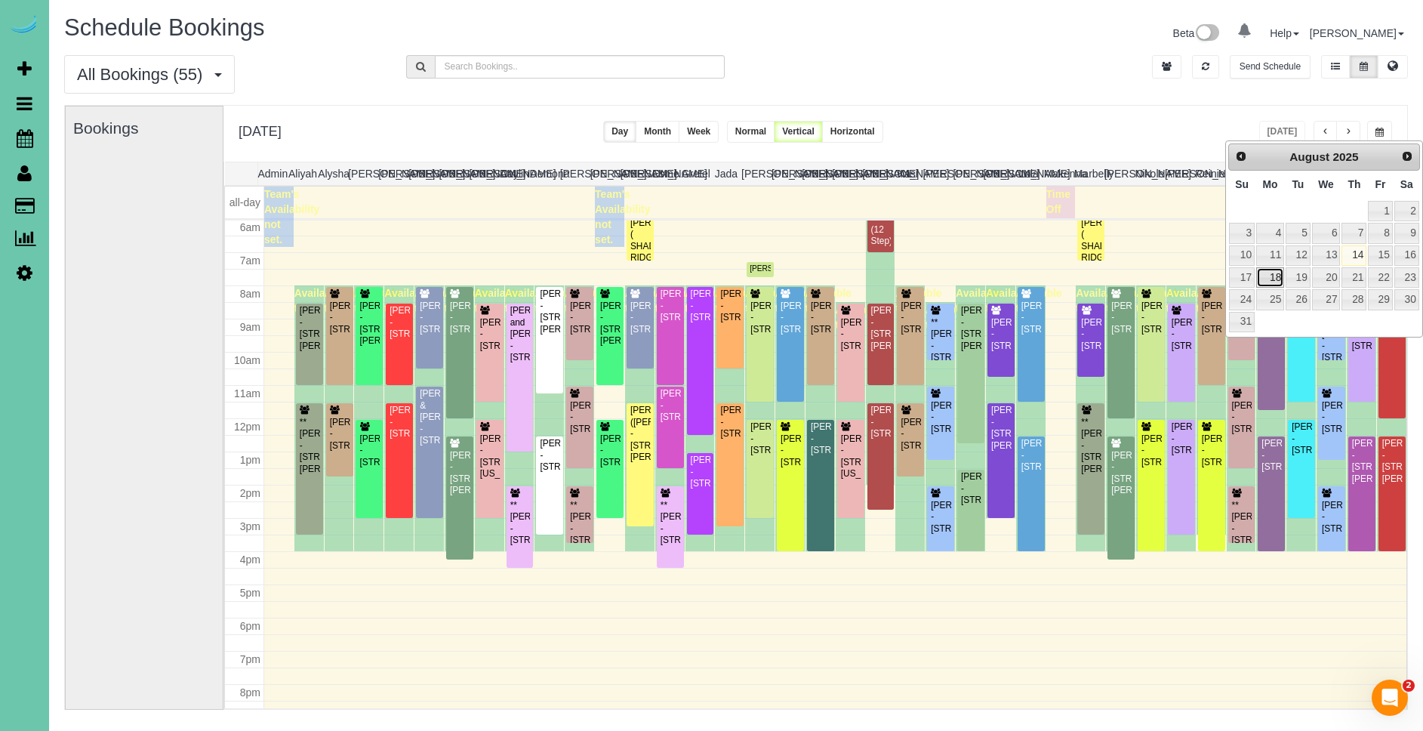
click at [1263, 279] on link "18" at bounding box center [1270, 277] width 28 height 20
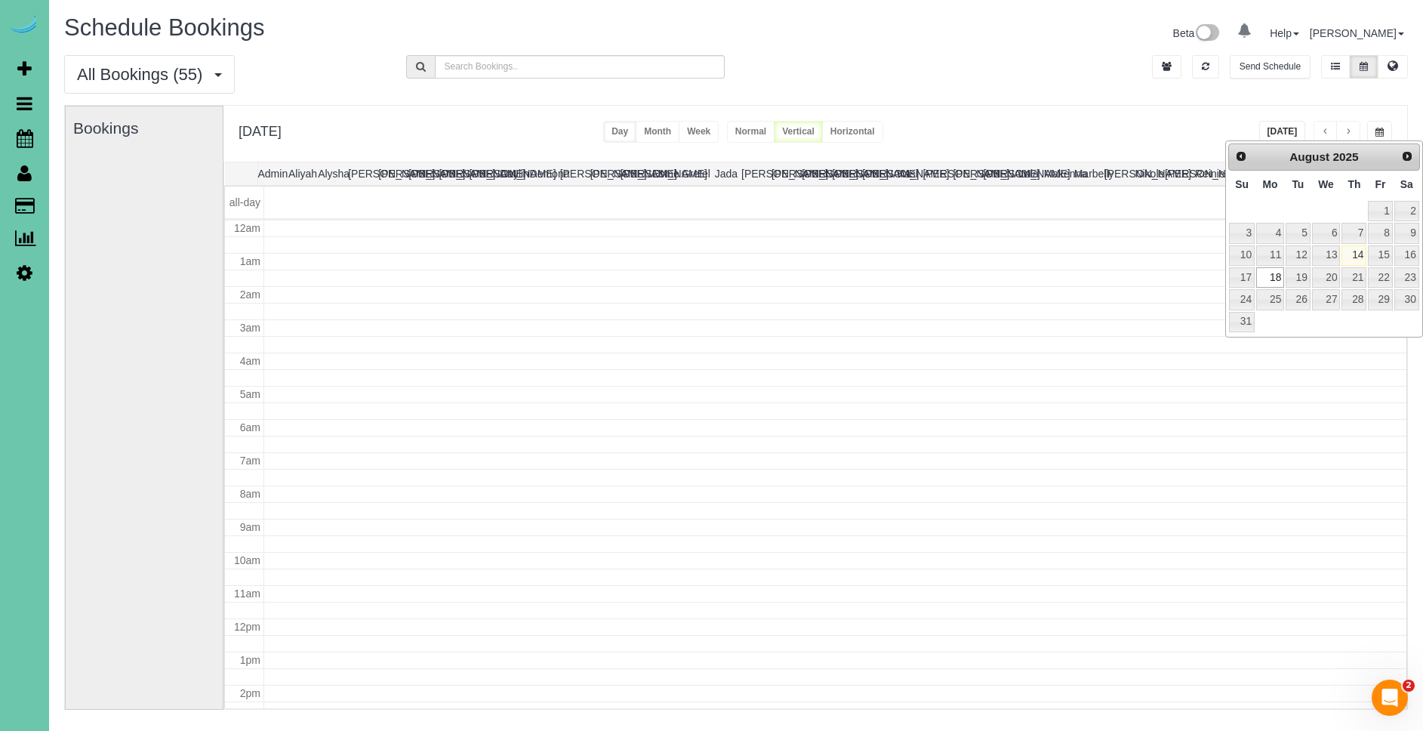
type input "**********"
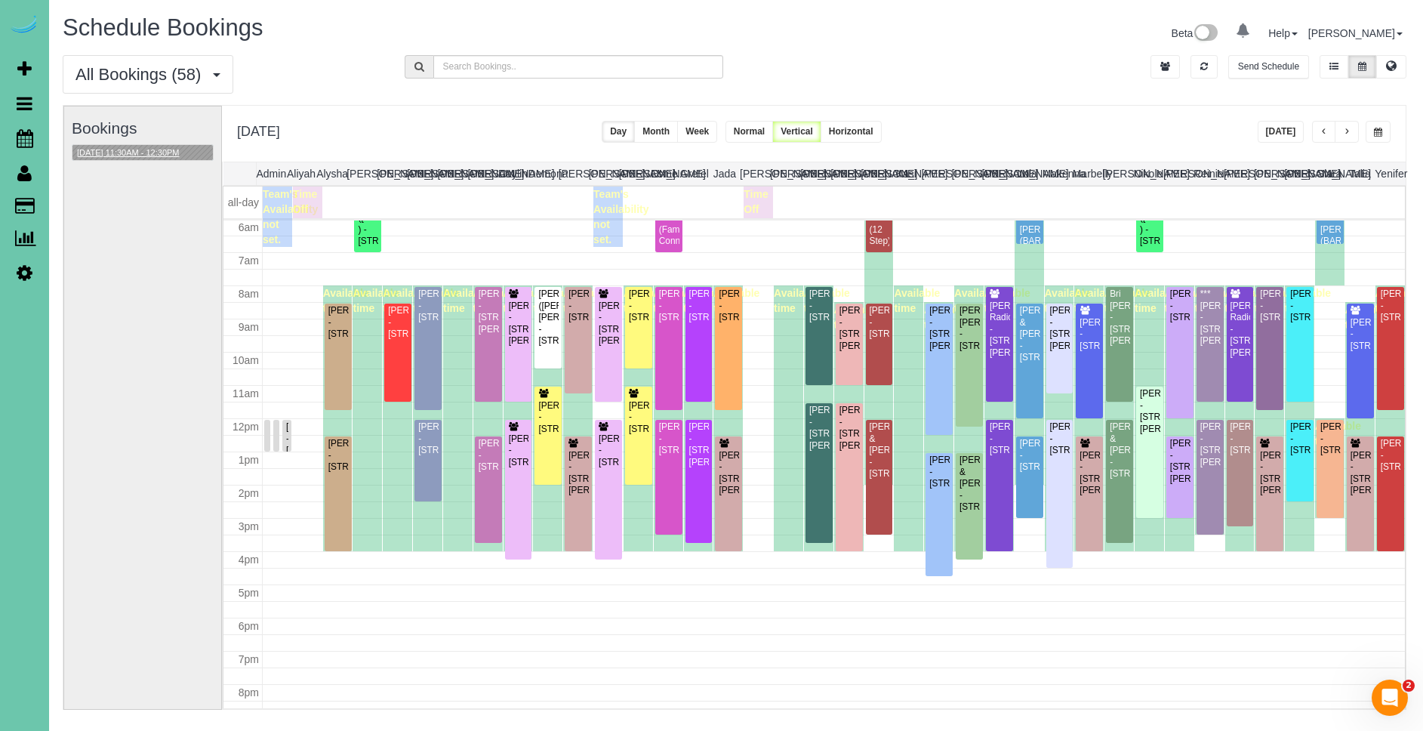
click at [160, 155] on button "[DATE] 11:30AM - 12:30PM" at bounding box center [128, 153] width 112 height 16
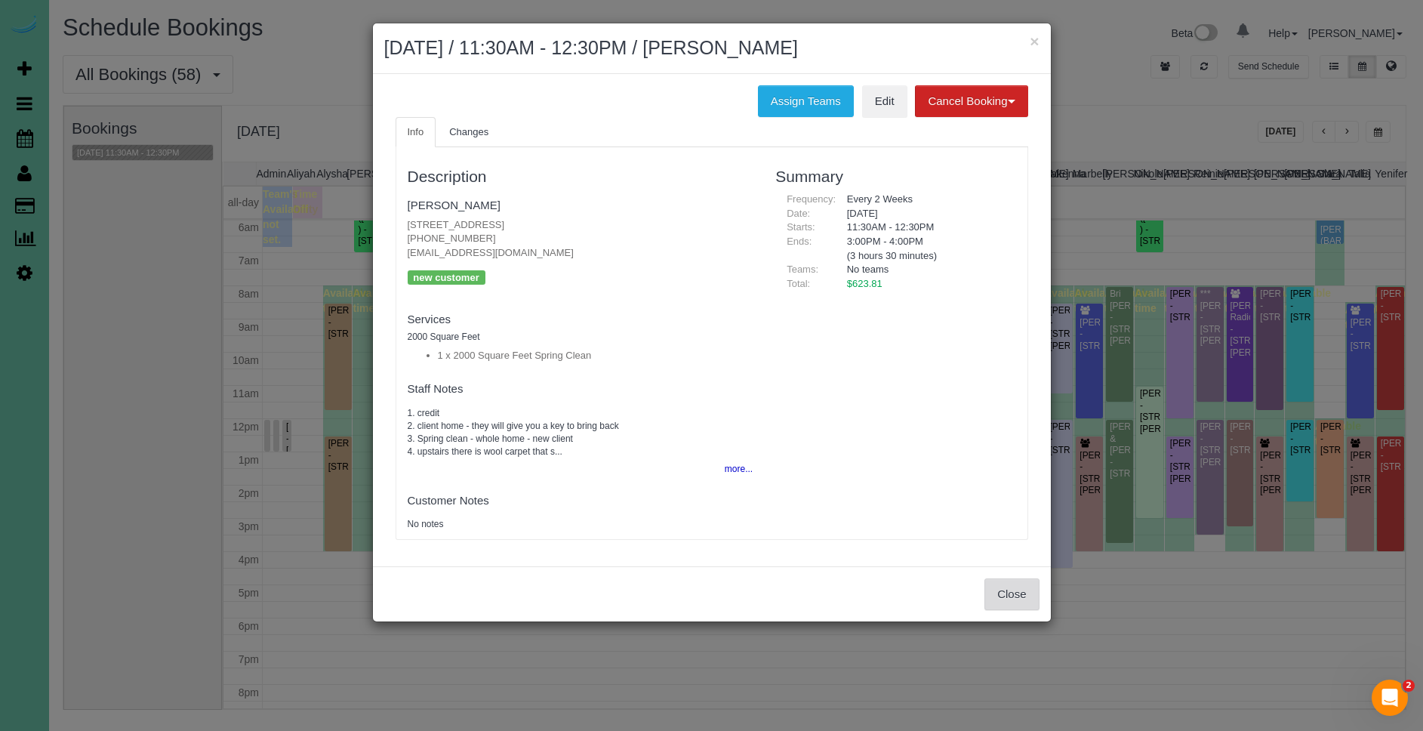
click at [1002, 585] on button "Close" at bounding box center [1011, 594] width 54 height 32
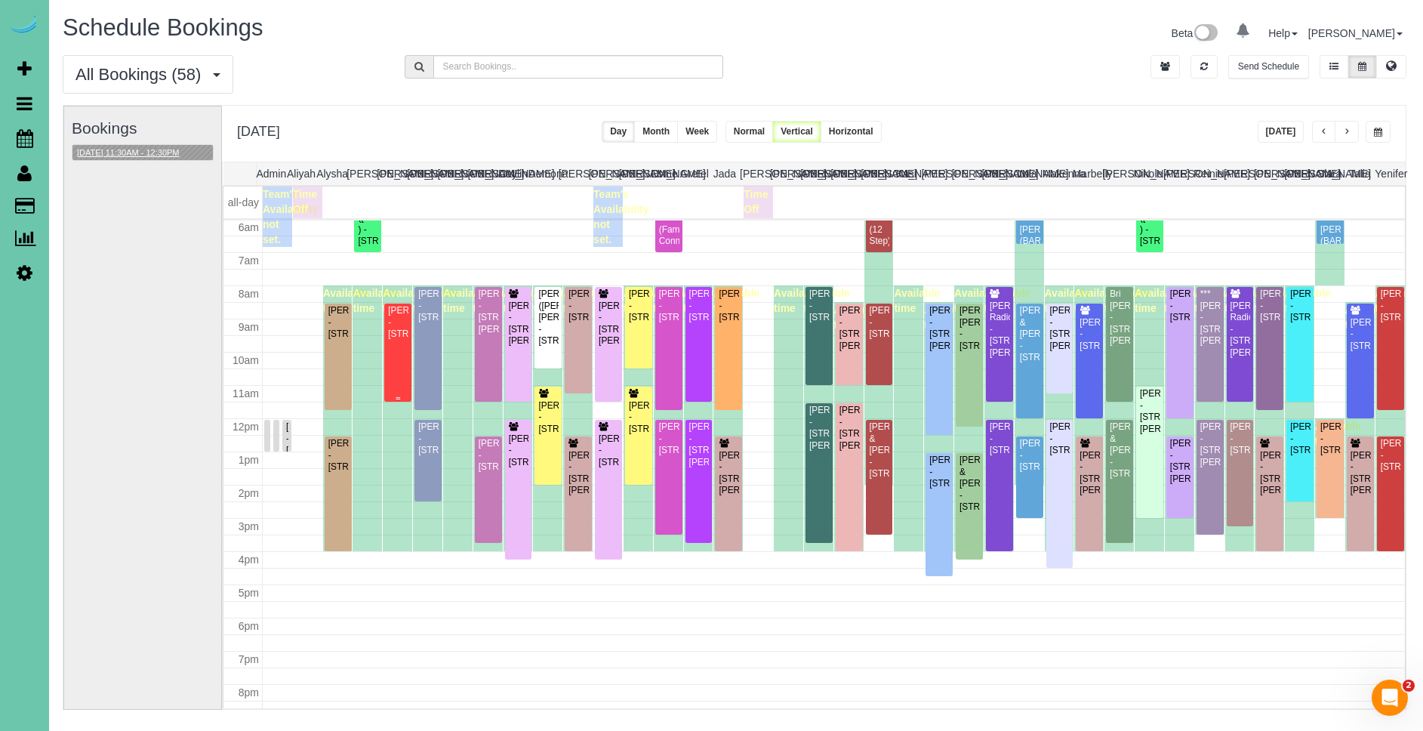
click at [398, 340] on div "[PERSON_NAME] - [STREET_ADDRESS]" at bounding box center [397, 322] width 21 height 35
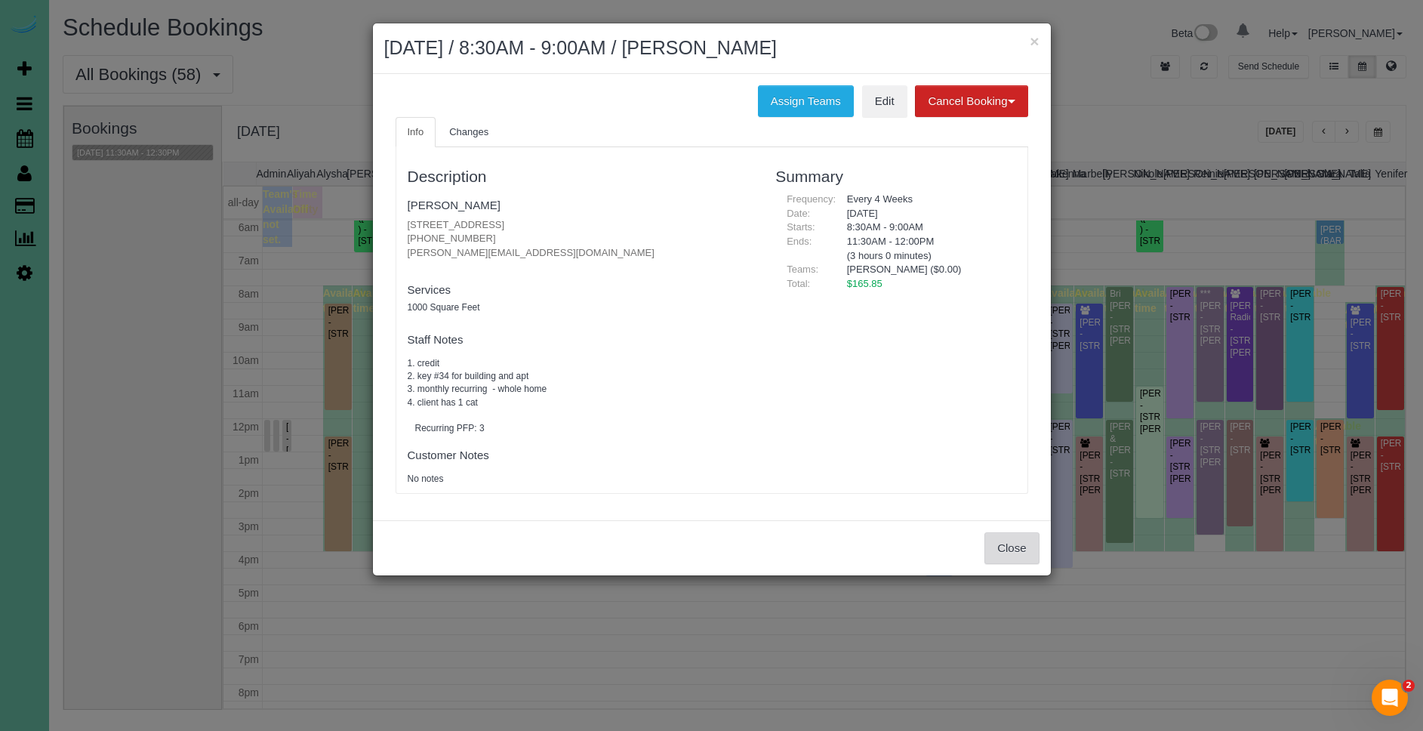
click at [1017, 544] on button "Close" at bounding box center [1011, 548] width 54 height 32
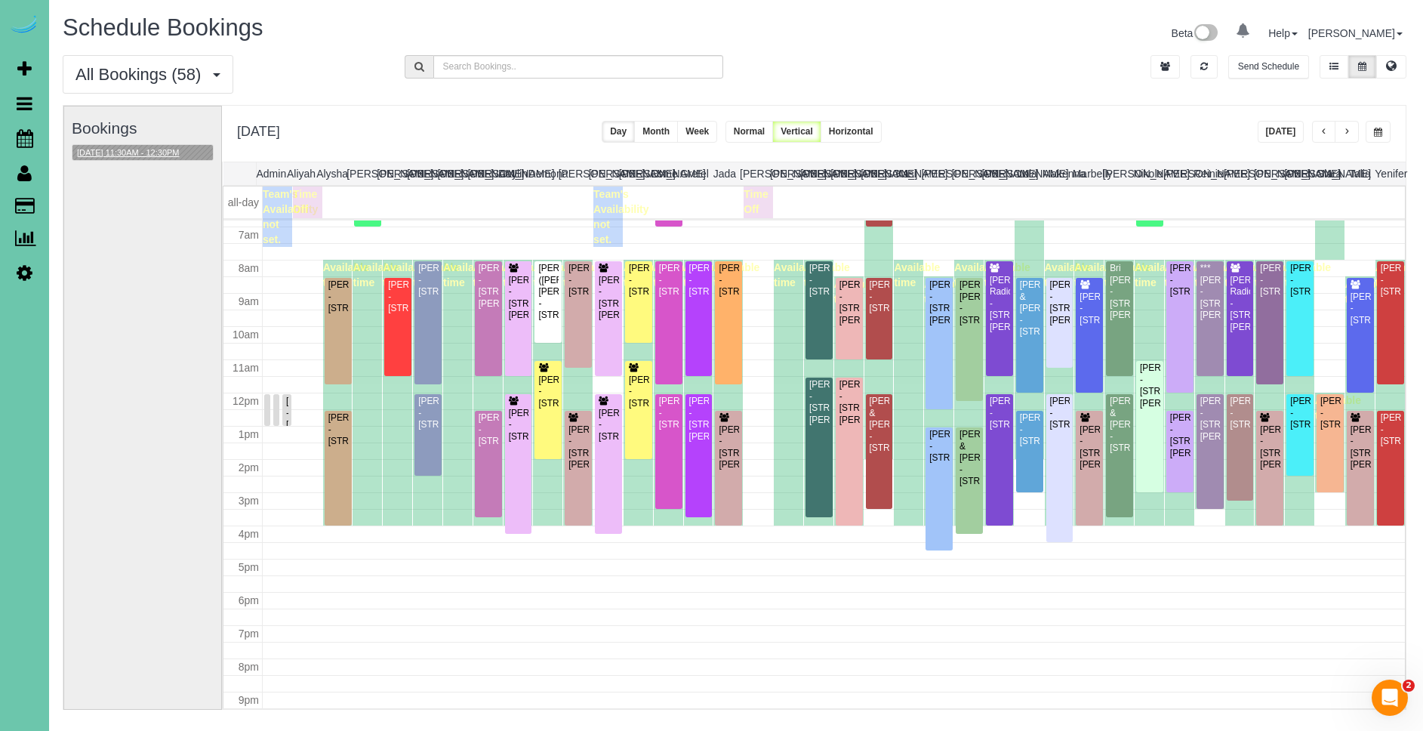
scroll to position [229, 0]
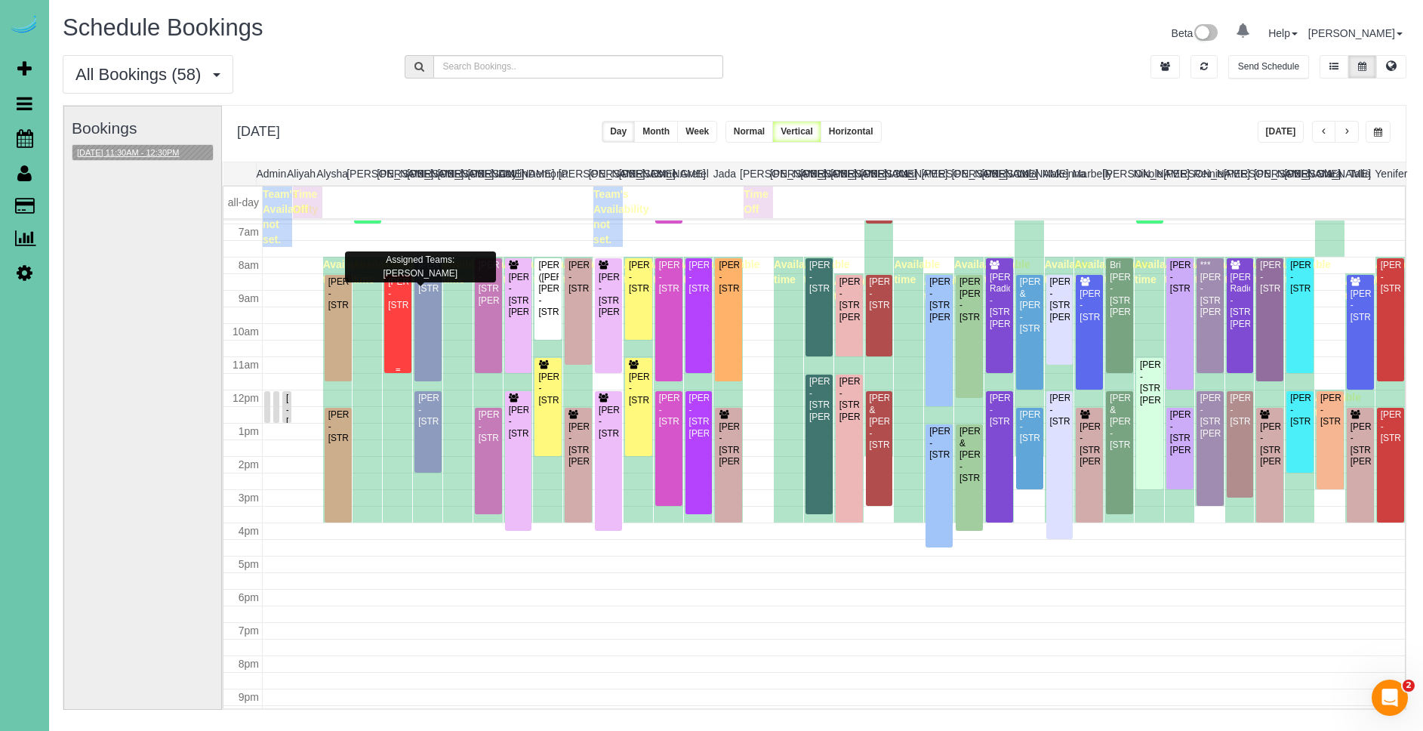
click at [400, 311] on div "[PERSON_NAME] - [STREET_ADDRESS]" at bounding box center [397, 293] width 21 height 35
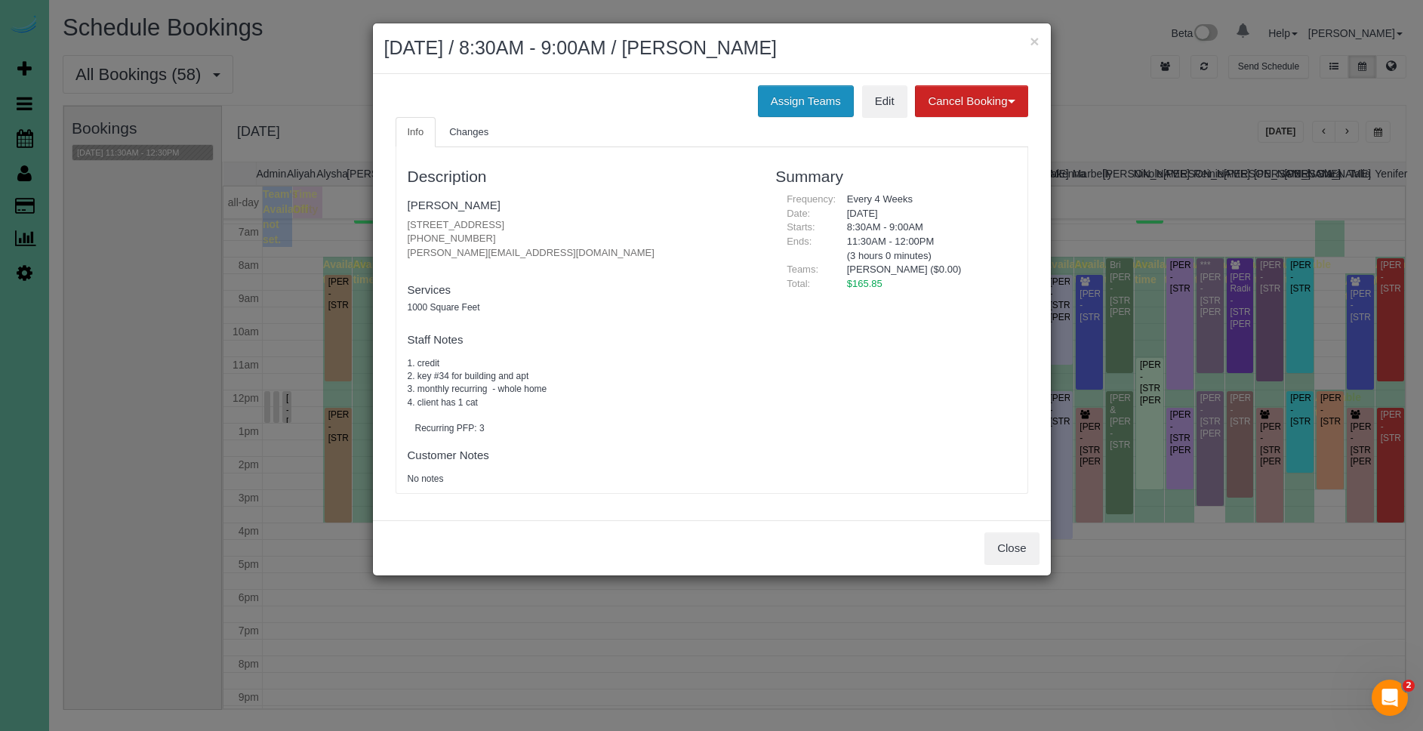
click at [784, 107] on button "Assign Teams" at bounding box center [806, 101] width 96 height 32
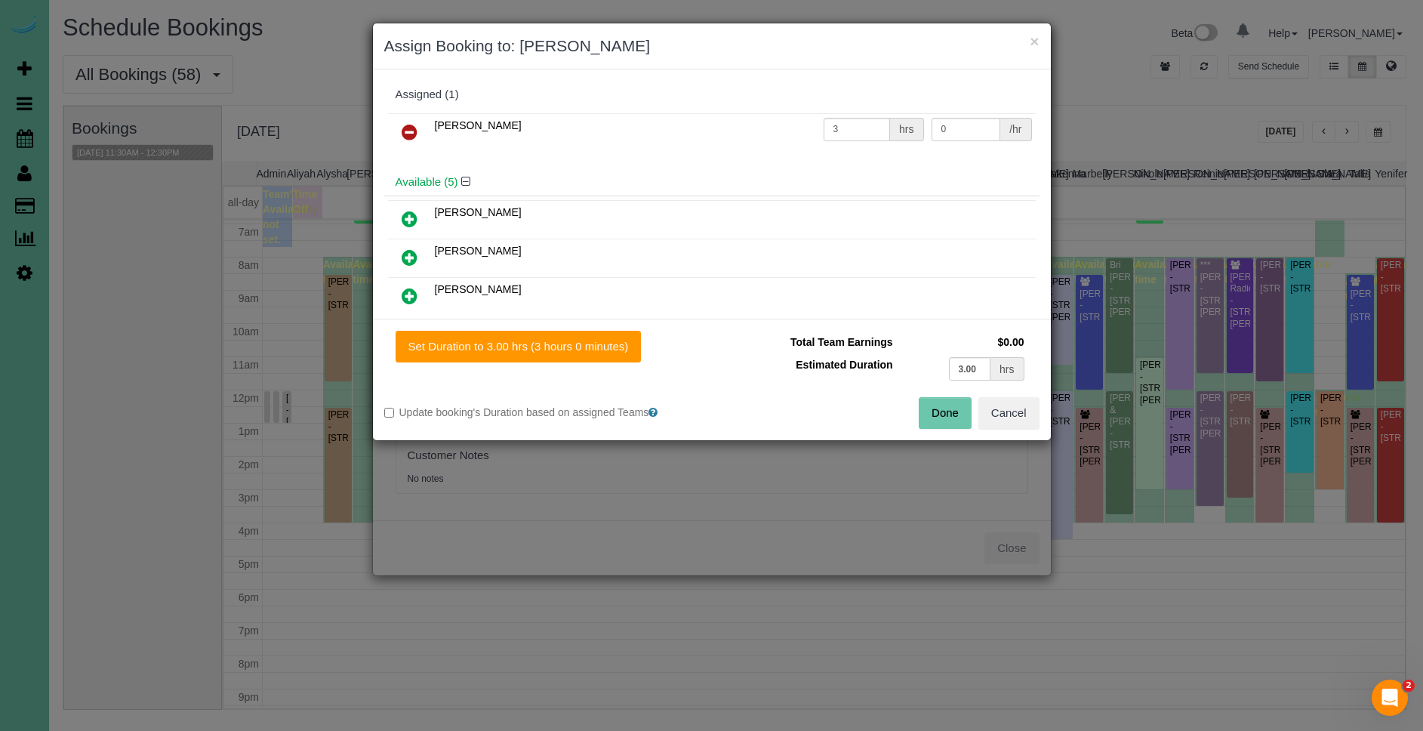
click at [417, 294] on link at bounding box center [409, 297] width 35 height 30
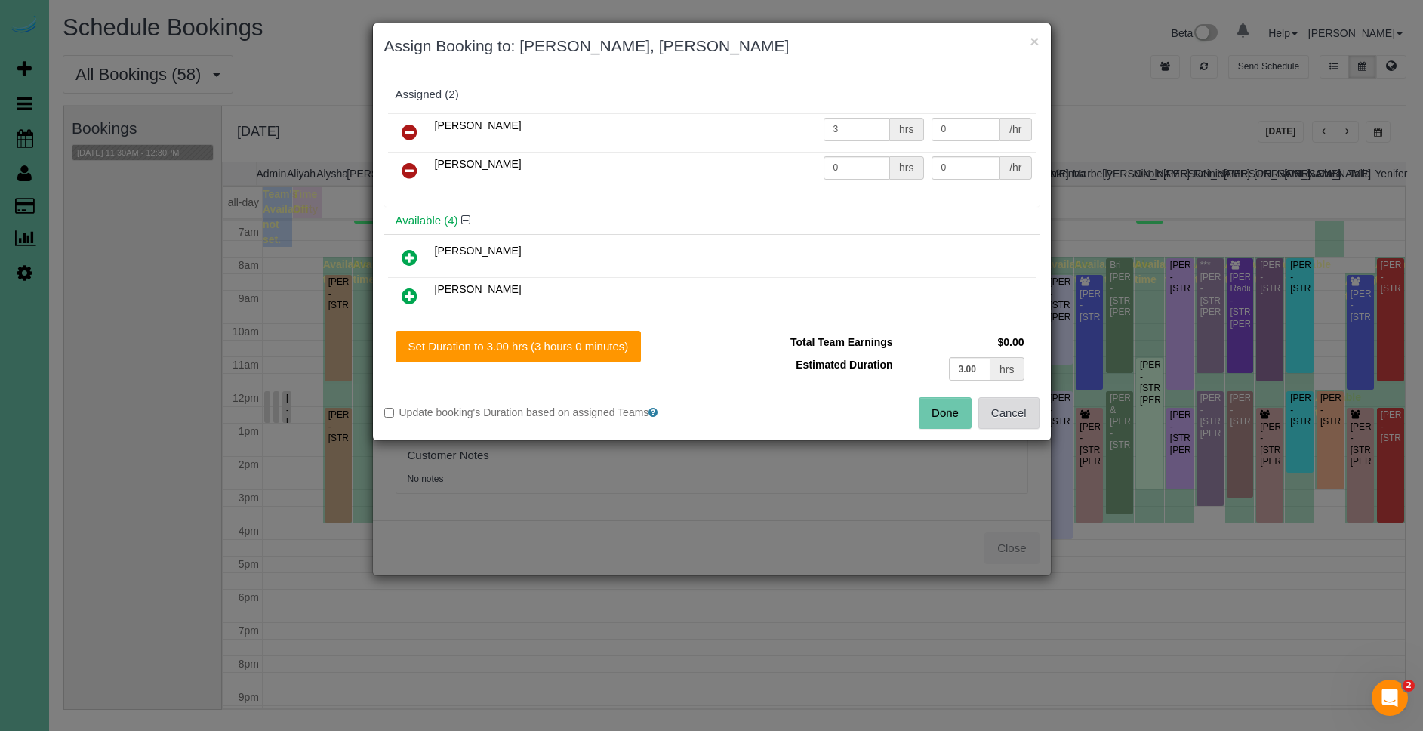
click at [1017, 416] on button "Cancel" at bounding box center [1008, 413] width 61 height 32
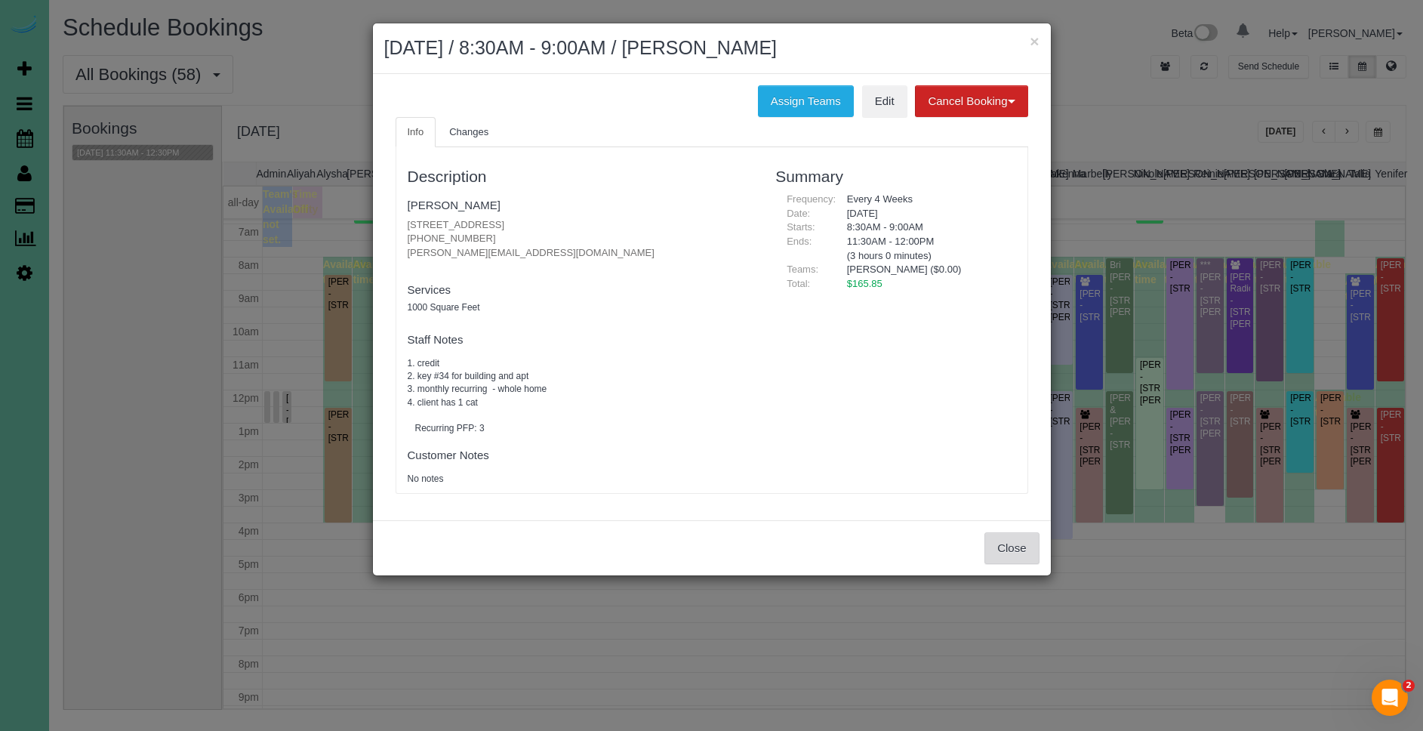
click at [1025, 544] on button "Close" at bounding box center [1011, 548] width 54 height 32
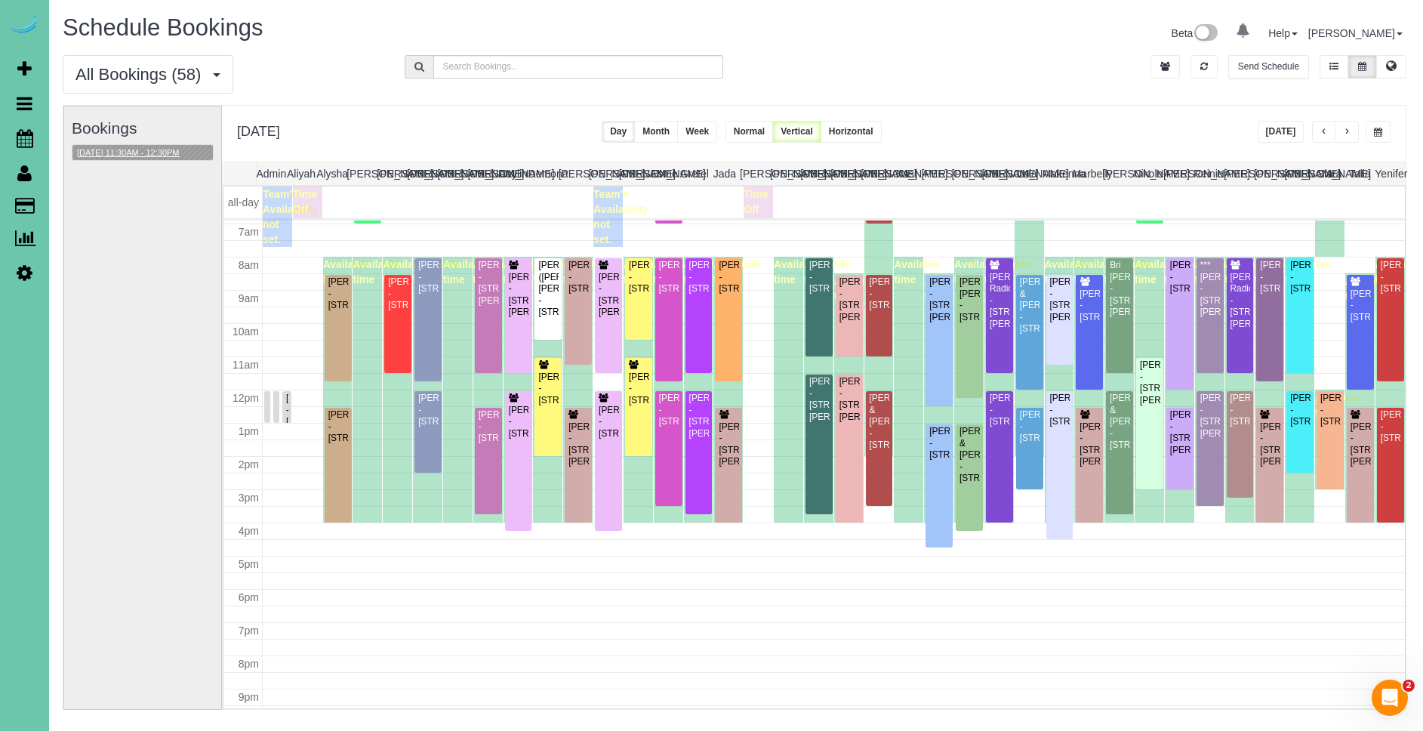
click at [163, 151] on button "[DATE] 11:30AM - 12:30PM" at bounding box center [128, 153] width 112 height 16
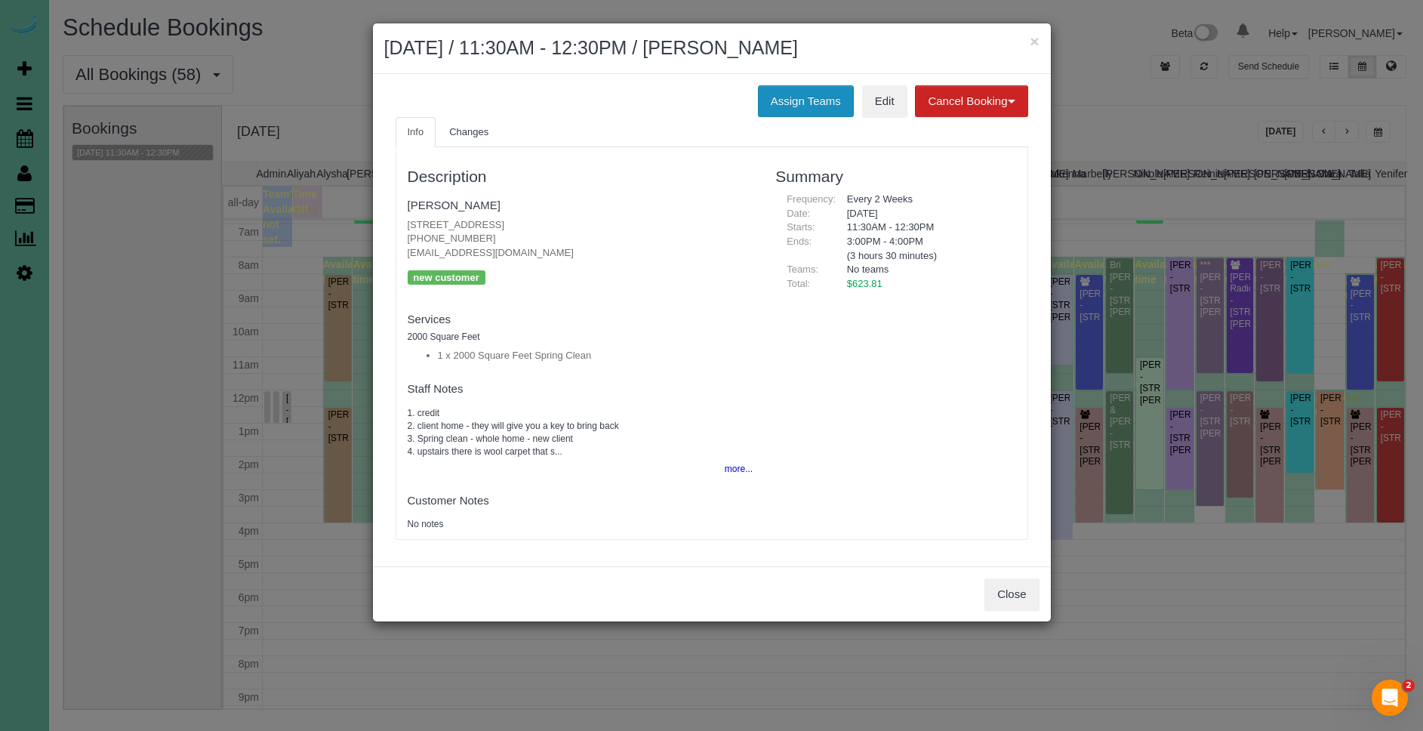
click at [814, 103] on button "Assign Teams" at bounding box center [806, 101] width 96 height 32
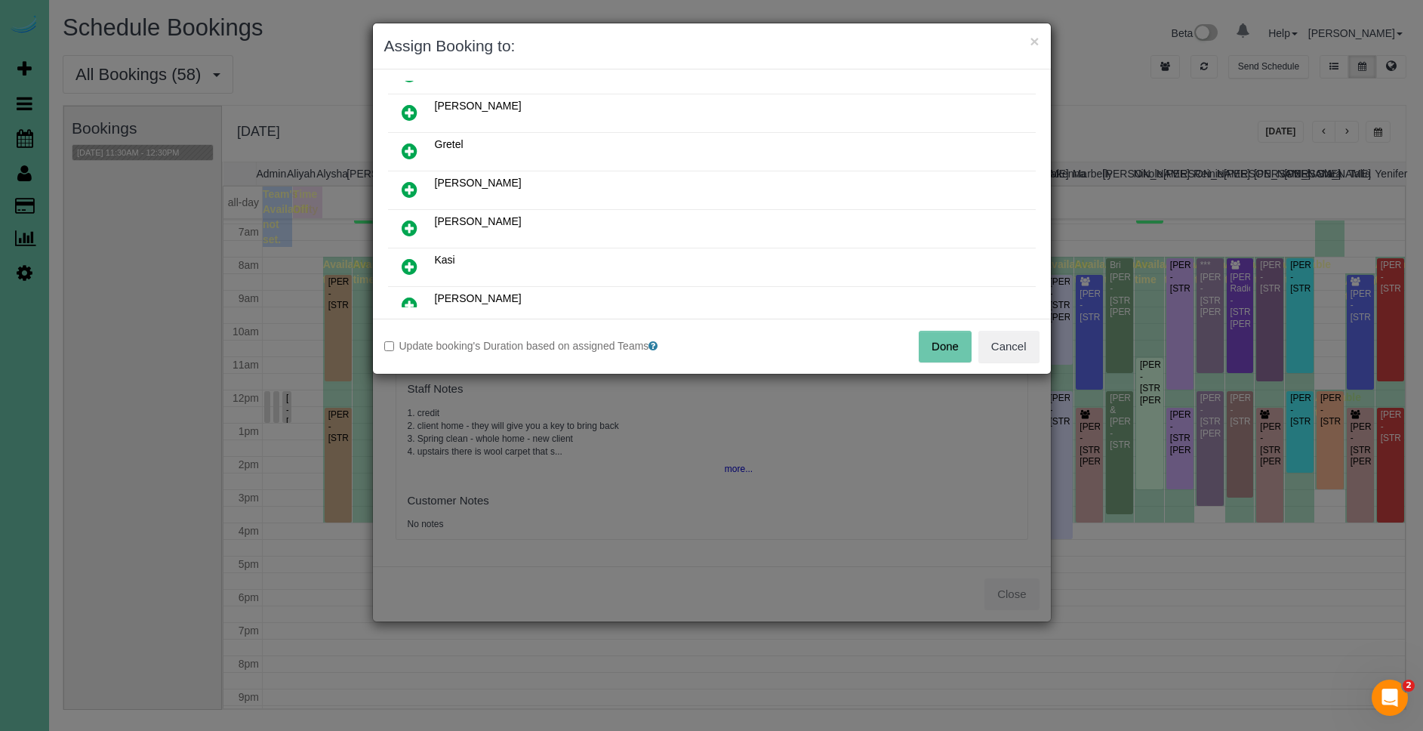
click at [409, 195] on icon at bounding box center [410, 189] width 16 height 18
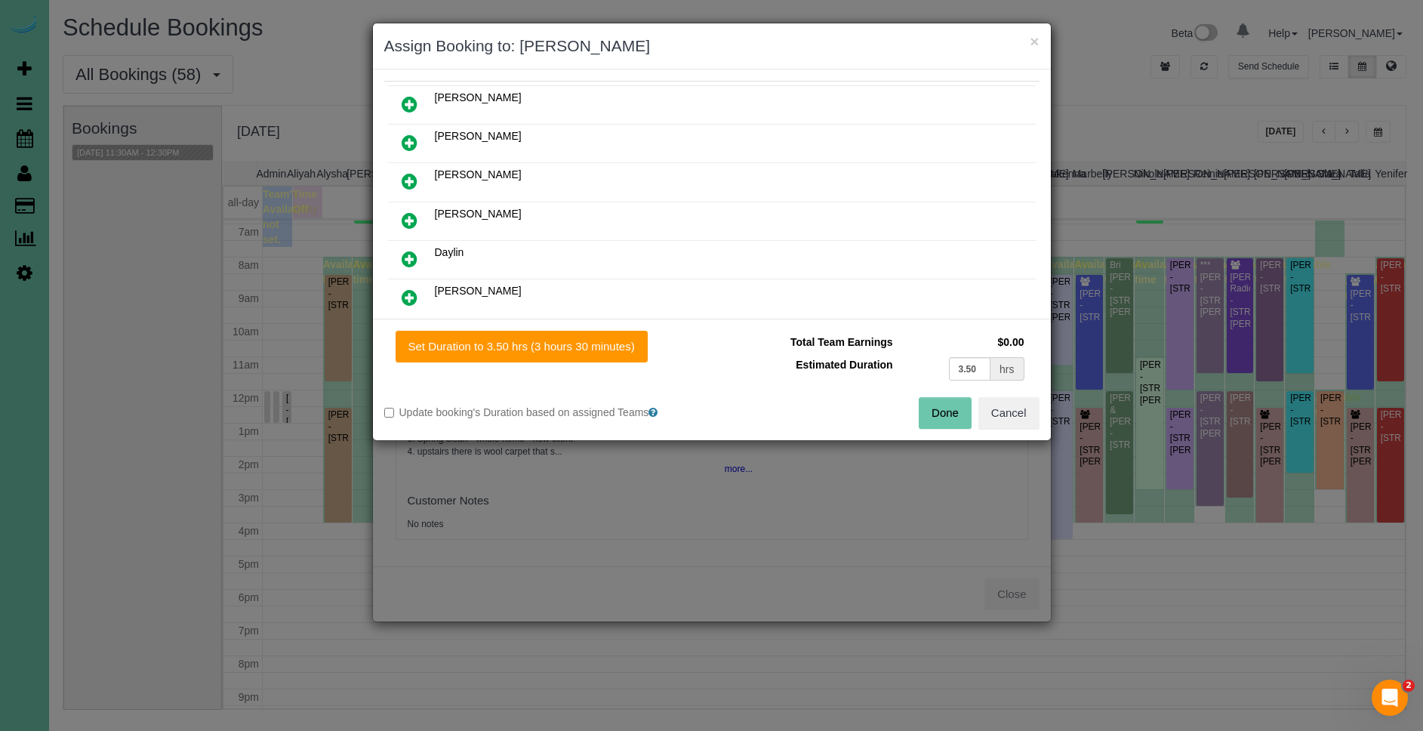
click at [405, 142] on icon at bounding box center [410, 143] width 16 height 18
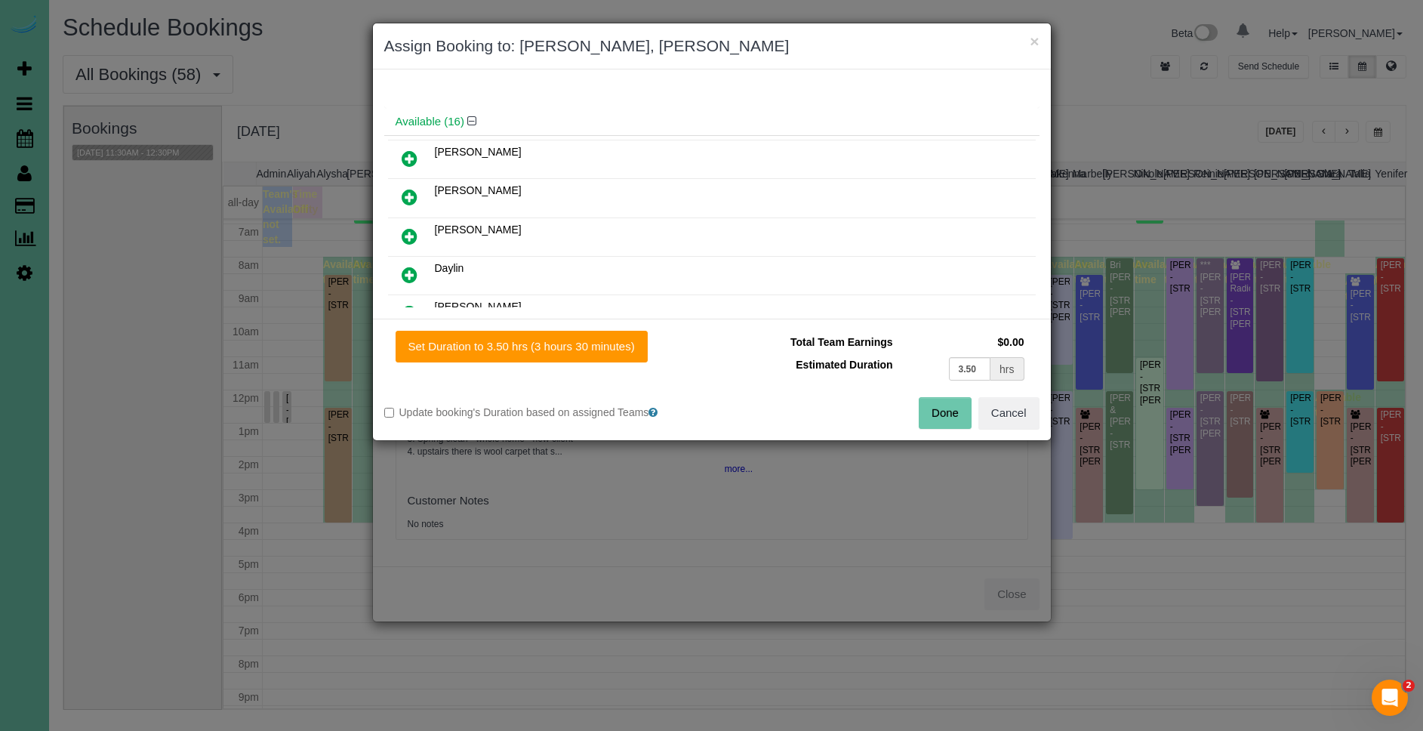
scroll to position [112, 0]
click at [408, 154] on icon at bounding box center [410, 160] width 16 height 18
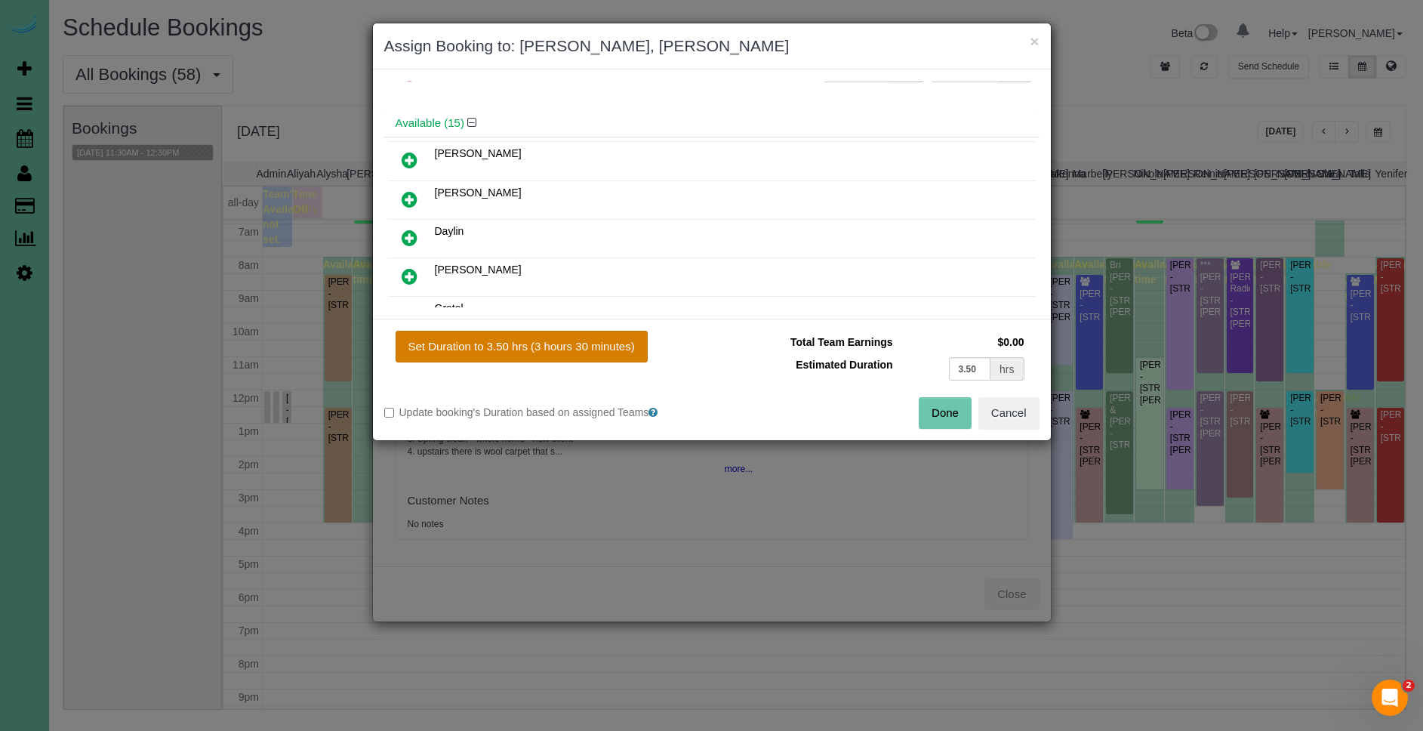
scroll to position [174, 0]
click at [593, 346] on button "Set Duration to 3.50 hrs (3 hours 30 minutes)" at bounding box center [521, 347] width 252 height 32
type input "3.50"
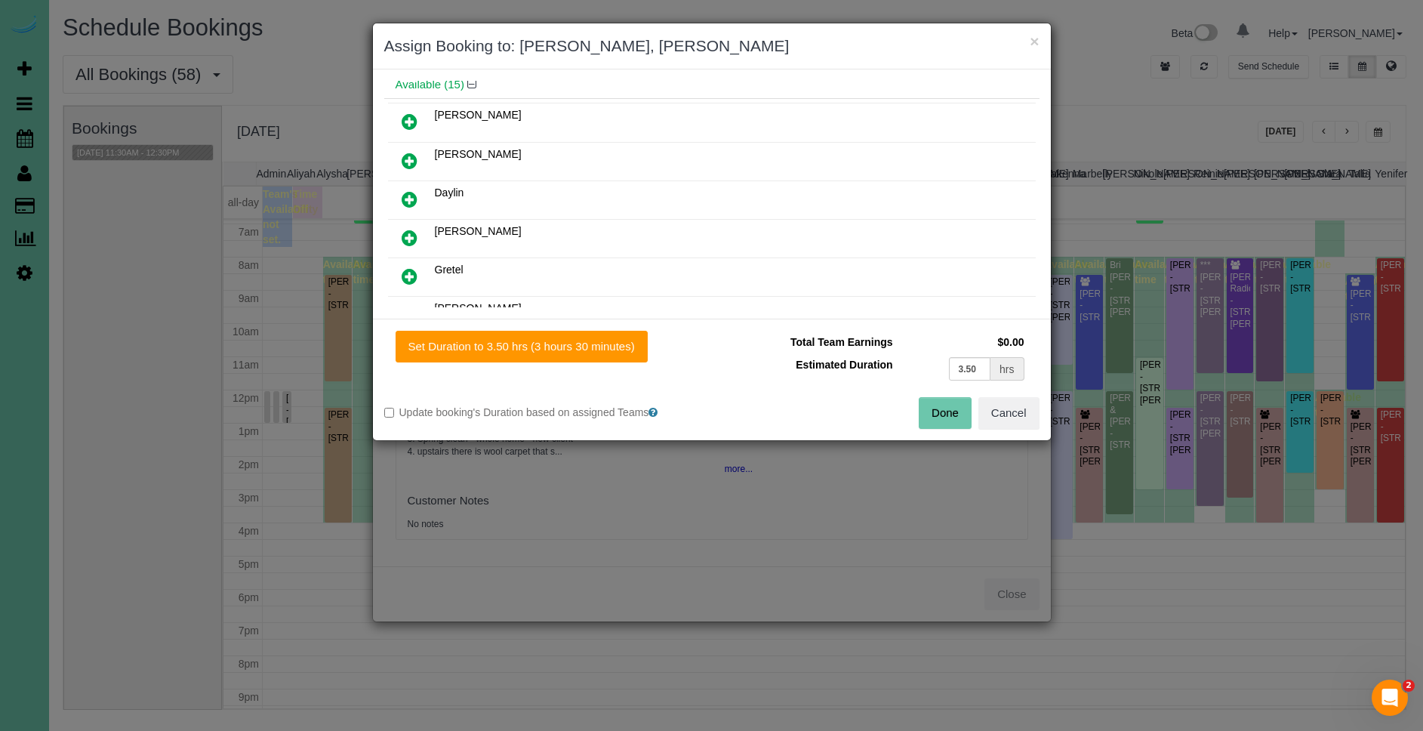
click at [962, 416] on button "Done" at bounding box center [945, 413] width 53 height 32
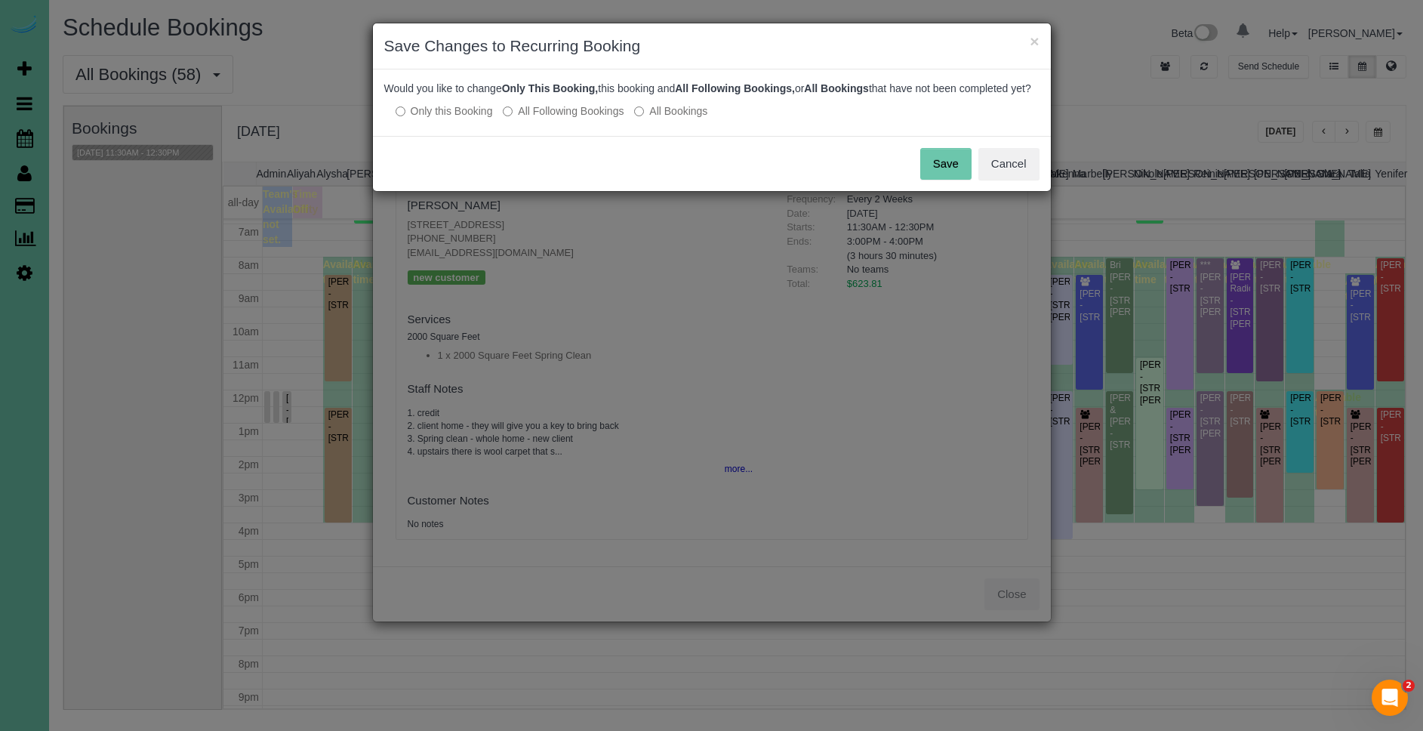
click at [943, 180] on button "Save" at bounding box center [945, 164] width 51 height 32
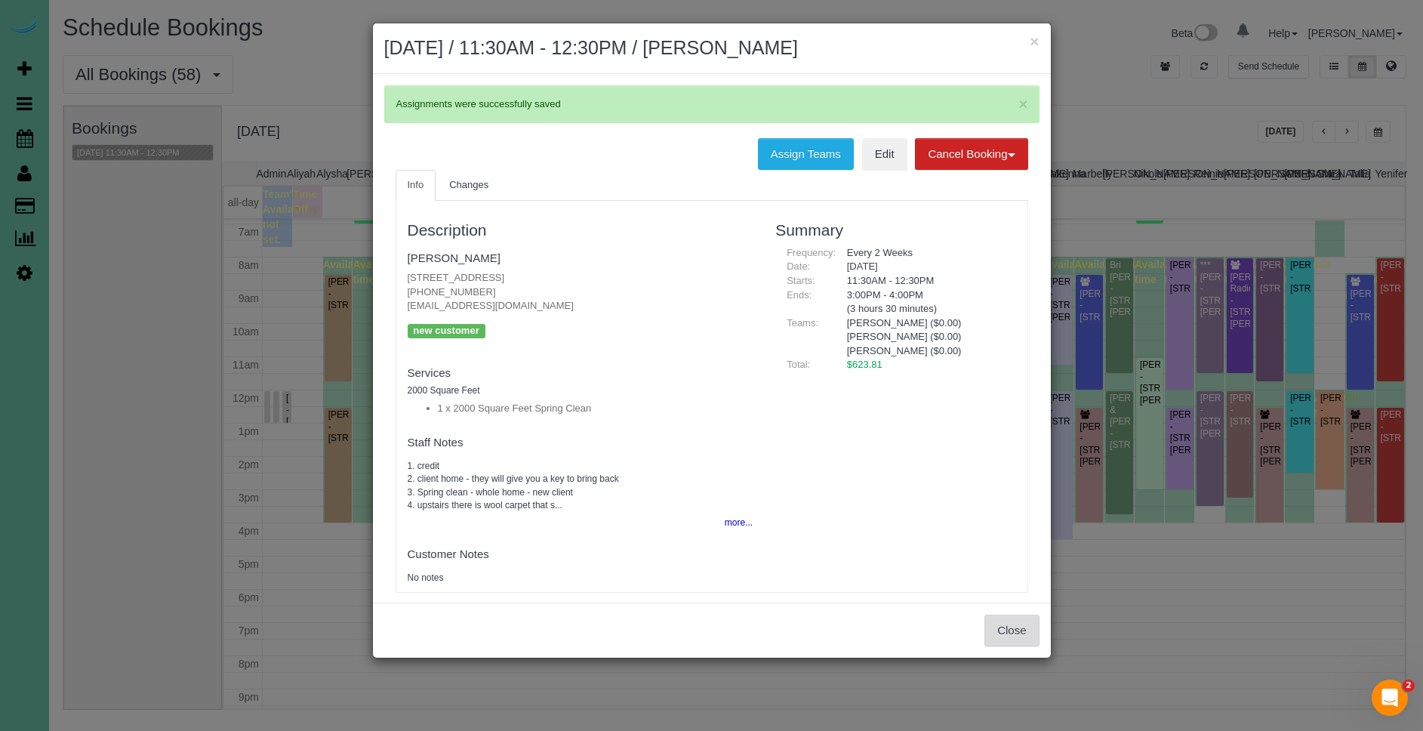
click at [1032, 640] on button "Close" at bounding box center [1011, 630] width 54 height 32
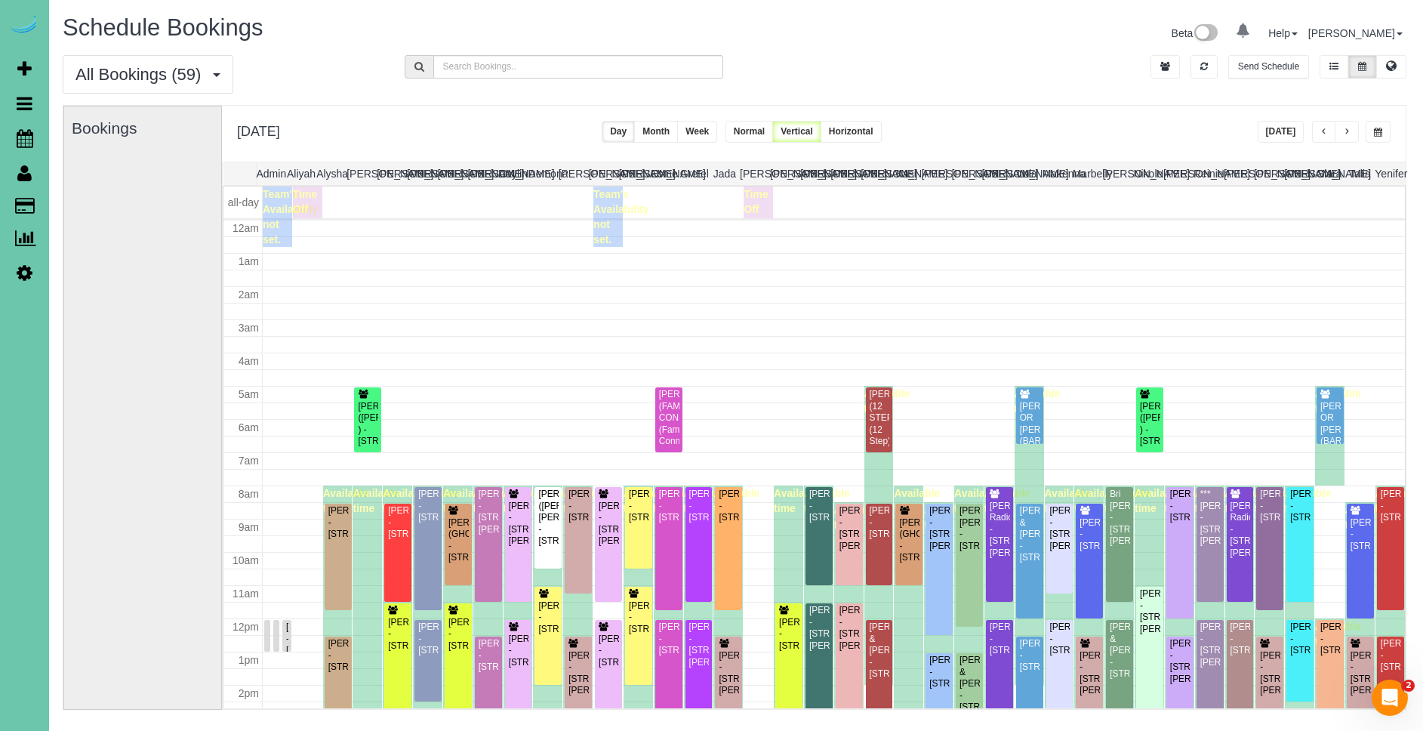
scroll to position [229, 0]
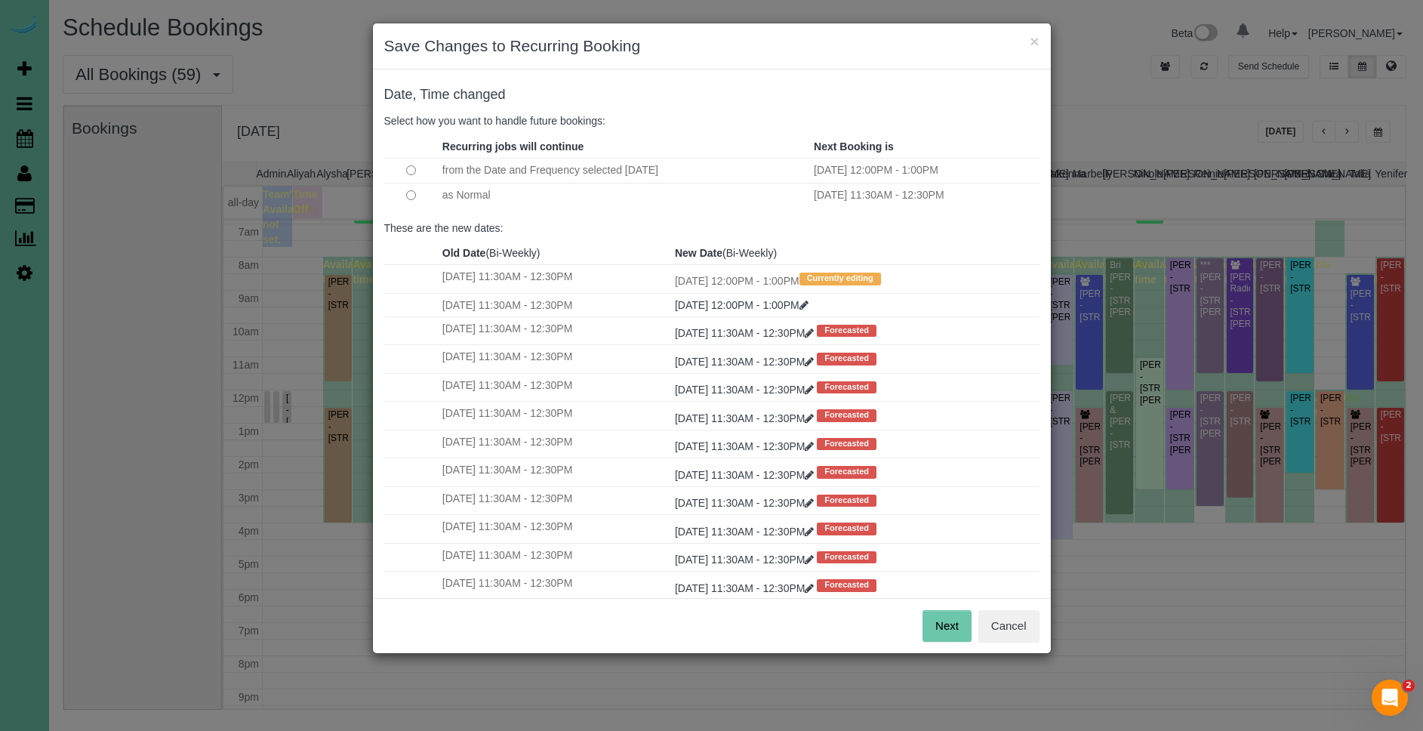
click at [457, 198] on td "as Normal" at bounding box center [624, 195] width 371 height 25
click at [958, 626] on button "Next" at bounding box center [946, 626] width 49 height 32
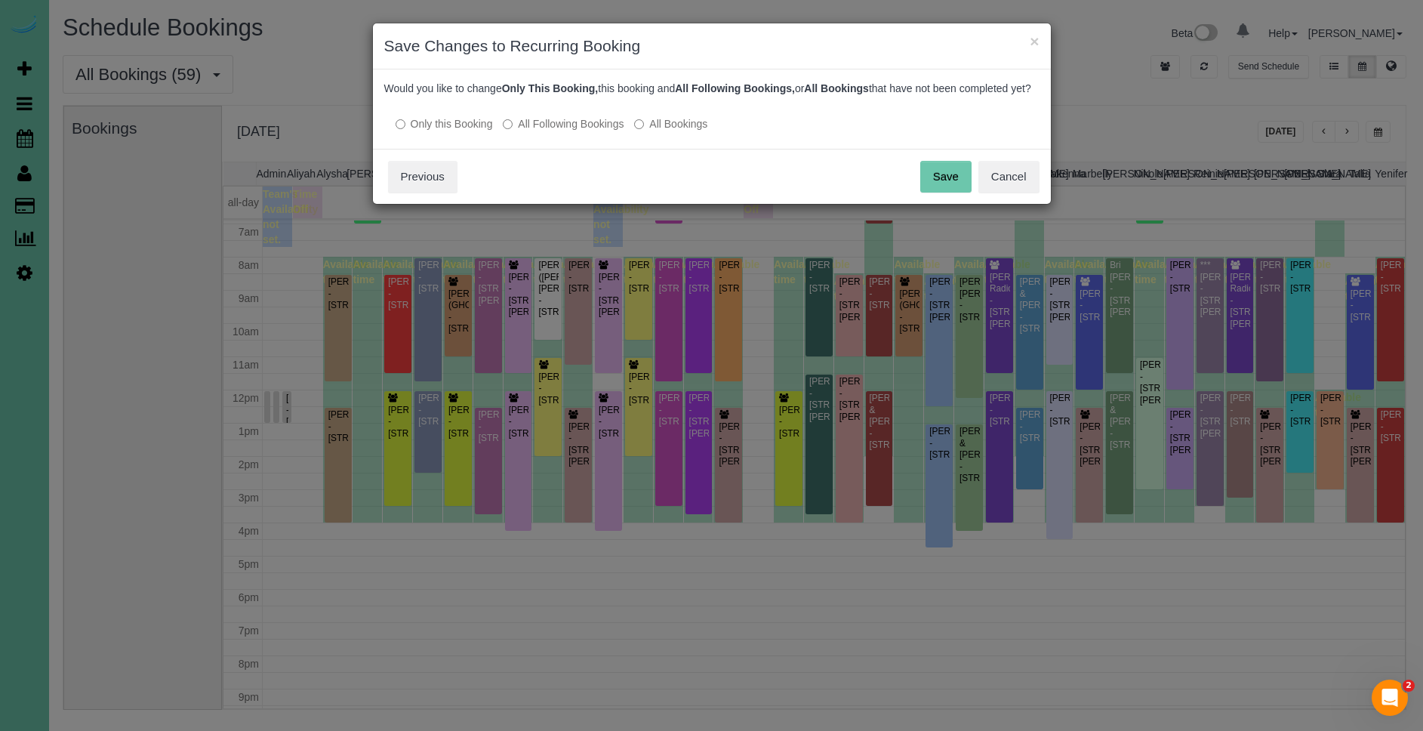
click at [938, 190] on button "Save" at bounding box center [945, 177] width 51 height 32
